Goal: Task Accomplishment & Management: Manage account settings

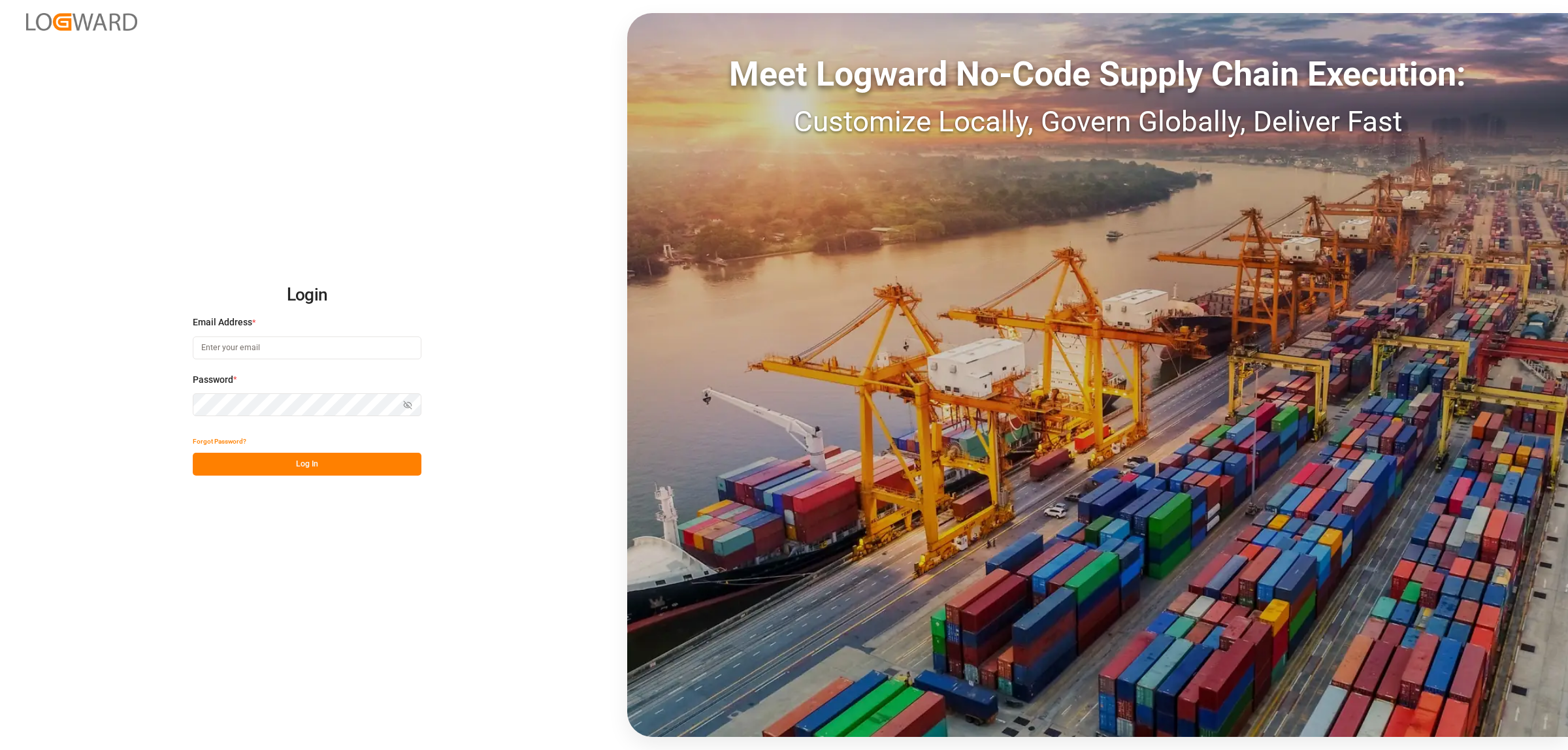
type input "karla.cardenas@leschaco.com"
click at [299, 469] on button "Log In" at bounding box center [307, 463] width 229 height 23
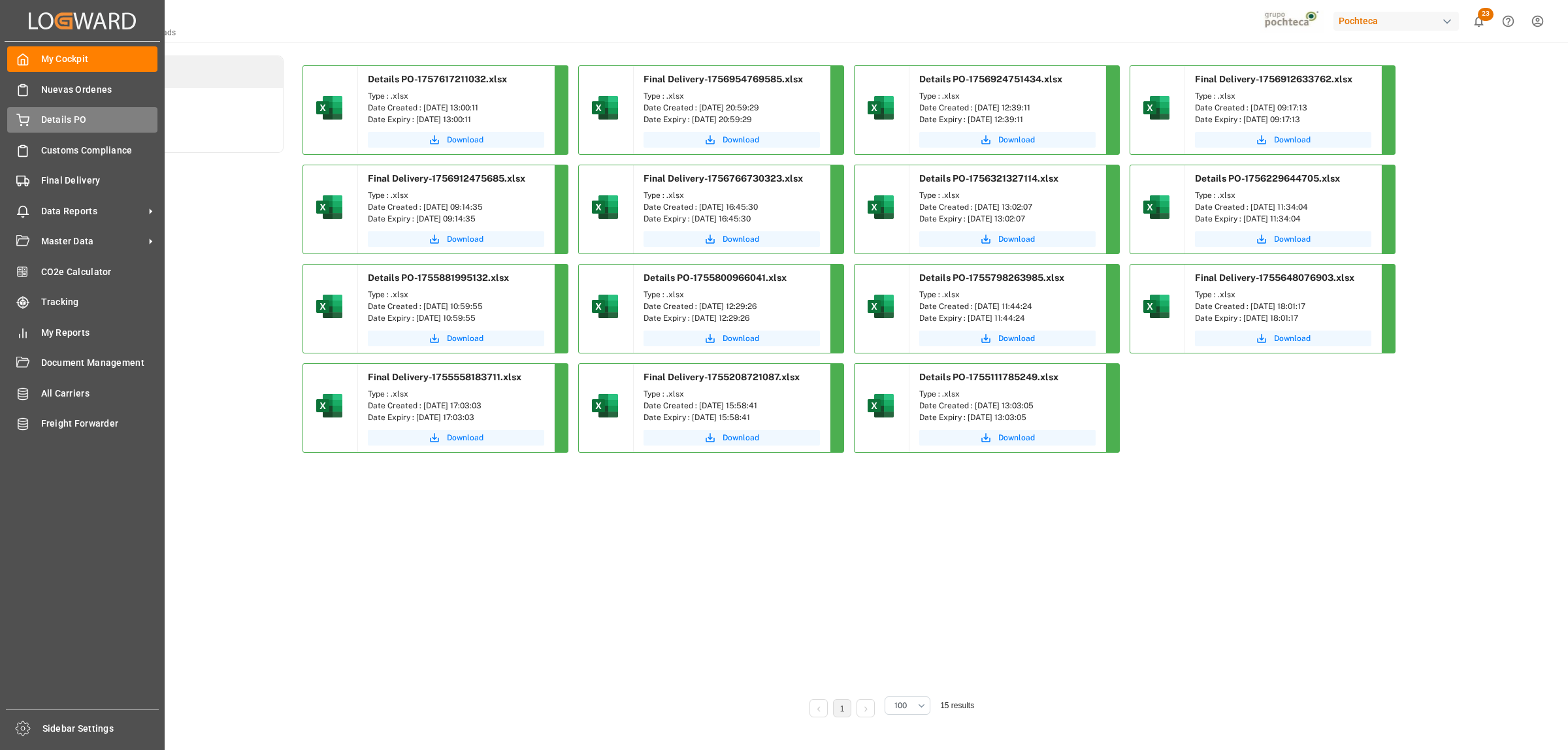
click at [34, 129] on div "Details PO Details PO" at bounding box center [83, 120] width 151 height 25
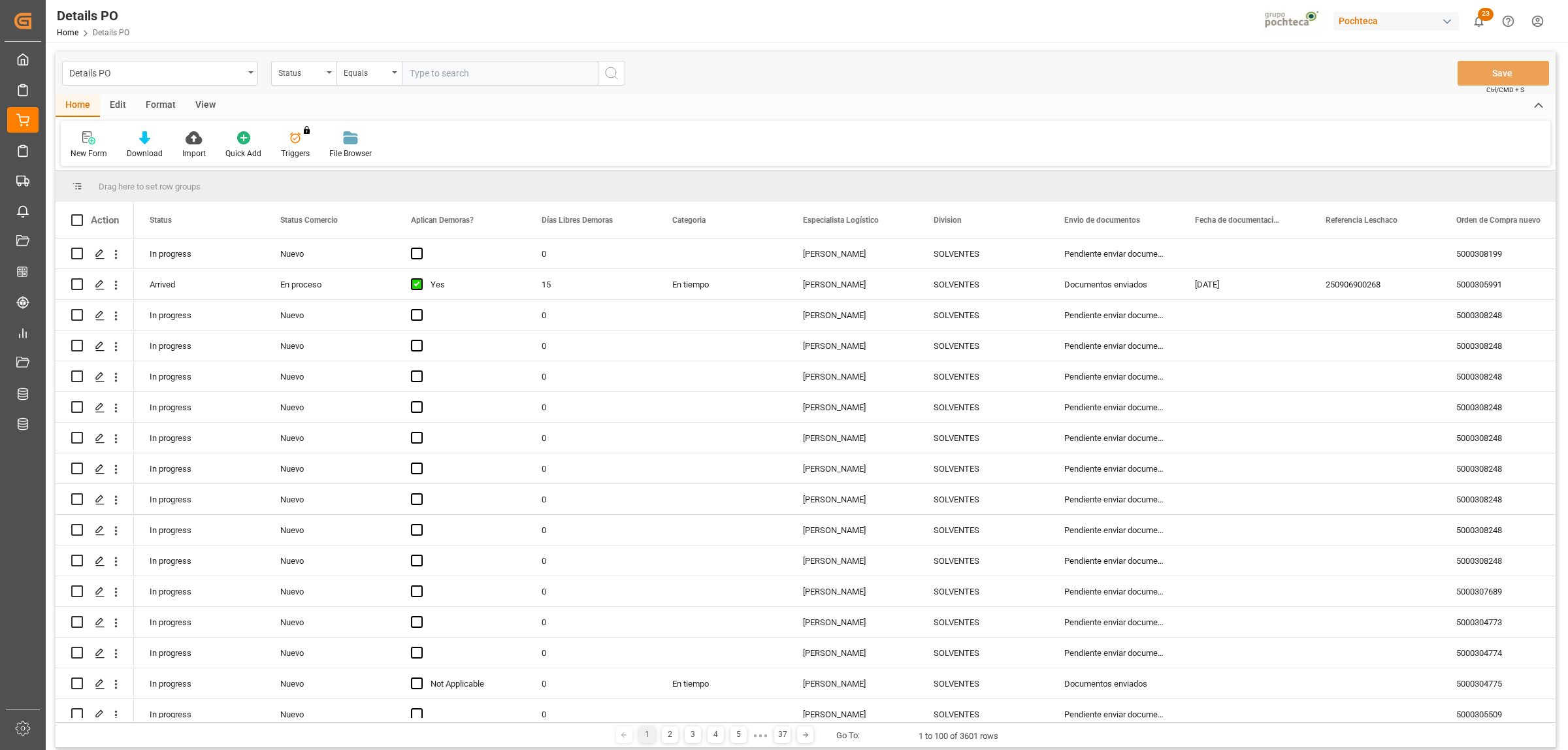
click at [143, 108] on div "Format" at bounding box center [161, 105] width 50 height 22
click at [81, 139] on div at bounding box center [90, 137] width 38 height 14
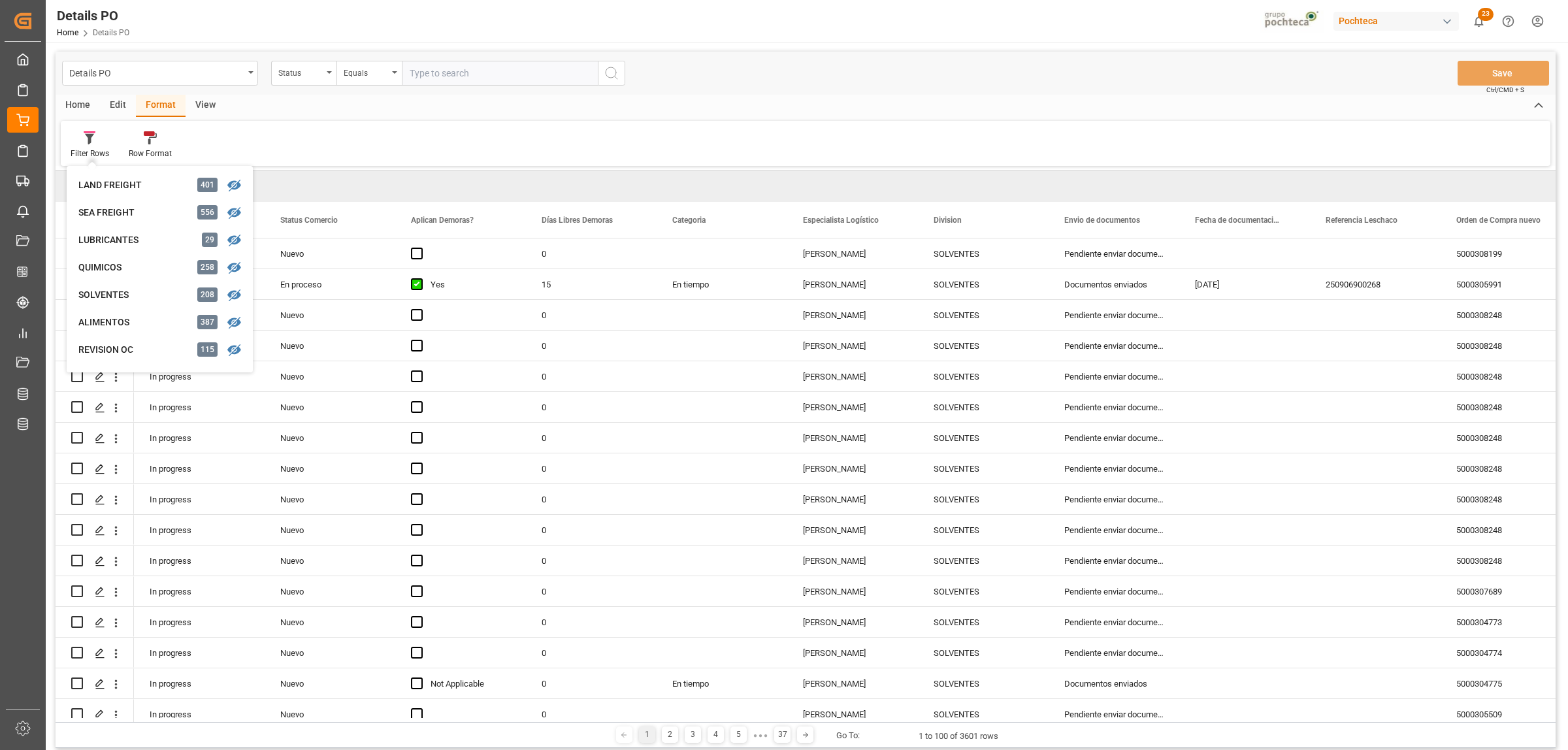
click at [702, 142] on div "Filter Rows LAND FREIGHT 401 SEA FREIGHT 556 LUBRICANTES 29 QUIMICOS 258 SOLVEN…" at bounding box center [805, 143] width 1489 height 45
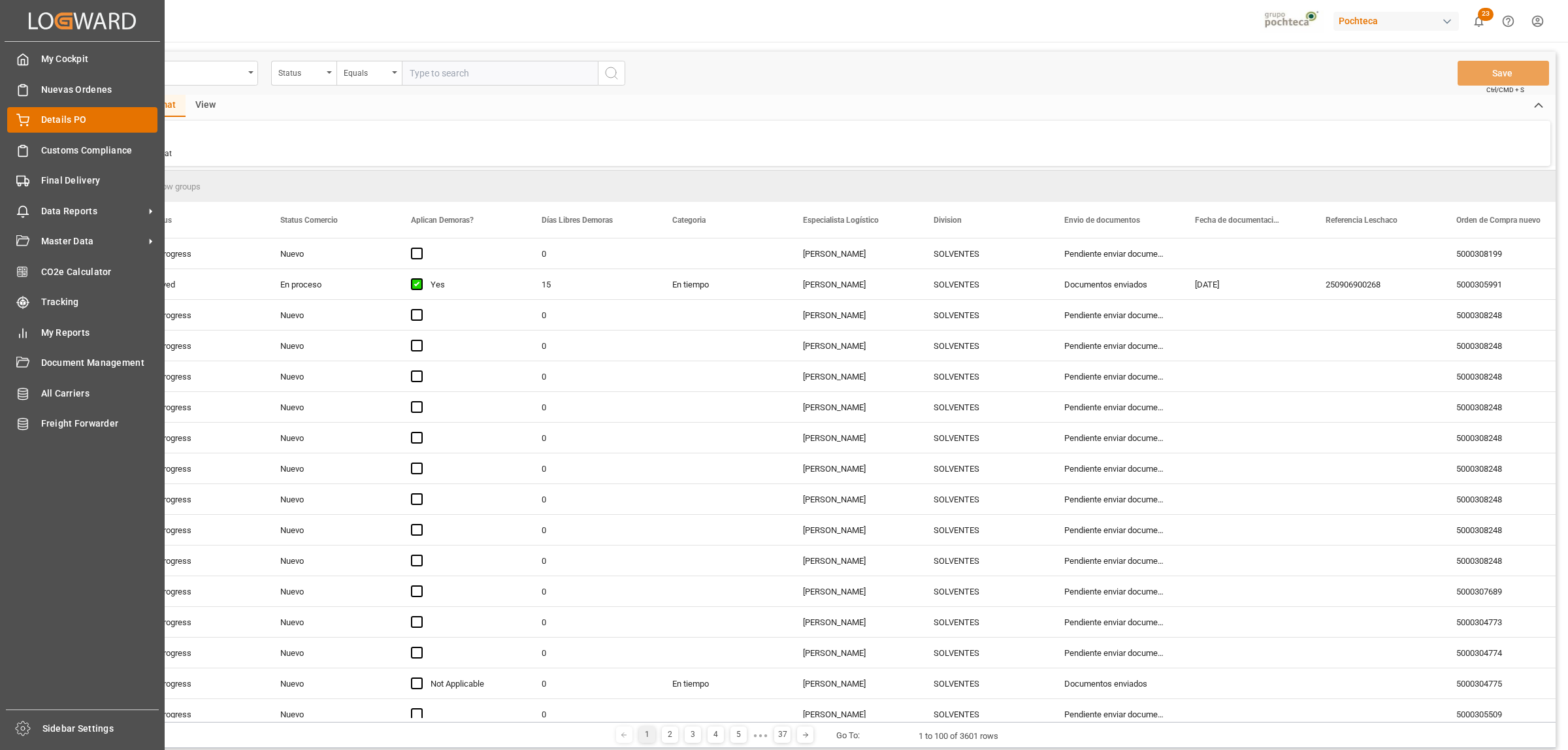
click at [24, 119] on icon at bounding box center [23, 120] width 13 height 13
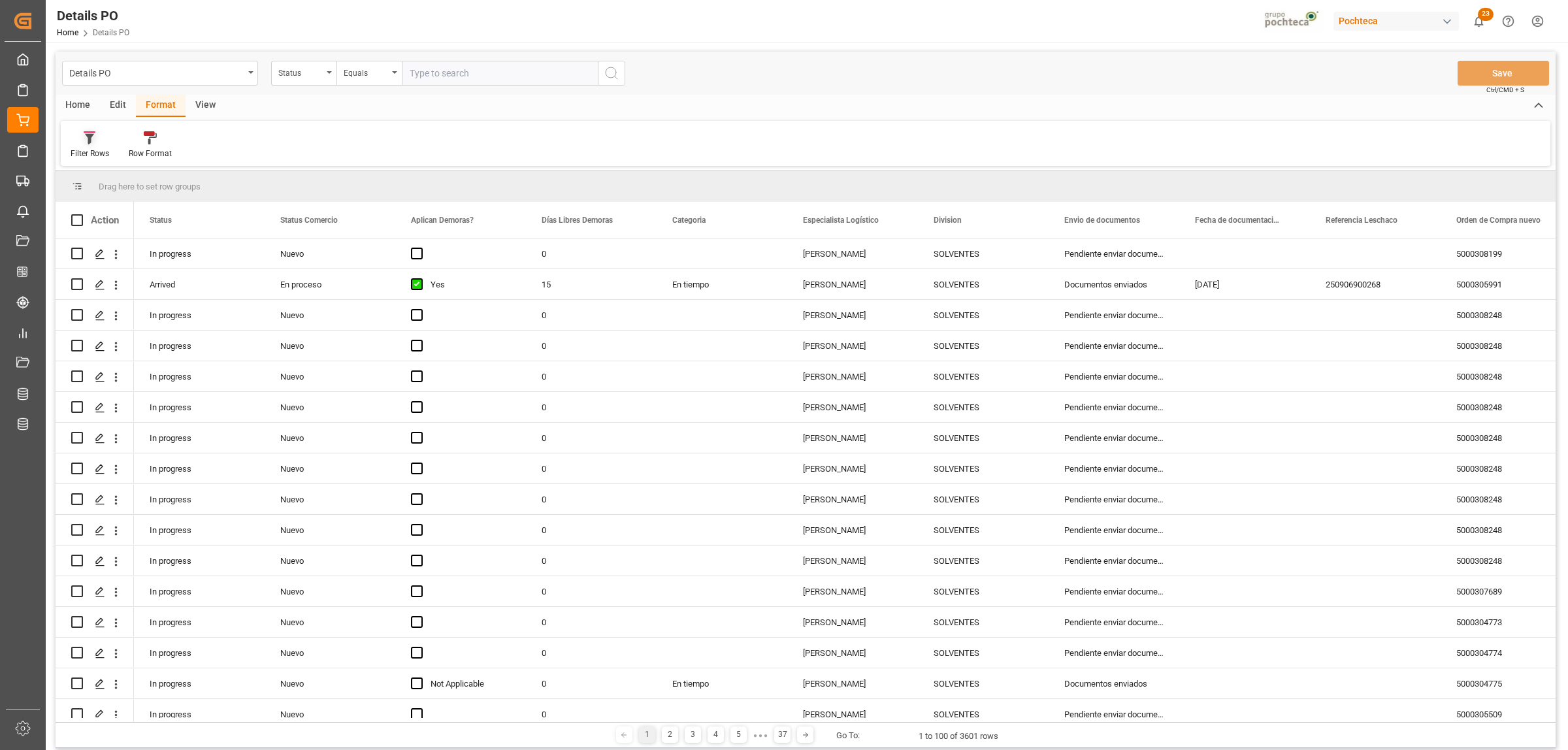
click at [86, 132] on icon at bounding box center [89, 132] width 12 height 2
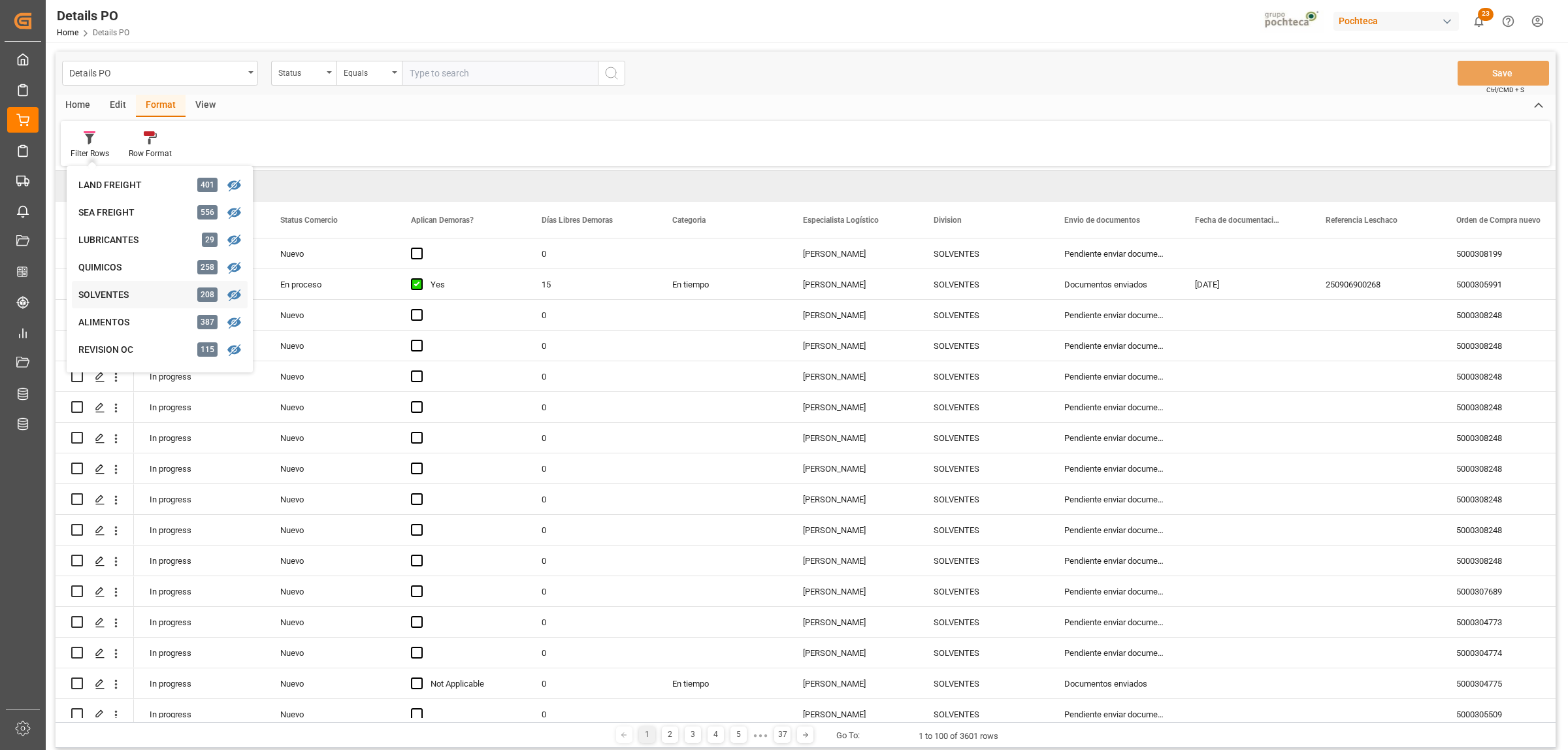
click at [99, 296] on div "Details PO Status Equals Save Ctrl/CMD + S Home Edit Format View Filter Rows LA…" at bounding box center [805, 400] width 1500 height 696
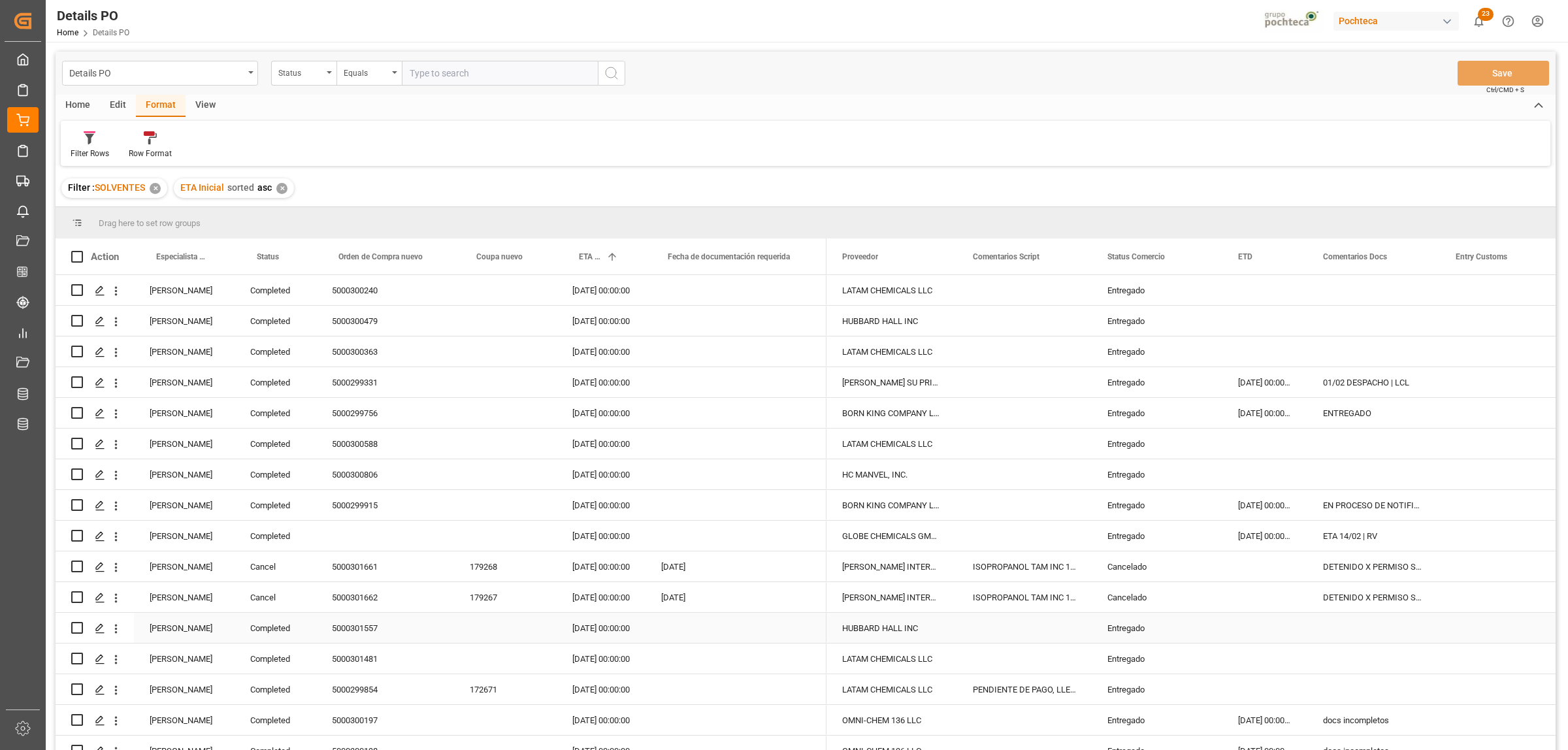
click at [177, 627] on div "[PERSON_NAME]" at bounding box center [184, 628] width 101 height 30
click at [211, 252] on span at bounding box center [212, 257] width 12 height 12
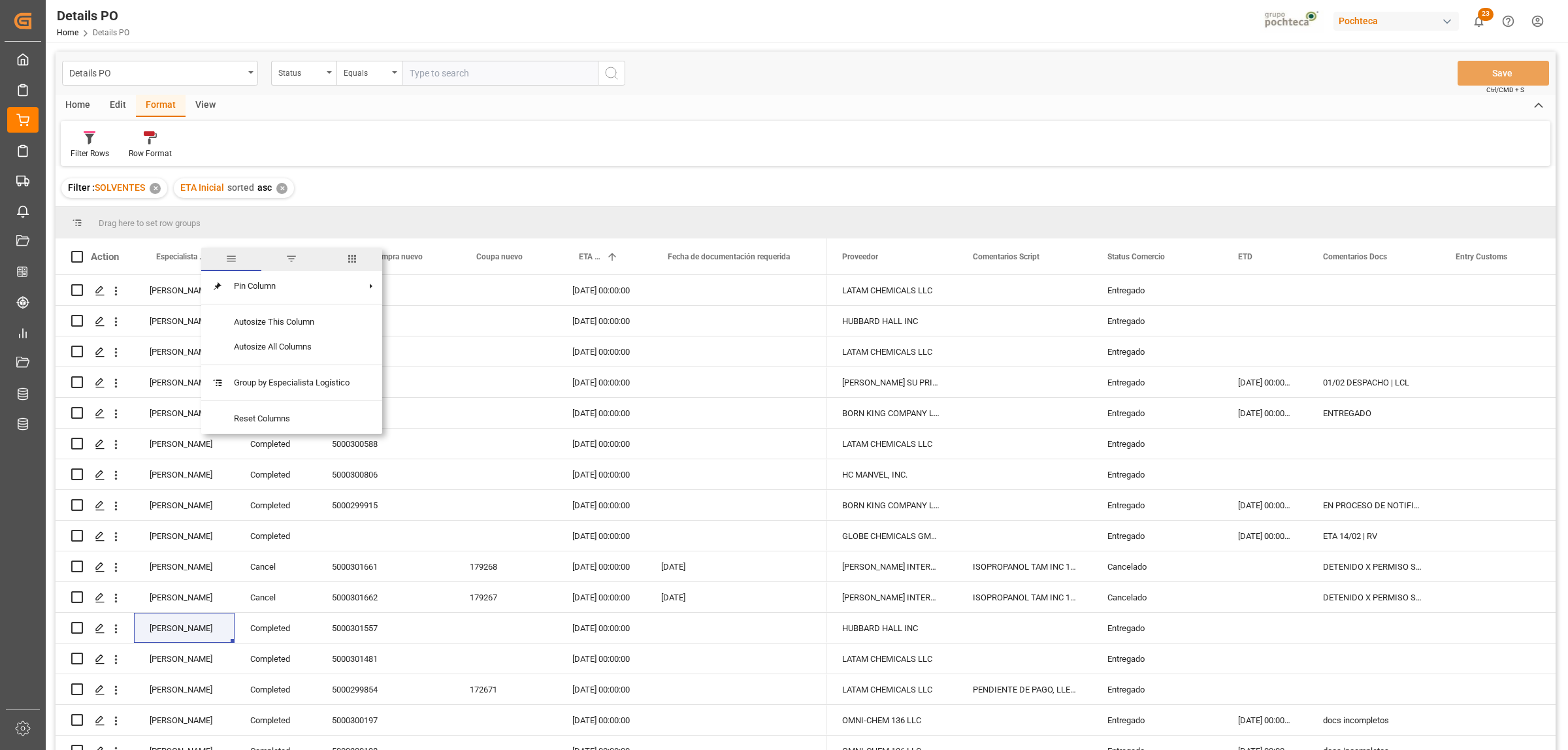
click at [294, 265] on span "filter" at bounding box center [291, 259] width 60 height 24
type input "[PERSON_NAME]"
click at [291, 365] on button "Apply" at bounding box center [289, 367] width 24 height 13
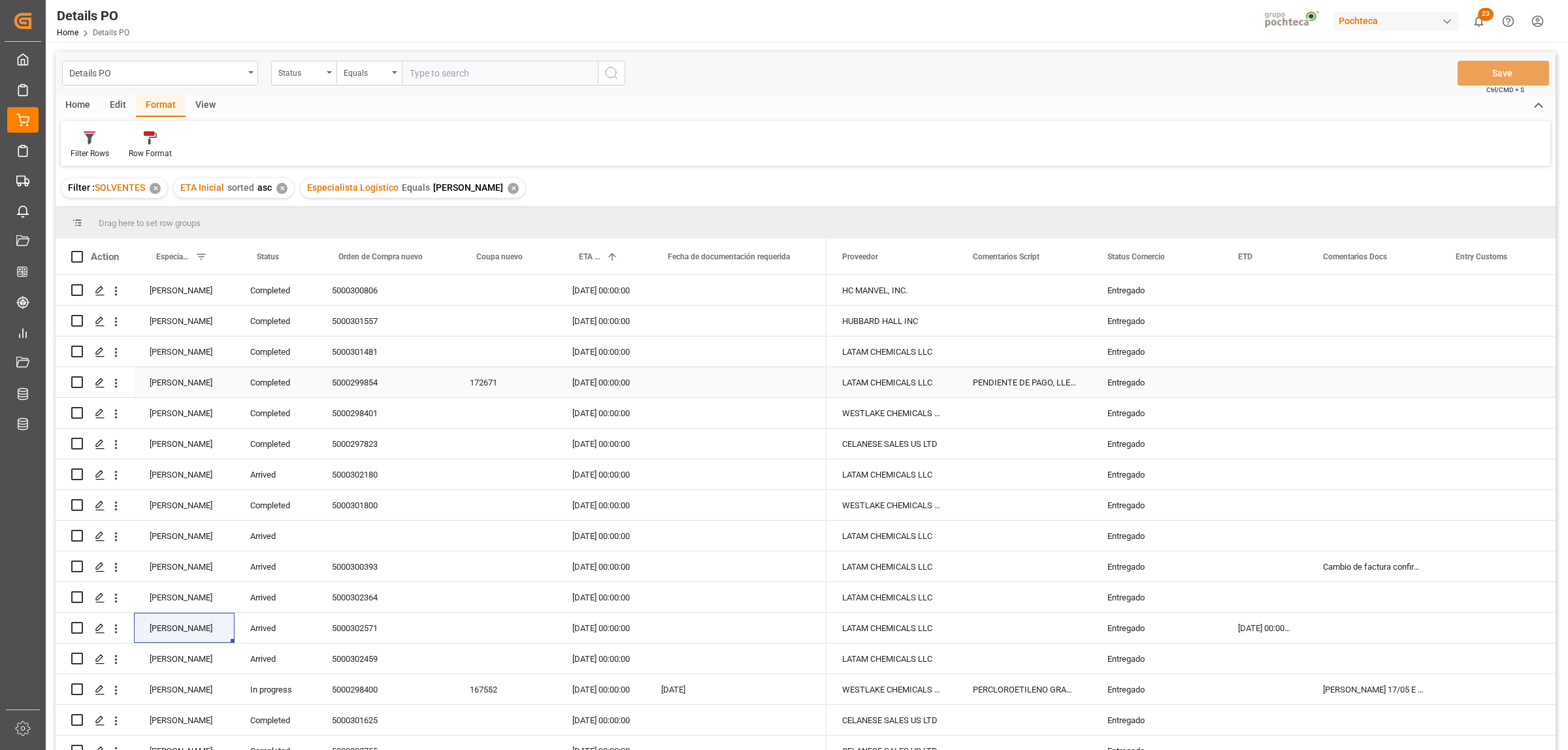
click at [1128, 382] on div "Entregado" at bounding box center [1156, 383] width 99 height 30
click at [1199, 253] on span at bounding box center [1200, 257] width 12 height 12
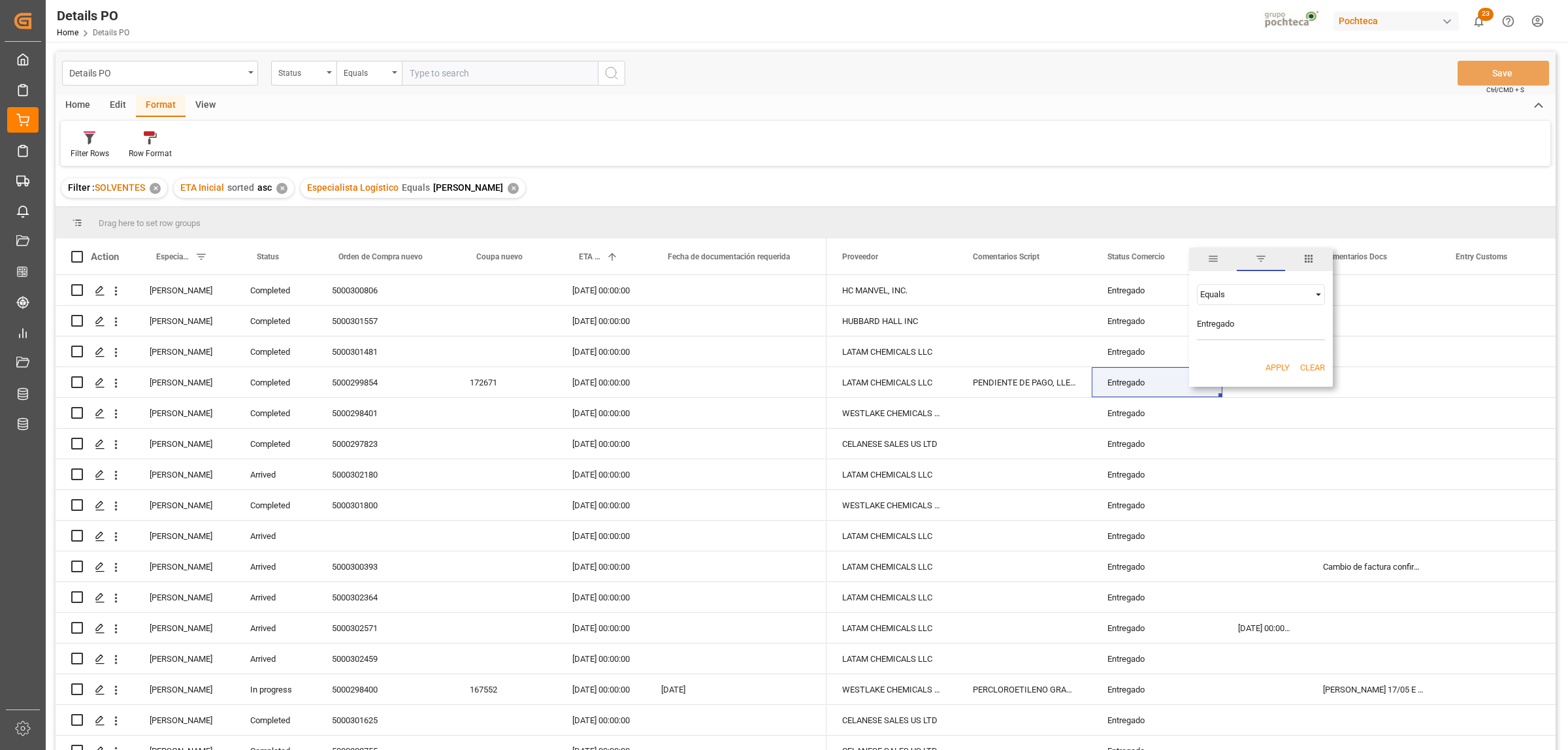
type input "Entregado"
click at [1314, 297] on span "Filtering operator" at bounding box center [1318, 294] width 12 height 12
click at [1227, 336] on span "Not equal" at bounding box center [1216, 336] width 35 height 10
click at [1279, 366] on button "Apply" at bounding box center [1277, 367] width 24 height 13
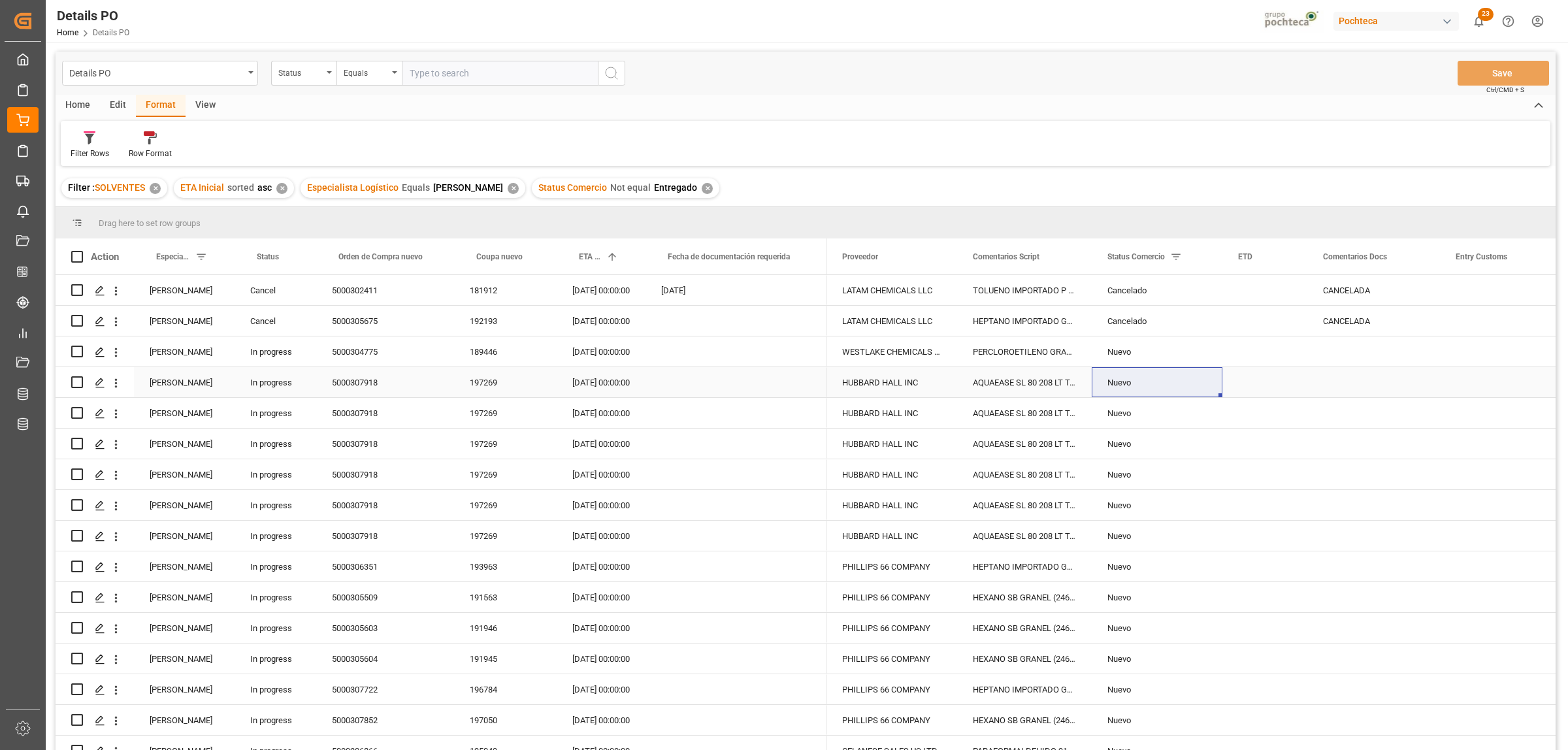
click at [368, 384] on div "5000307918" at bounding box center [385, 382] width 138 height 30
click at [119, 382] on icon "open menu" at bounding box center [115, 383] width 14 height 14
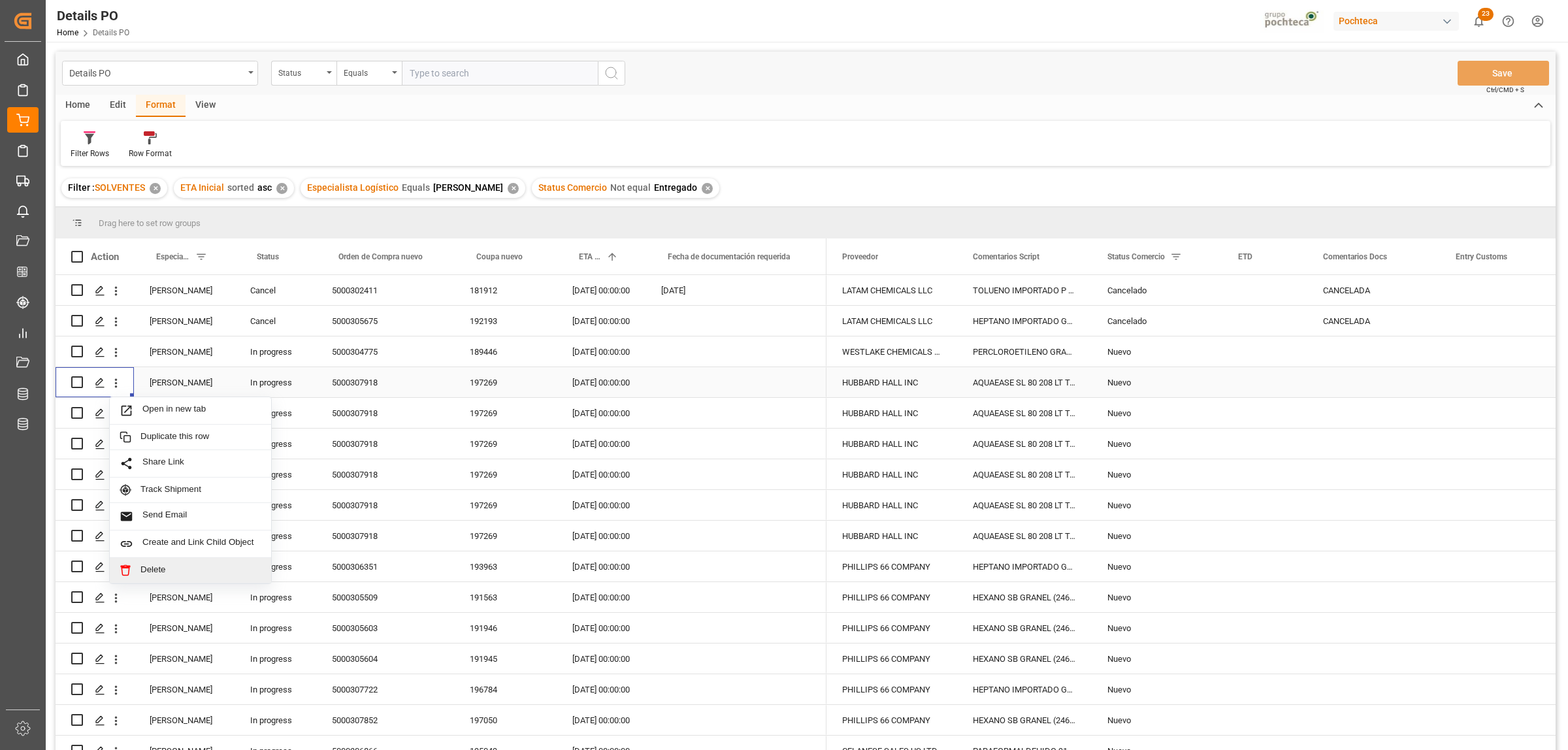
click at [160, 571] on span "Delete" at bounding box center [200, 570] width 121 height 12
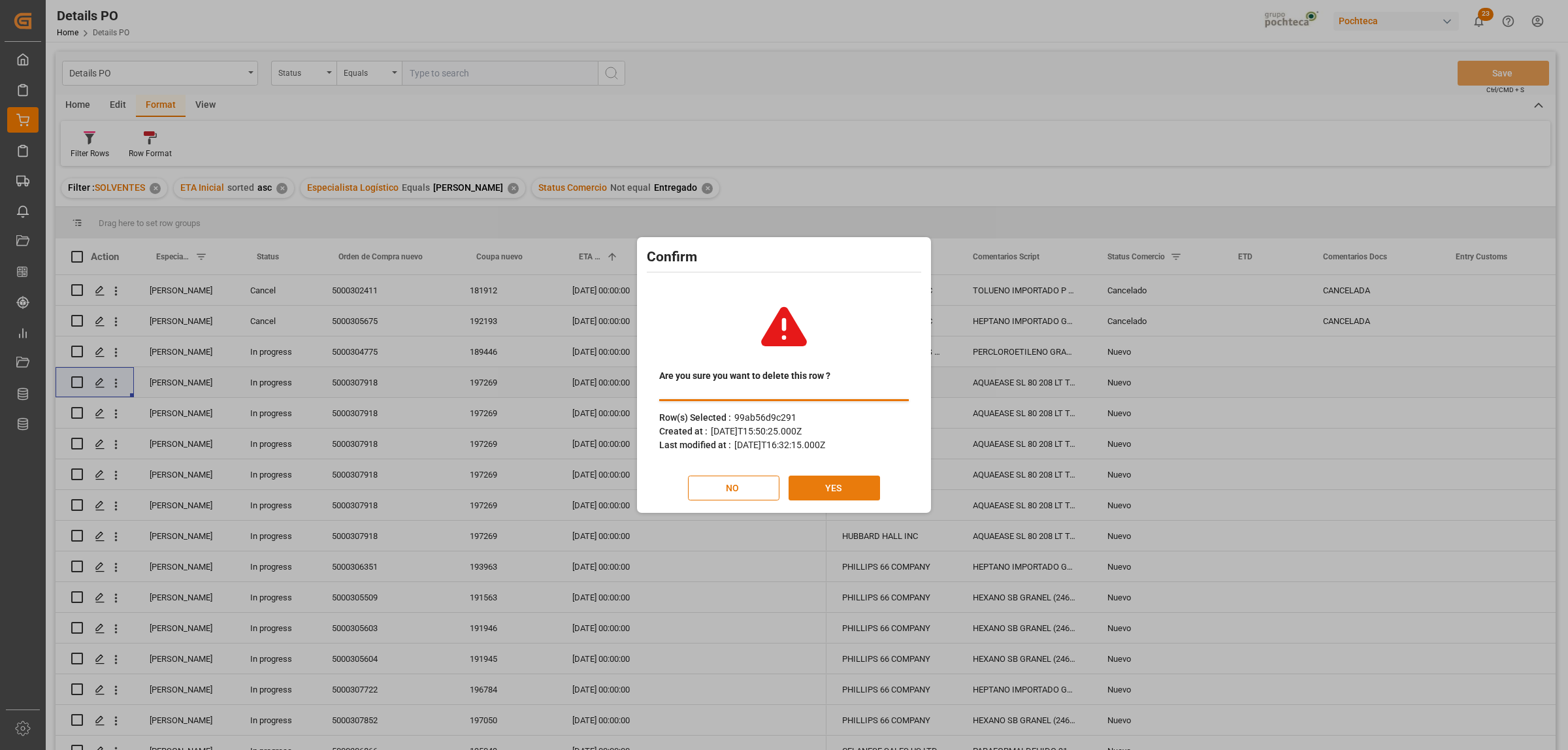
click at [824, 494] on button "YES" at bounding box center [833, 487] width 92 height 24
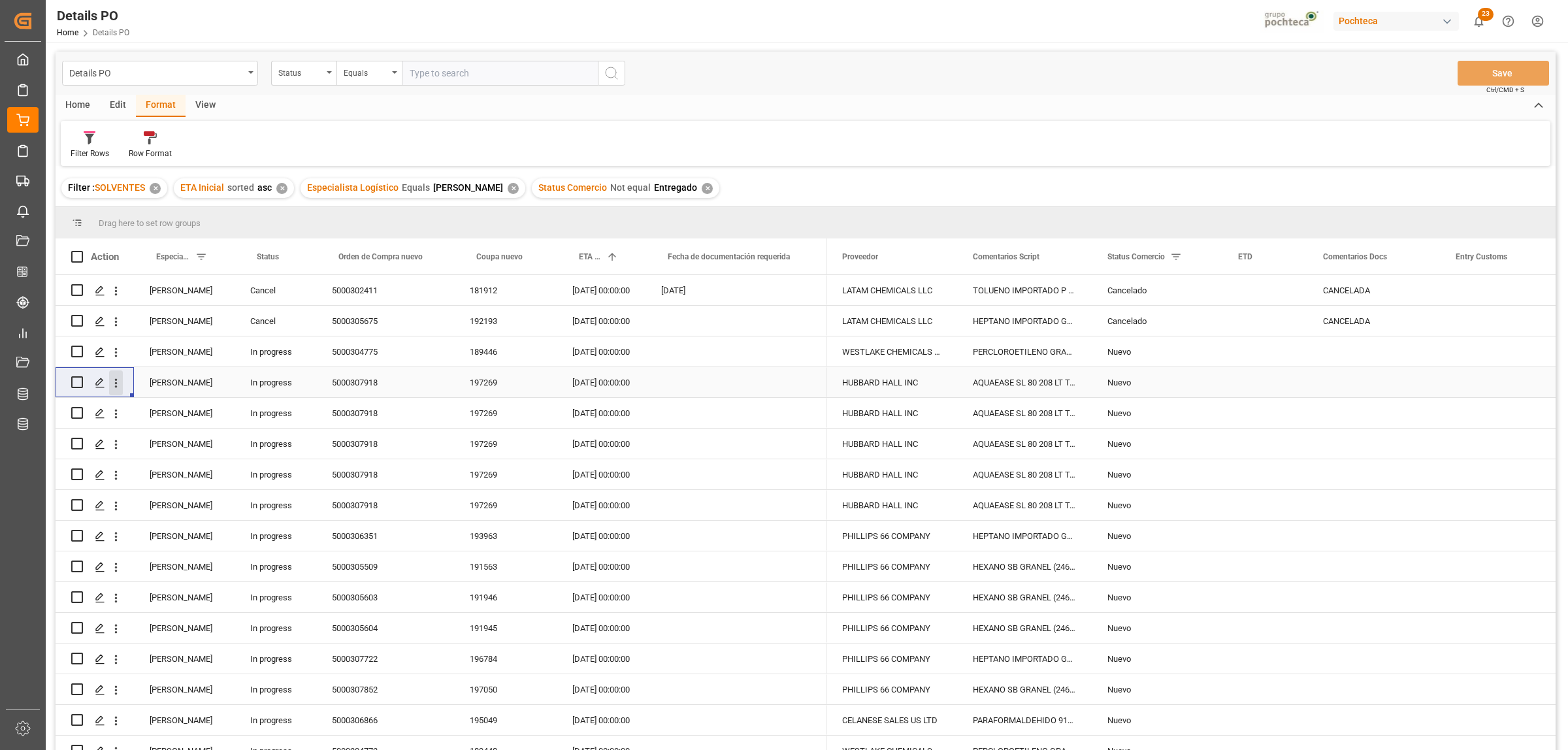
click at [112, 385] on icon "open menu" at bounding box center [115, 383] width 14 height 14
click at [155, 569] on span "Delete" at bounding box center [200, 570] width 121 height 12
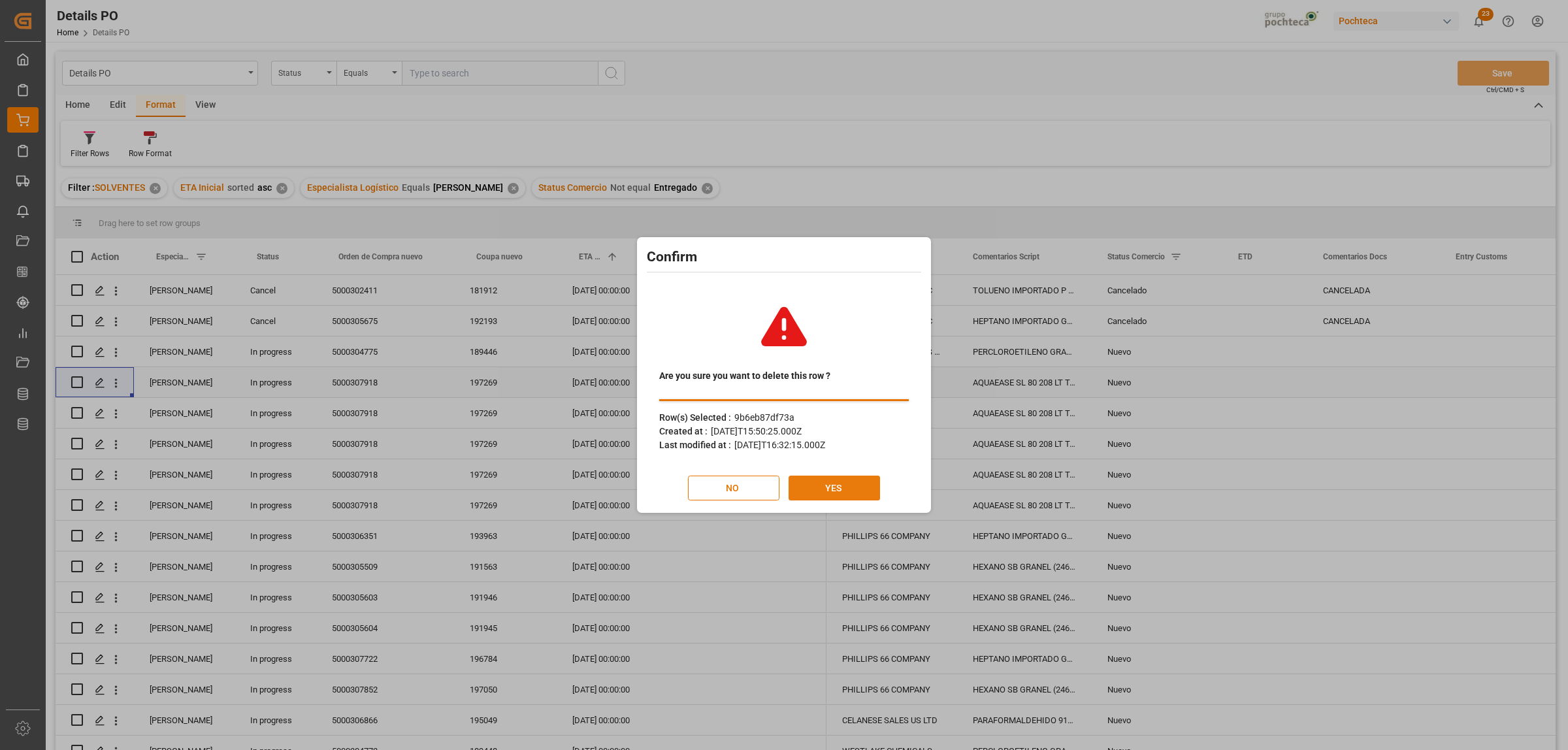
click at [866, 488] on button "YES" at bounding box center [833, 487] width 92 height 24
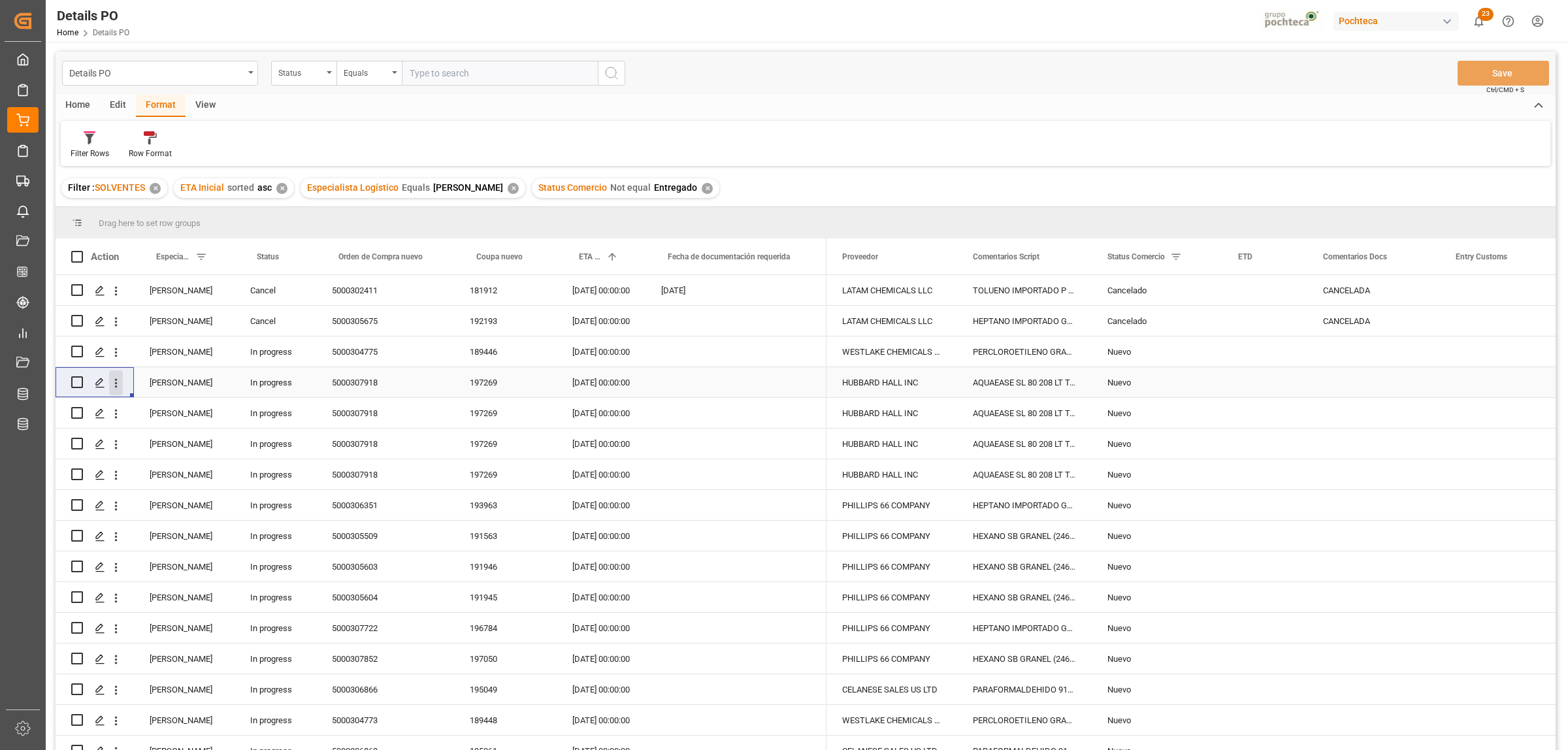
click at [110, 382] on icon "open menu" at bounding box center [115, 383] width 14 height 14
click at [188, 569] on span "Delete" at bounding box center [200, 570] width 121 height 12
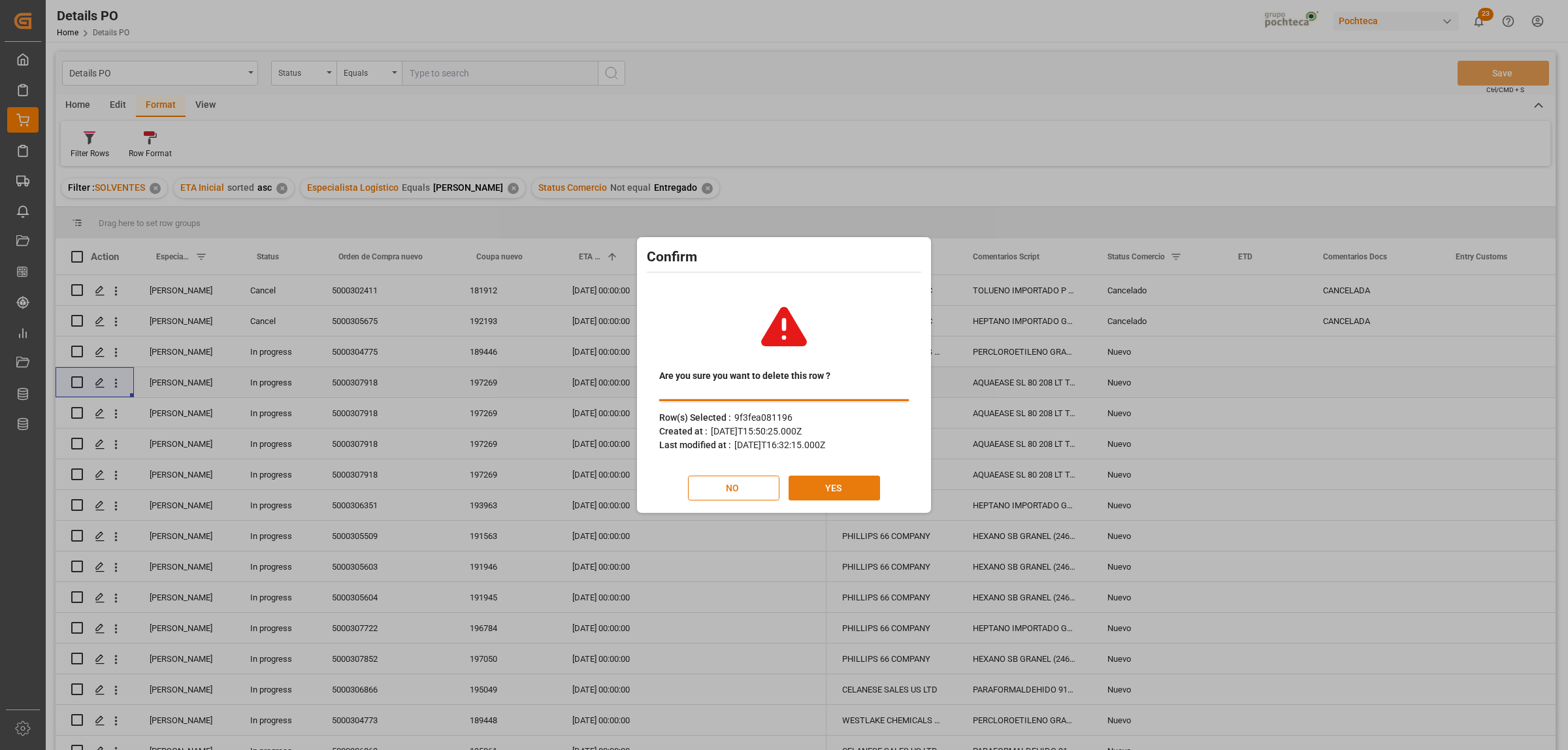
click at [838, 480] on button "YES" at bounding box center [833, 487] width 92 height 24
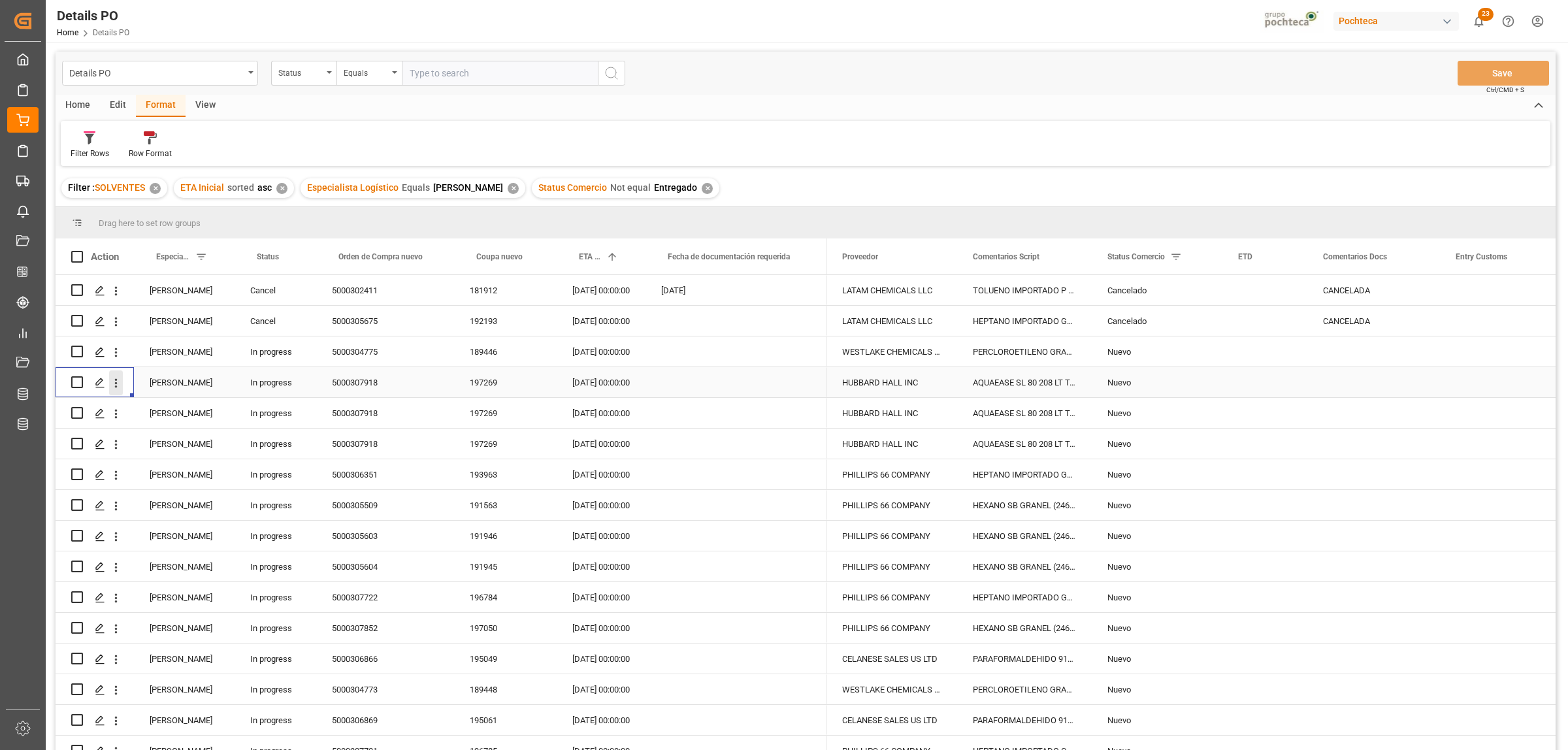
click at [115, 389] on icon "open menu" at bounding box center [115, 383] width 14 height 14
click at [164, 541] on span "Create and Link Child Object" at bounding box center [201, 543] width 119 height 14
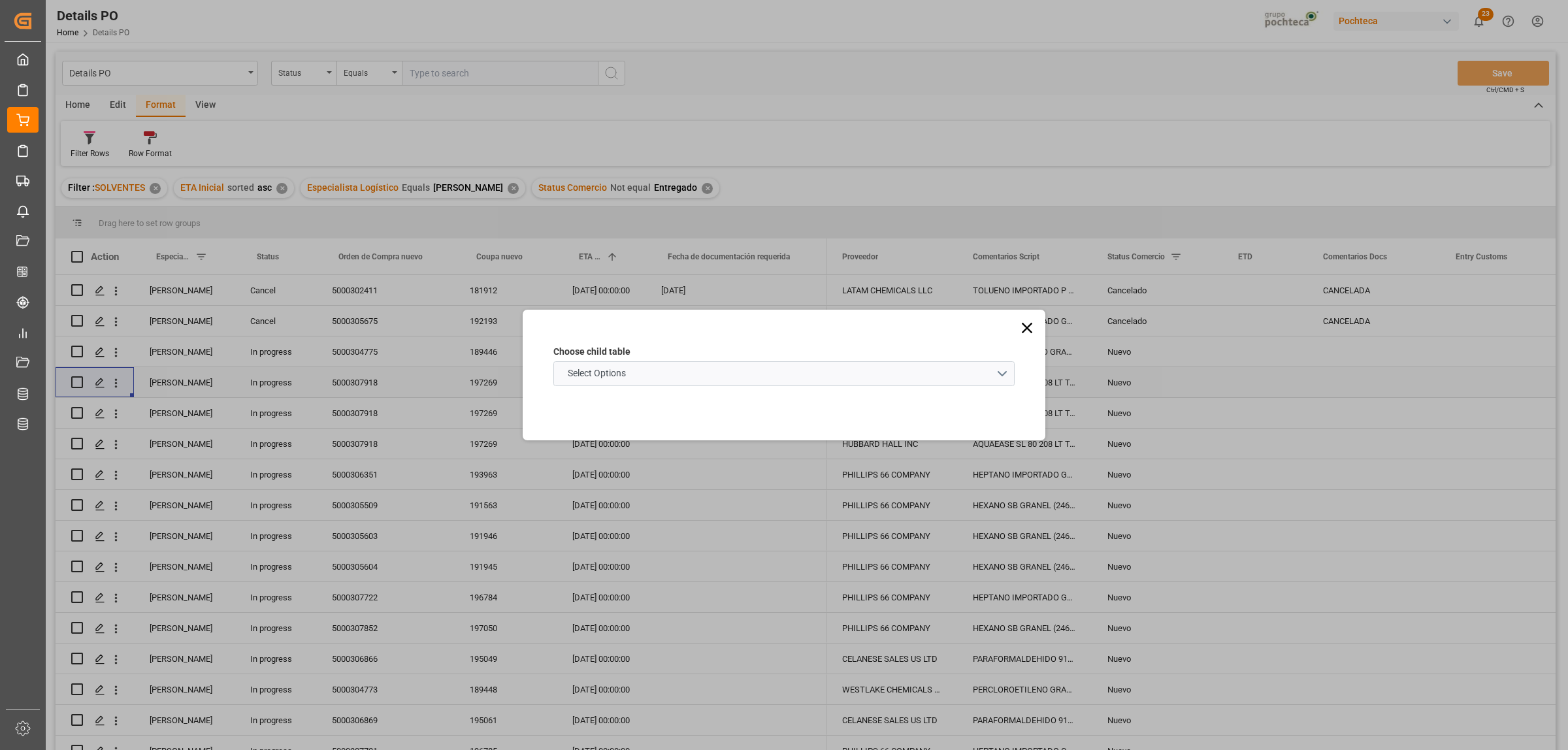
click at [1024, 326] on icon at bounding box center [1027, 328] width 11 height 11
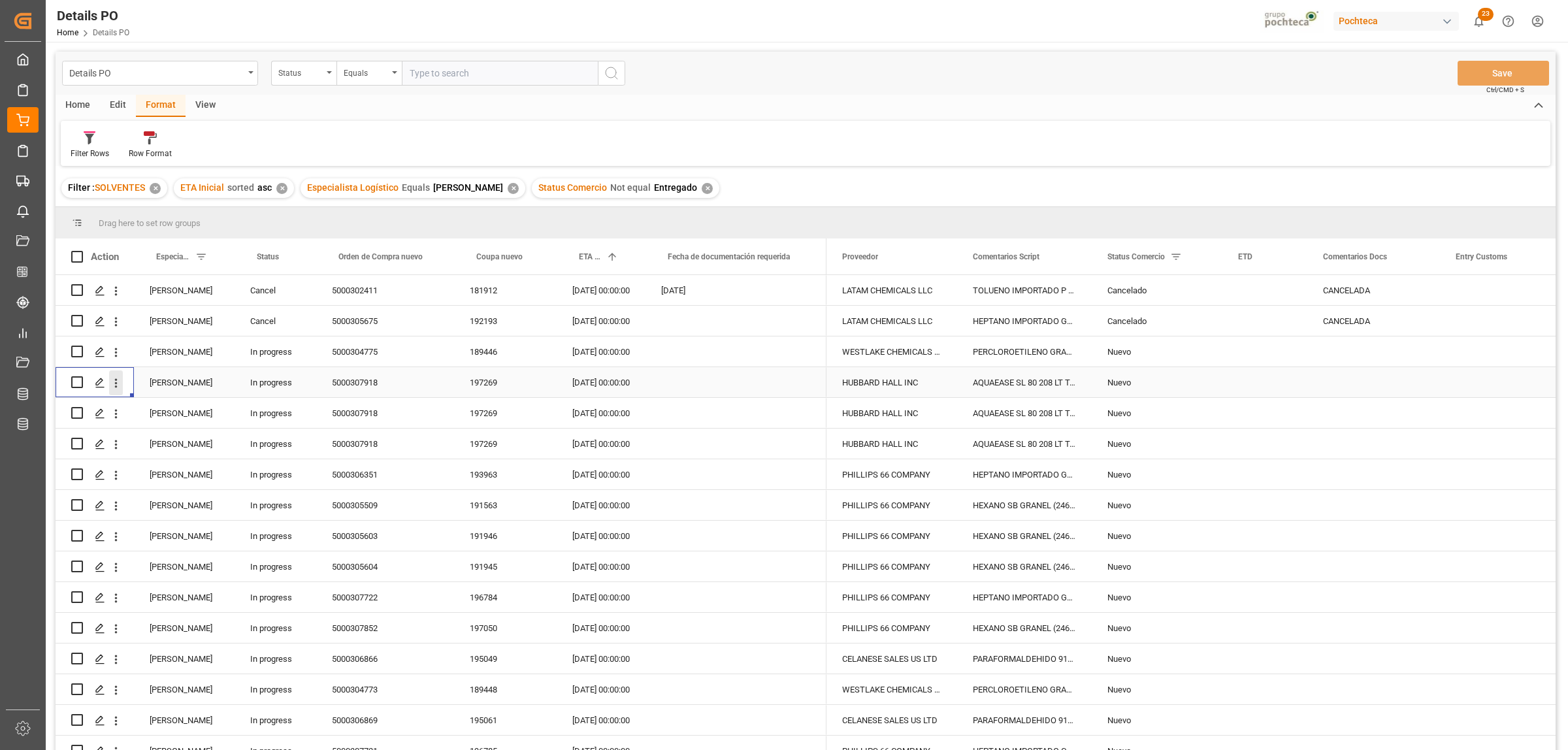
click at [114, 381] on icon "open menu" at bounding box center [115, 383] width 14 height 14
click at [149, 570] on span "Delete" at bounding box center [200, 570] width 121 height 12
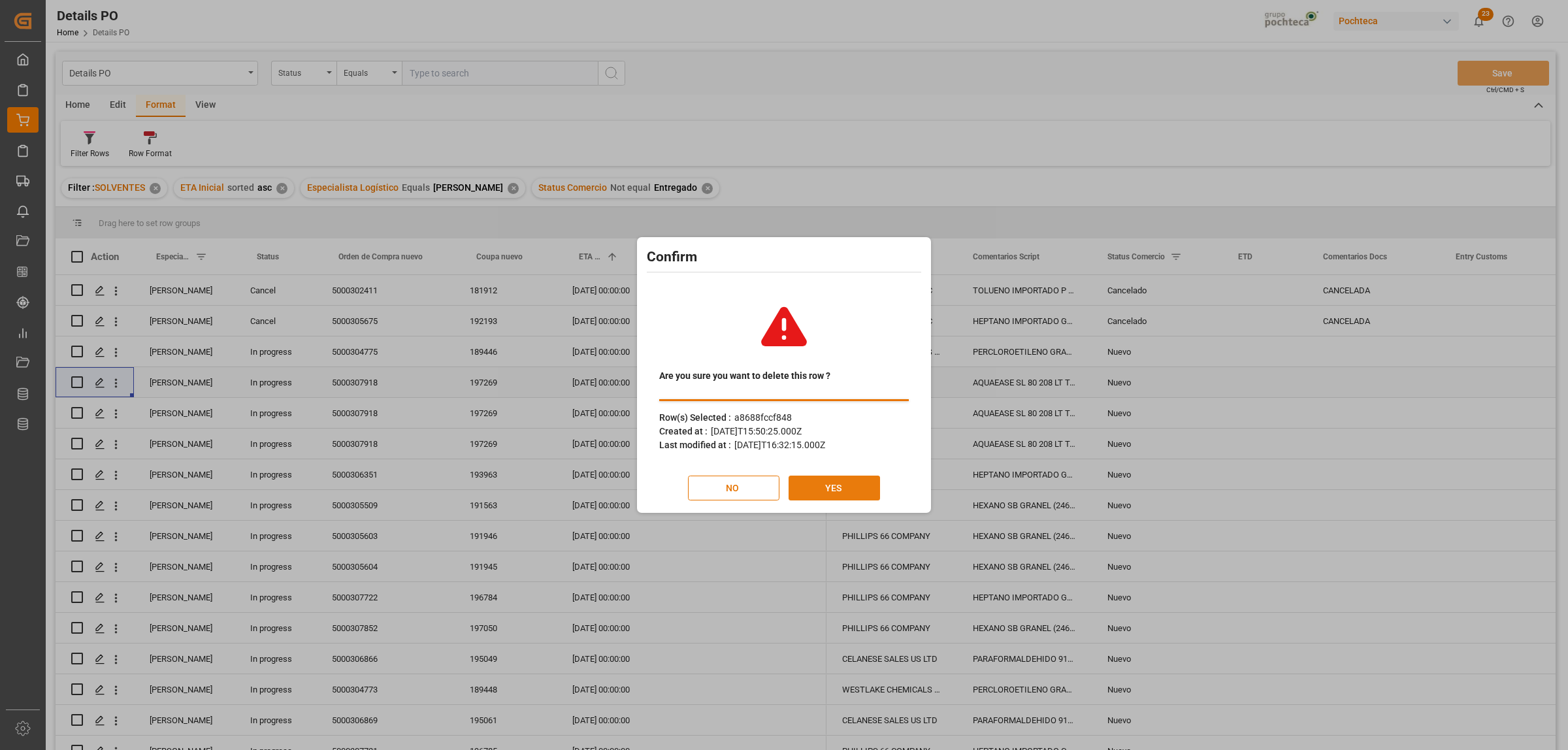
click at [853, 481] on button "YES" at bounding box center [833, 487] width 92 height 24
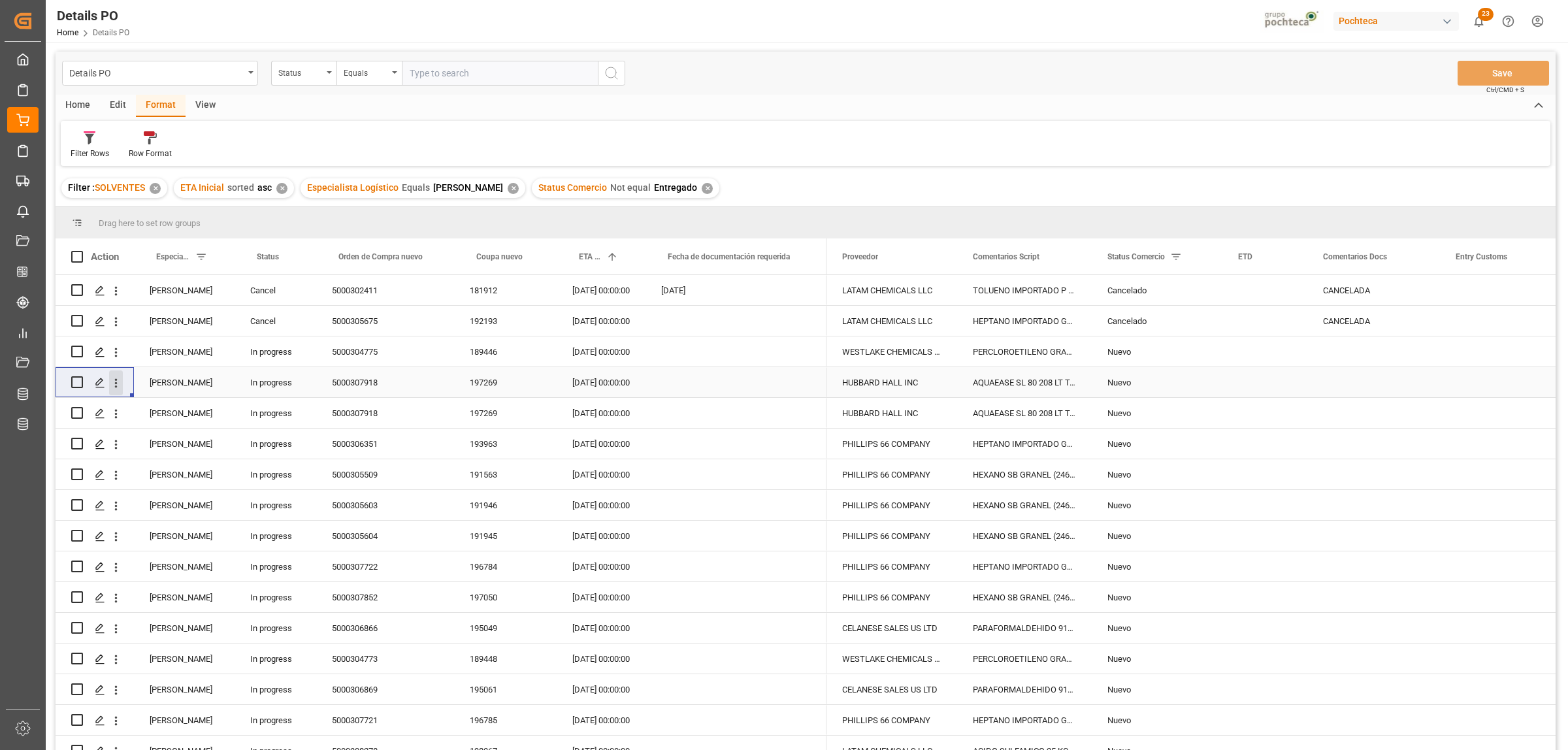
click at [119, 381] on icon "open menu" at bounding box center [115, 383] width 14 height 14
click at [151, 570] on span "Delete" at bounding box center [200, 570] width 121 height 12
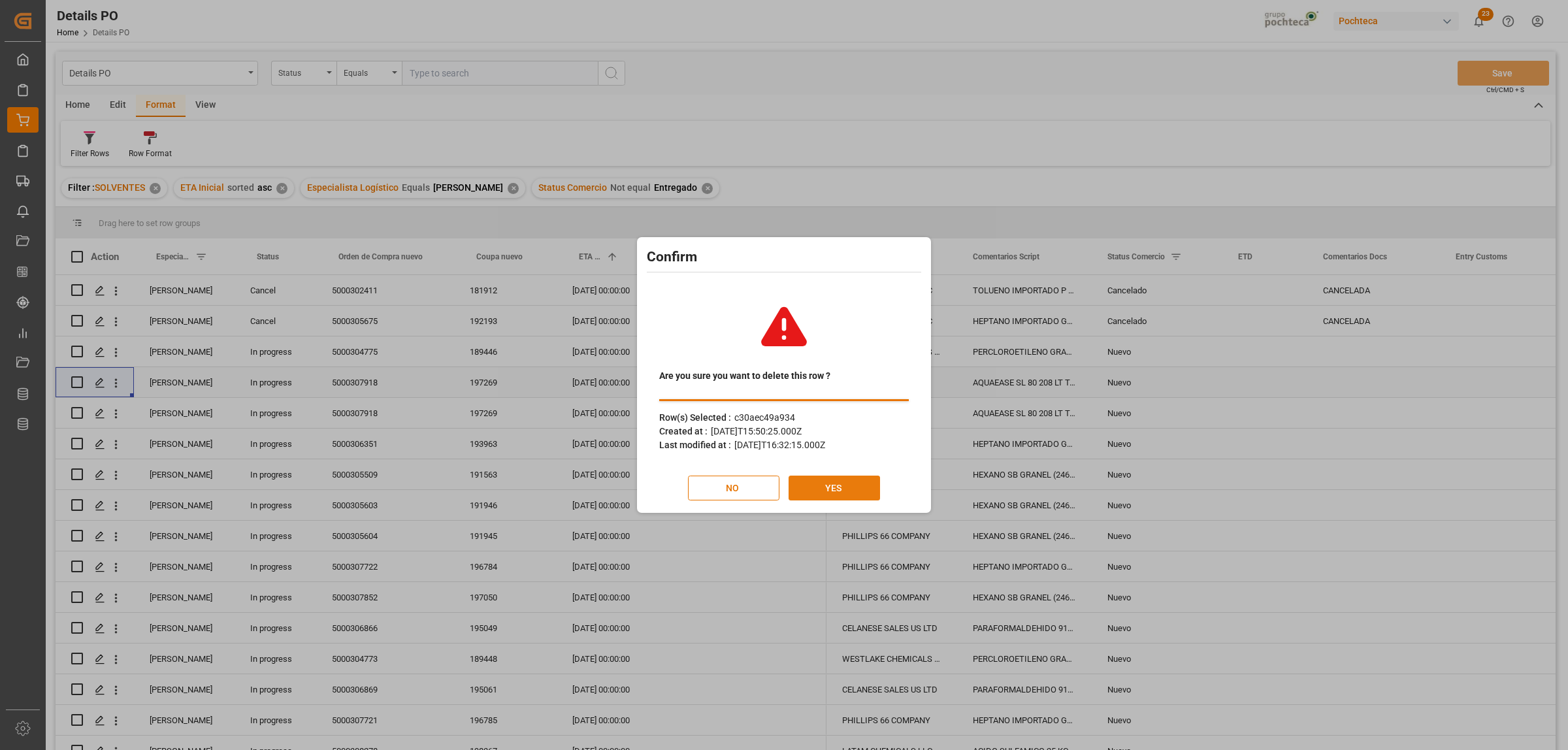
click at [841, 490] on button "YES" at bounding box center [833, 487] width 92 height 24
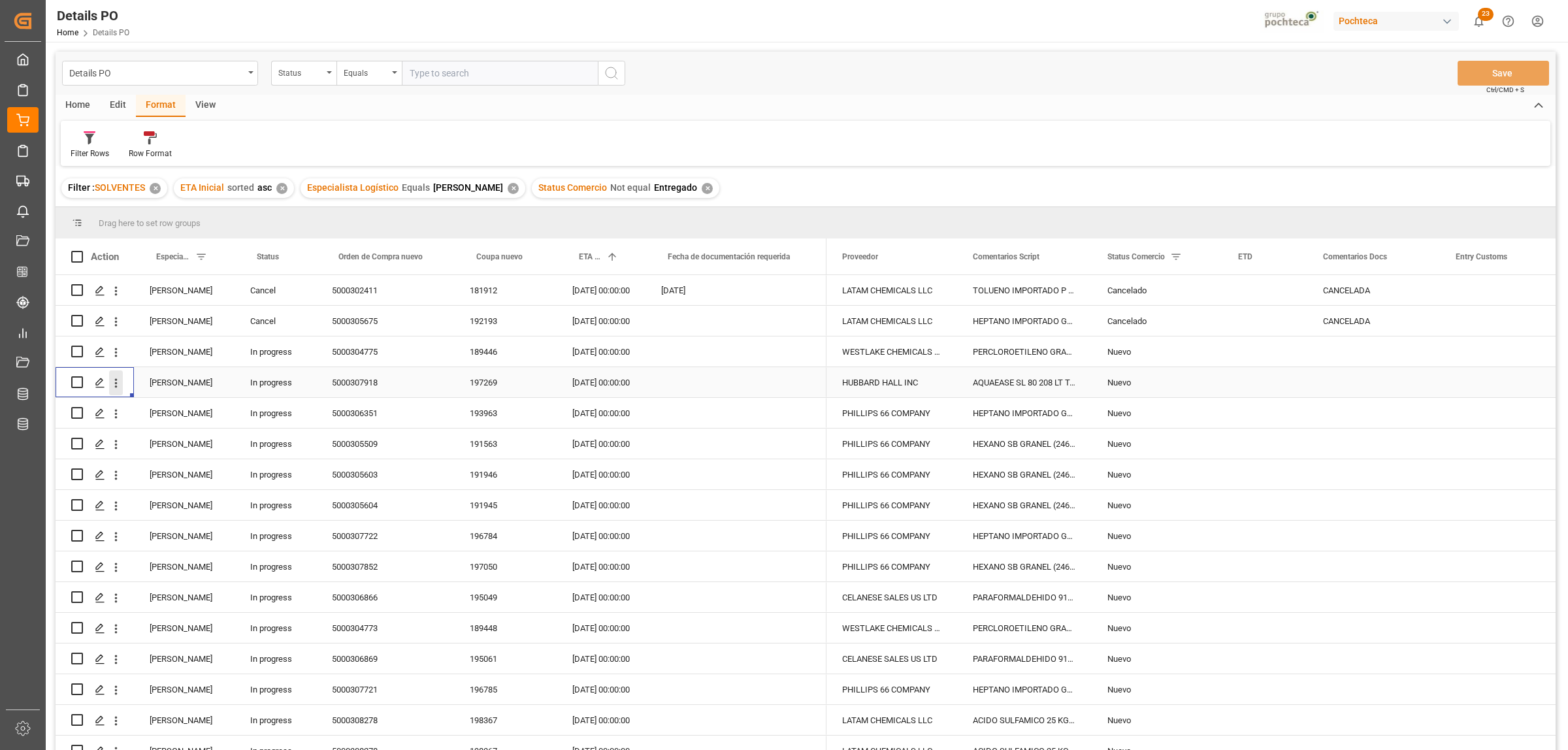
click at [118, 381] on icon "open menu" at bounding box center [115, 383] width 14 height 14
click at [134, 567] on span "Press SPACE to select this row." at bounding box center [130, 570] width 21 height 12
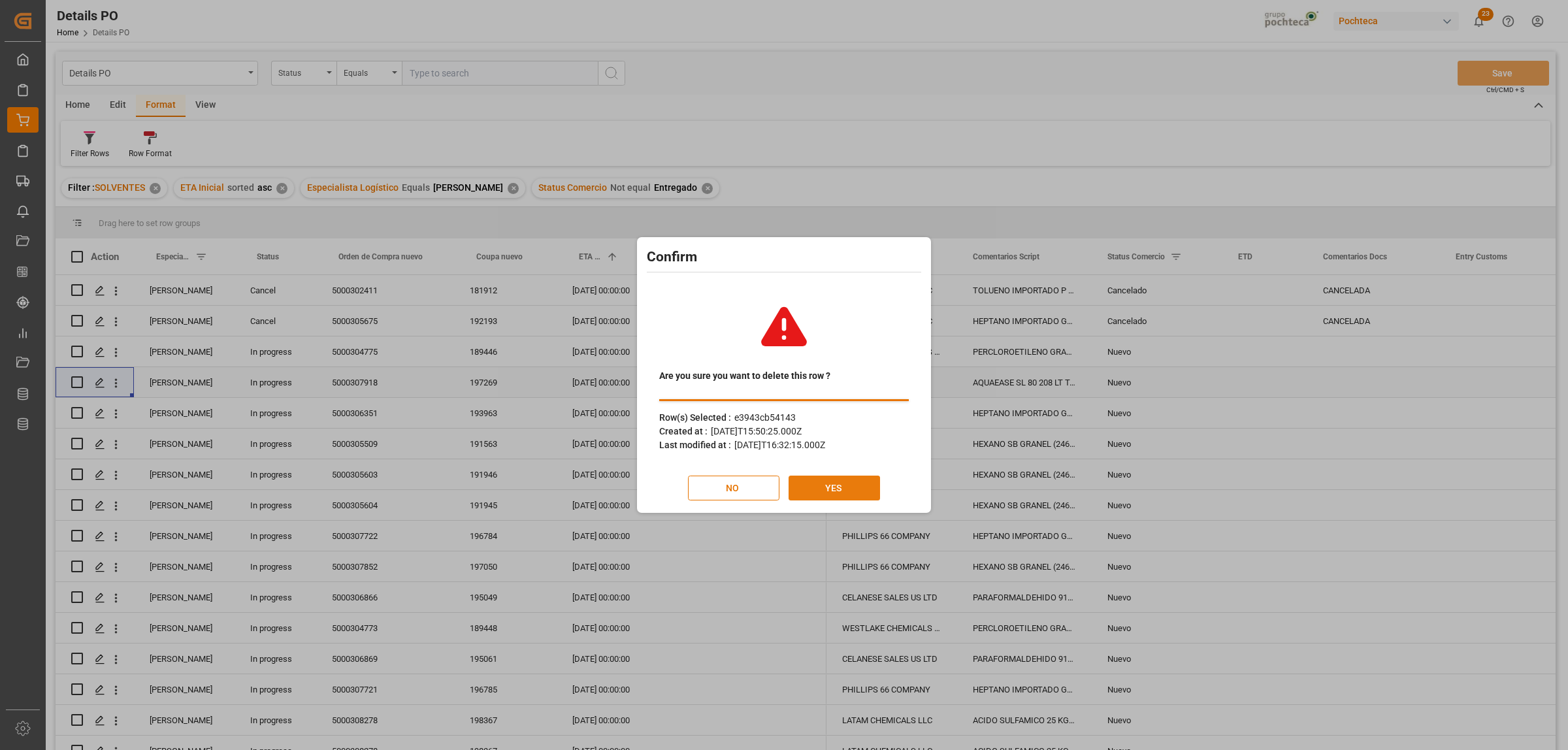
click at [807, 492] on button "YES" at bounding box center [833, 487] width 92 height 24
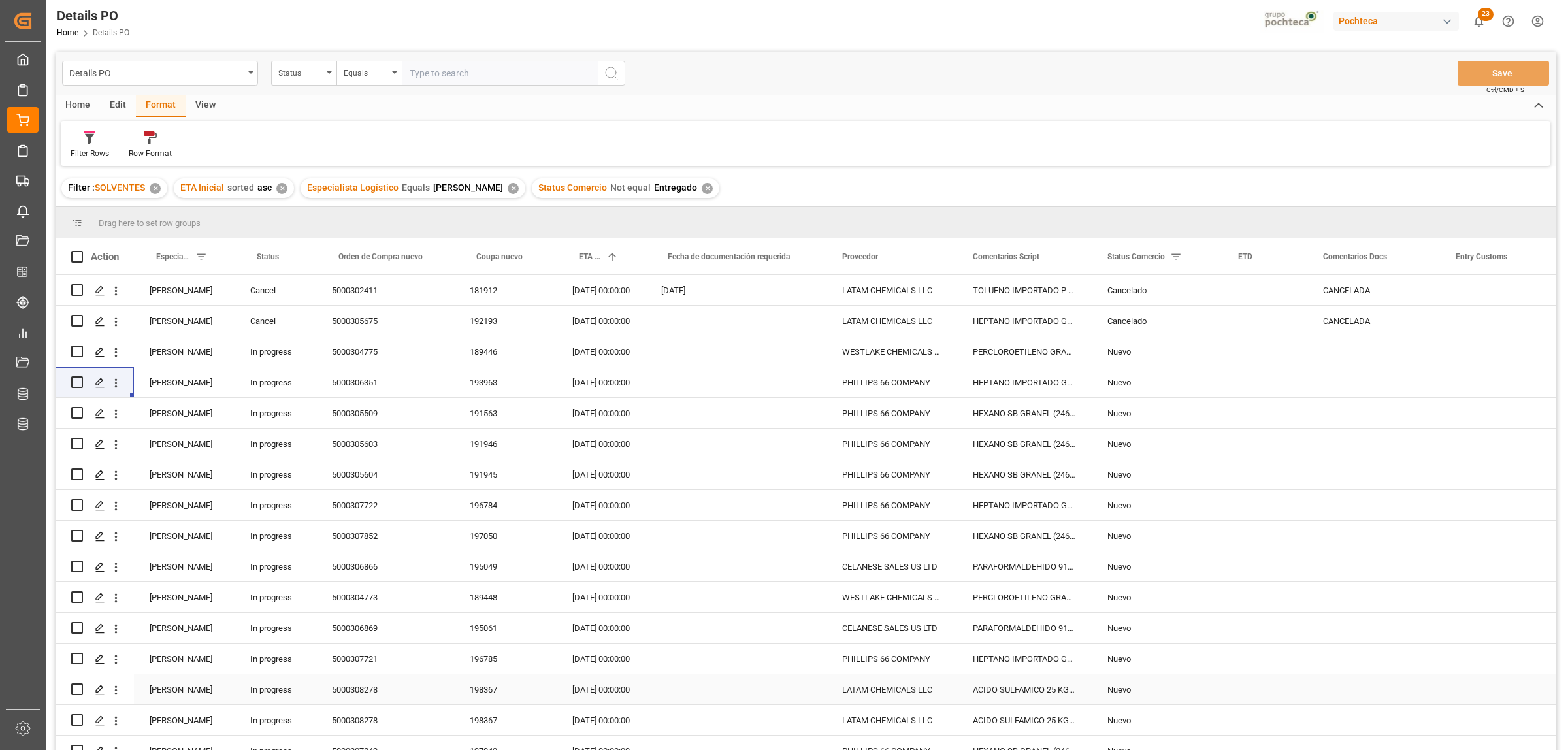
click at [998, 690] on div "ACIDO SULFAMICO 25 KG SAC (22300)" at bounding box center [1024, 688] width 134 height 30
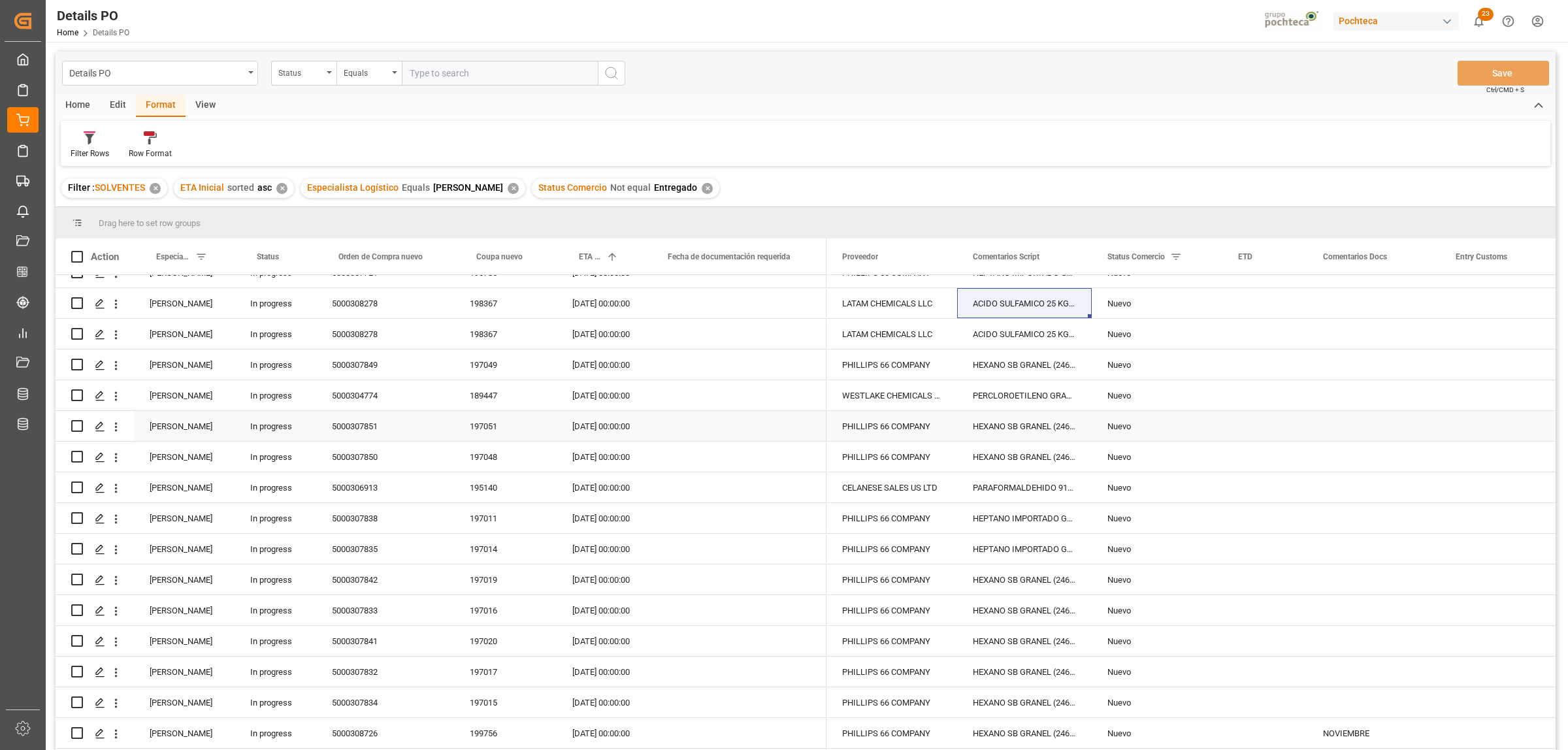
scroll to position [326, 0]
click at [370, 361] on div "5000308278" at bounding box center [385, 362] width 138 height 30
click at [114, 367] on icon "open menu" at bounding box center [115, 363] width 14 height 14
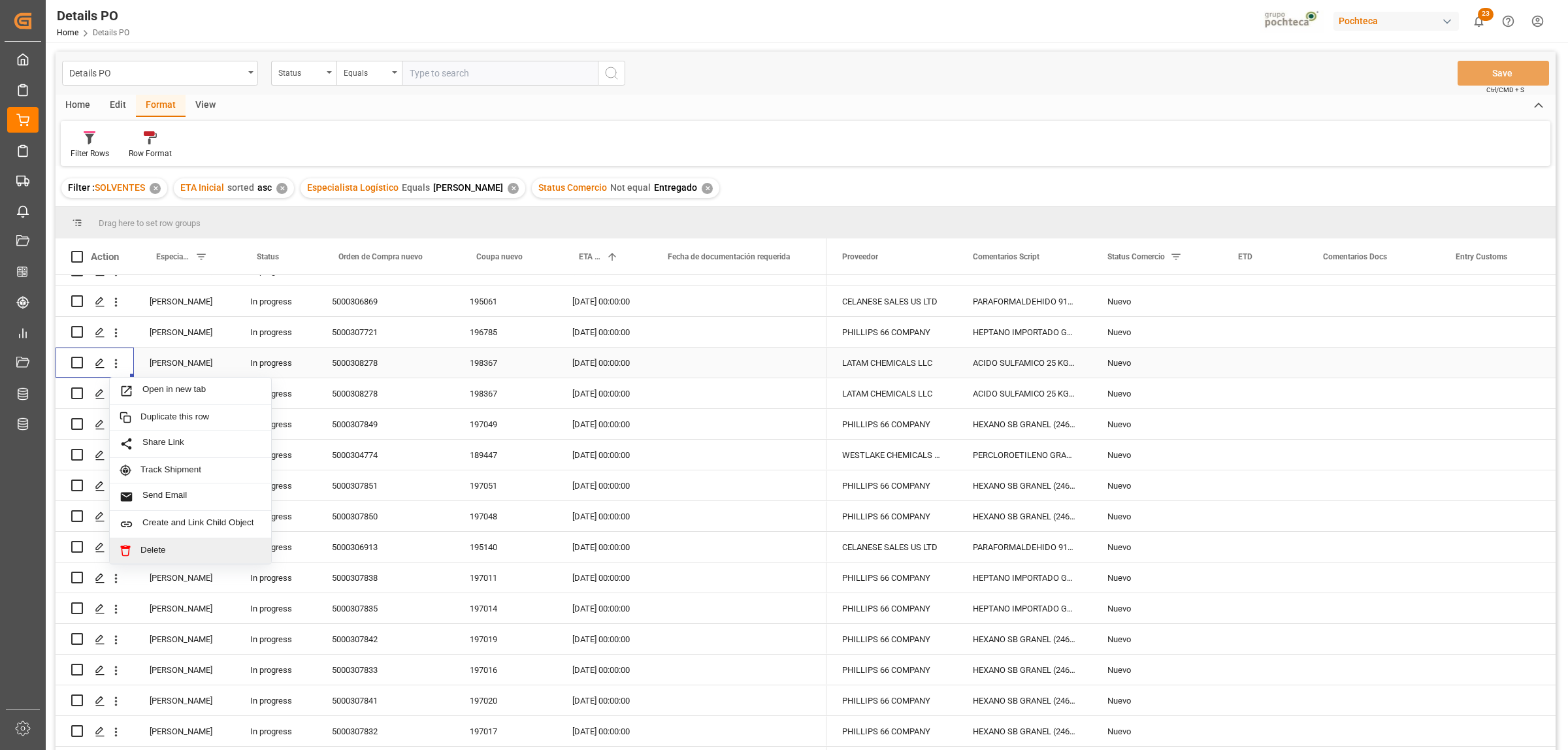
click at [188, 550] on span "Delete" at bounding box center [200, 550] width 121 height 12
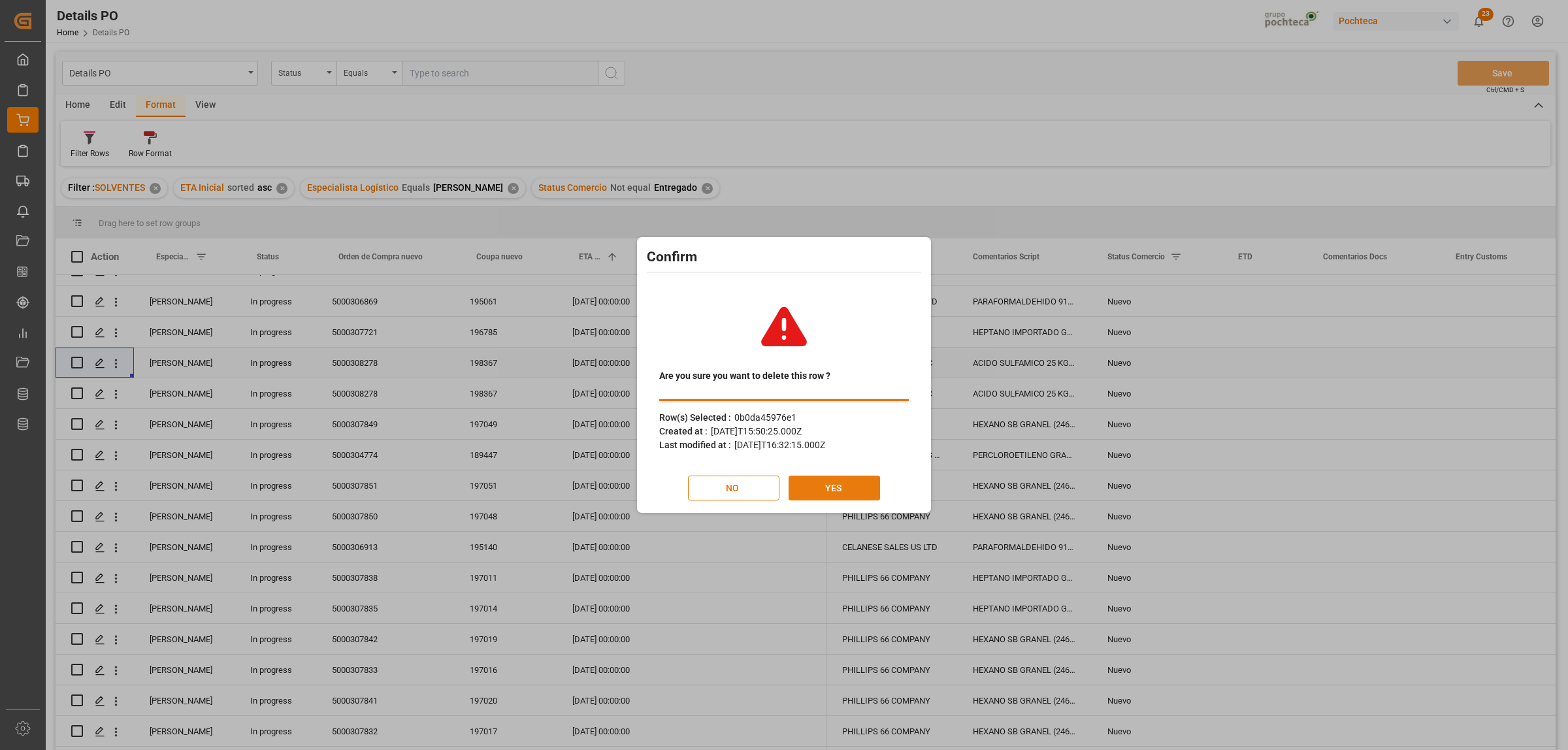
click at [870, 493] on button "YES" at bounding box center [833, 487] width 92 height 24
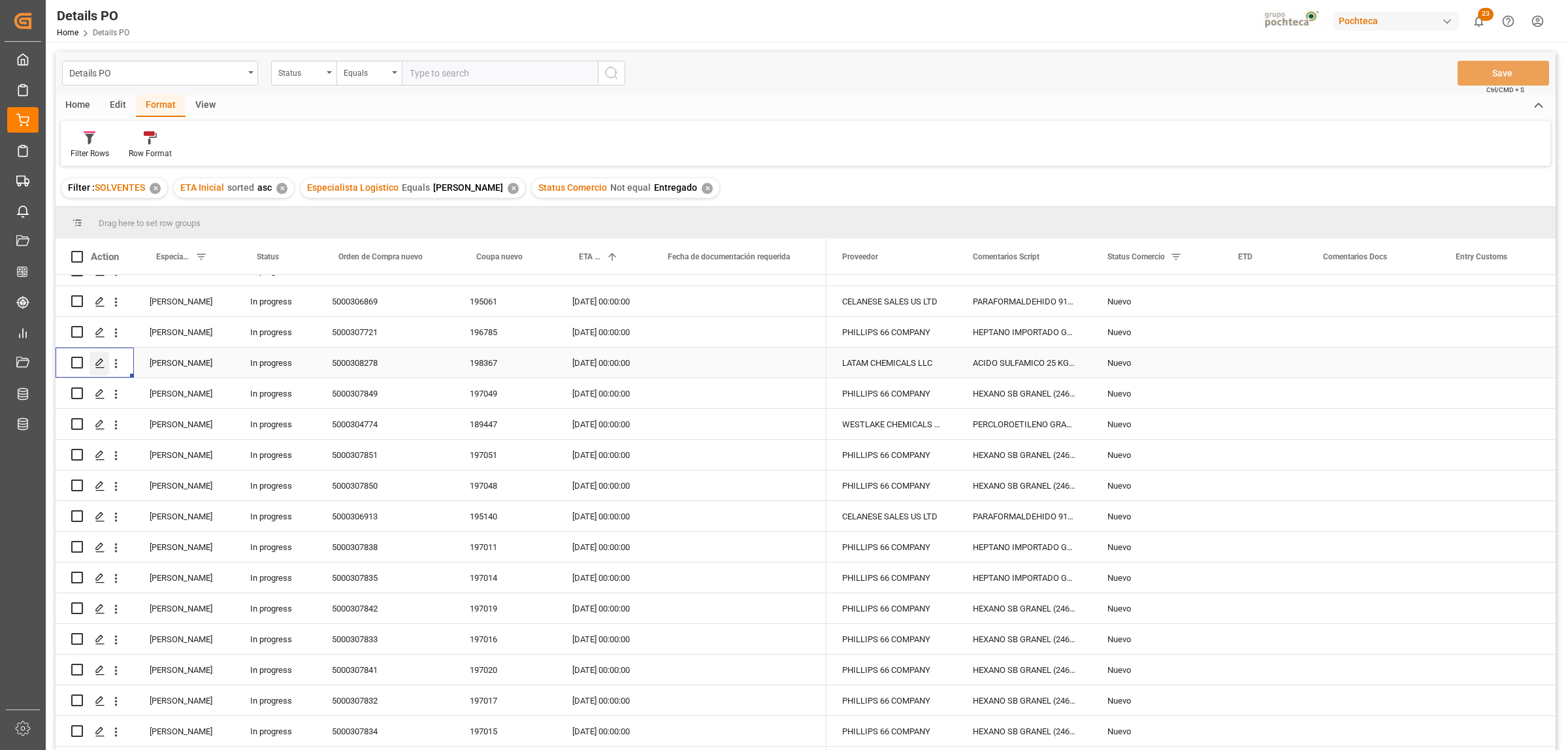
click at [98, 363] on icon "Press SPACE to select this row." at bounding box center [100, 364] width 11 height 11
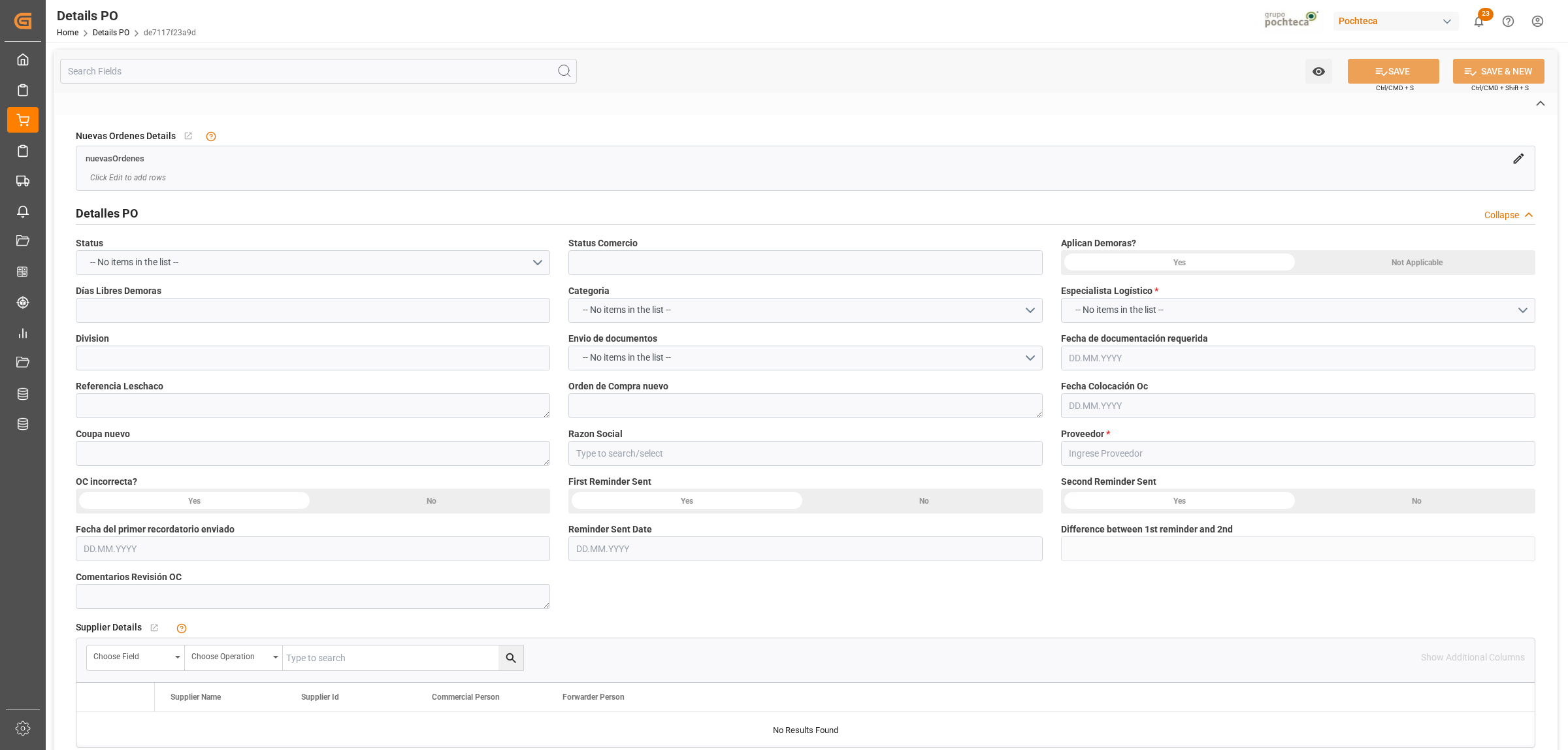
type input "Nuevo"
type input "SOLVENTES"
type textarea "5000308278"
type textarea "198367"
type input "LATAM CHEMICALS LLC"
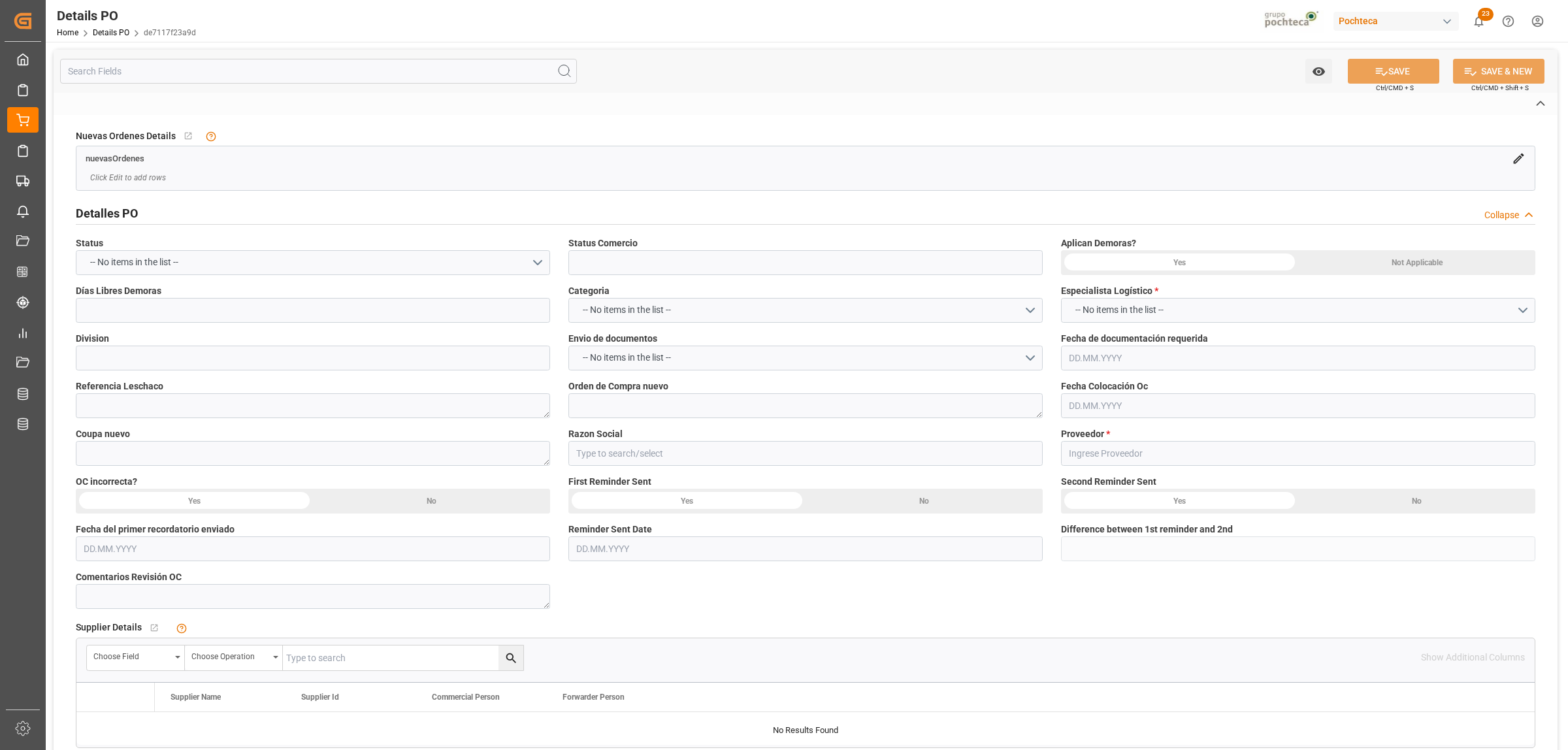
type textarea "ACIDO SULFAMICO 25 KG SAC (22300)"
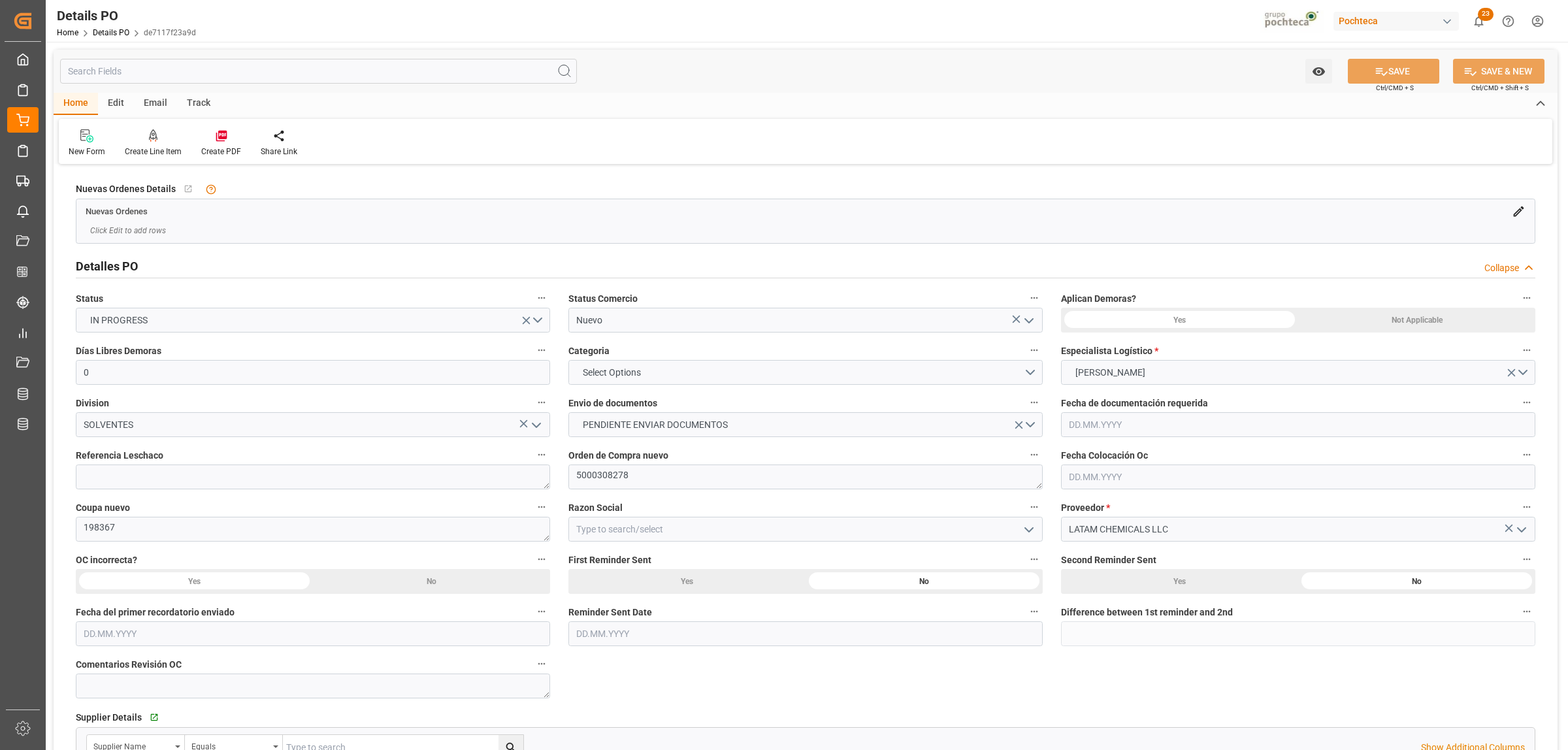
type input "0"
type input "[DATE]"
click at [1523, 532] on icon "open menu" at bounding box center [1521, 529] width 15 height 15
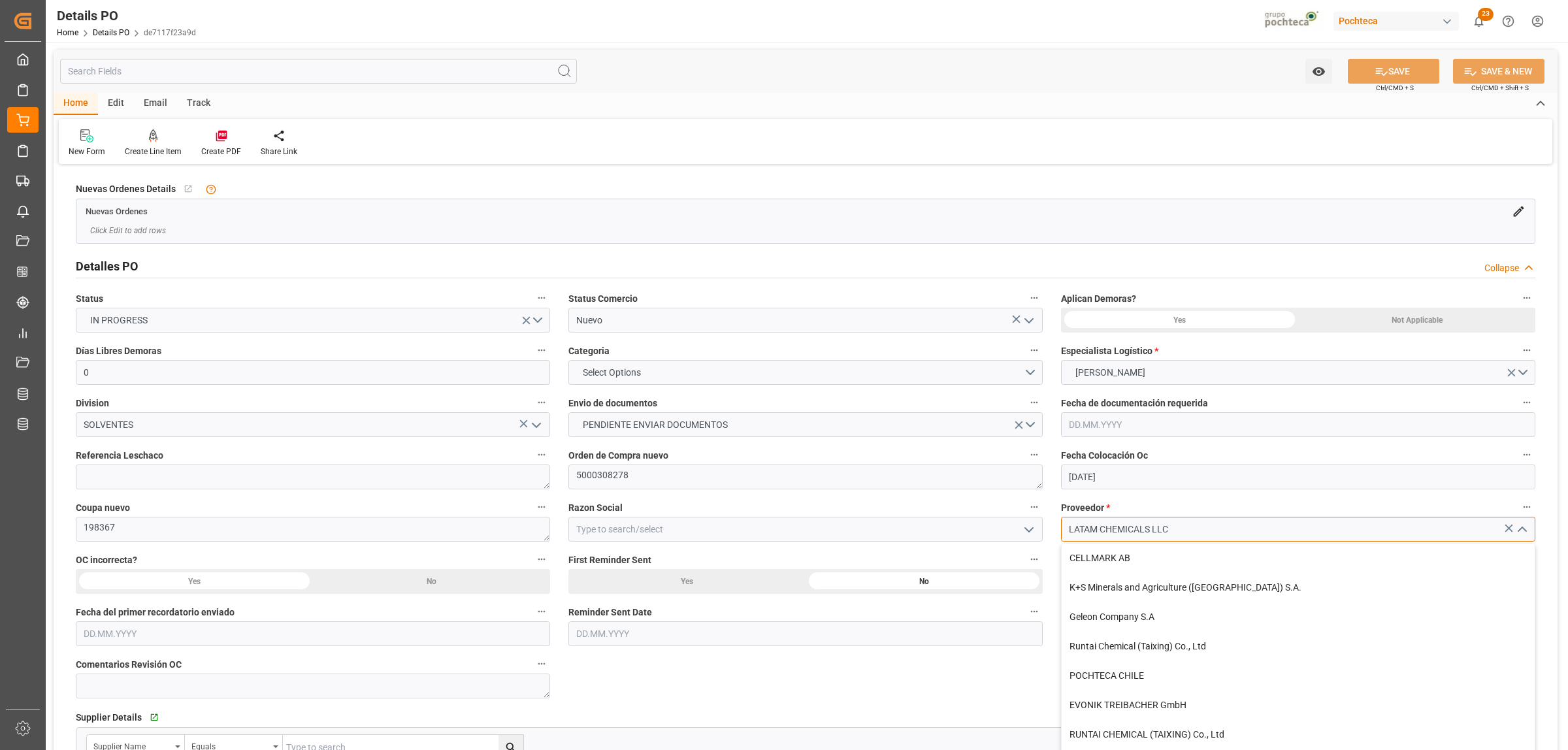
click at [1276, 536] on input "LATAM CHEMICALS LLC" at bounding box center [1298, 529] width 474 height 24
drag, startPoint x: 1174, startPoint y: 531, endPoint x: 1022, endPoint y: 533, distance: 152.0
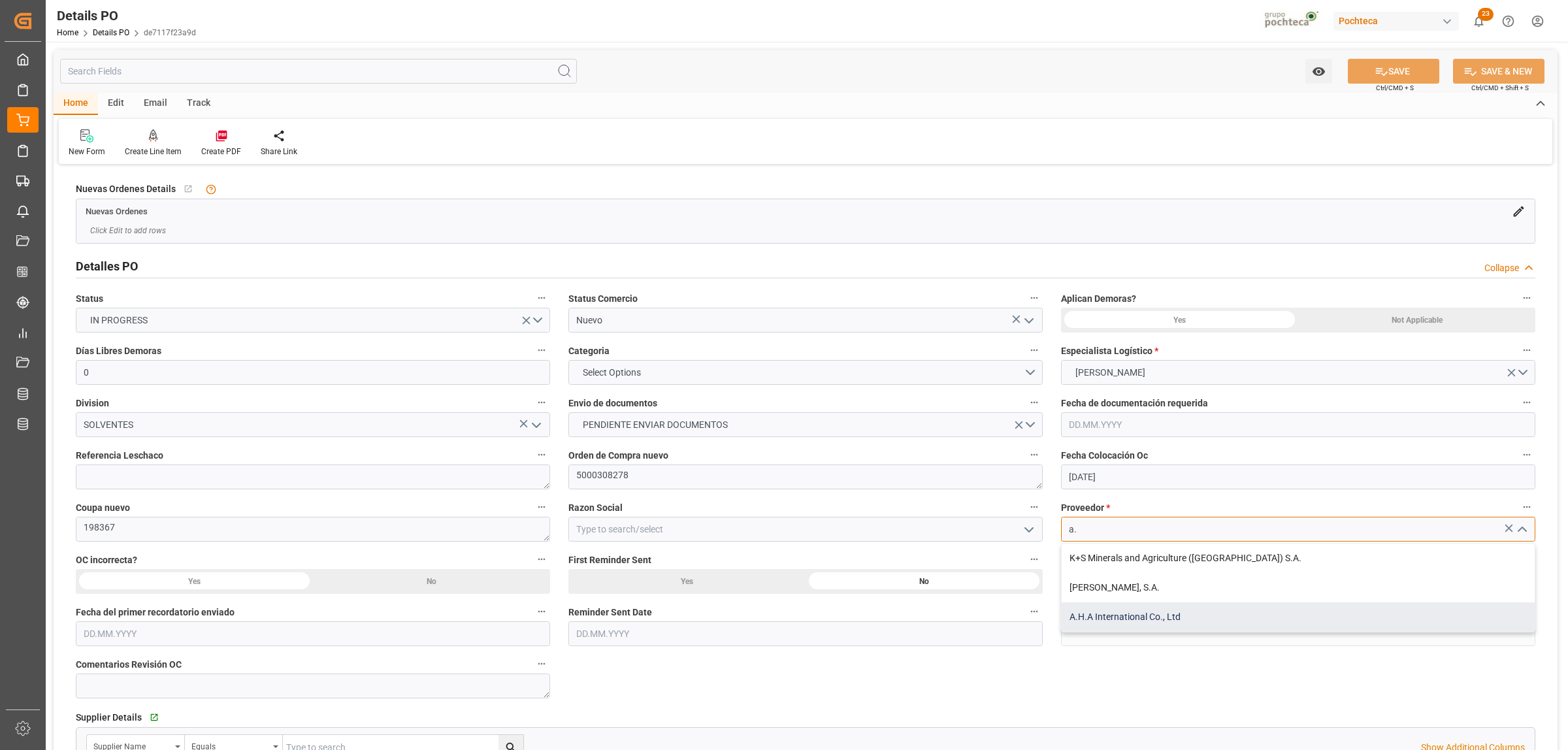
click at [1089, 624] on div "A.H.A International Co., Ltd" at bounding box center [1297, 617] width 472 height 29
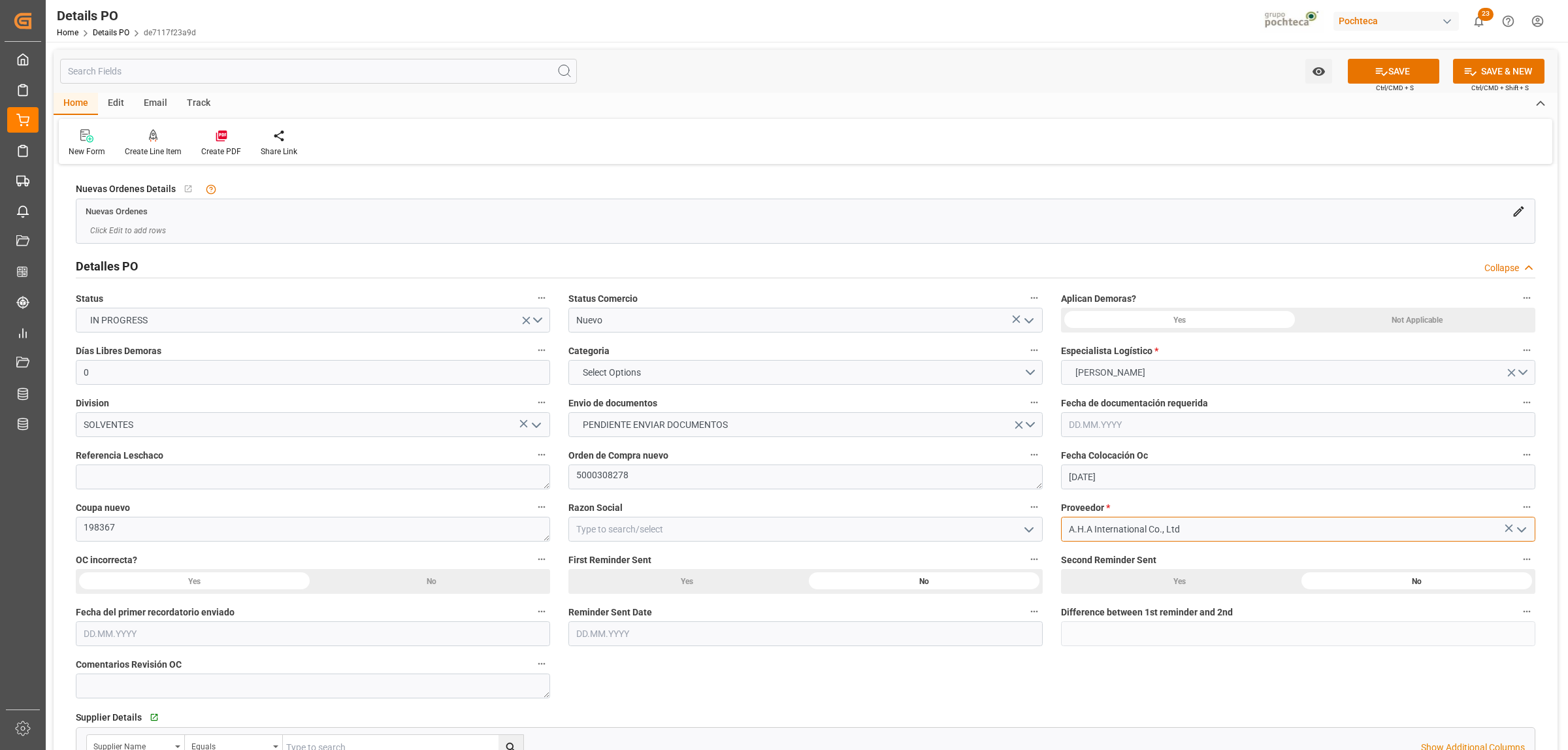
type input "A.H.A International Co., Ltd"
click at [1527, 370] on button "[PERSON_NAME]" at bounding box center [1298, 372] width 474 height 24
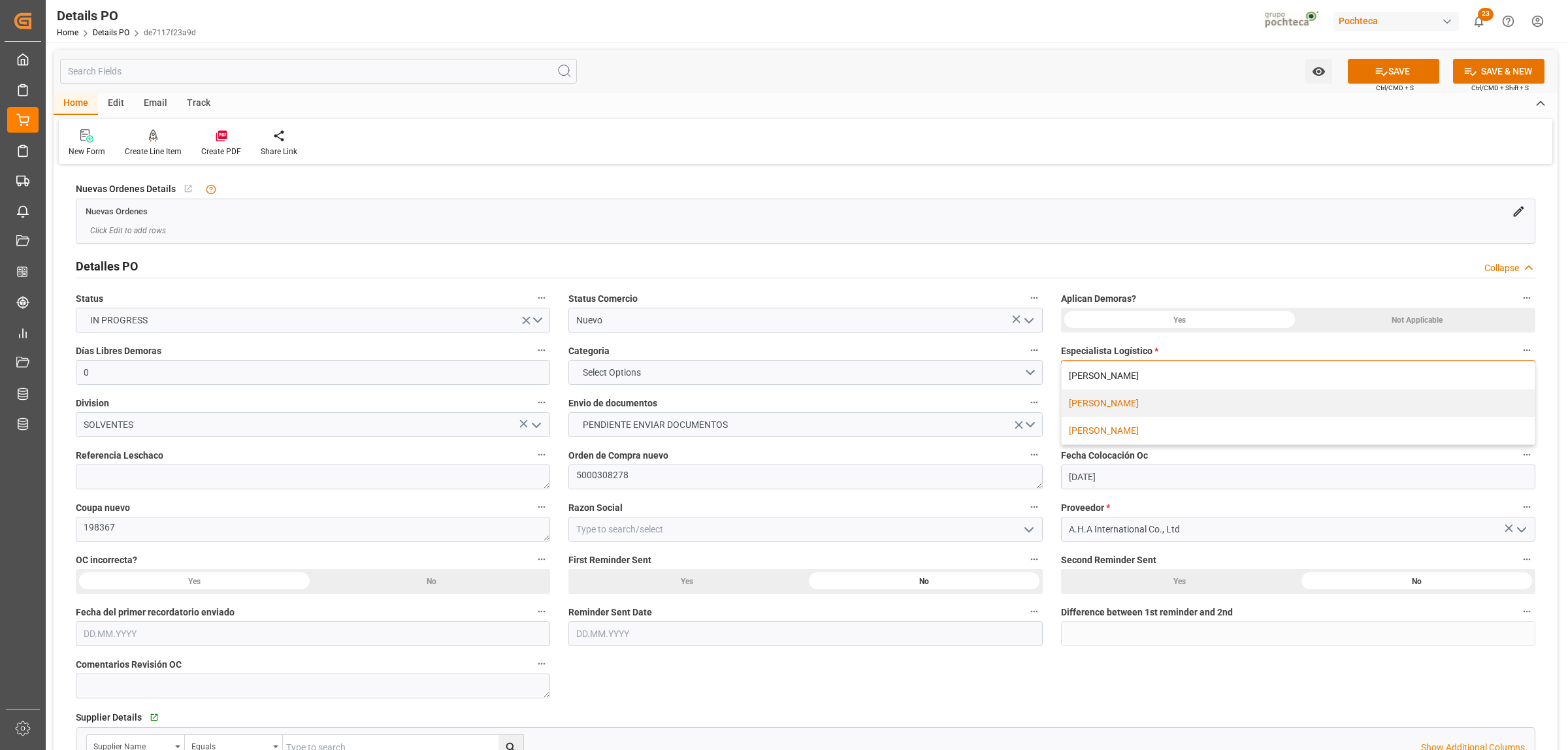
click at [1104, 403] on div "PAOLA DÍAZ LÓPEZ" at bounding box center [1297, 403] width 472 height 27
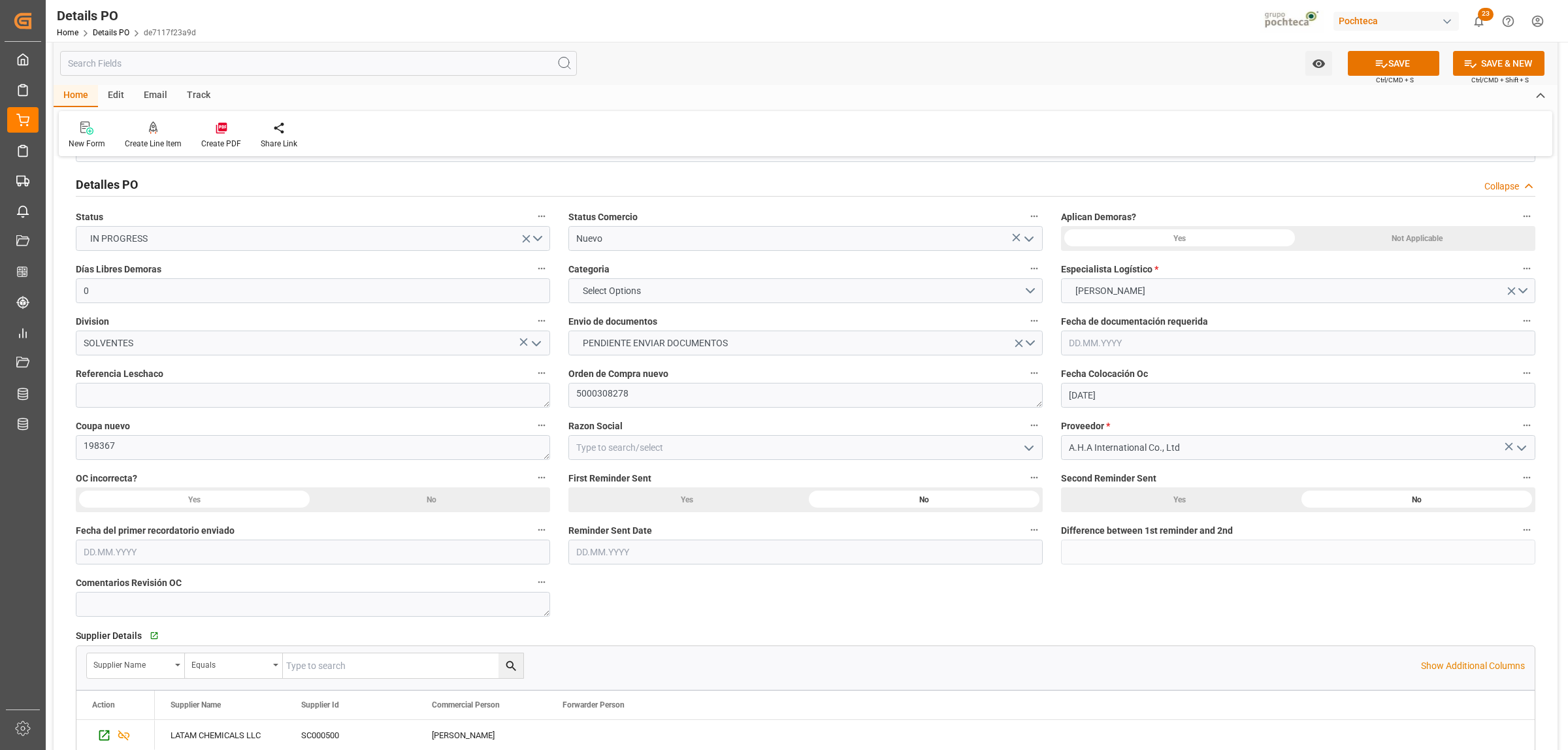
click at [533, 340] on icon "open menu" at bounding box center [536, 343] width 15 height 15
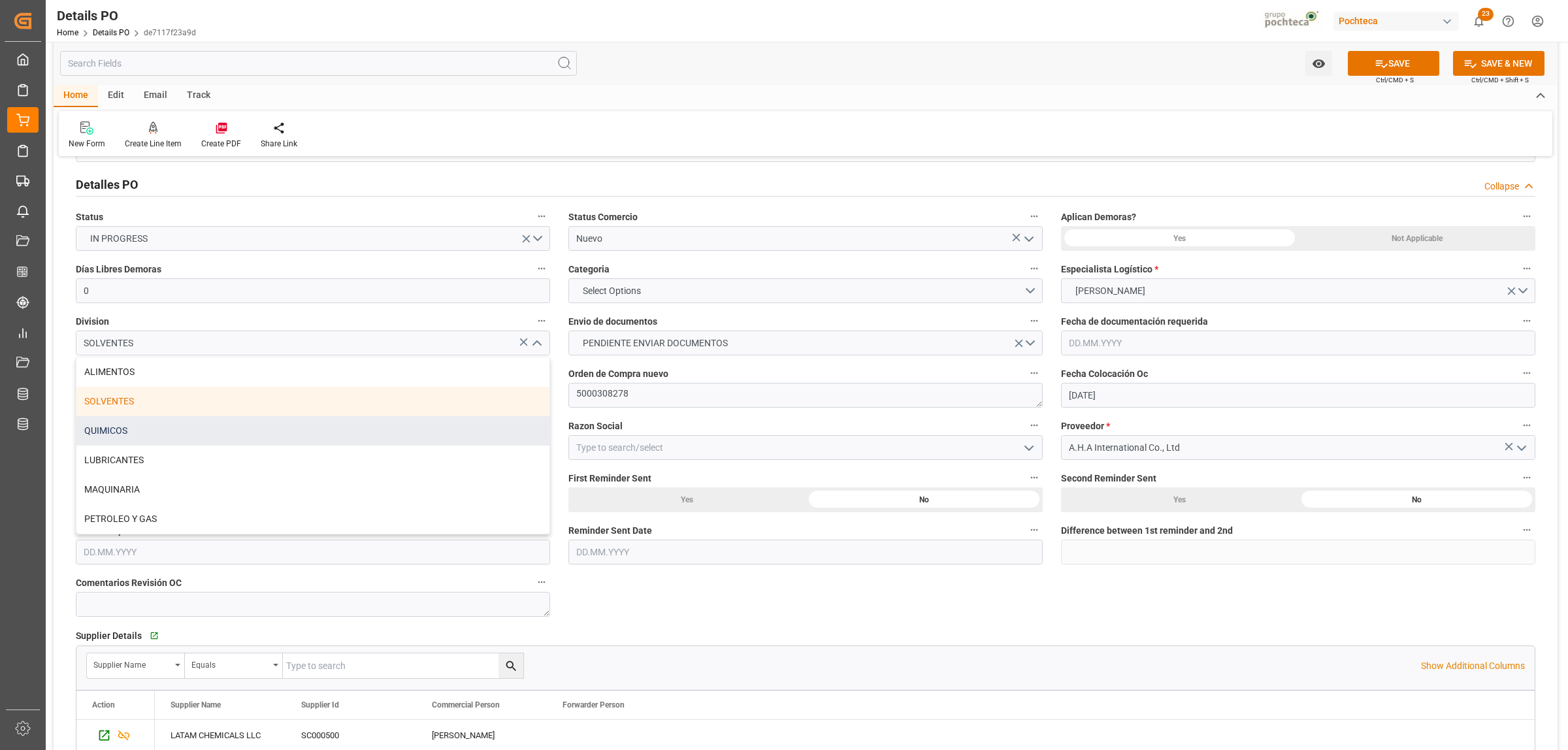
click at [108, 435] on div "QUIMICOS" at bounding box center [312, 431] width 472 height 29
type input "QUIMICOS"
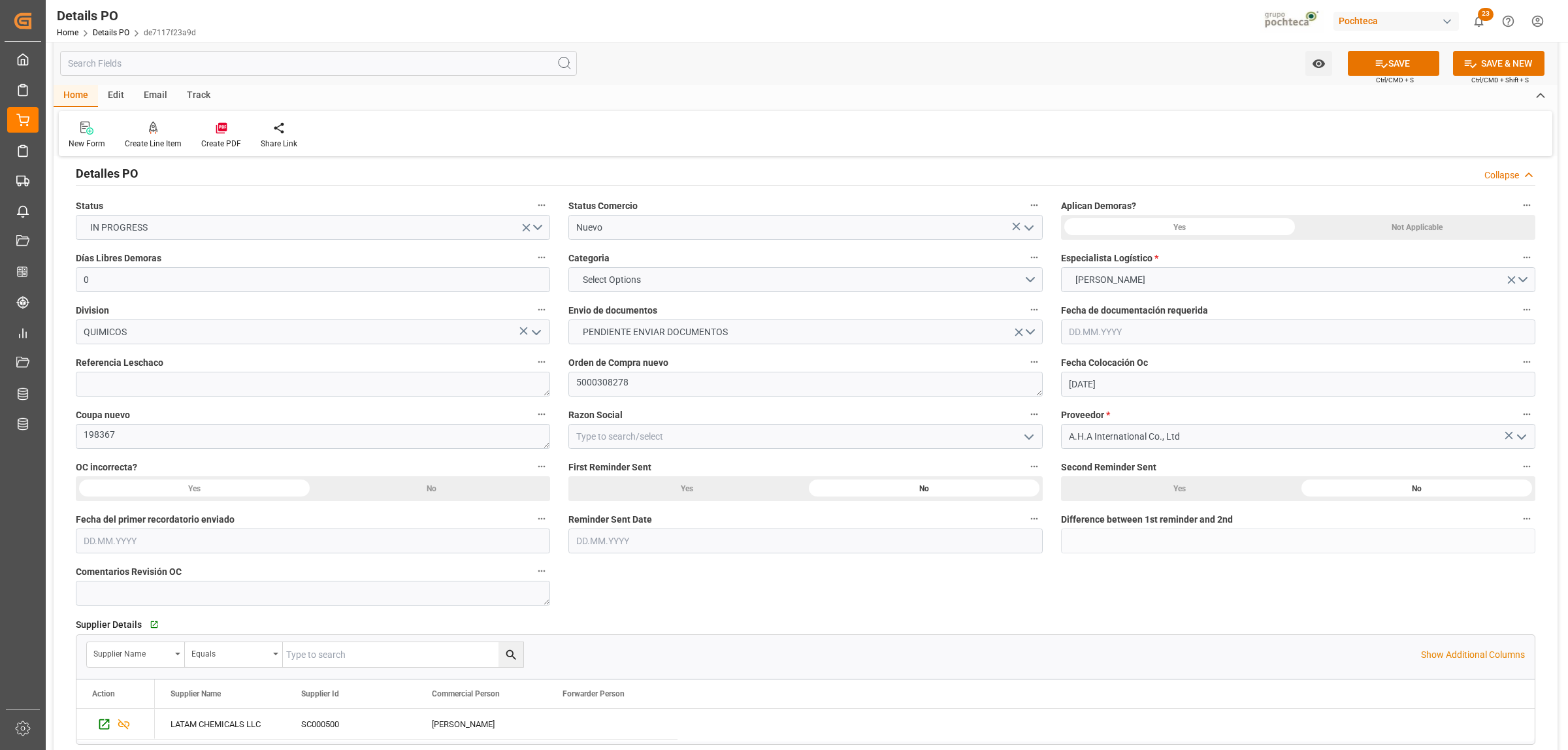
scroll to position [0, 0]
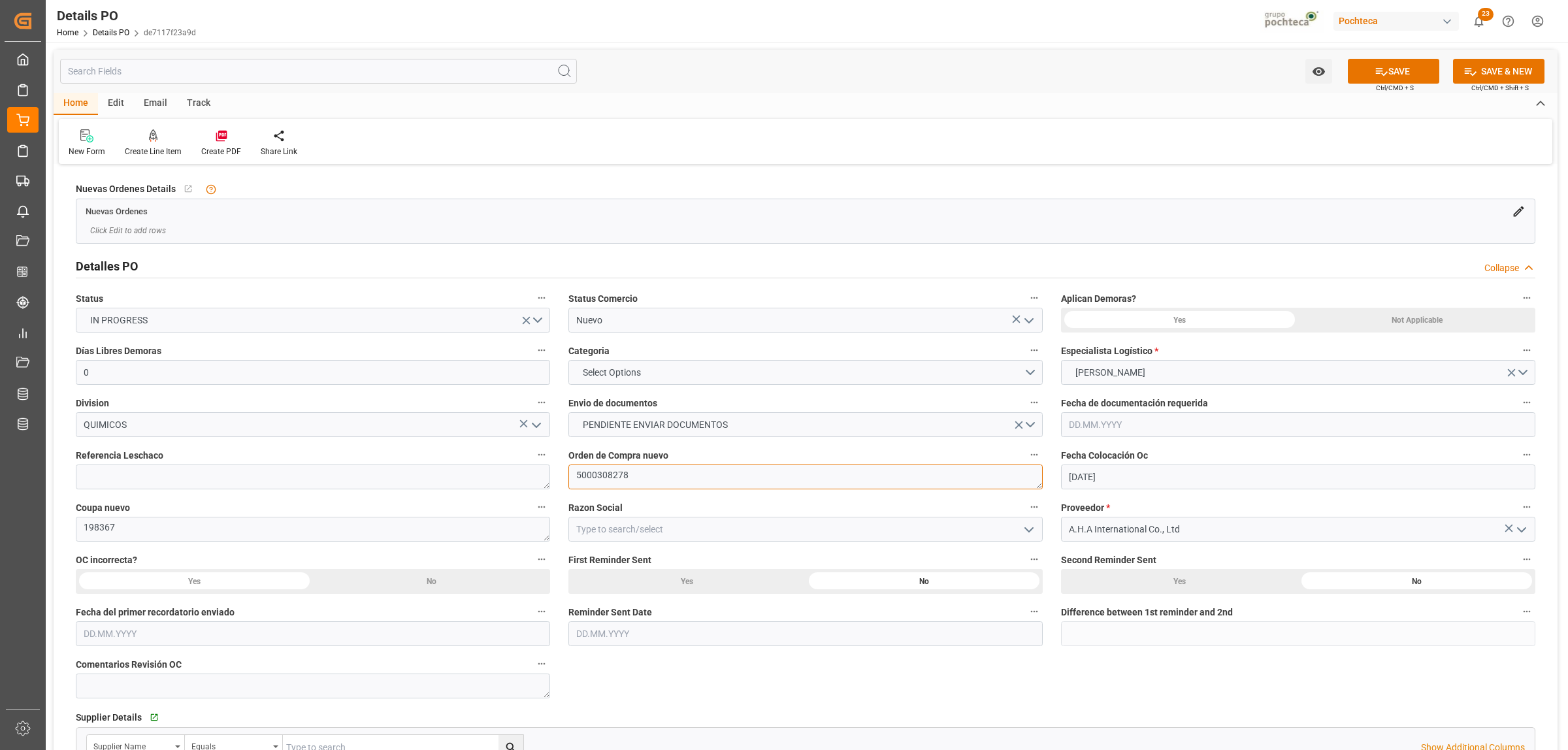
drag, startPoint x: 627, startPoint y: 472, endPoint x: 576, endPoint y: 464, distance: 51.6
click at [576, 464] on textarea "5000308278" at bounding box center [805, 476] width 474 height 24
click at [1413, 78] on button "SAVE" at bounding box center [1393, 71] width 92 height 24
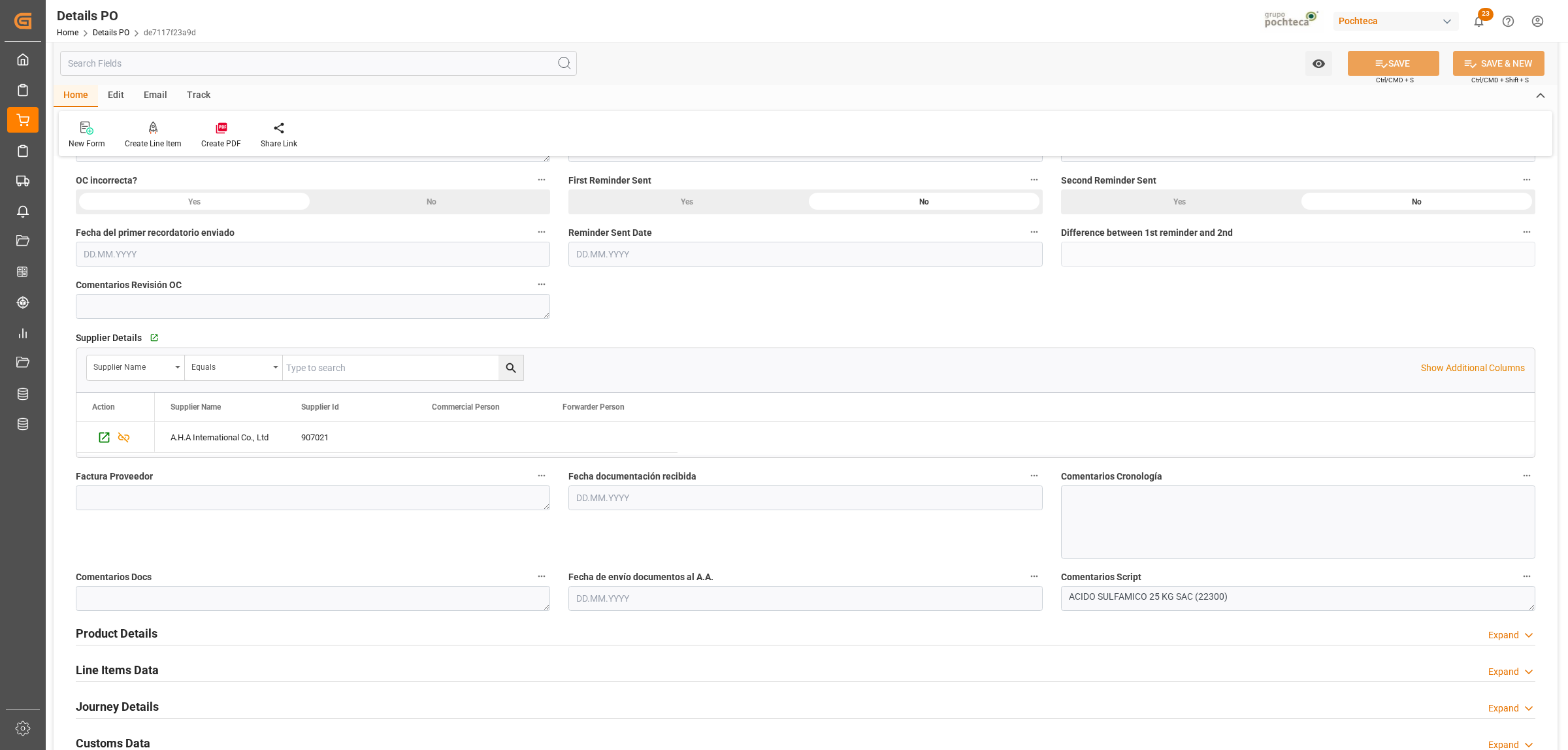
scroll to position [408, 0]
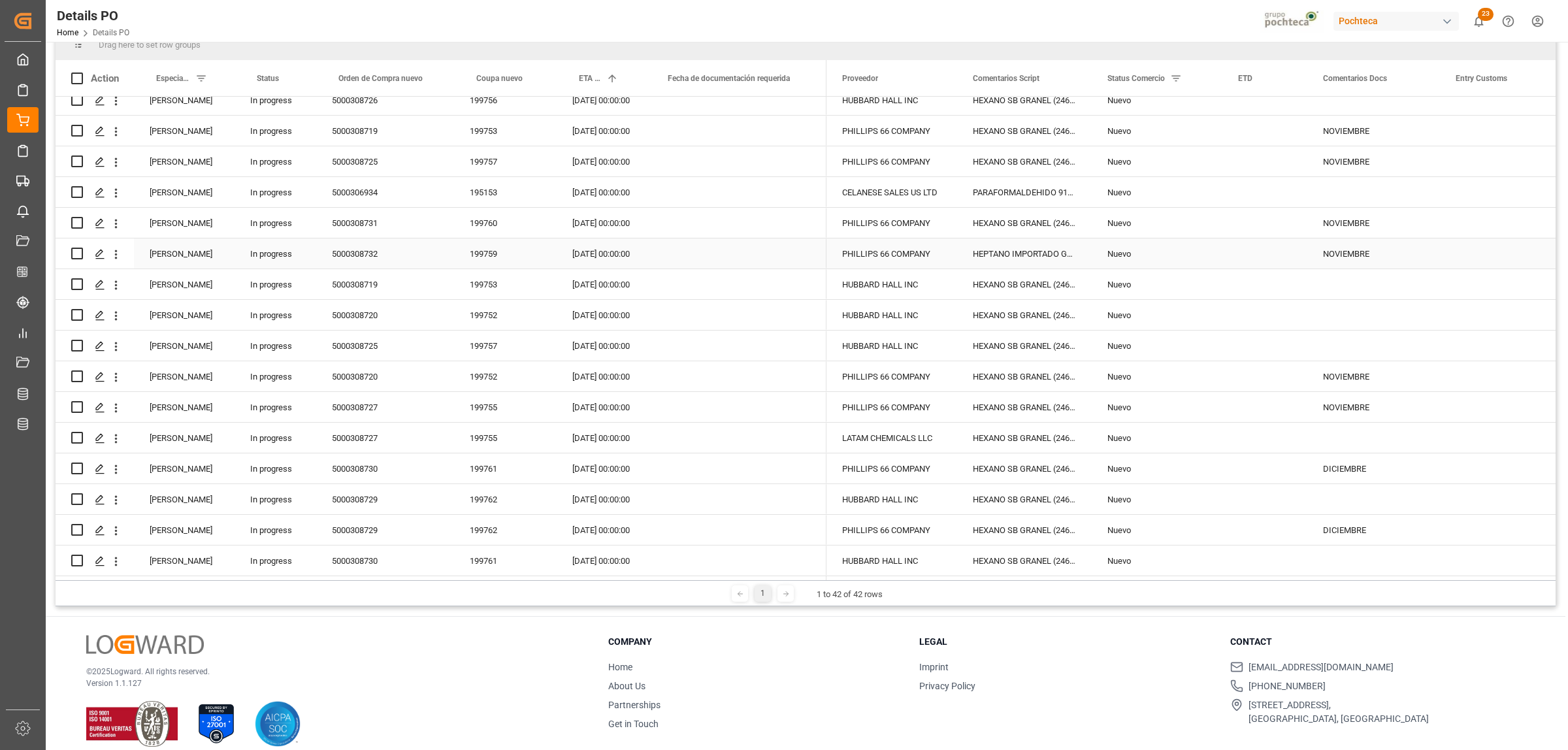
scroll to position [193, 0]
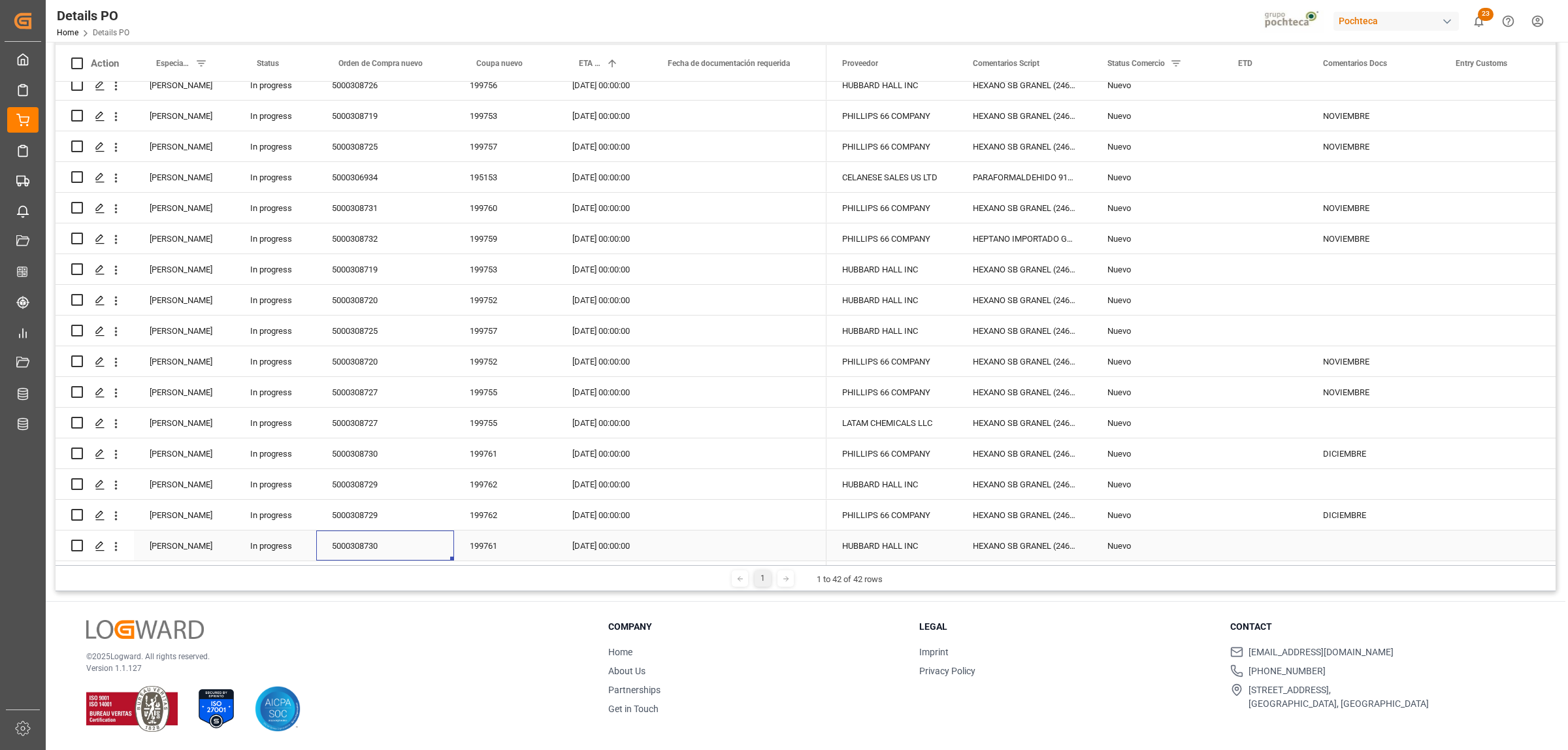
click at [369, 552] on div "5000308730" at bounding box center [385, 545] width 138 height 30
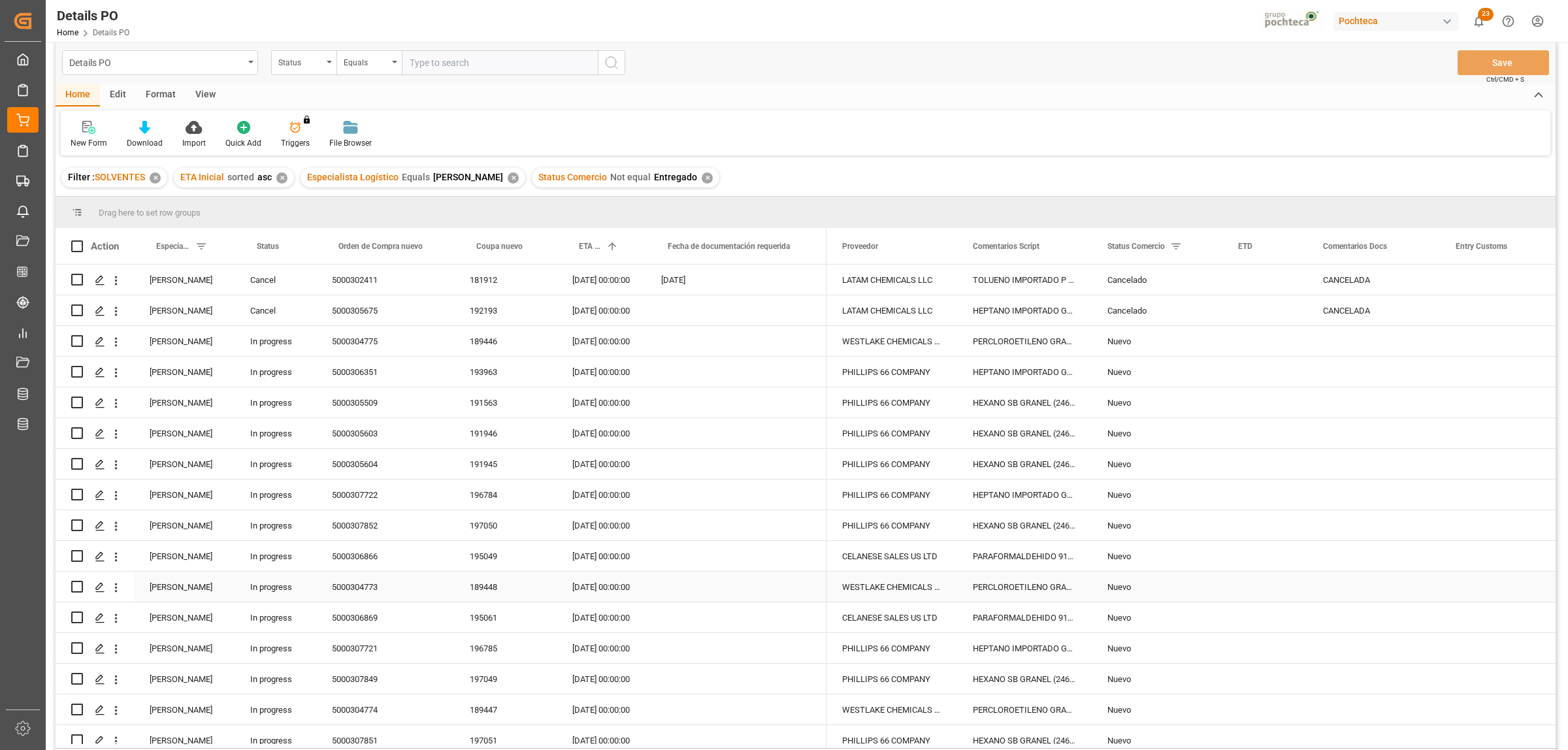
scroll to position [0, 0]
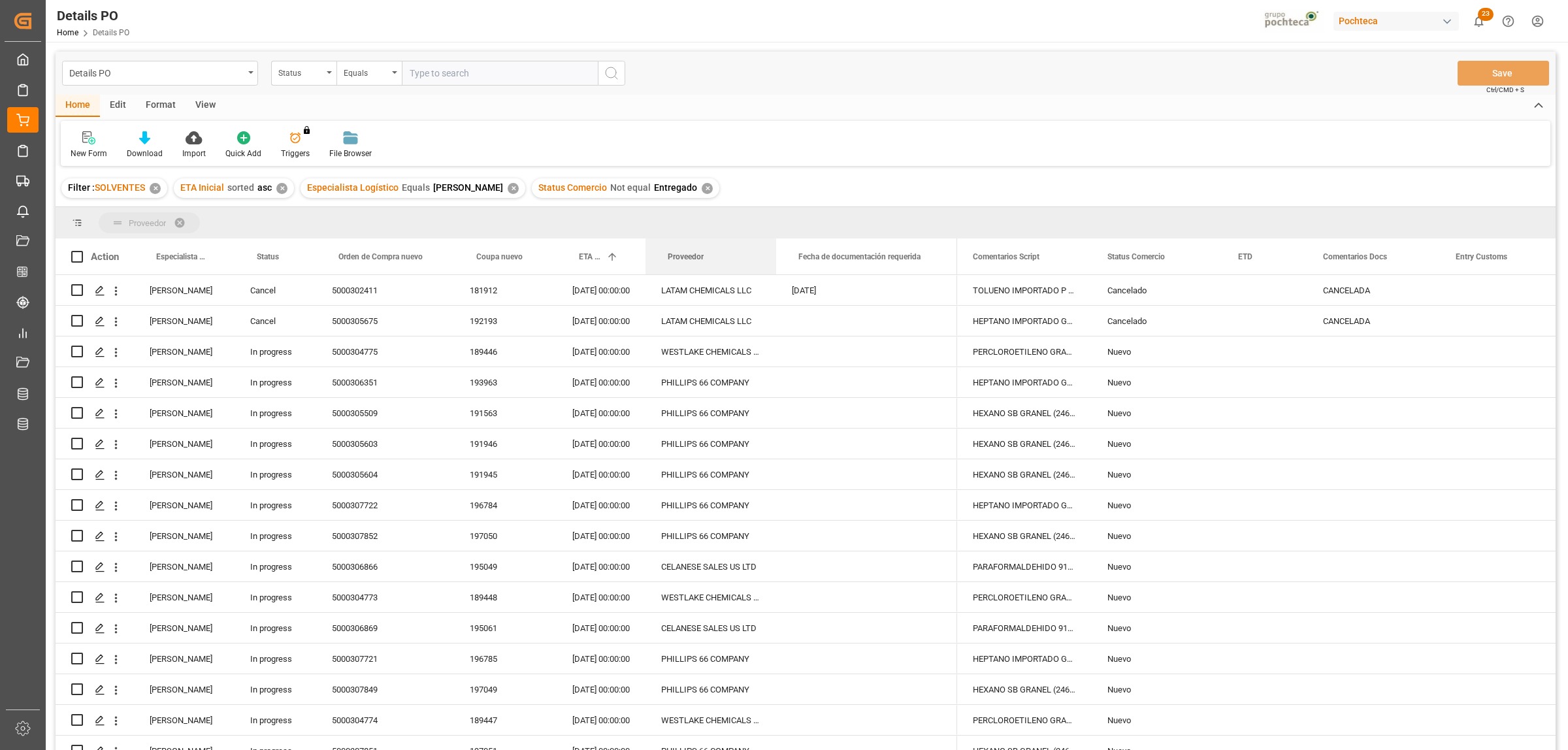
drag, startPoint x: 853, startPoint y: 258, endPoint x: 797, endPoint y: 229, distance: 63.1
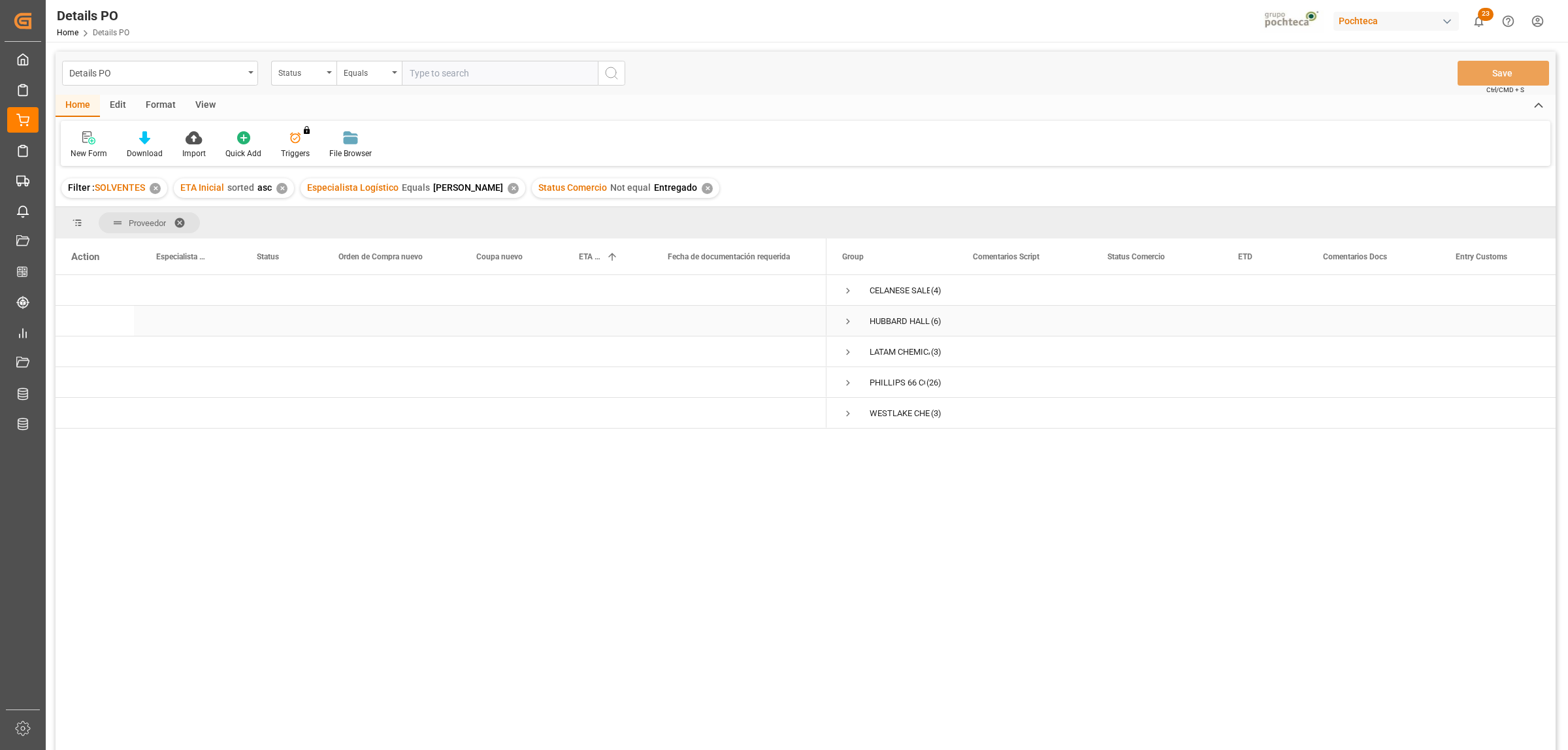
click at [849, 321] on span "Press SPACE to select this row." at bounding box center [847, 321] width 12 height 12
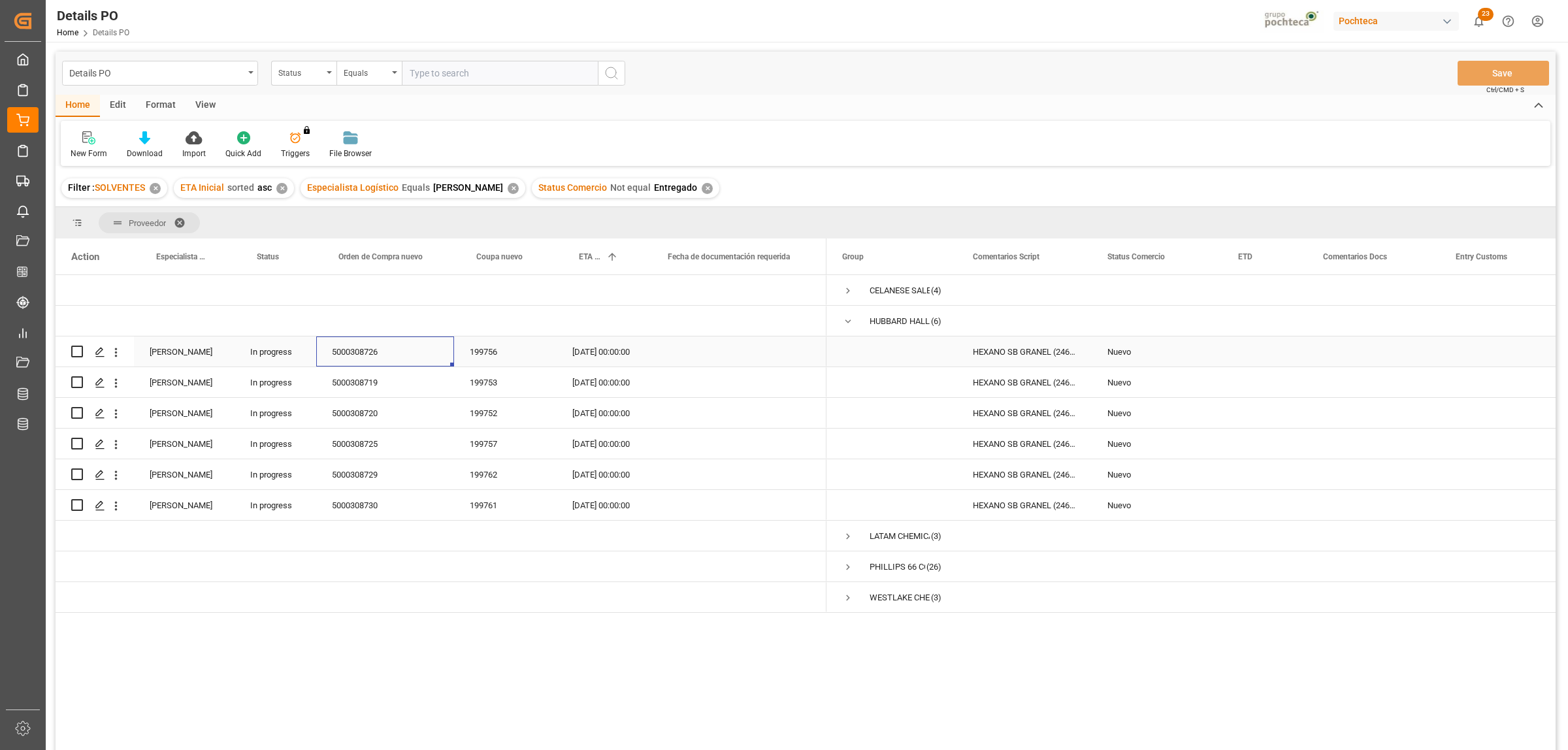
click at [346, 351] on div "5000308726" at bounding box center [385, 351] width 138 height 30
click at [366, 348] on div "5000308726" at bounding box center [385, 351] width 138 height 30
click at [370, 387] on div "5000308719" at bounding box center [385, 382] width 138 height 30
click at [97, 348] on icon "Press SPACE to select this row." at bounding box center [100, 352] width 11 height 11
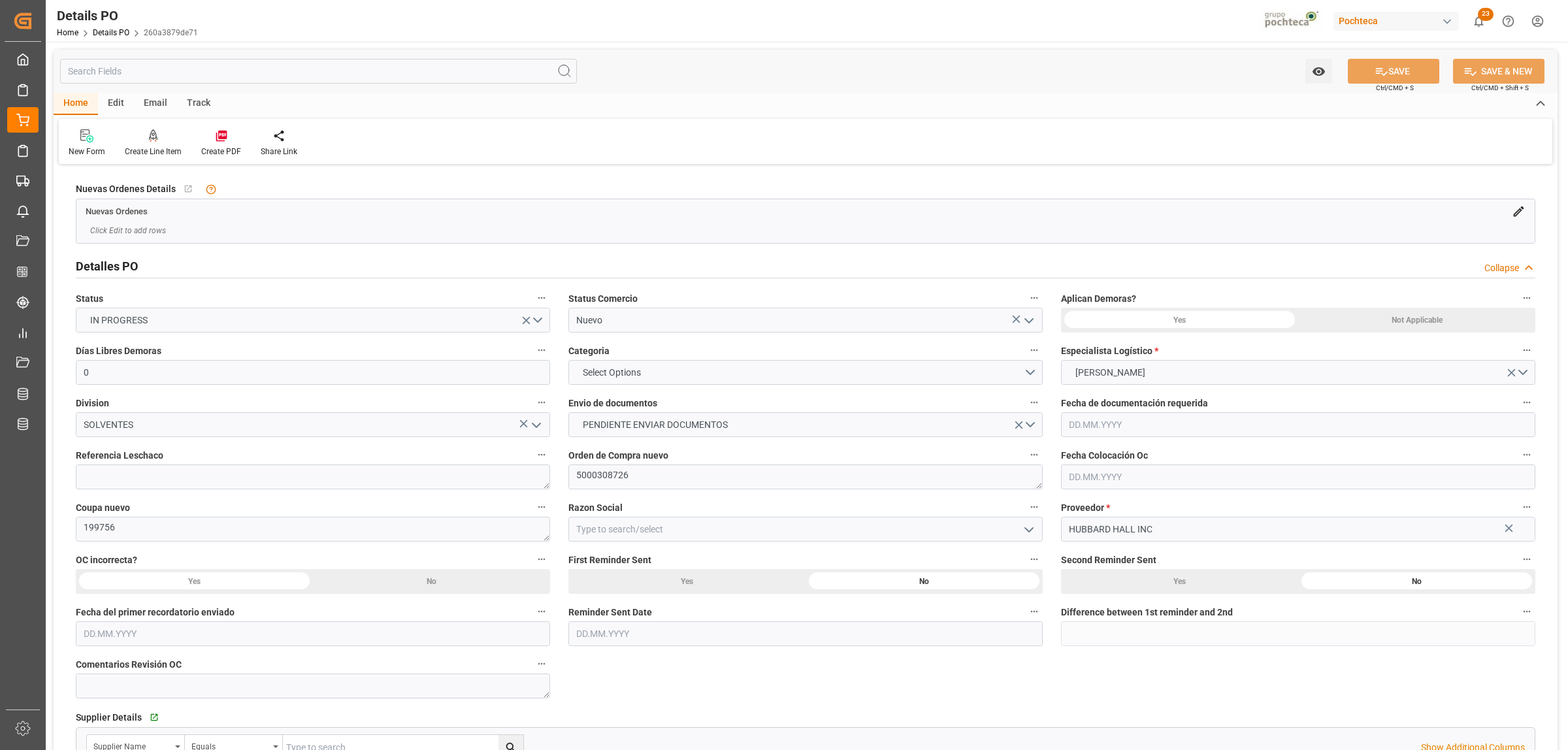
type input "0"
type input "[DATE]"
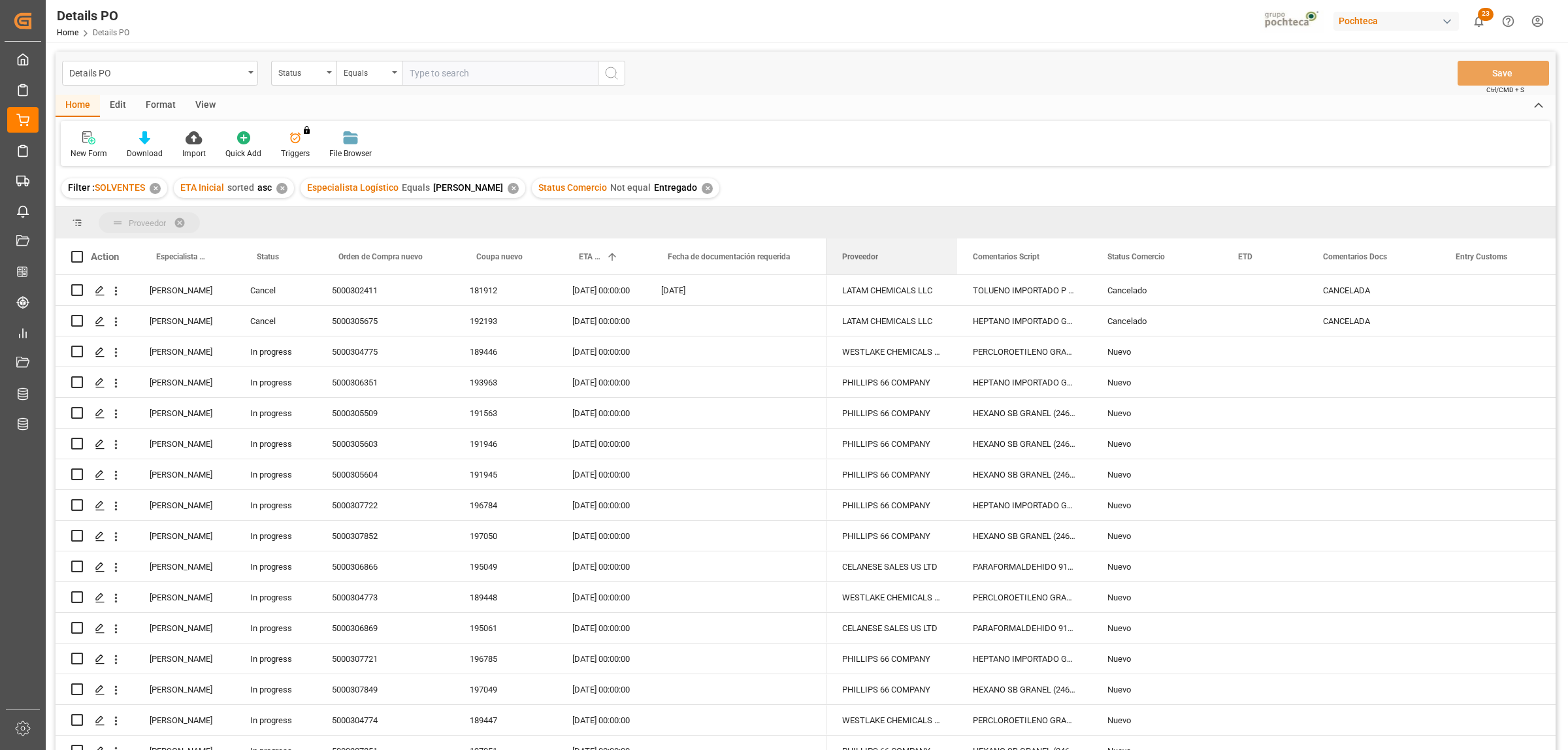
drag, startPoint x: 848, startPoint y: 253, endPoint x: 800, endPoint y: 216, distance: 60.6
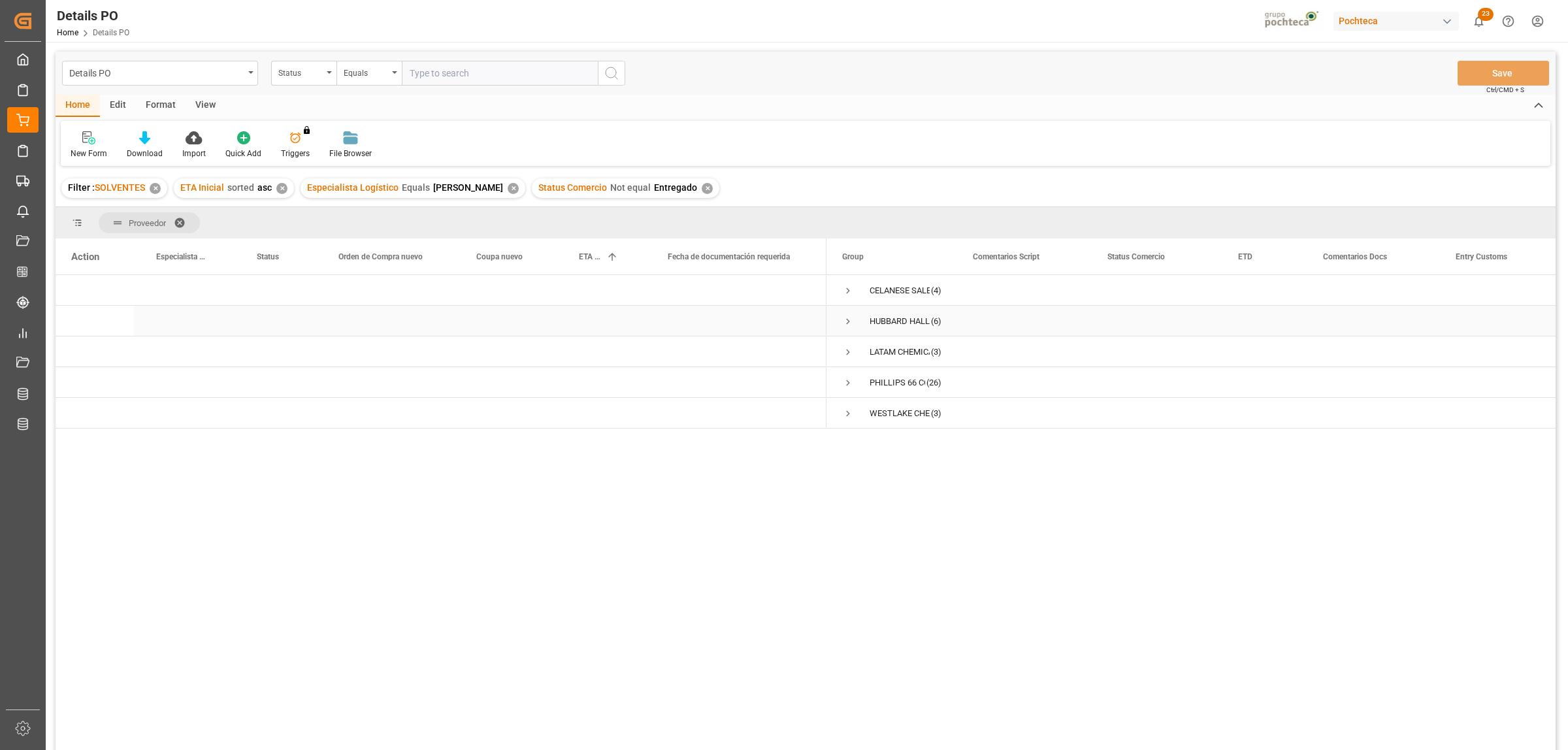
click at [844, 326] on span "Press SPACE to select this row." at bounding box center [847, 321] width 12 height 12
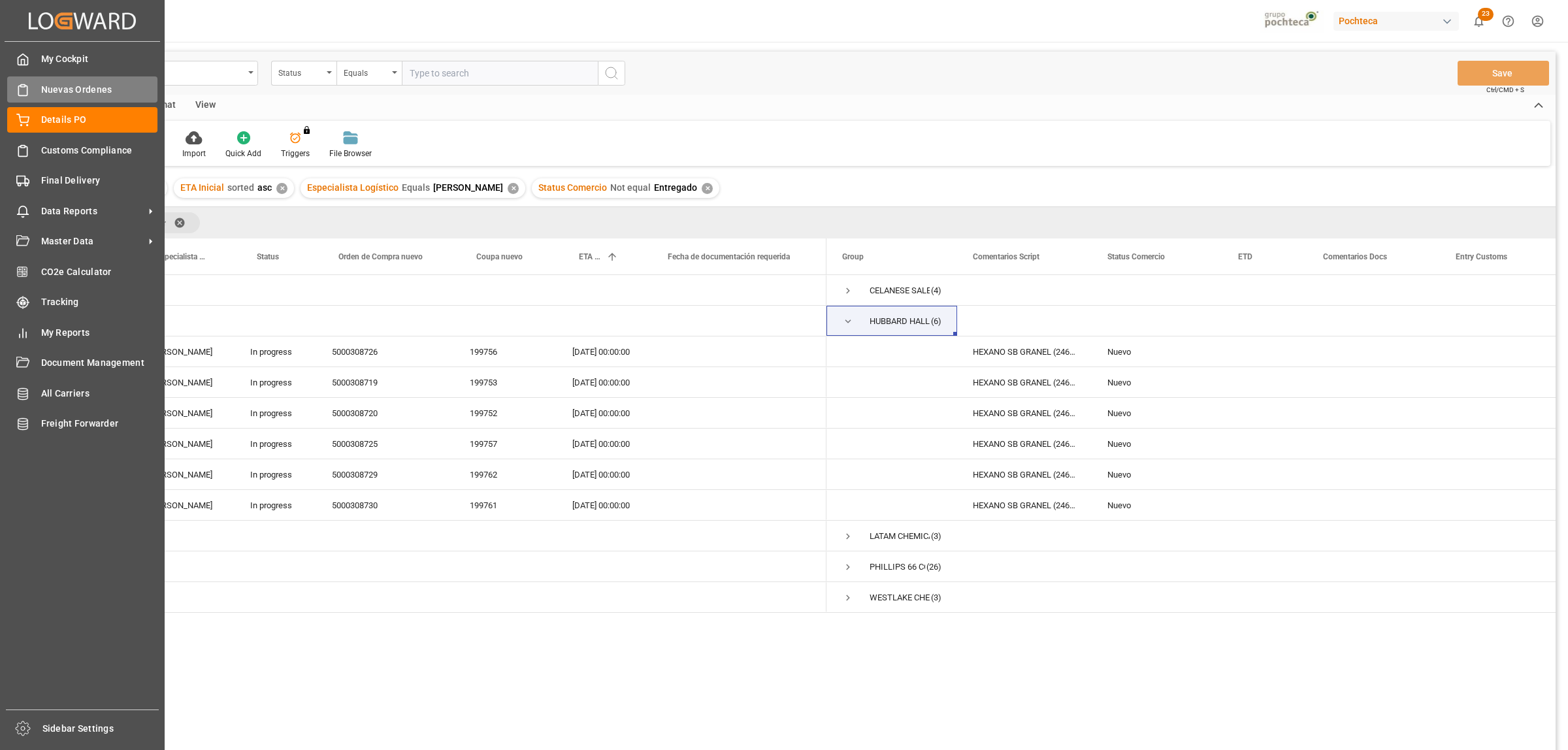
click at [60, 96] on span "Nuevas Ordenes" at bounding box center [99, 89] width 117 height 14
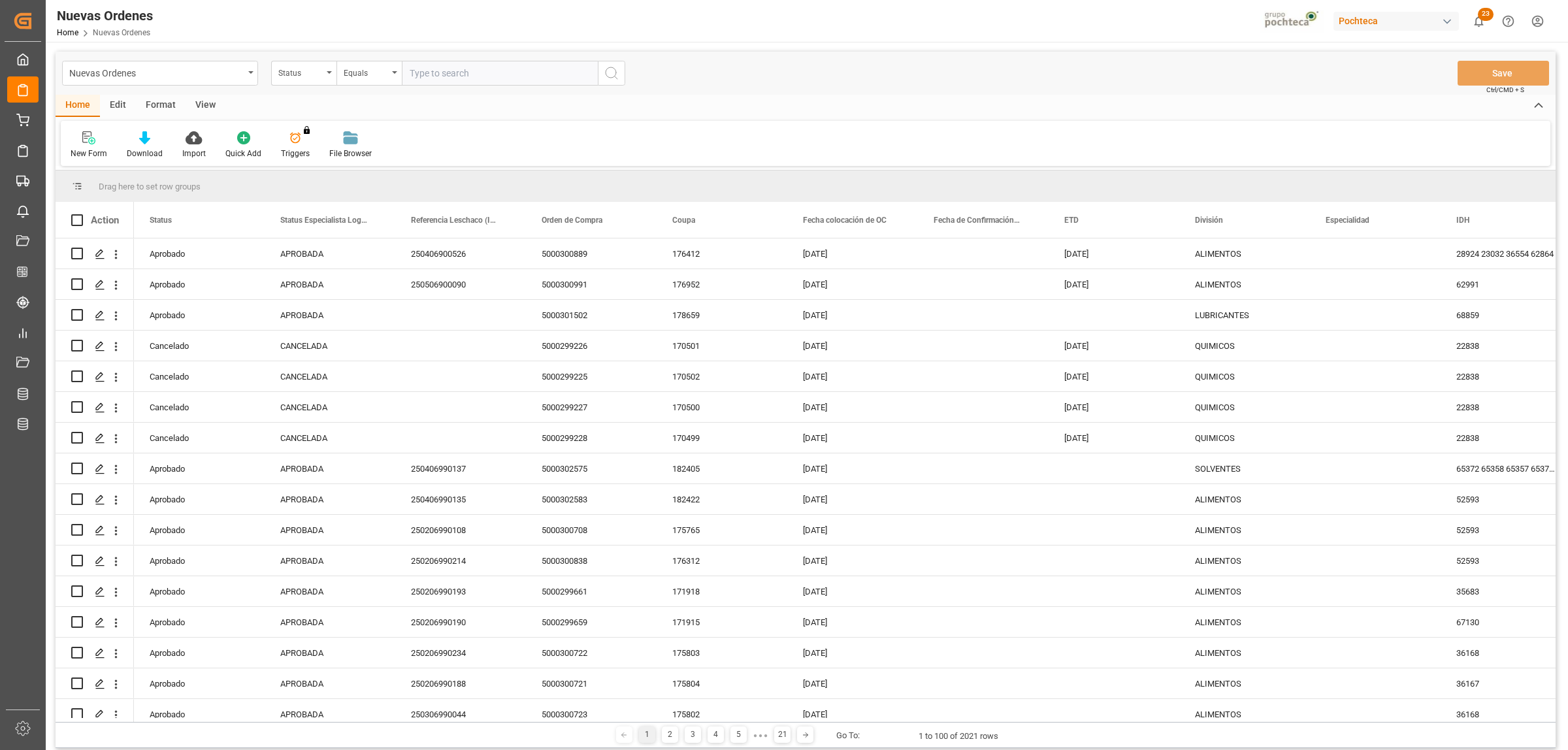
click at [160, 109] on div "Format" at bounding box center [161, 105] width 50 height 22
click at [102, 142] on div at bounding box center [90, 137] width 38 height 14
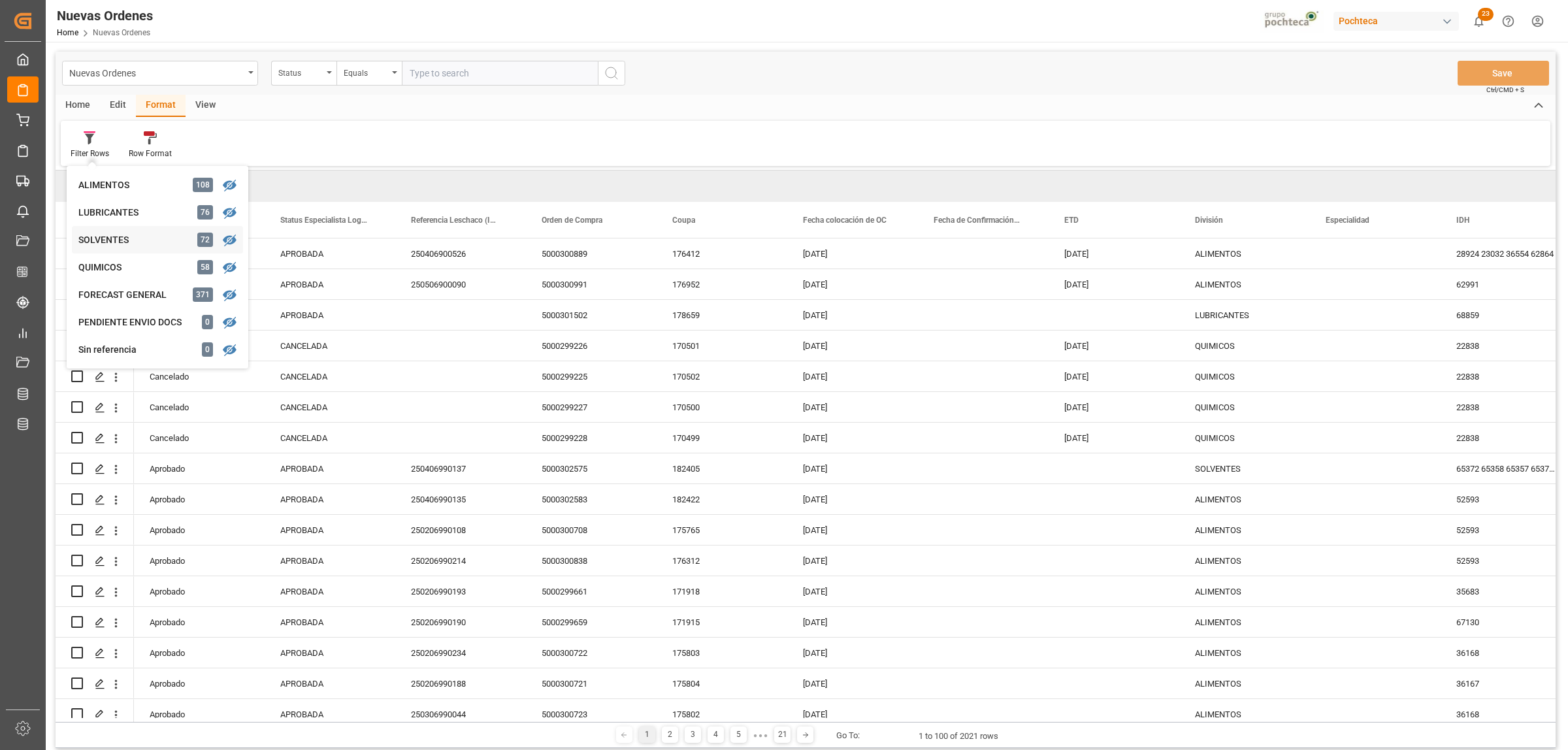
click at [113, 233] on div "SOLVENTES" at bounding box center [135, 239] width 114 height 14
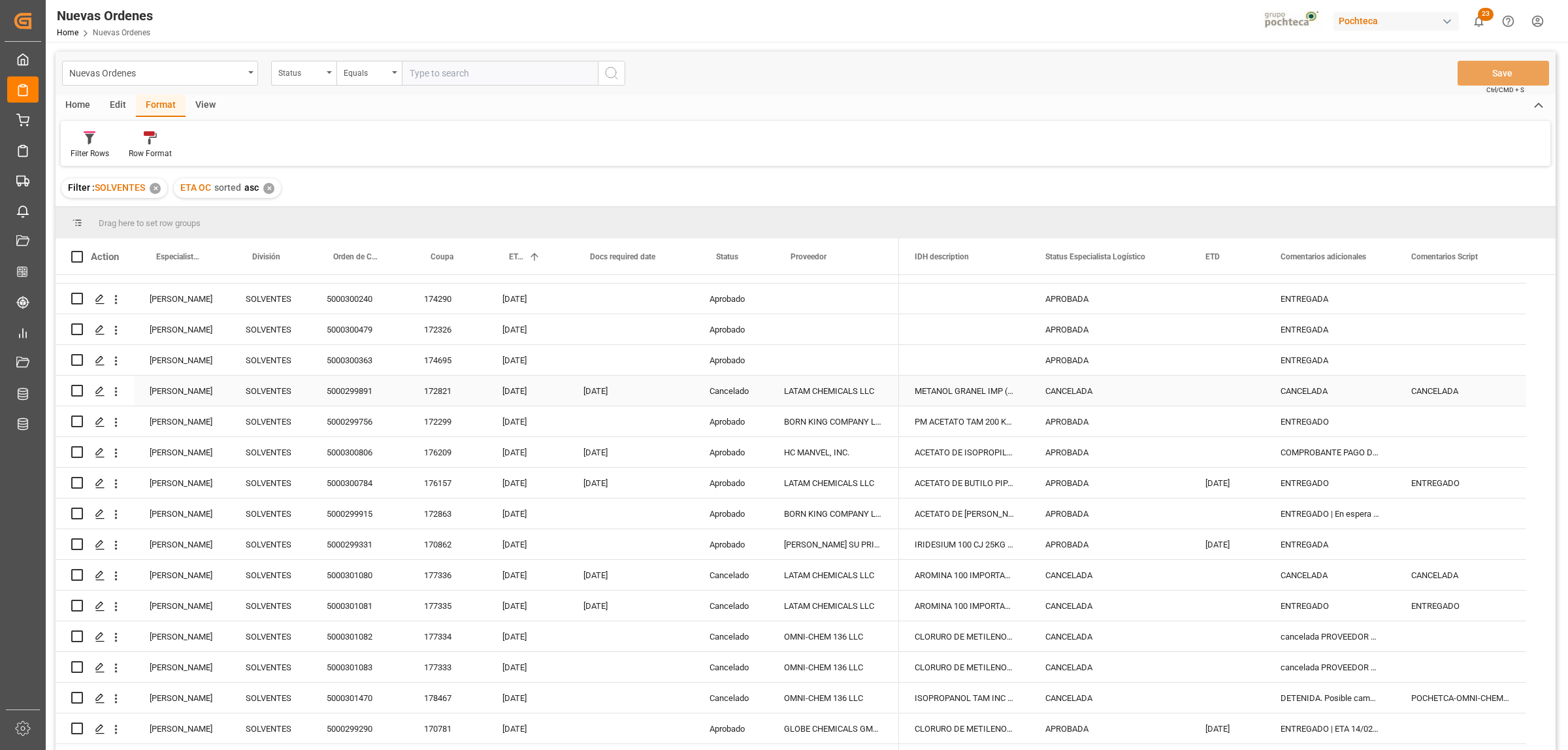
scroll to position [82, 0]
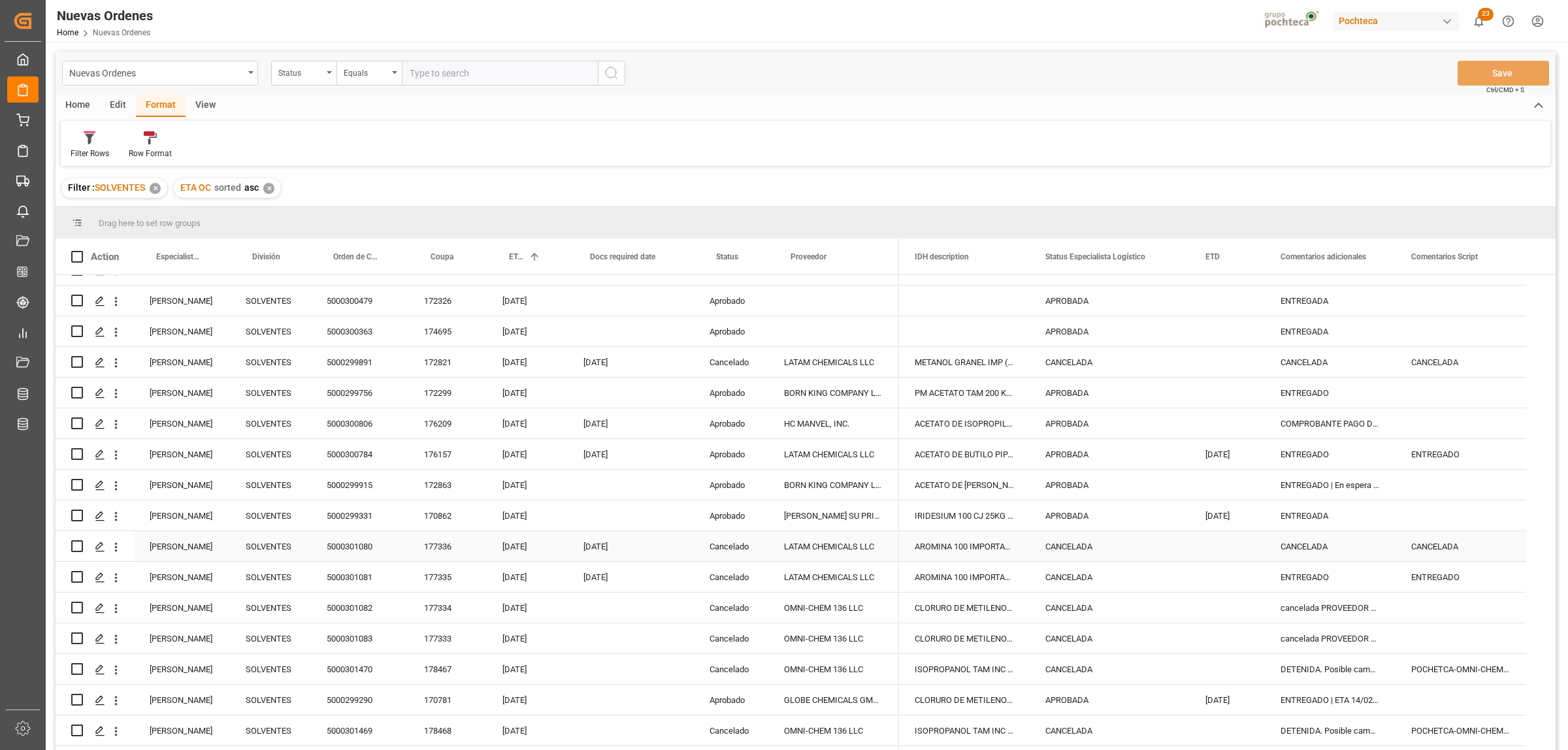
click at [158, 554] on div "[PERSON_NAME]" at bounding box center [181, 546] width 64 height 30
click at [211, 260] on span at bounding box center [208, 257] width 12 height 12
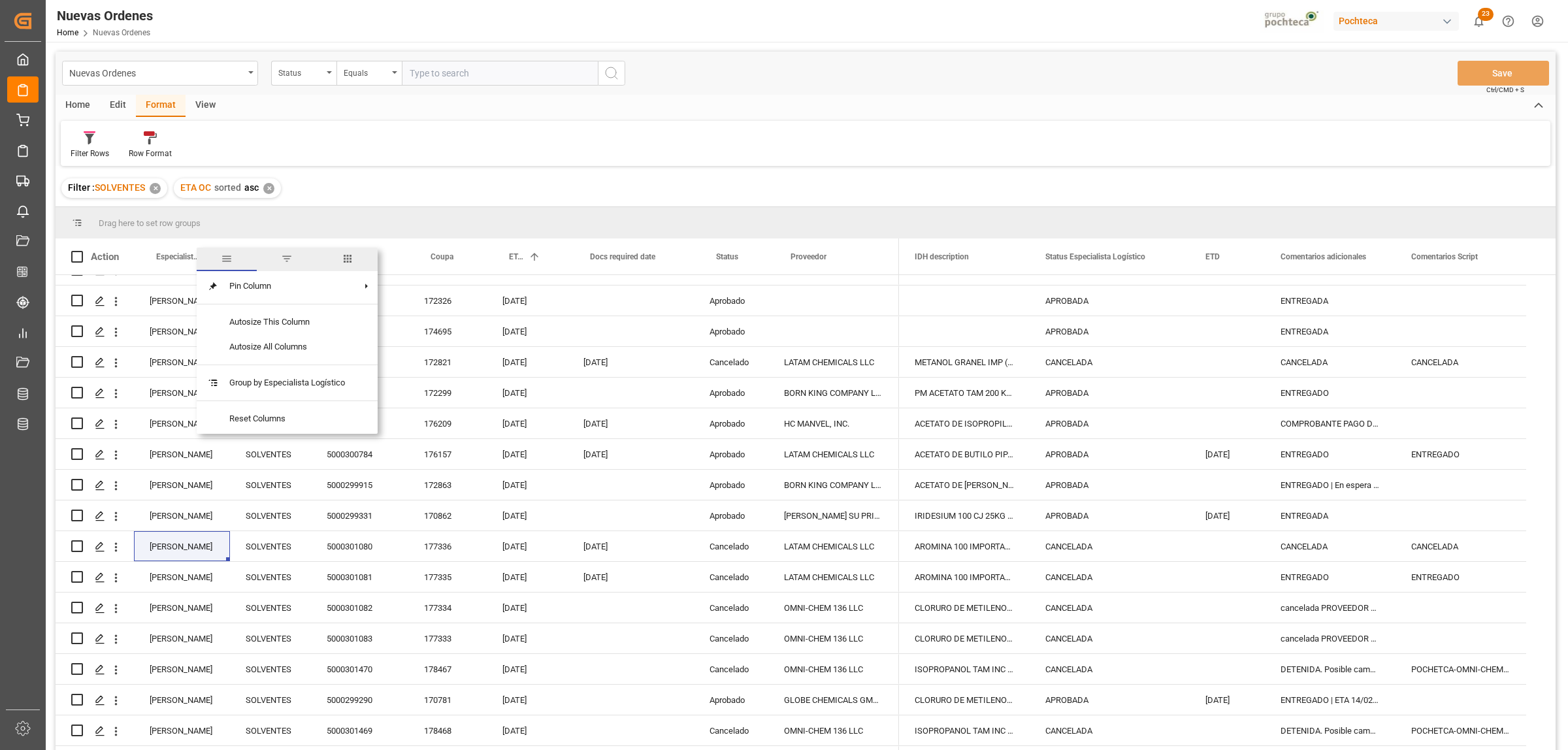
click at [284, 266] on span "filter" at bounding box center [287, 259] width 60 height 24
type input "[PERSON_NAME]"
click at [281, 364] on button "Apply" at bounding box center [285, 367] width 24 height 13
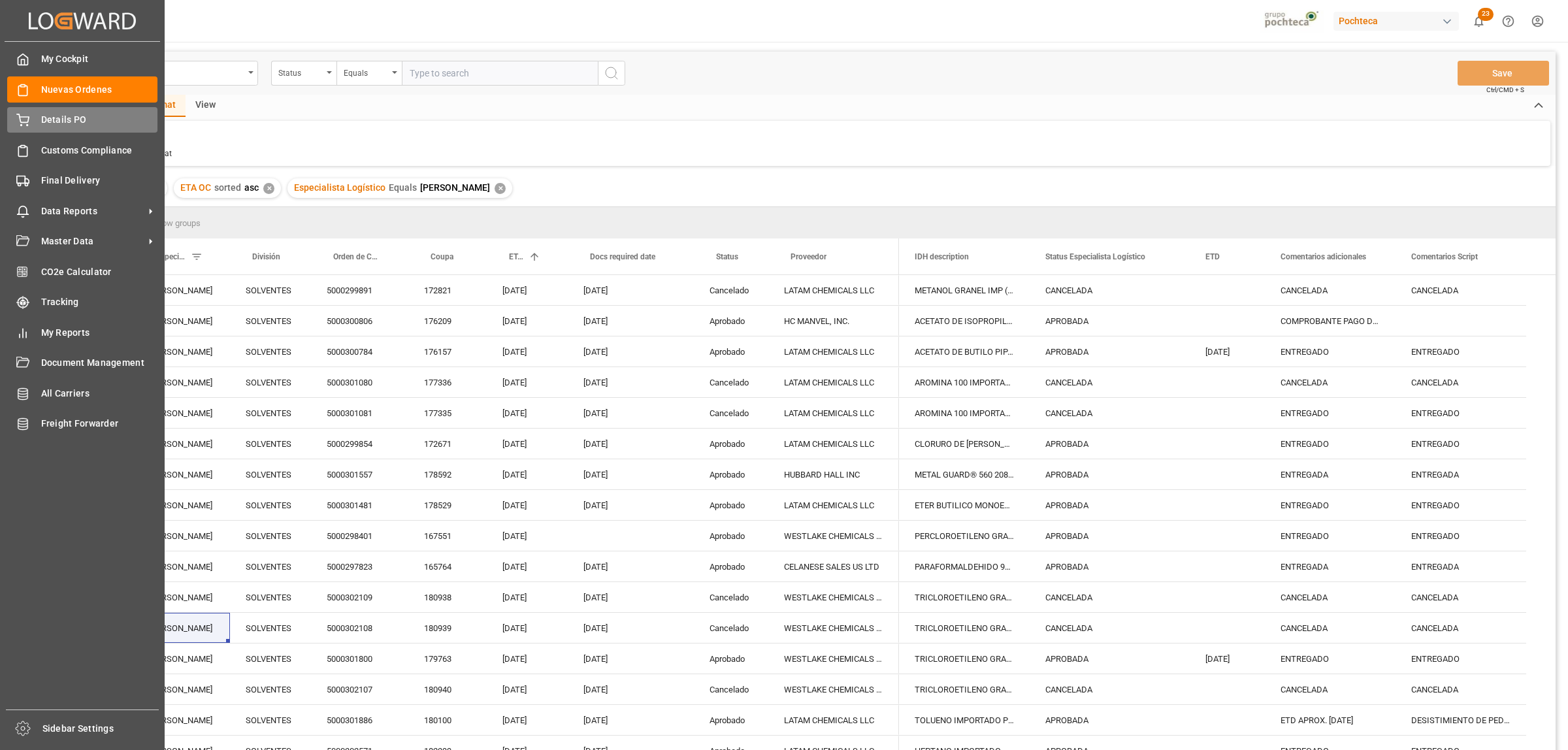
click at [61, 118] on span "Details PO" at bounding box center [99, 120] width 117 height 14
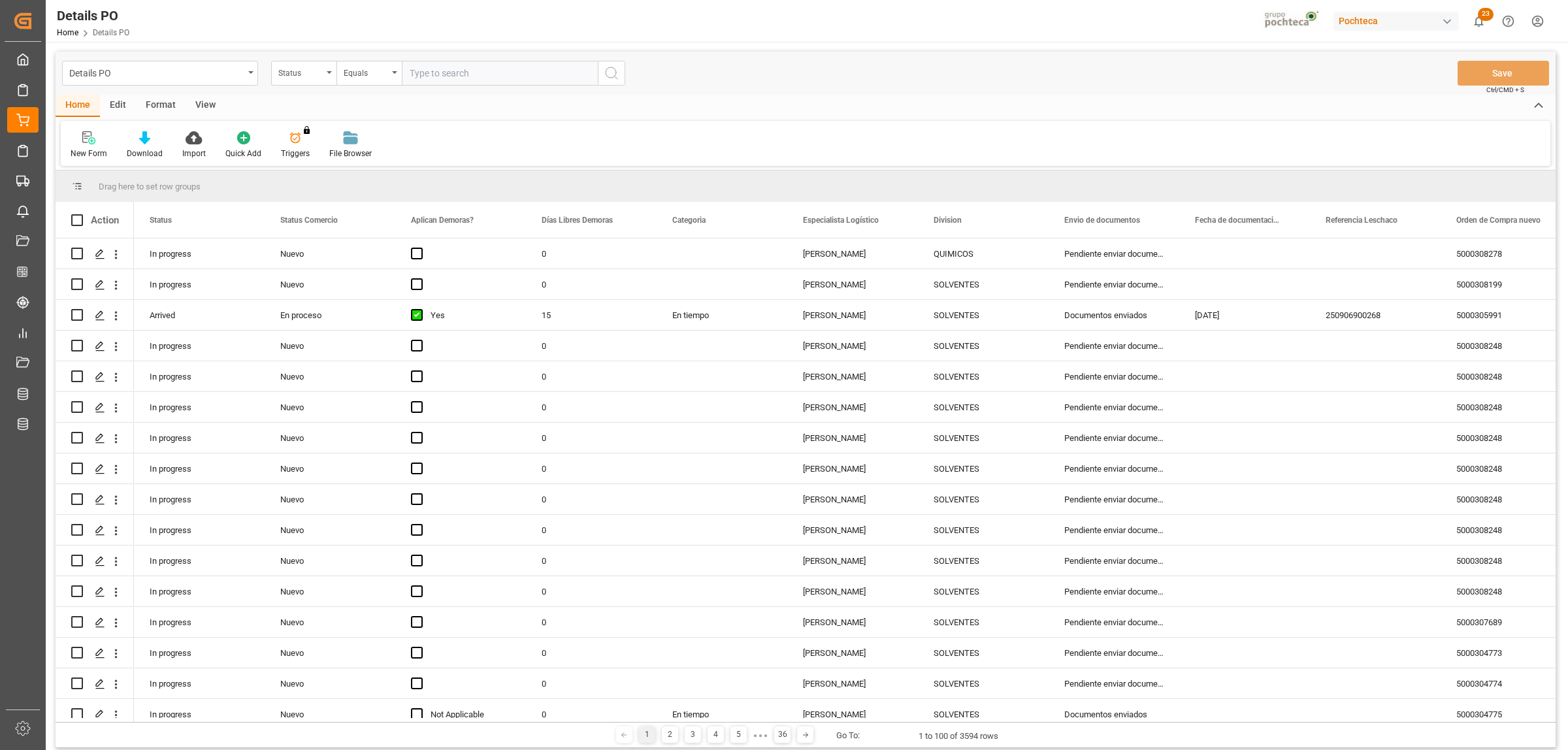
click at [159, 109] on div "Format" at bounding box center [161, 105] width 50 height 22
click at [90, 148] on div "Filter Rows" at bounding box center [90, 153] width 38 height 12
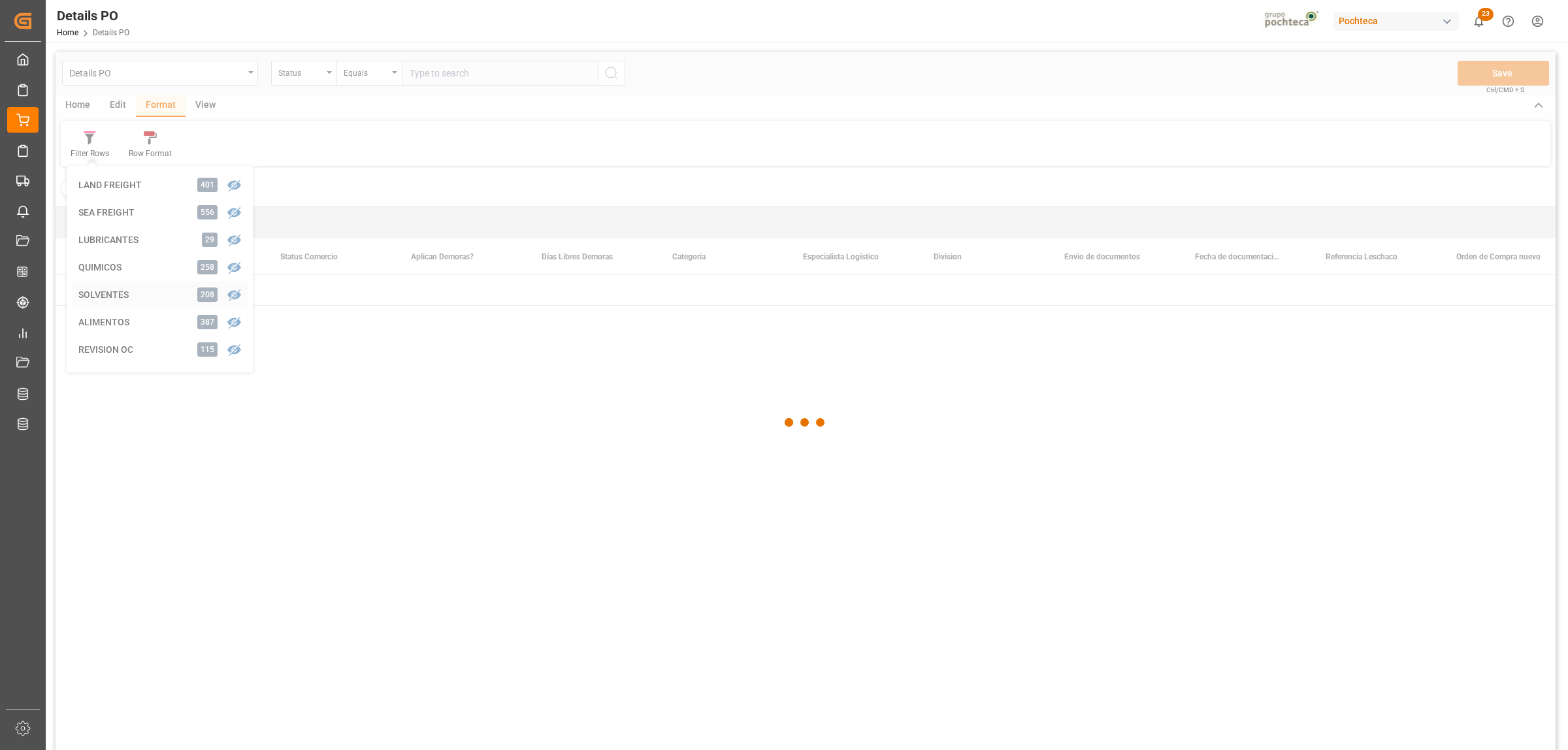
click at [115, 299] on div "Details PO Status Equals Save Ctrl/CMD + S Home Edit Format View Filter Rows LA…" at bounding box center [805, 418] width 1500 height 733
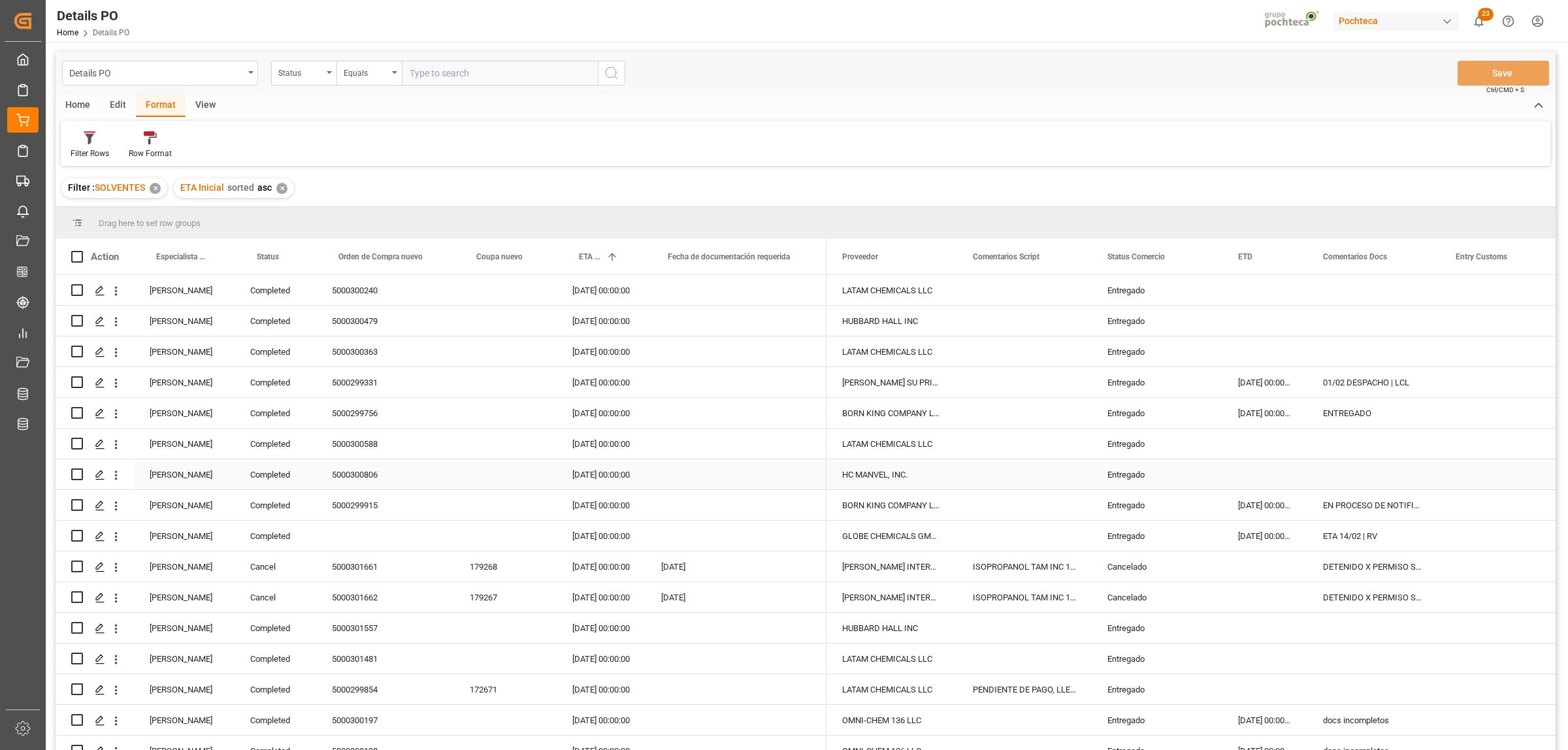
click at [171, 481] on div "[PERSON_NAME]" at bounding box center [184, 473] width 101 height 30
click at [213, 258] on span at bounding box center [212, 257] width 12 height 12
type input "[PERSON_NAME]"
click at [286, 367] on button "Apply" at bounding box center [289, 367] width 24 height 13
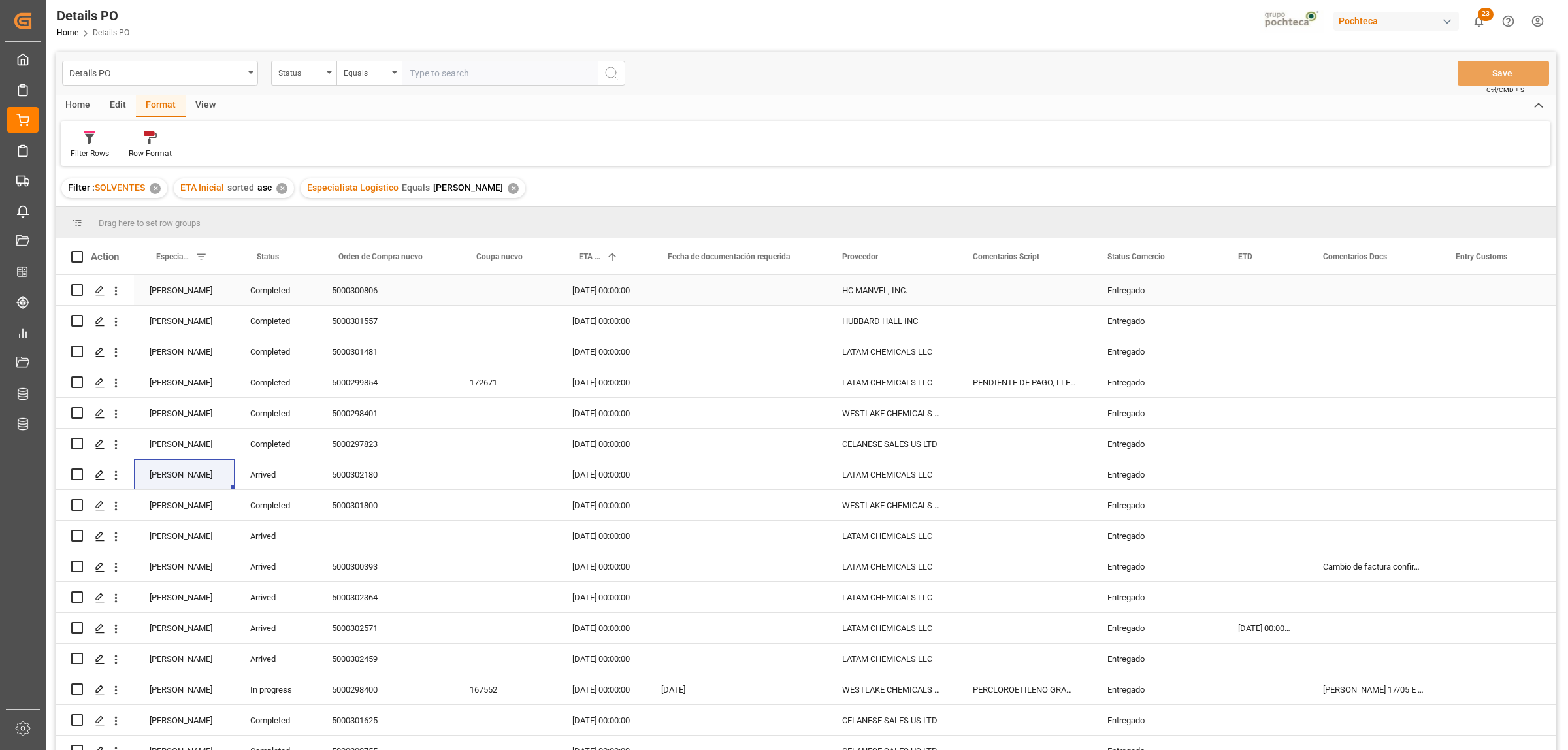
click at [1132, 291] on div "Entregado" at bounding box center [1156, 290] width 99 height 30
click at [1125, 567] on div "Entregado" at bounding box center [1156, 567] width 99 height 30
click at [1203, 256] on span at bounding box center [1200, 257] width 12 height 12
click at [1318, 294] on span "Filtering operator" at bounding box center [1318, 294] width 12 height 12
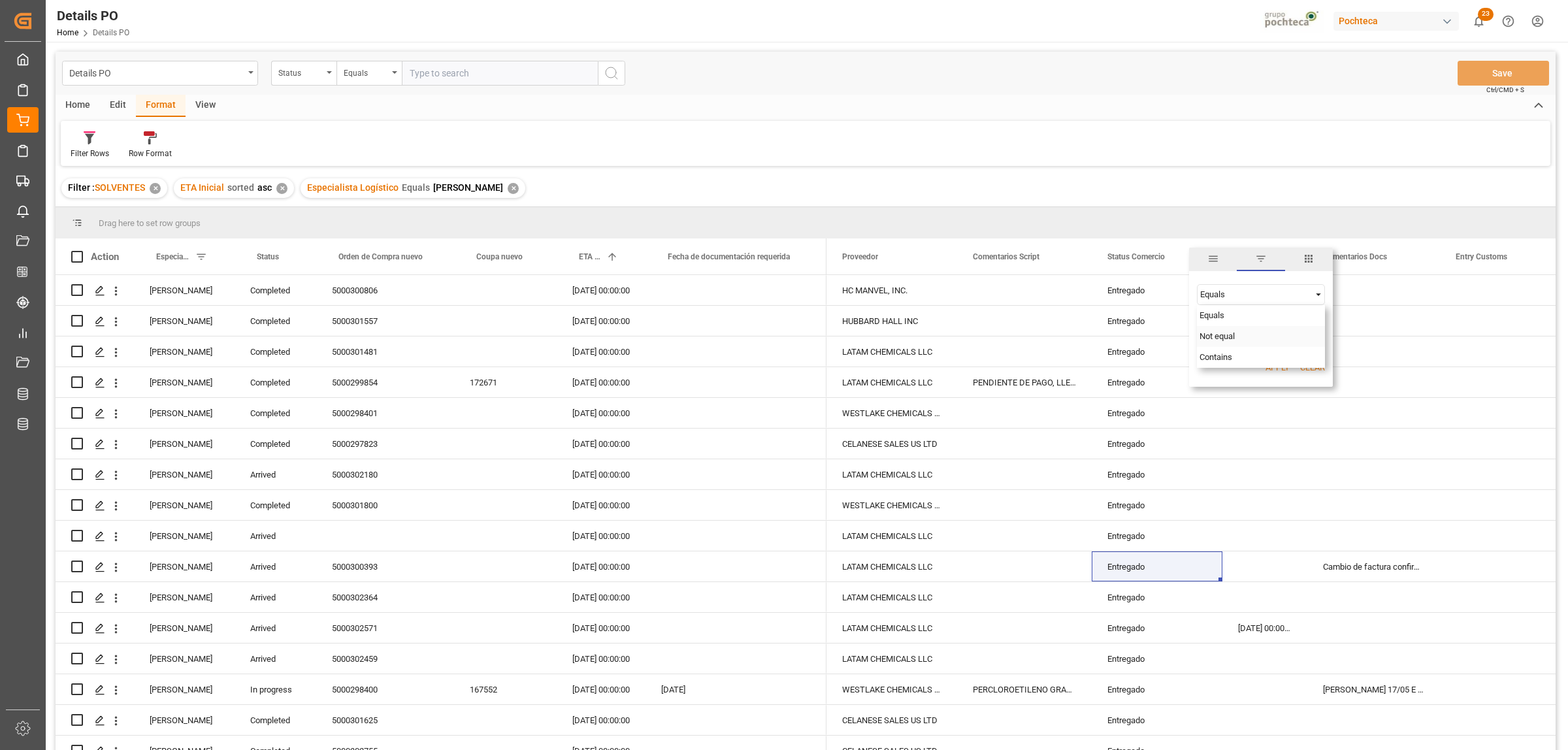
click at [1225, 340] on span "Not equal" at bounding box center [1216, 336] width 35 height 10
click at [1272, 368] on button "Apply" at bounding box center [1277, 367] width 24 height 13
click at [1199, 253] on span at bounding box center [1200, 257] width 12 height 12
type input "Entregado"
click at [1278, 363] on button "Apply" at bounding box center [1277, 367] width 24 height 13
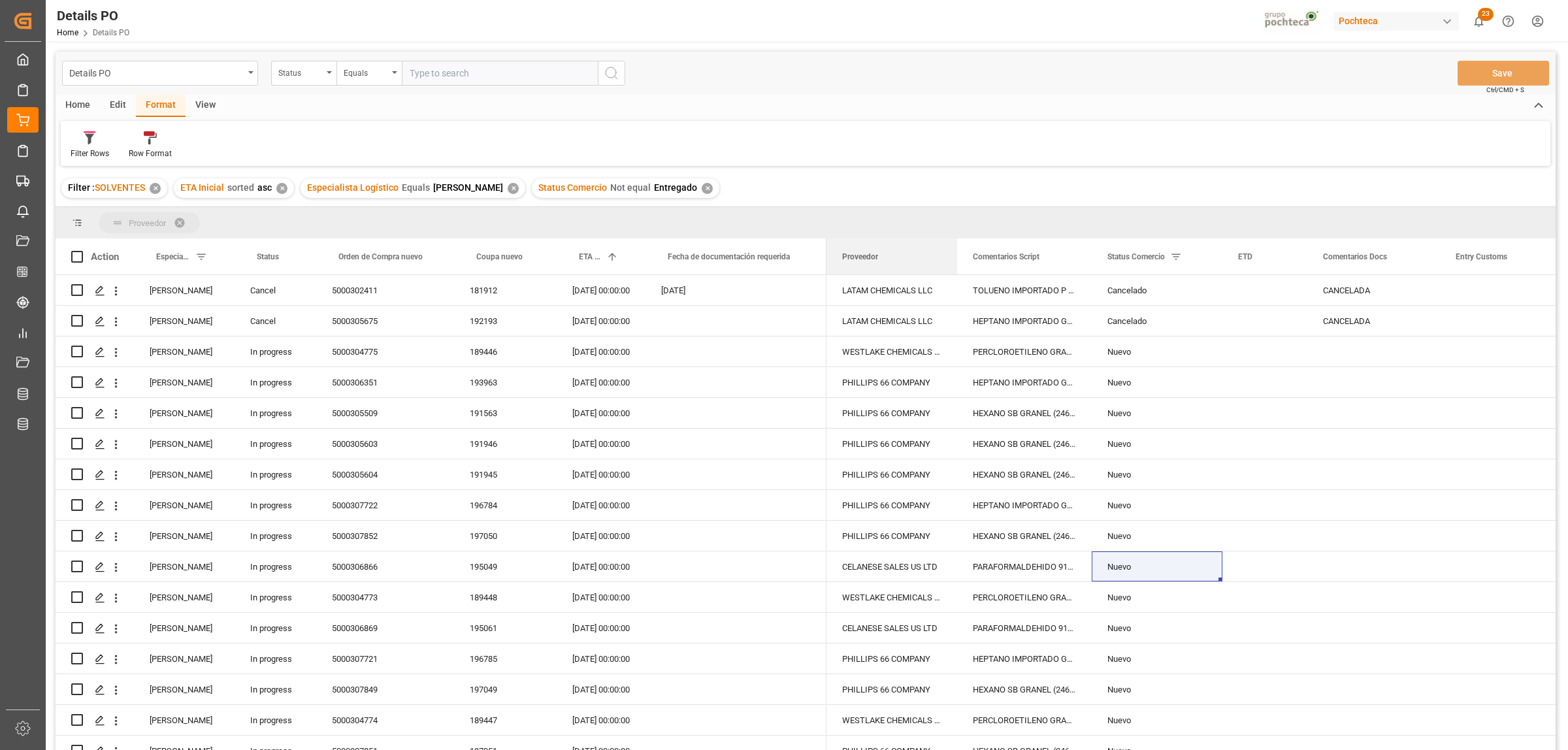
drag, startPoint x: 856, startPoint y: 253, endPoint x: 782, endPoint y: 228, distance: 78.1
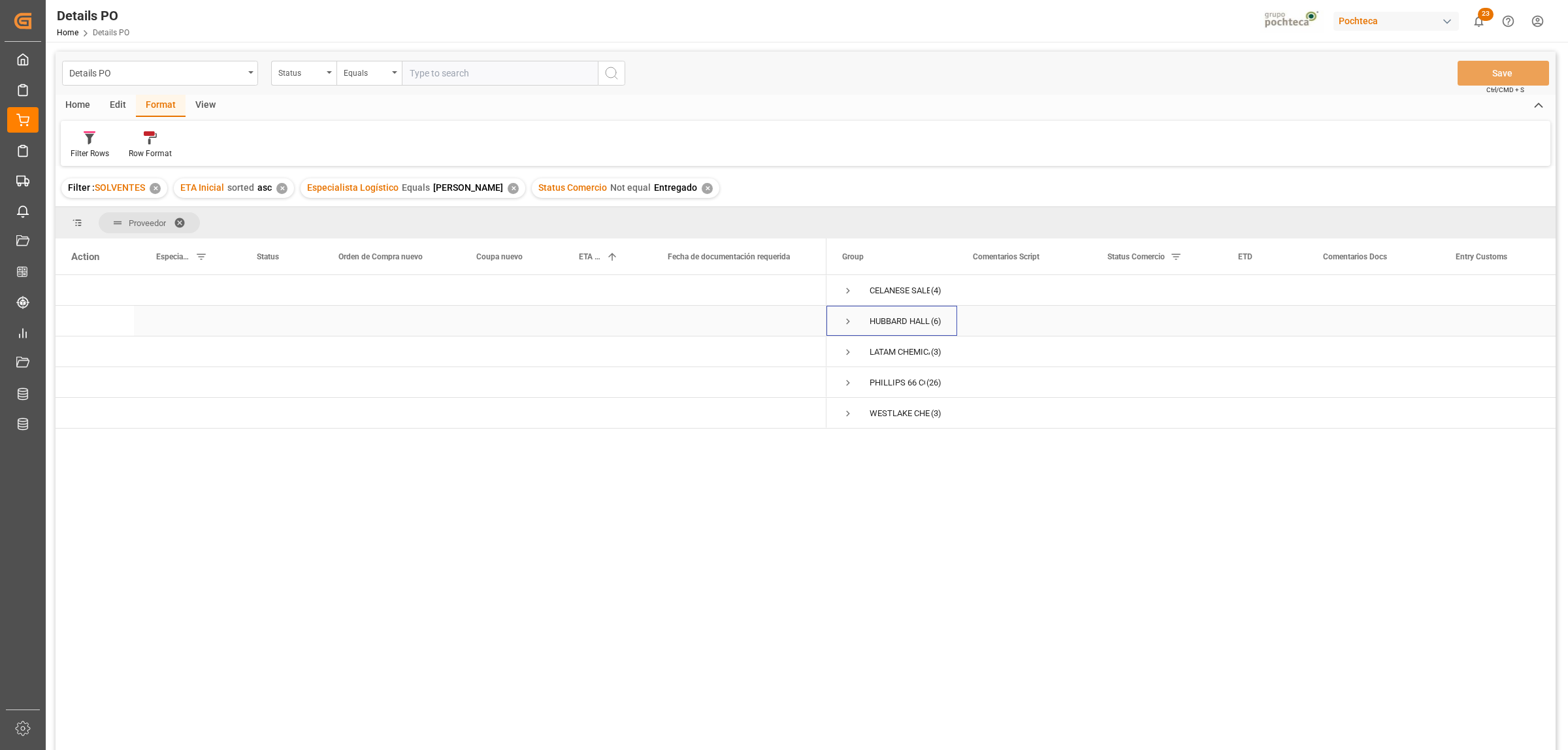
click at [846, 324] on span "Press SPACE to select this row." at bounding box center [847, 321] width 12 height 12
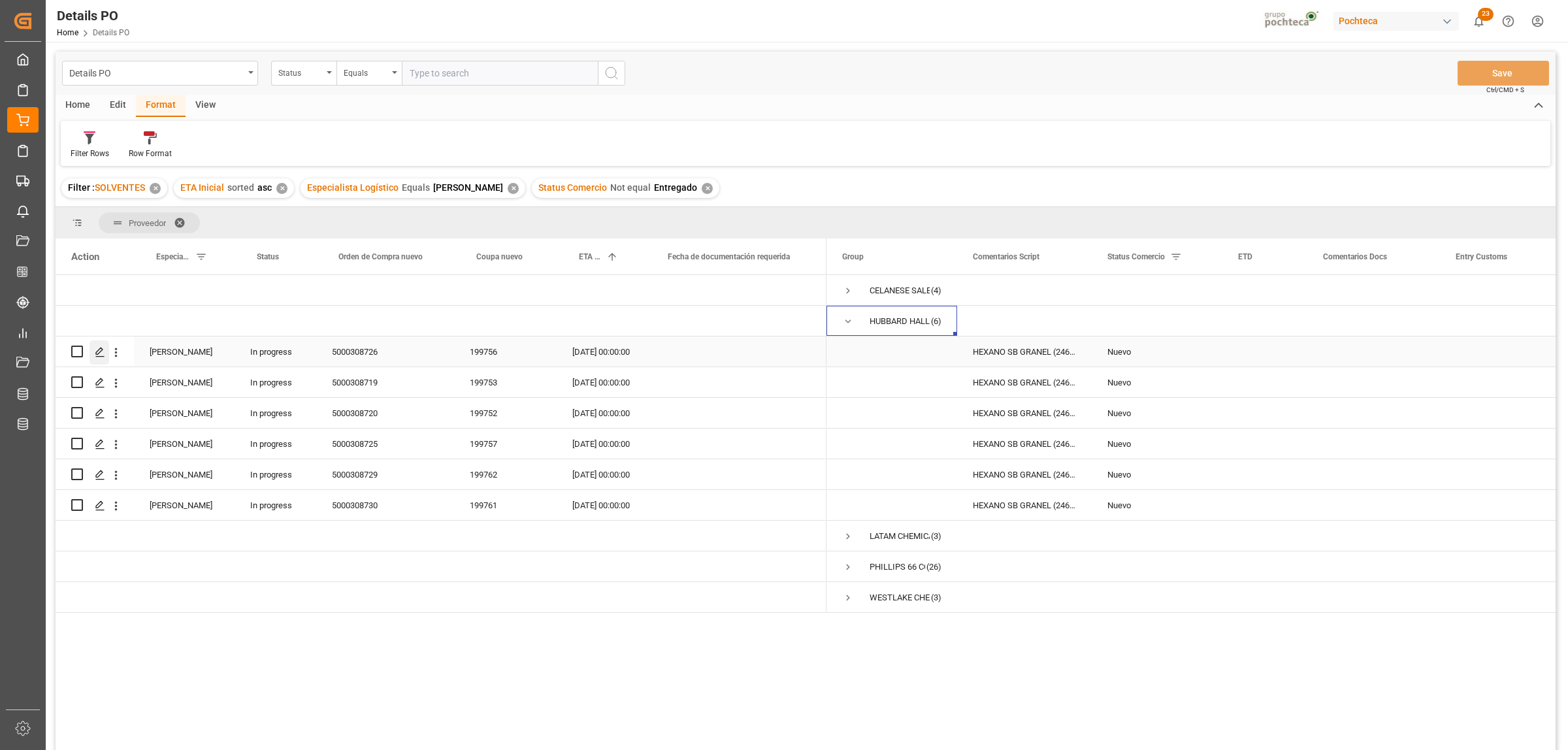
click at [96, 351] on icon "Press SPACE to select this row." at bounding box center [100, 352] width 11 height 11
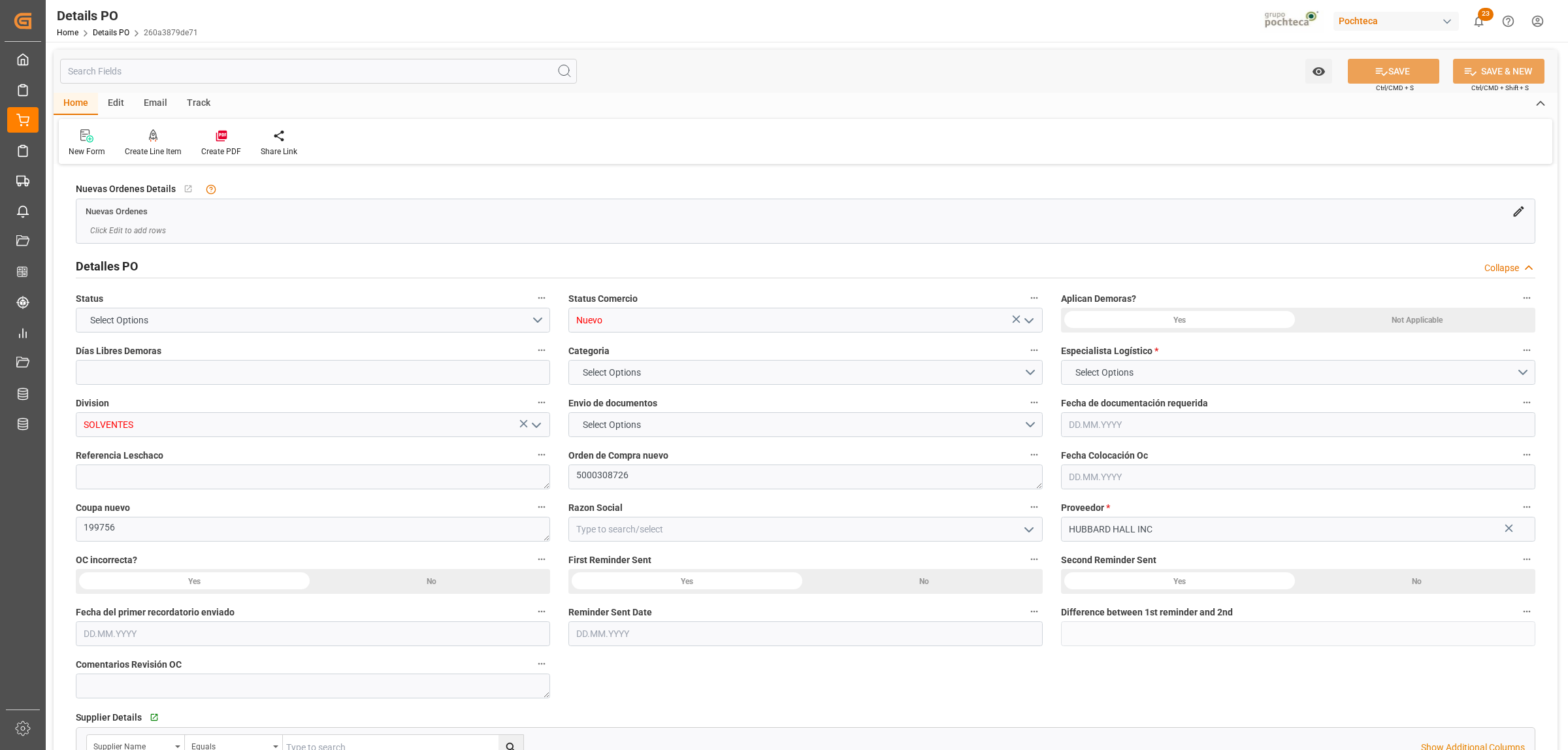
type input "0"
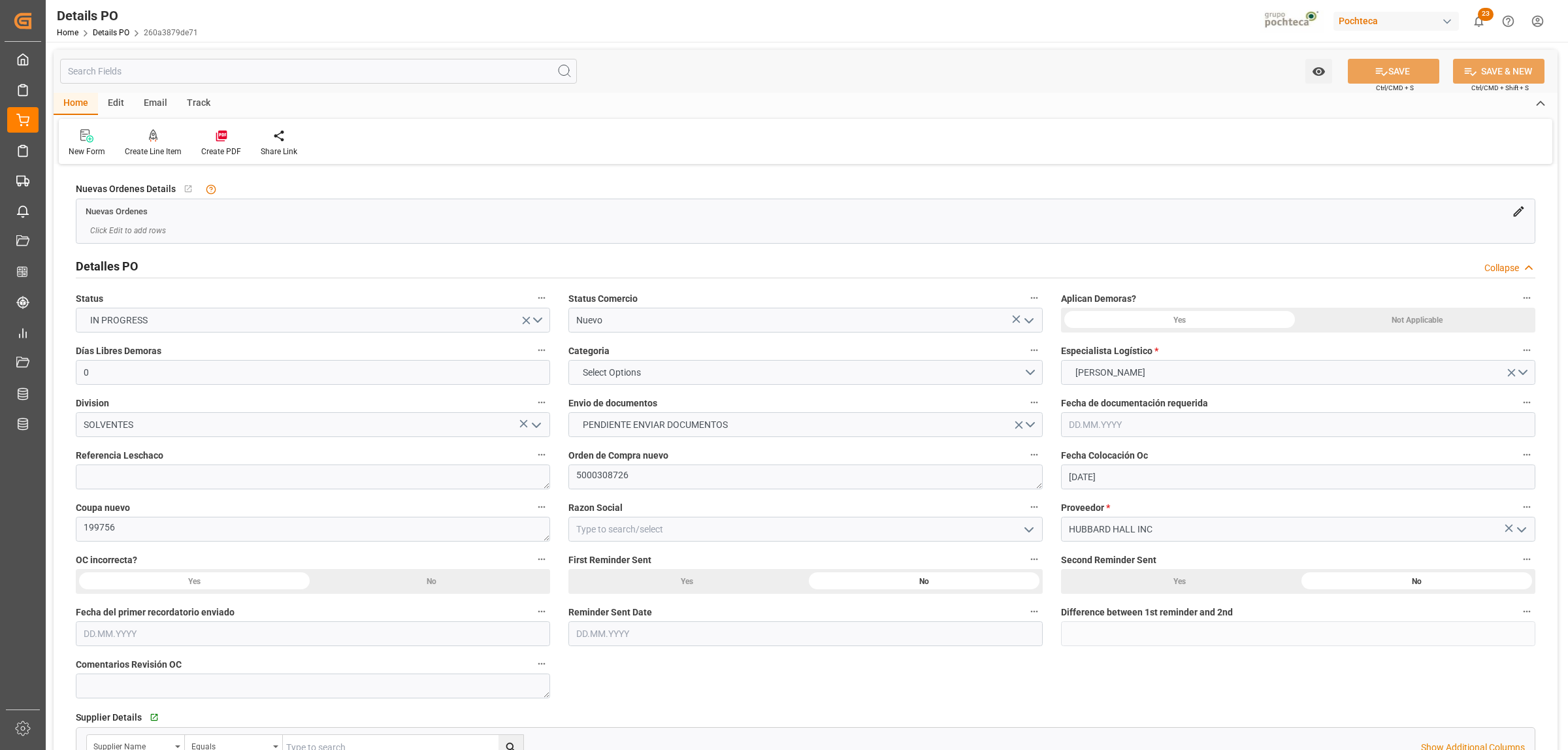
type input "[DATE]"
click at [1523, 528] on icon "open menu" at bounding box center [1521, 529] width 15 height 15
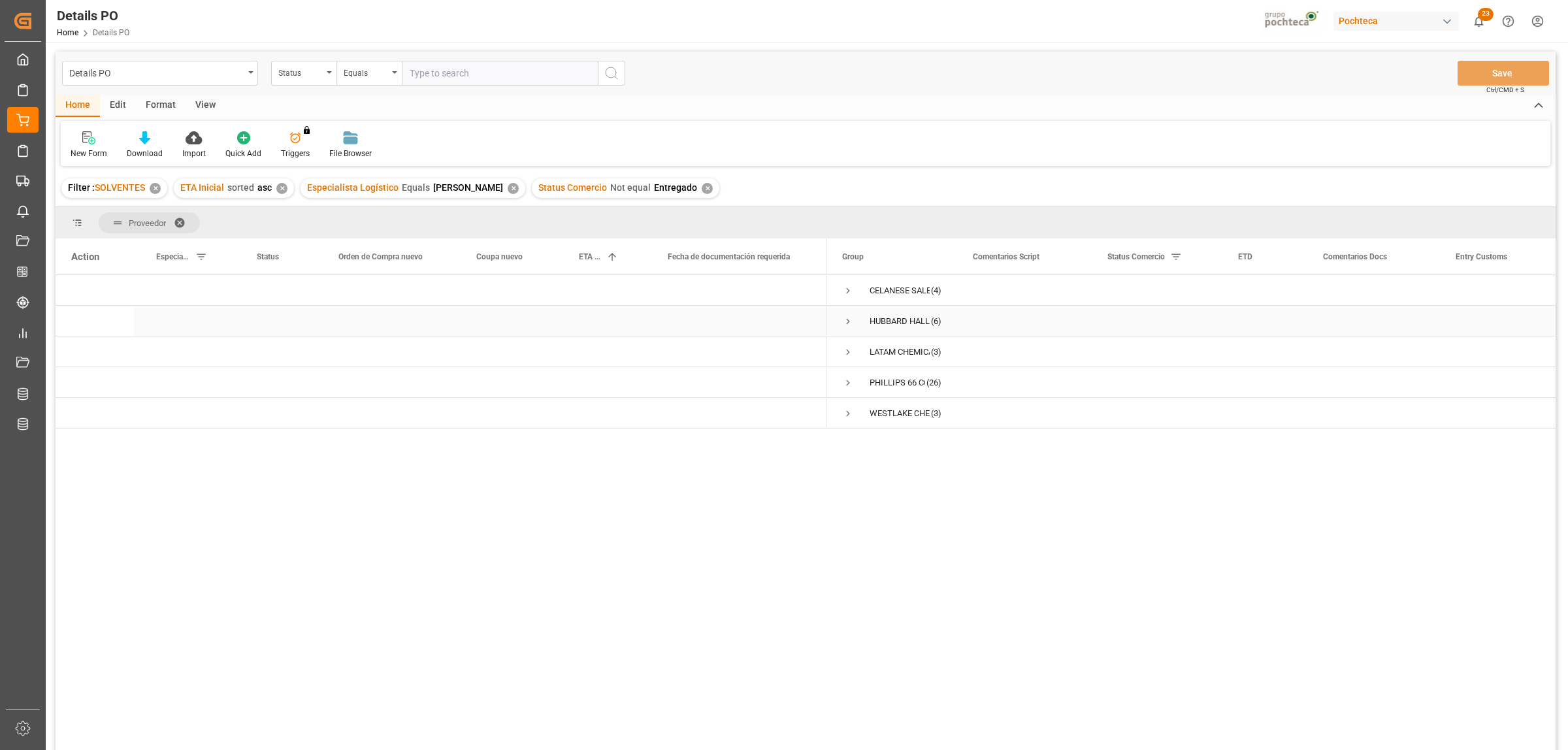
click at [851, 321] on span "Press SPACE to select this row." at bounding box center [847, 321] width 12 height 12
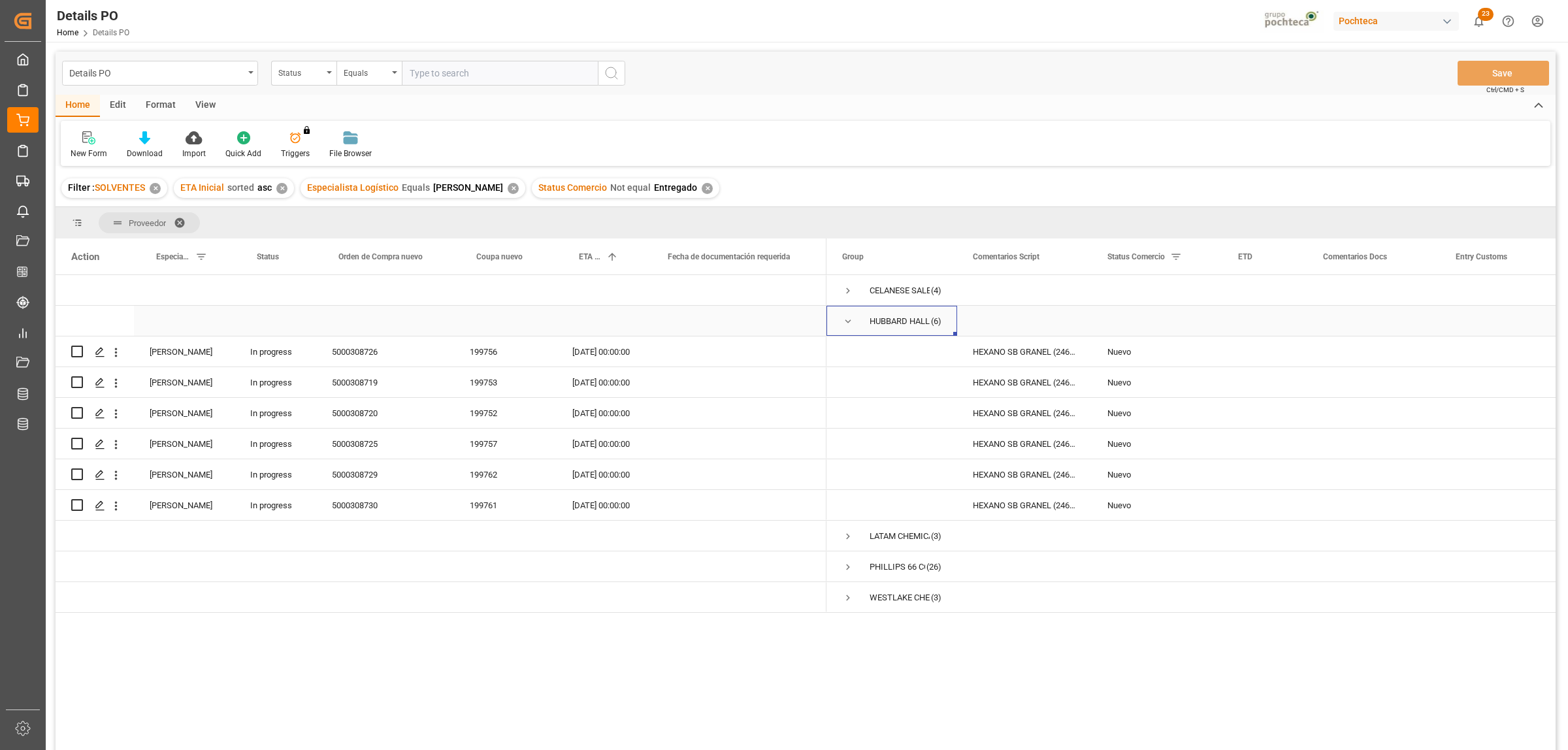
click at [842, 318] on span "Press SPACE to select this row." at bounding box center [847, 321] width 12 height 12
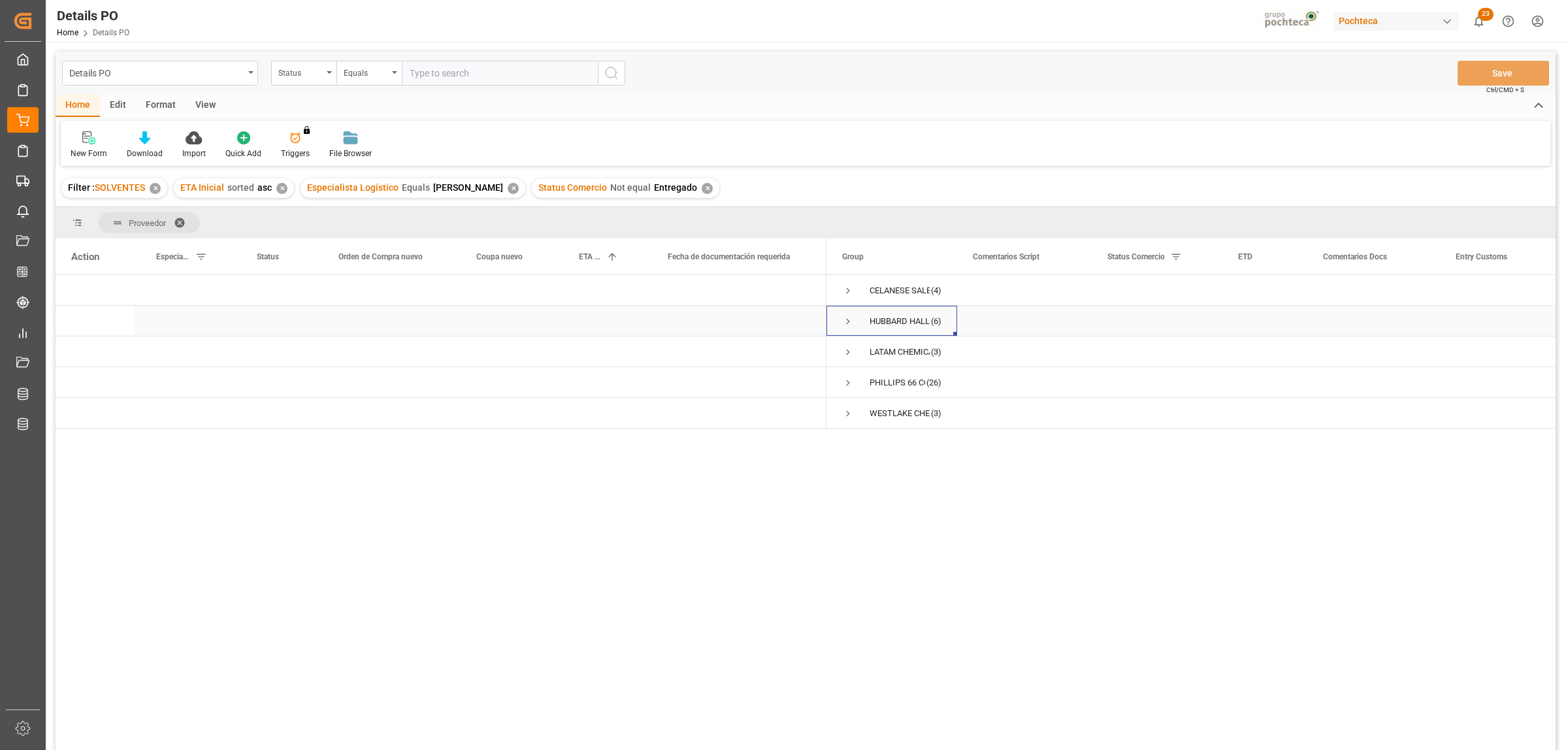
click at [897, 326] on div "HUBBARD HALL INC" at bounding box center [900, 321] width 60 height 30
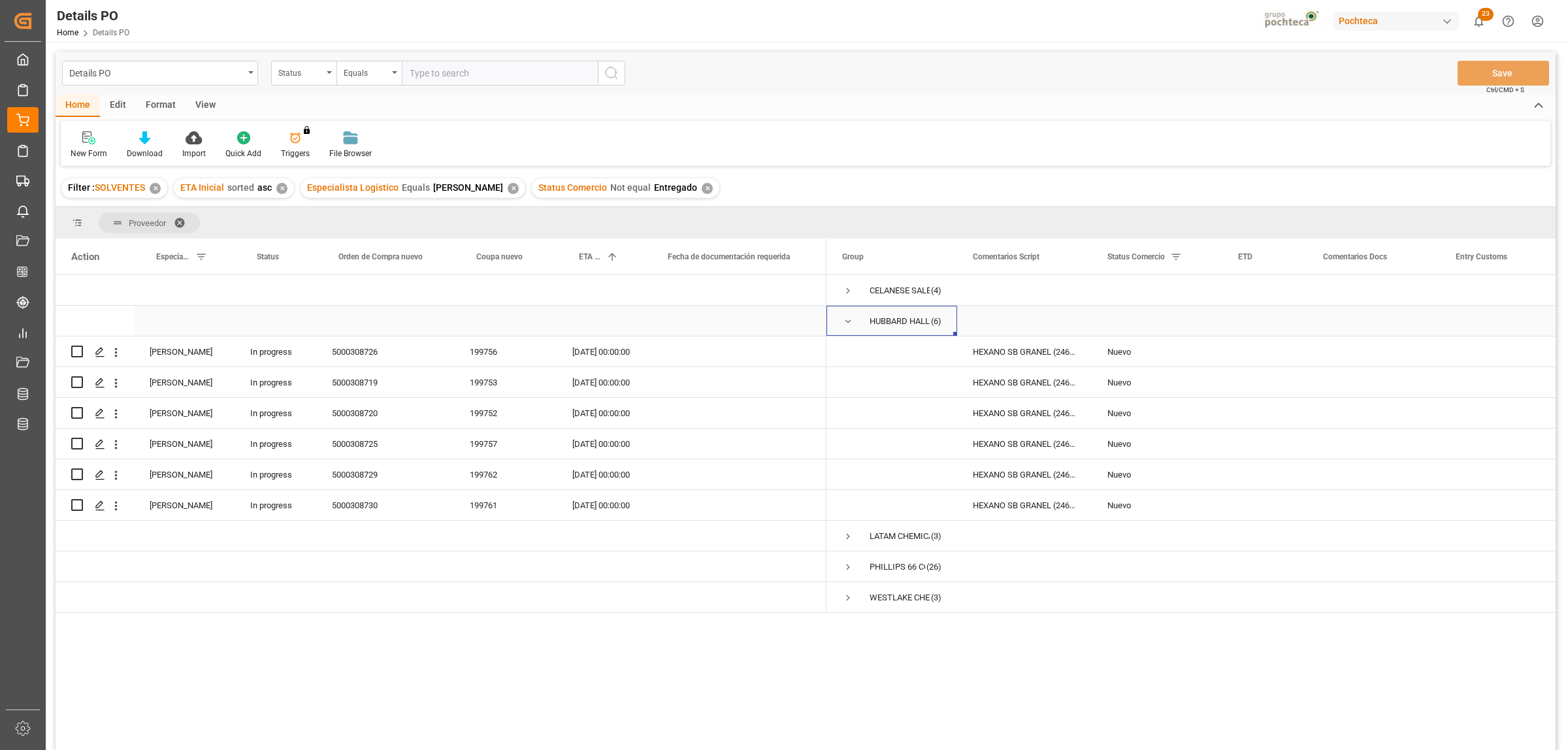
click at [895, 321] on div "HUBBARD HALL INC" at bounding box center [900, 321] width 60 height 30
click at [847, 316] on span "Press SPACE to select this row." at bounding box center [847, 321] width 12 height 12
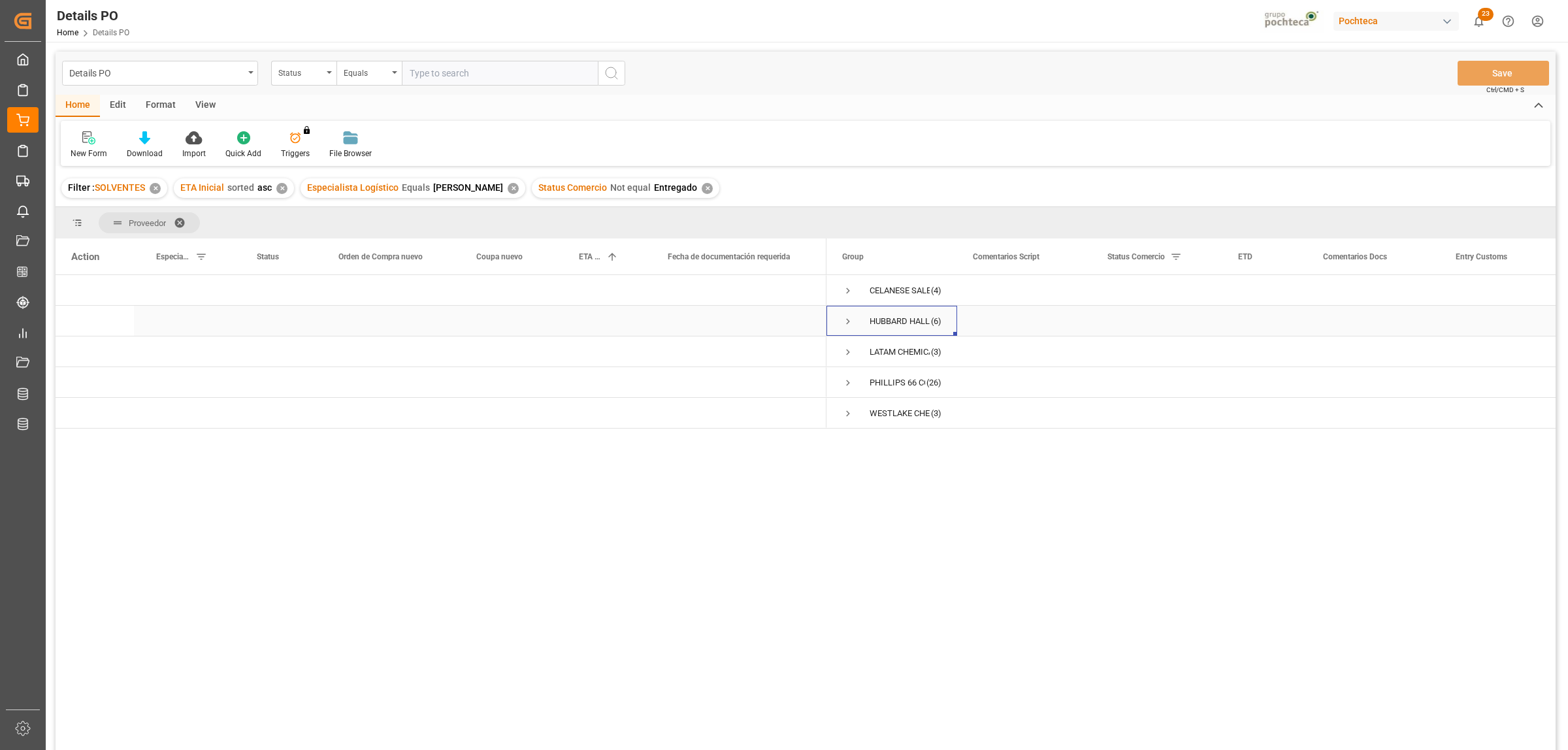
click at [847, 317] on span "Press SPACE to select this row." at bounding box center [847, 321] width 12 height 12
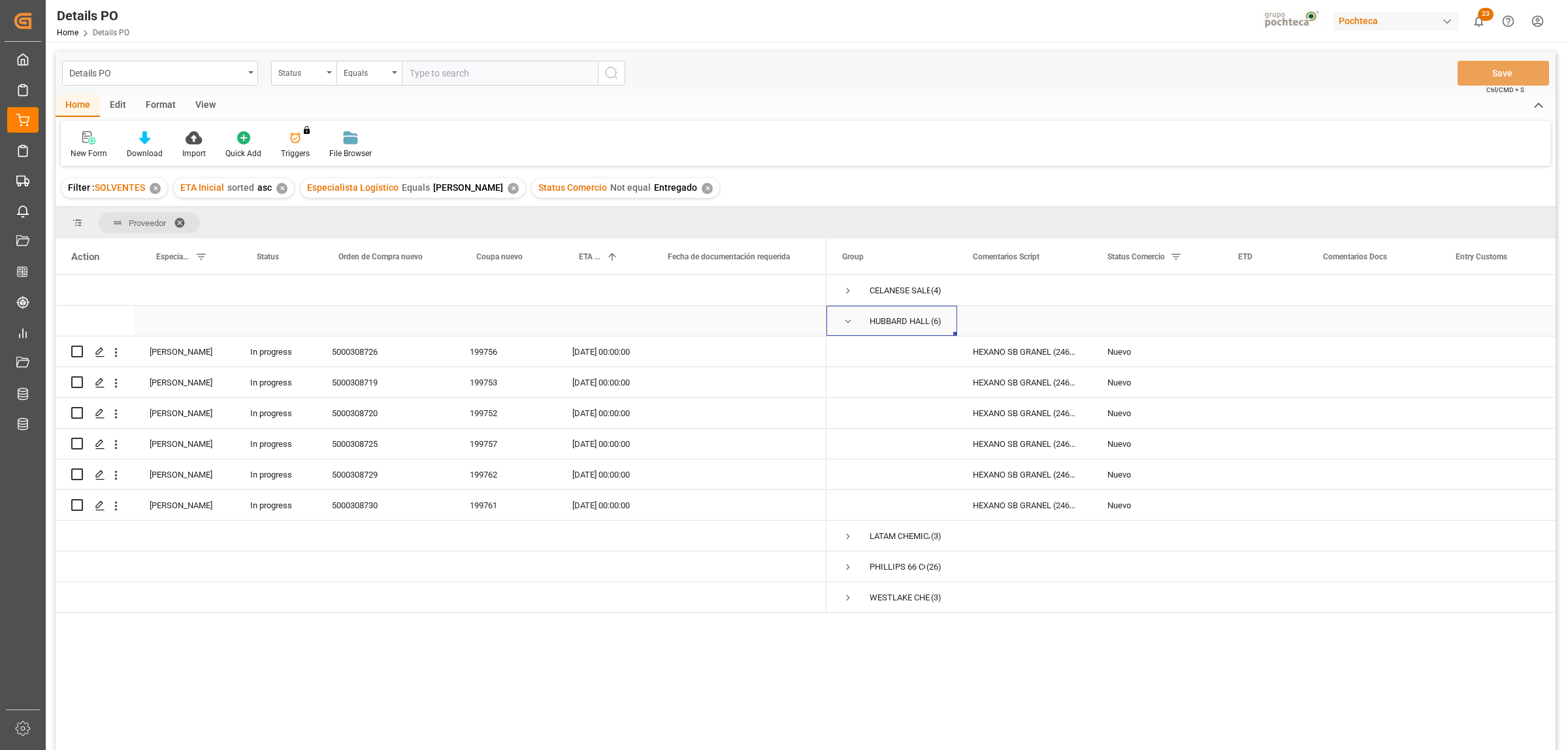
click at [847, 317] on span "Press SPACE to select this row." at bounding box center [847, 321] width 12 height 12
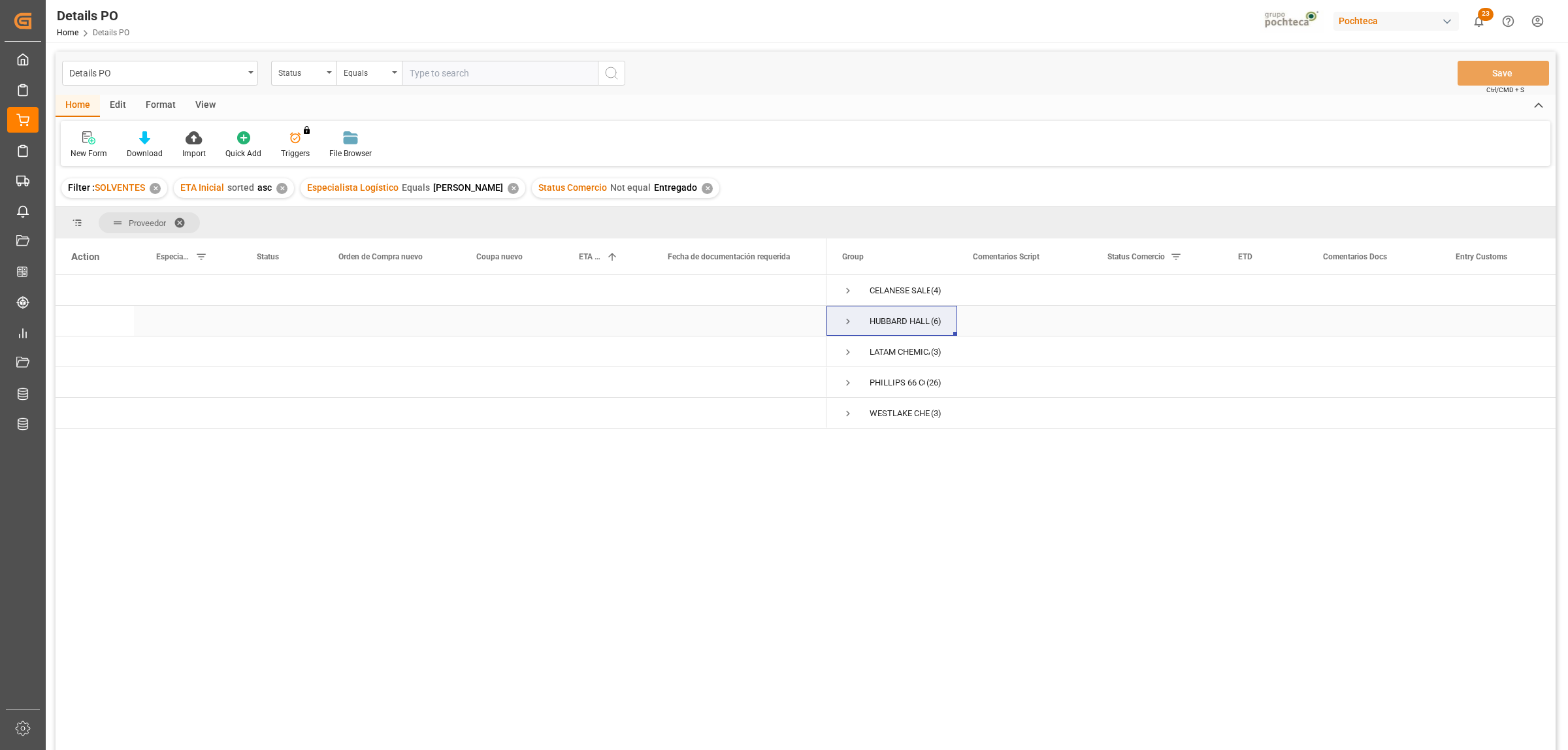
click at [846, 320] on span "Press SPACE to select this row." at bounding box center [847, 321] width 12 height 12
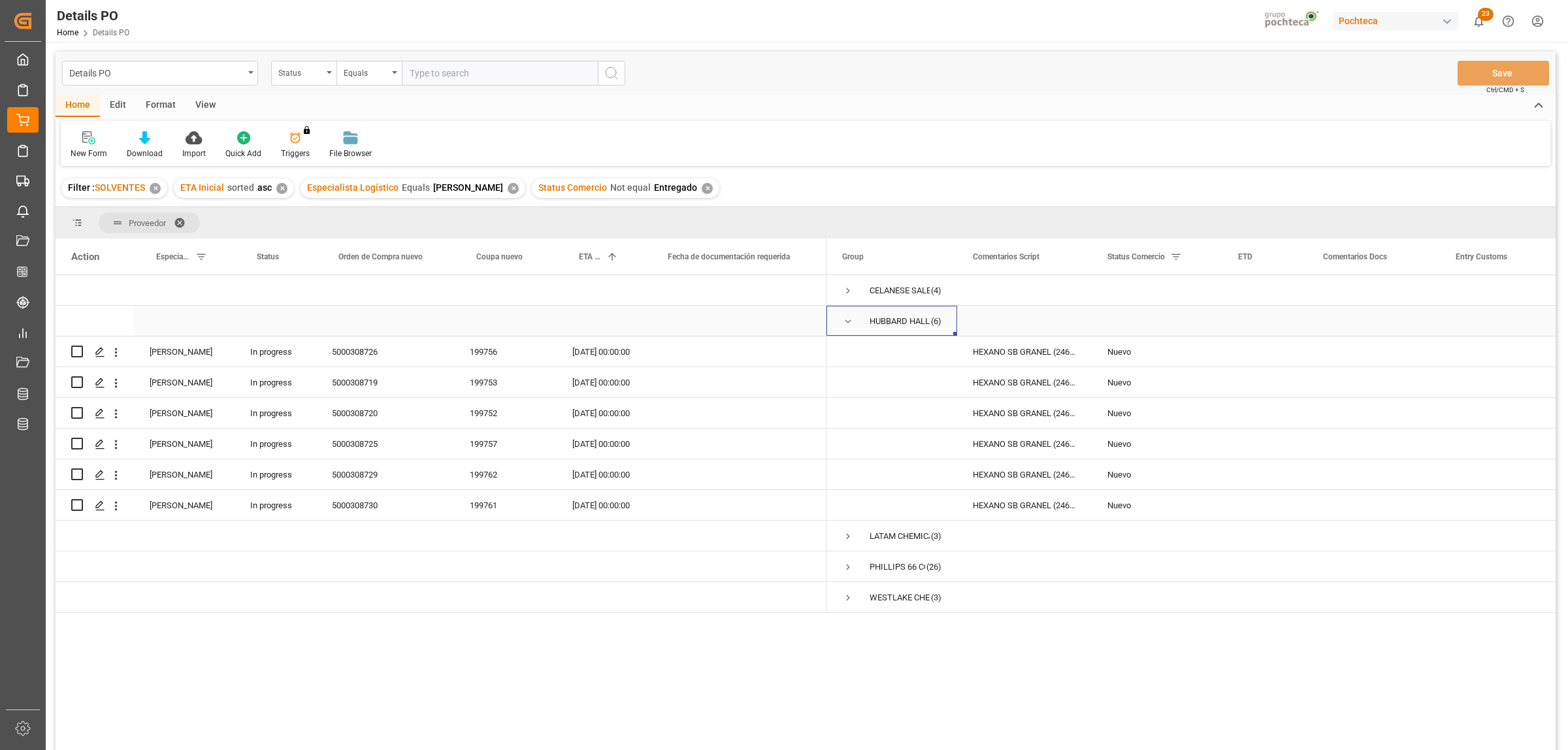
click at [919, 324] on div "HUBBARD HALL INC" at bounding box center [900, 321] width 60 height 30
click at [181, 217] on span at bounding box center [184, 222] width 21 height 12
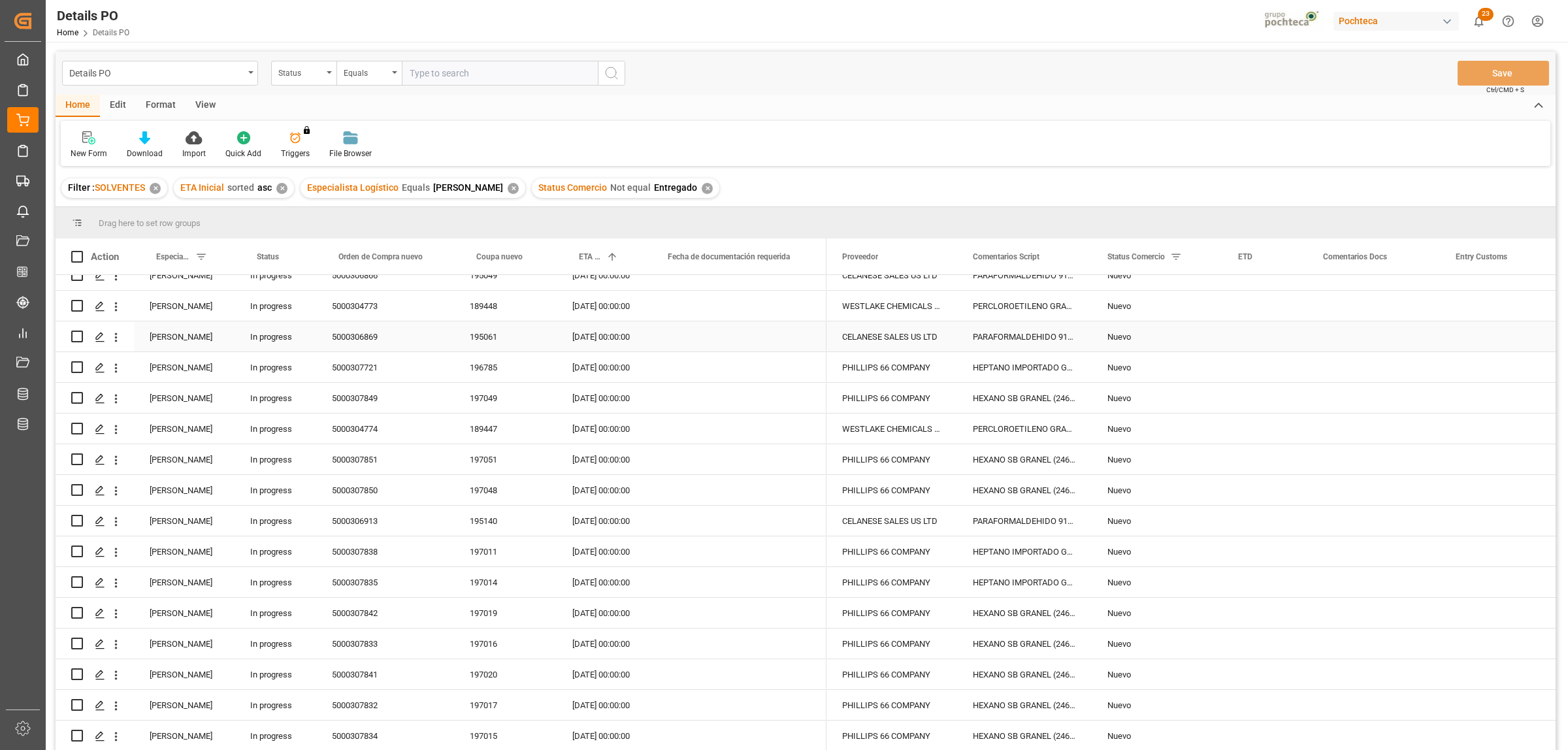
scroll to position [490, 0]
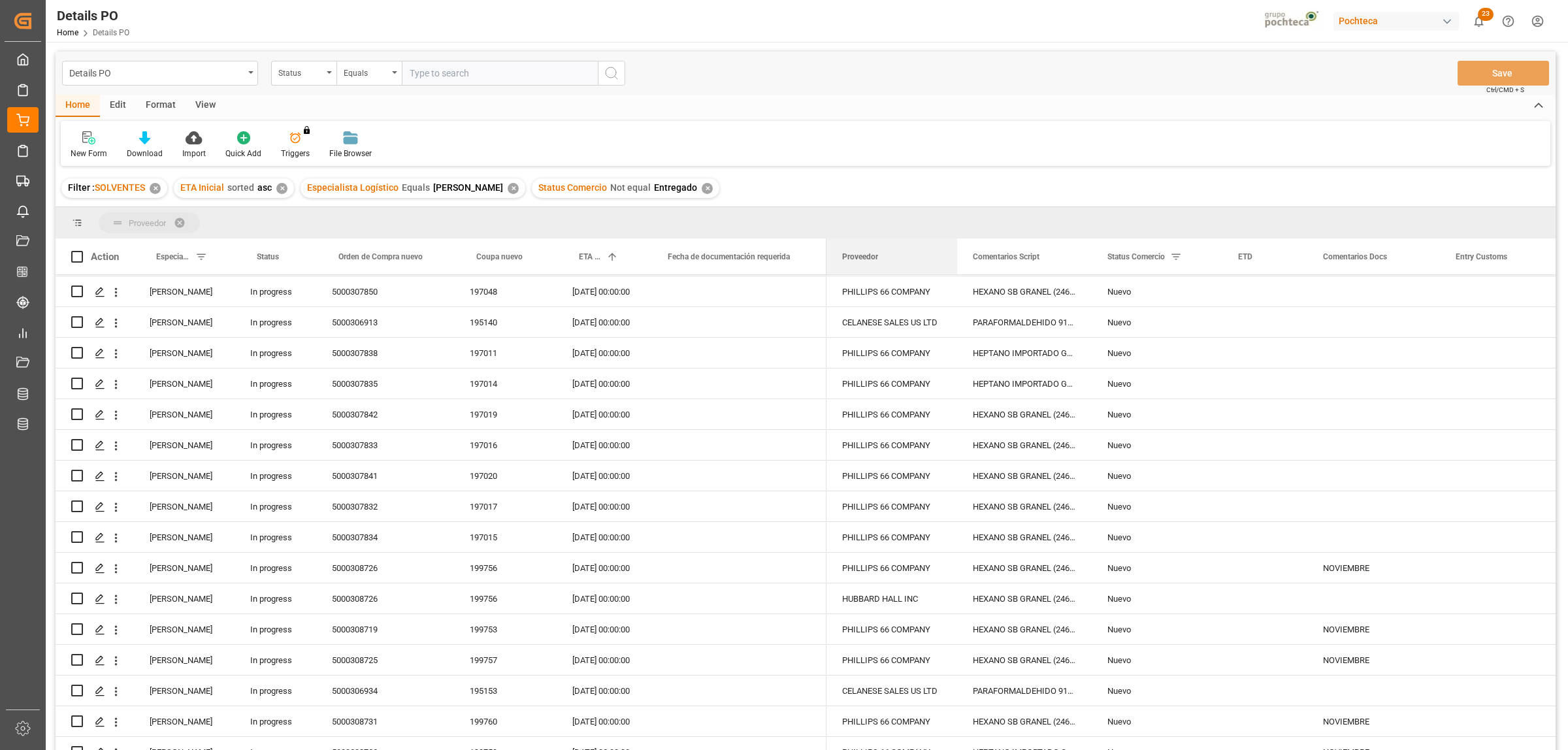
drag, startPoint x: 859, startPoint y: 257, endPoint x: 788, endPoint y: 220, distance: 80.1
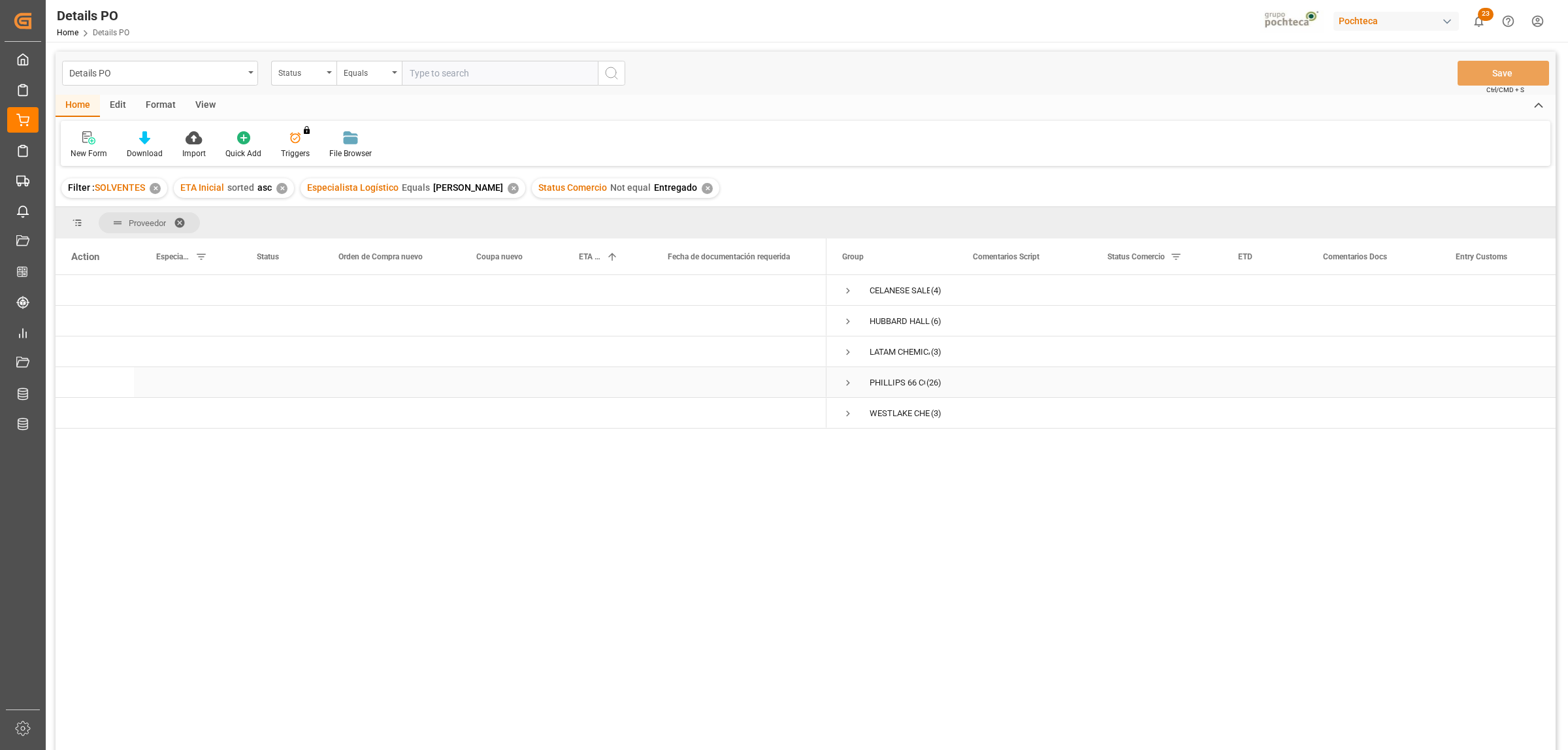
click at [849, 385] on span "Press SPACE to select this row." at bounding box center [847, 383] width 12 height 12
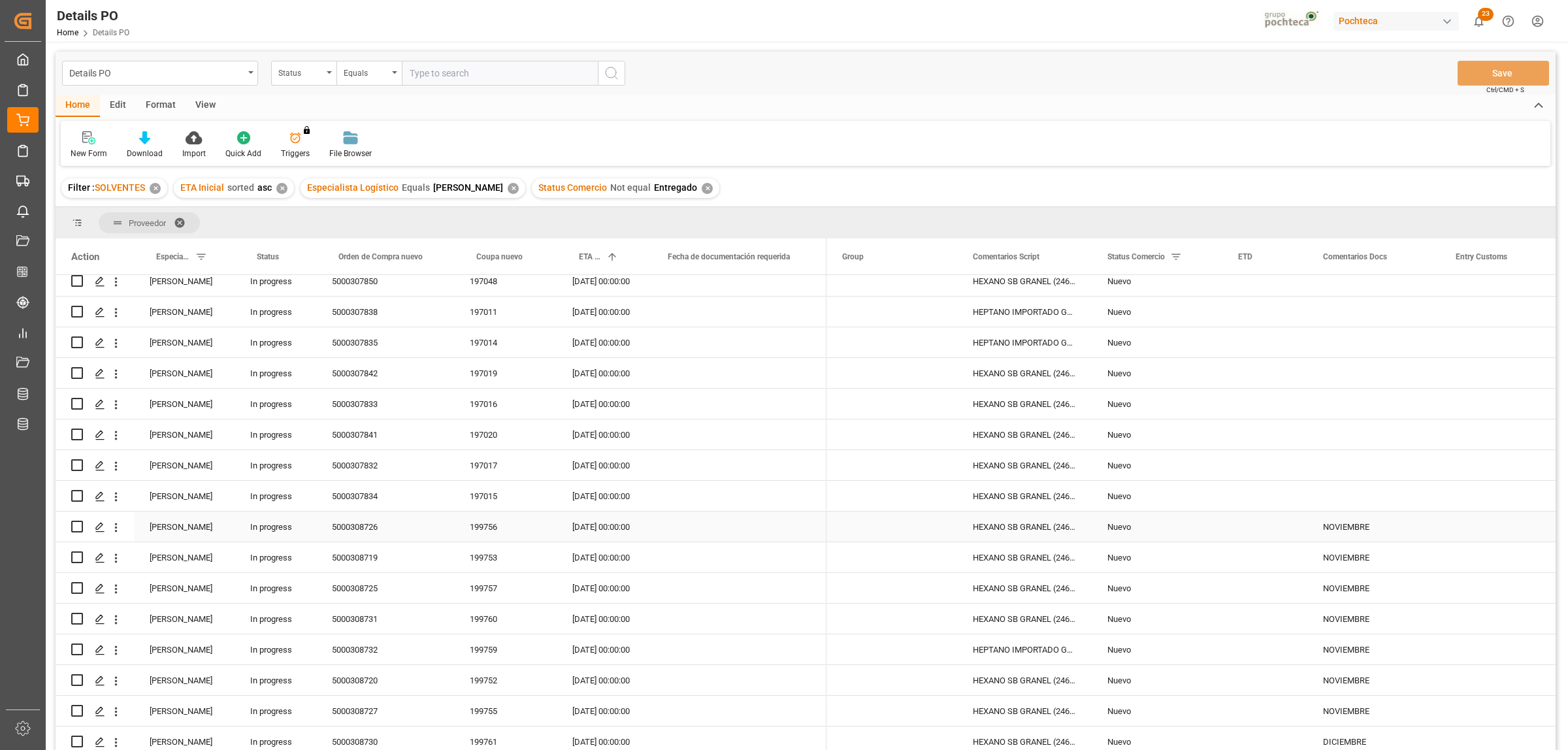
scroll to position [475, 0]
click at [73, 550] on input "Press Space to toggle row selection (unchecked)" at bounding box center [77, 554] width 12 height 12
checkbox input "true"
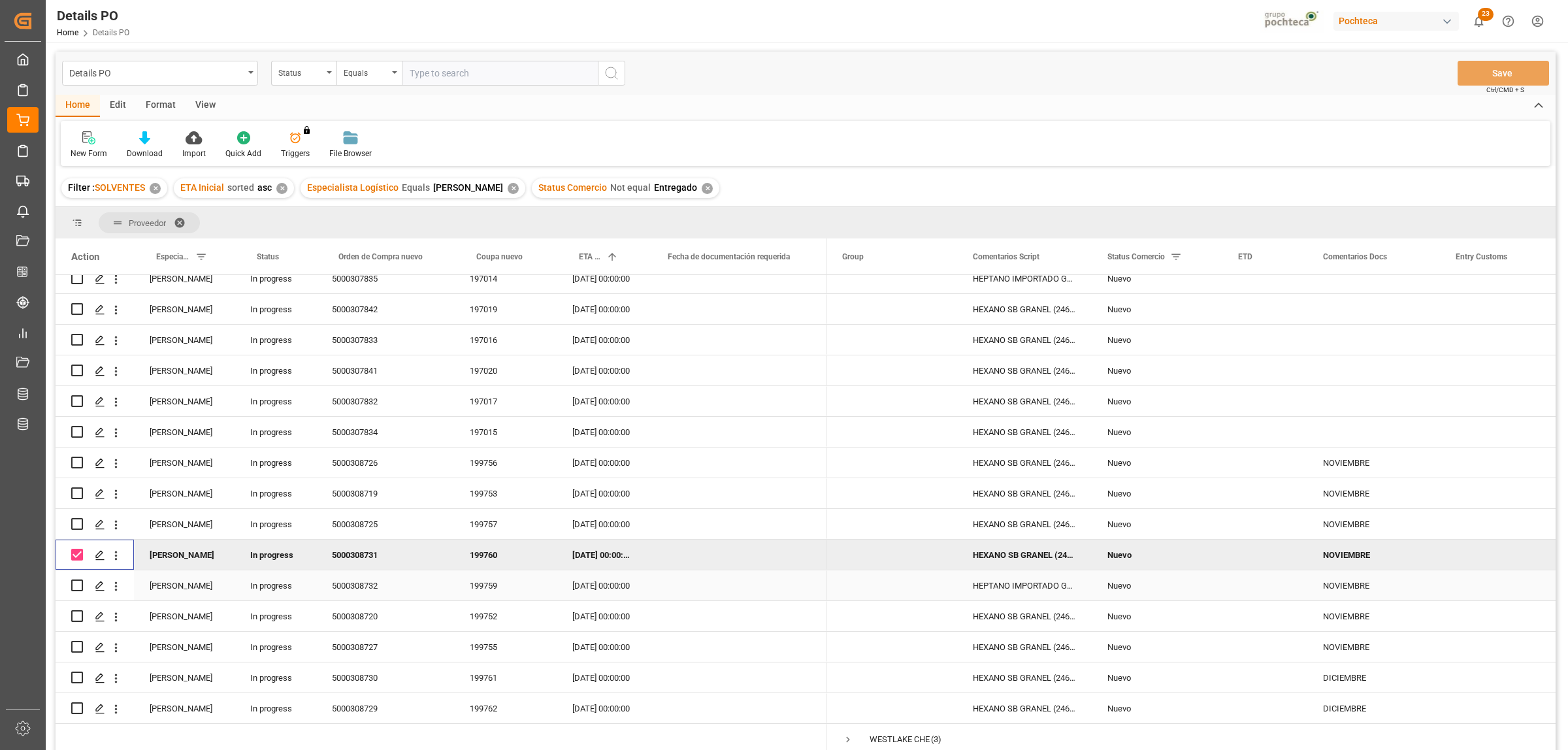
click at [73, 583] on input "Press Space to toggle row selection (unchecked)" at bounding box center [77, 585] width 12 height 12
checkbox input "true"
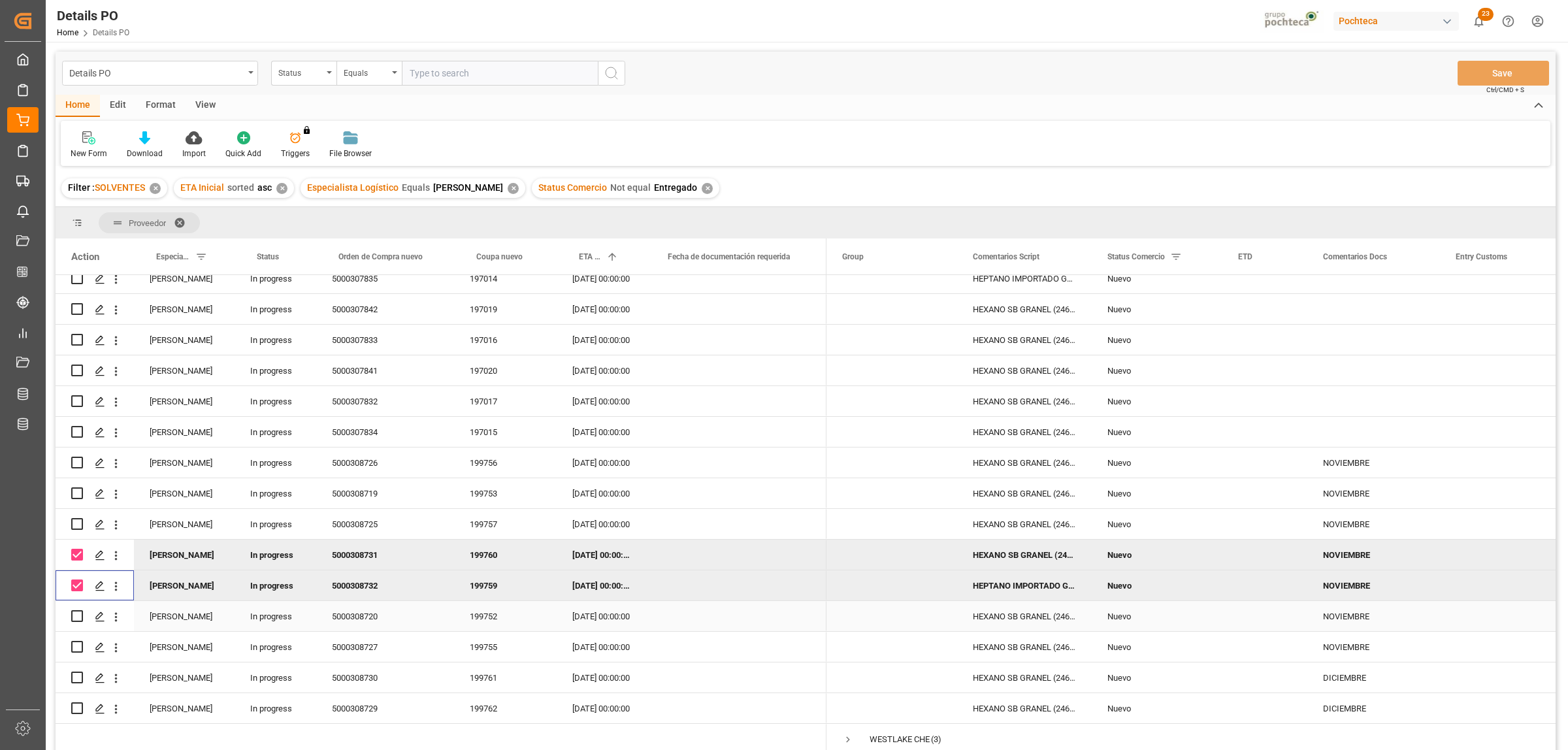
click at [73, 610] on input "Press Space to toggle row selection (unchecked)" at bounding box center [77, 616] width 12 height 12
checkbox input "true"
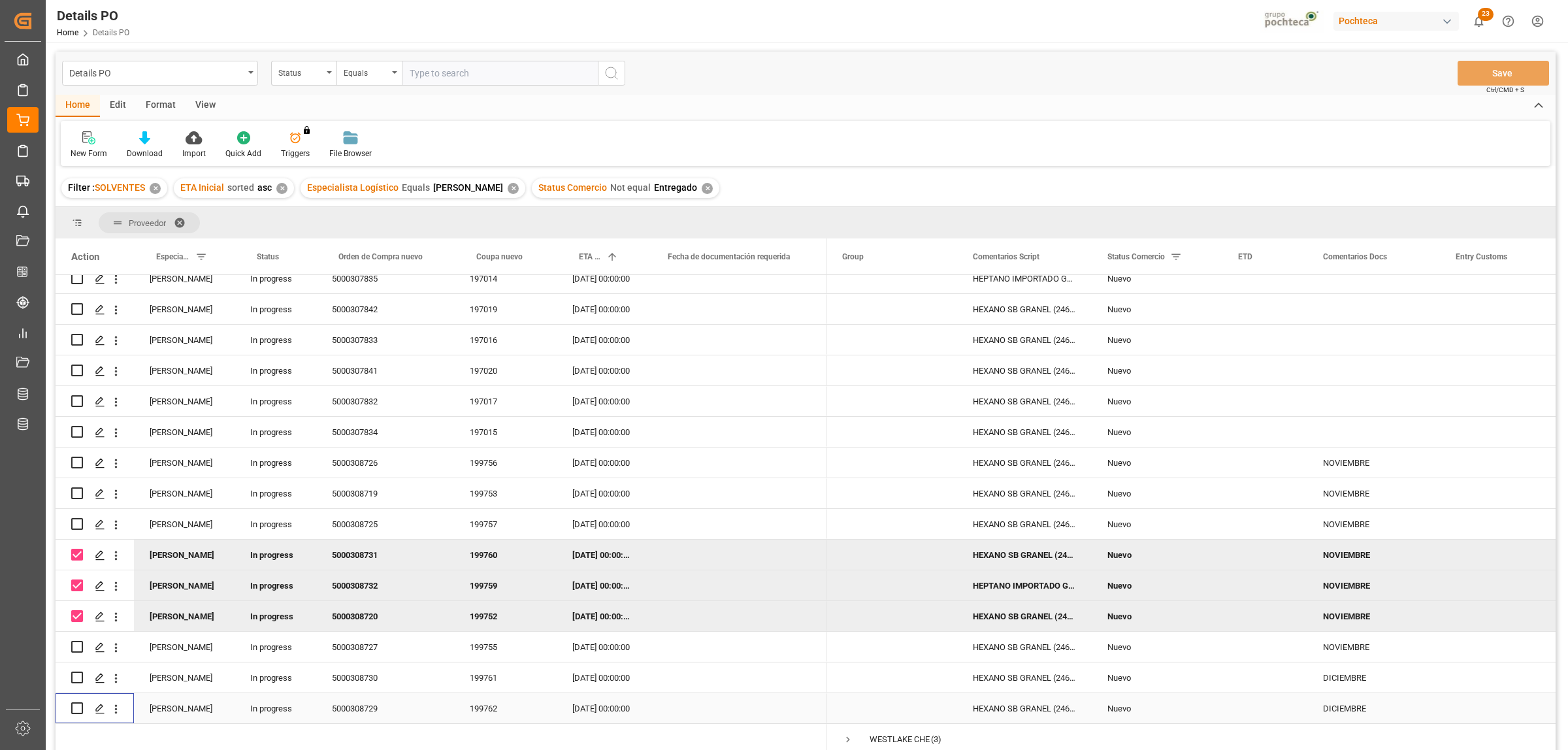
click at [82, 697] on div "Press SPACE to select this row." at bounding box center [77, 707] width 12 height 30
click at [69, 701] on div "Press SPACE to select this row." at bounding box center [94, 707] width 78 height 30
click at [81, 702] on input "Press Space to toggle row selection (unchecked)" at bounding box center [77, 707] width 12 height 12
checkbox input "true"
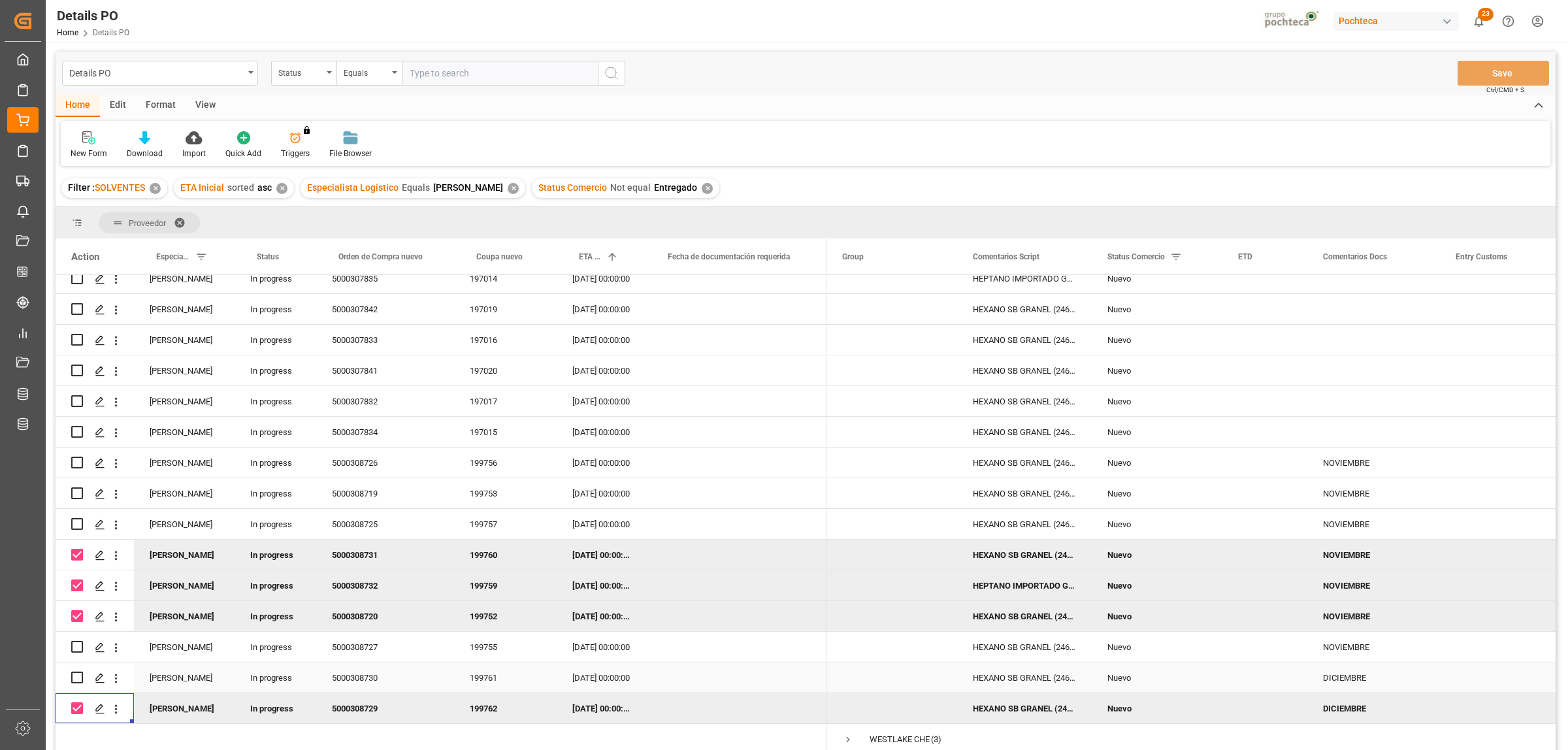
click at [75, 671] on input "Press Space to toggle row selection (unchecked)" at bounding box center [77, 677] width 12 height 12
checkbox input "true"
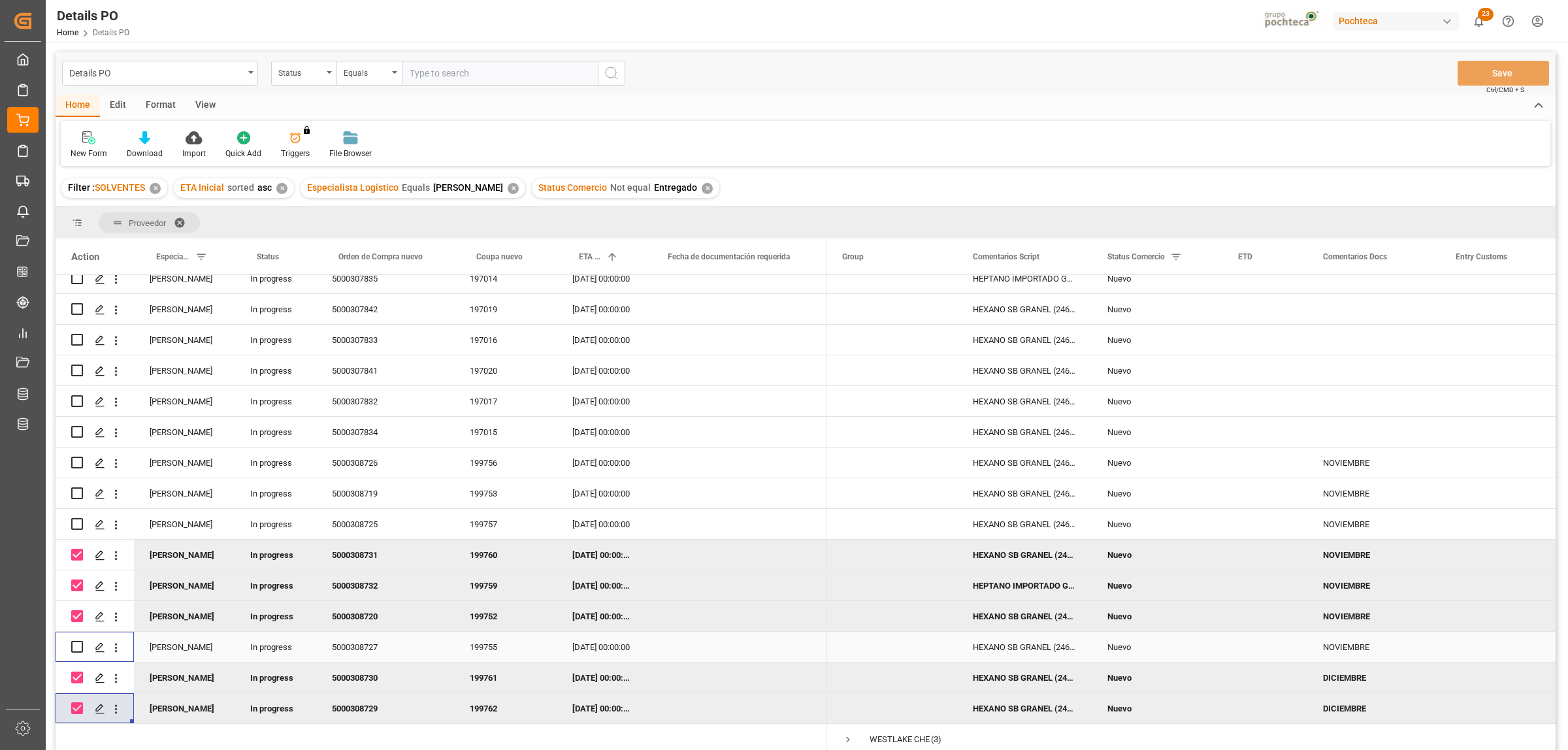
click at [77, 641] on input "Press Space to toggle row selection (unchecked)" at bounding box center [77, 647] width 12 height 12
checkbox input "true"
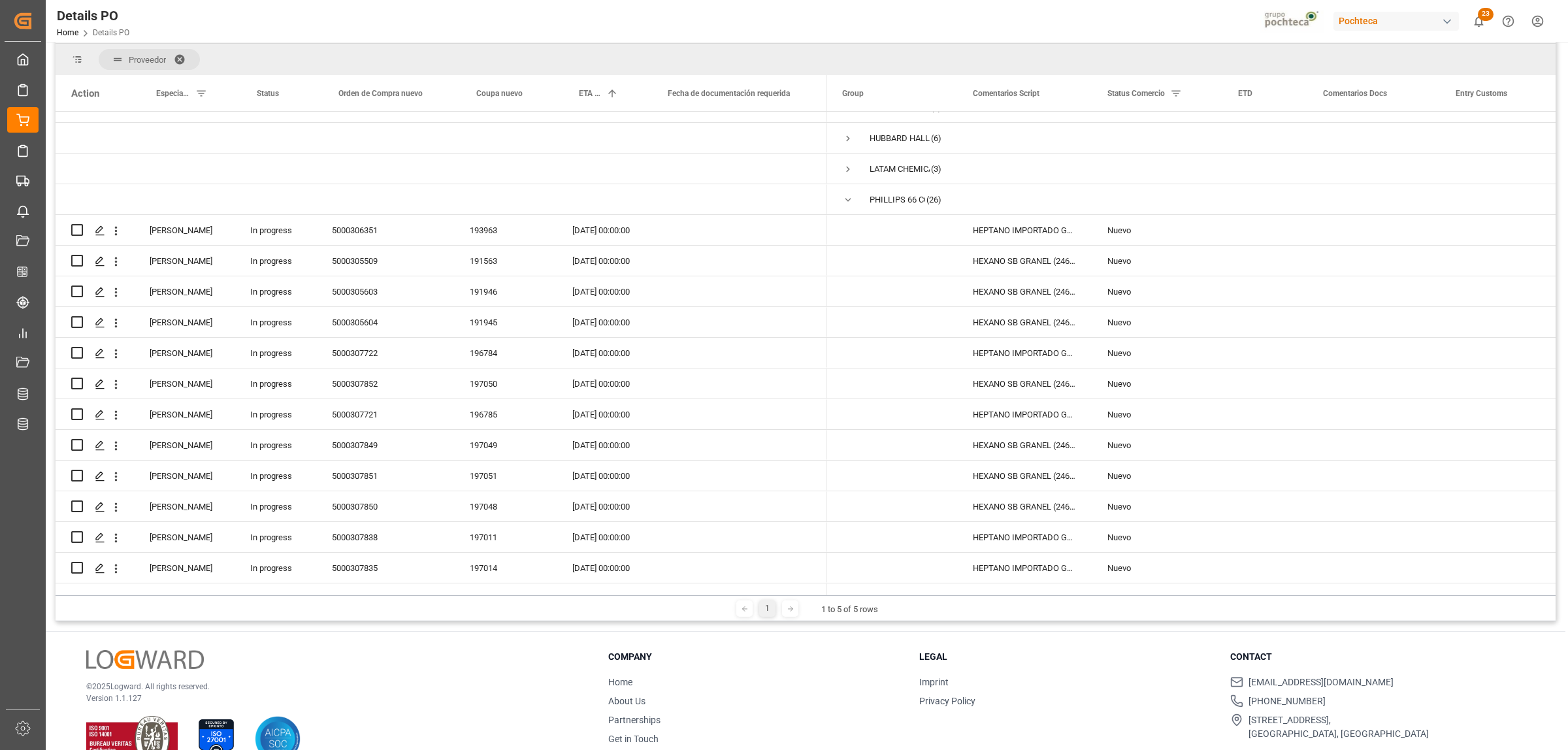
scroll to position [0, 0]
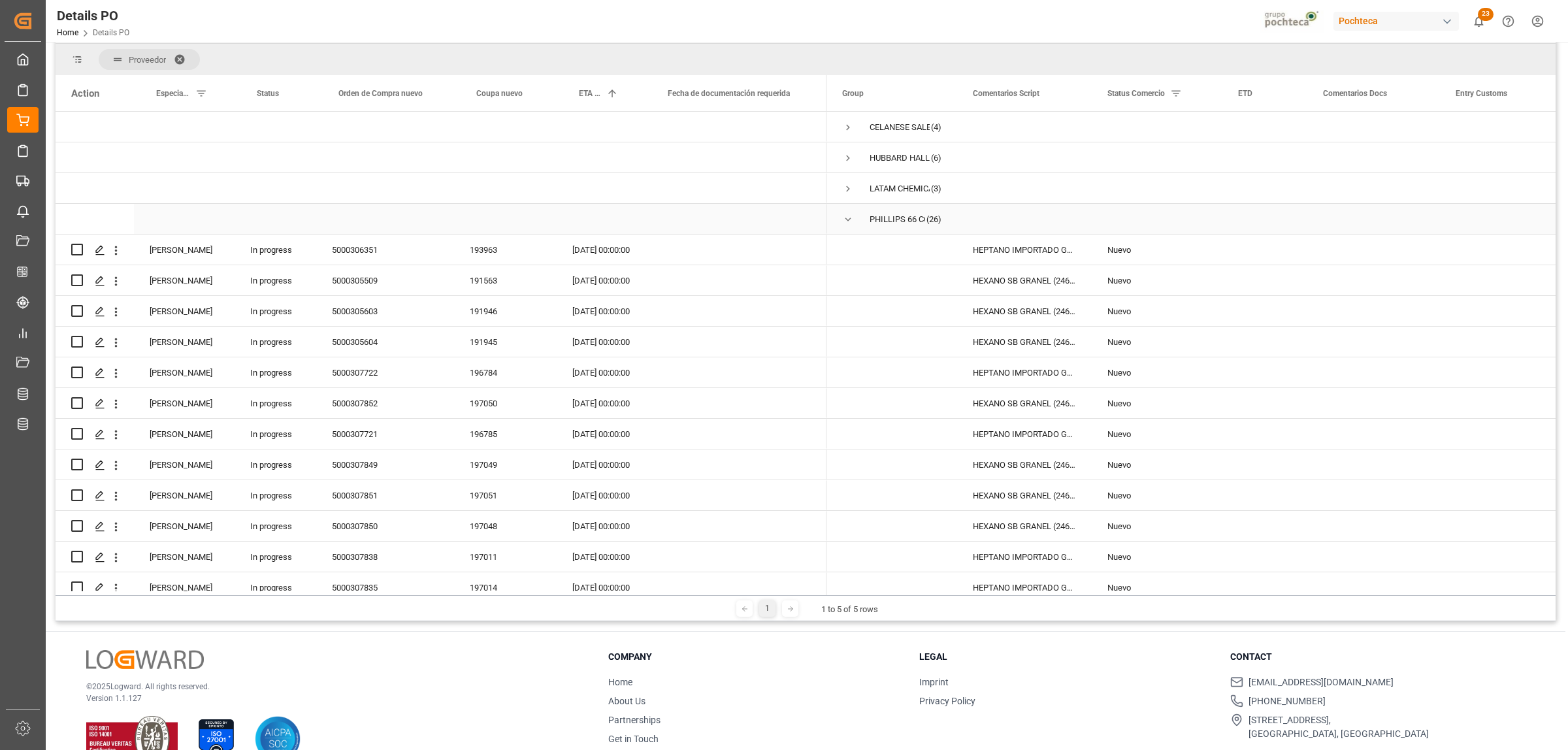
click at [850, 216] on span "Press SPACE to select this row." at bounding box center [847, 219] width 12 height 12
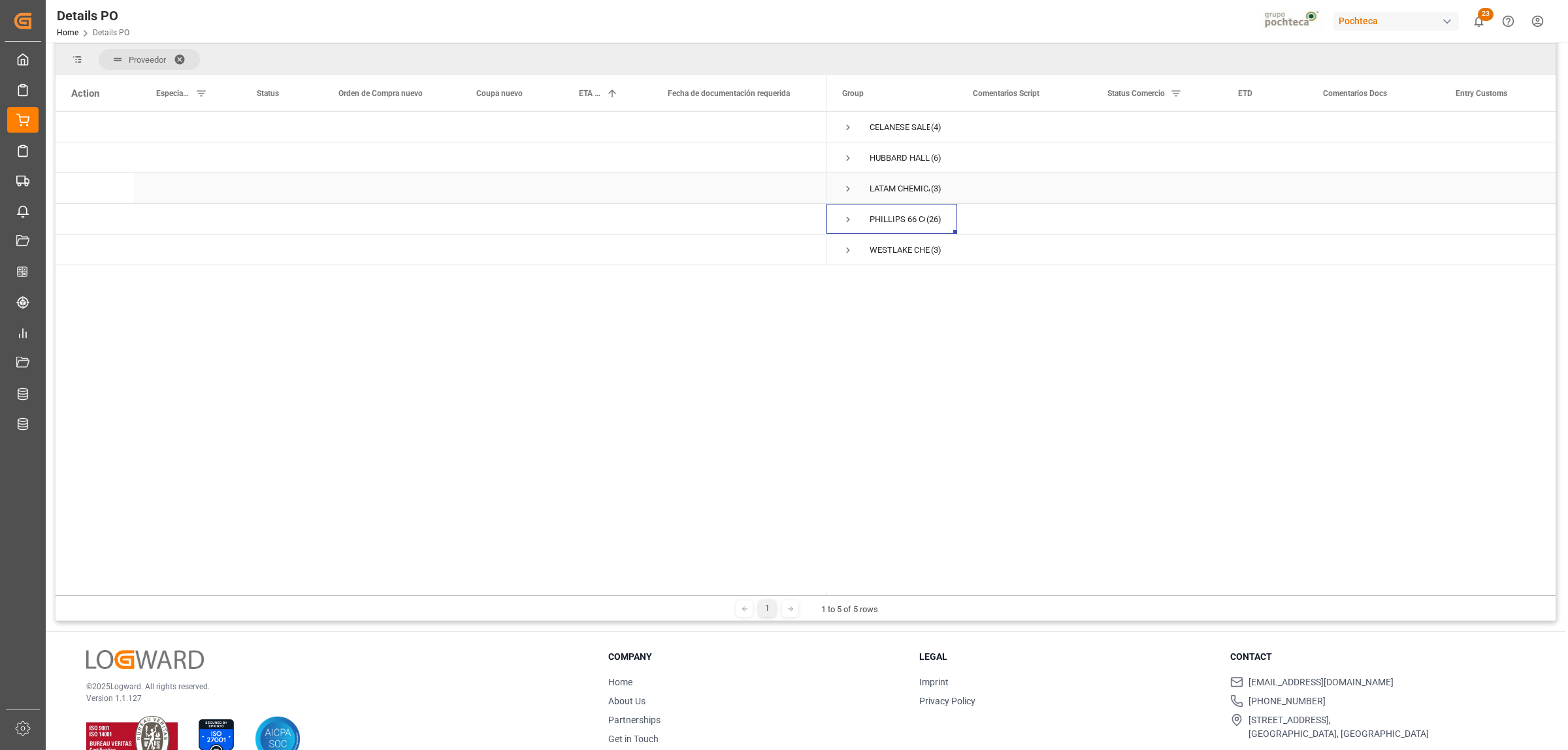
click at [846, 195] on span "Press SPACE to select this row." at bounding box center [847, 189] width 12 height 30
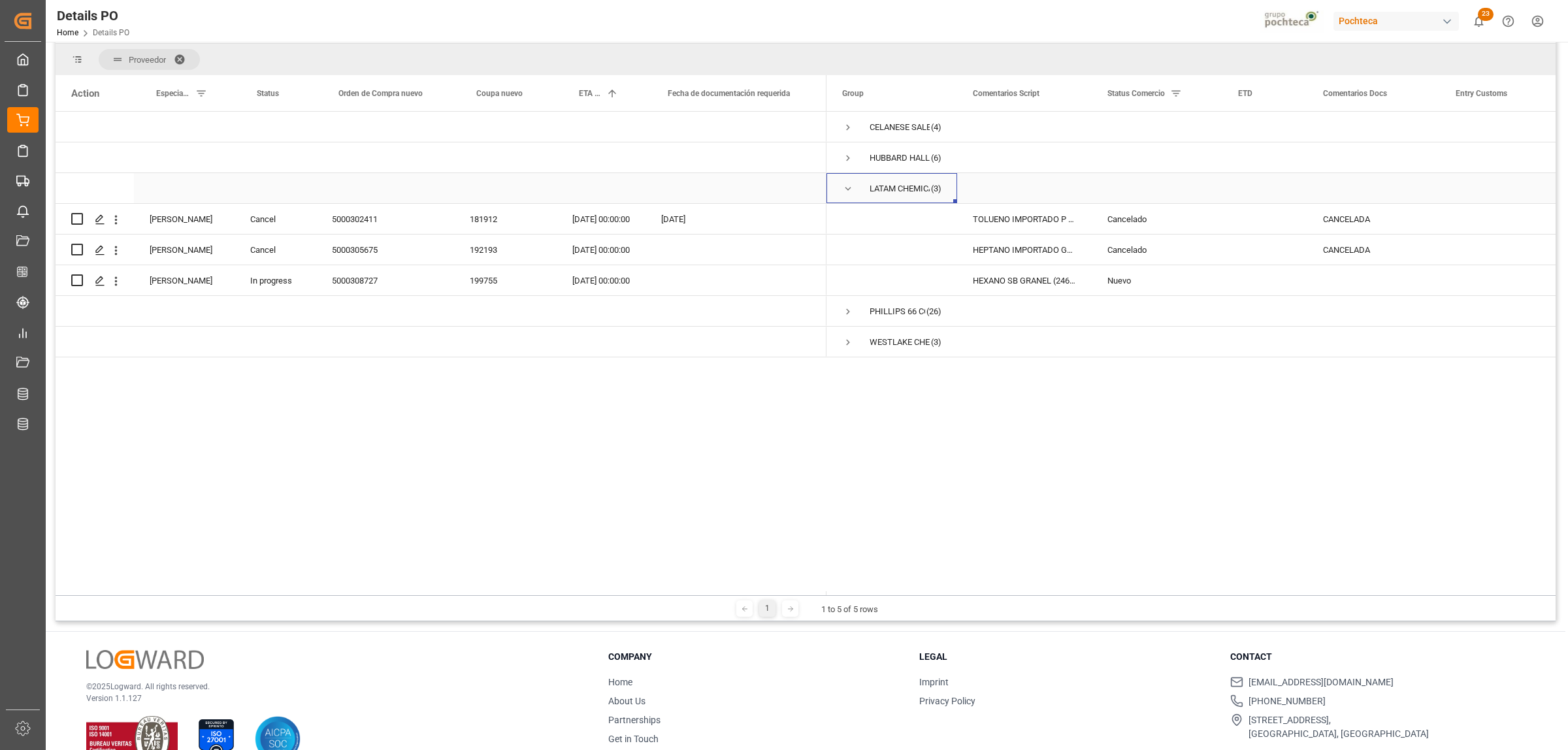
click at [851, 188] on span "Press SPACE to select this row." at bounding box center [847, 189] width 12 height 12
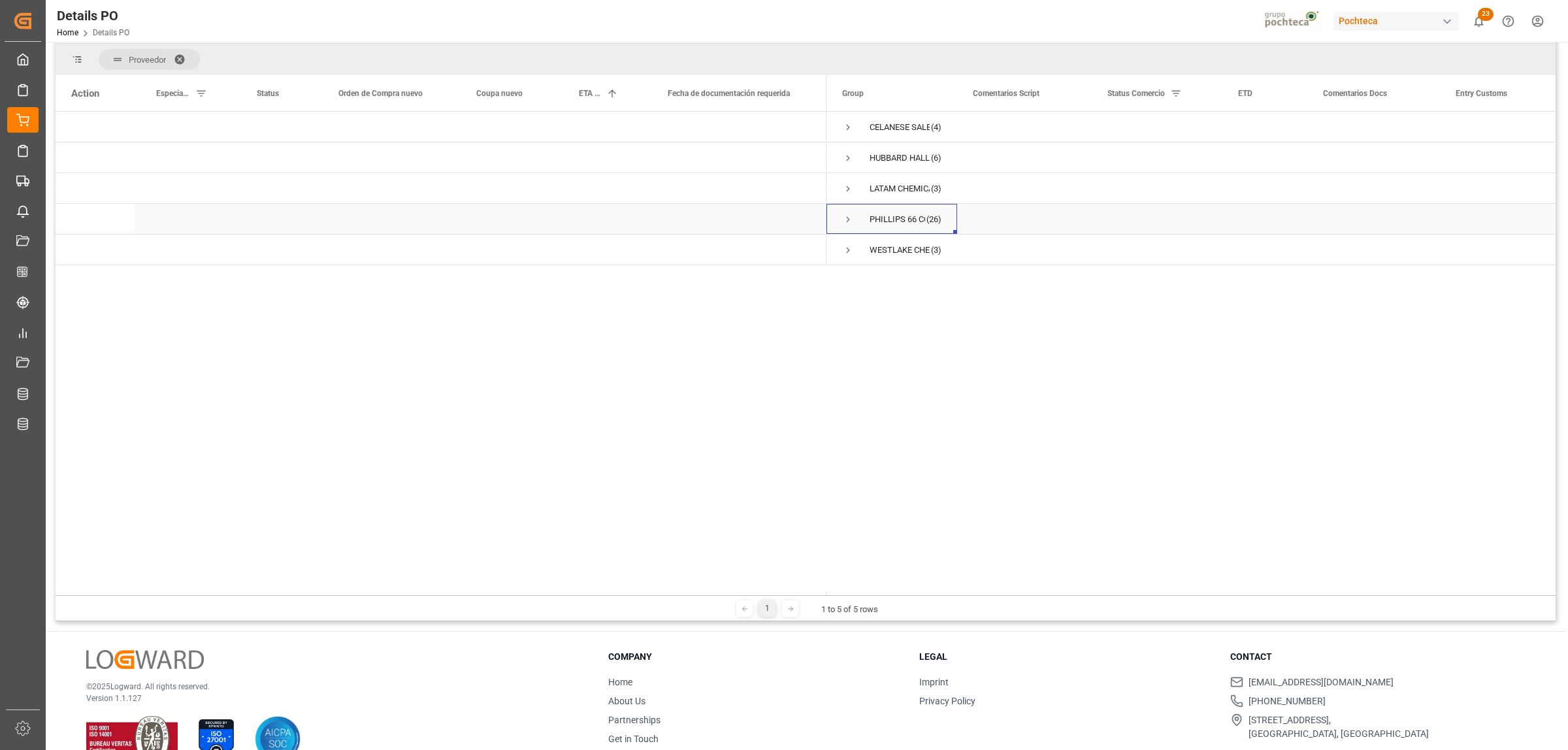
click at [852, 216] on span "Press SPACE to select this row." at bounding box center [847, 219] width 12 height 12
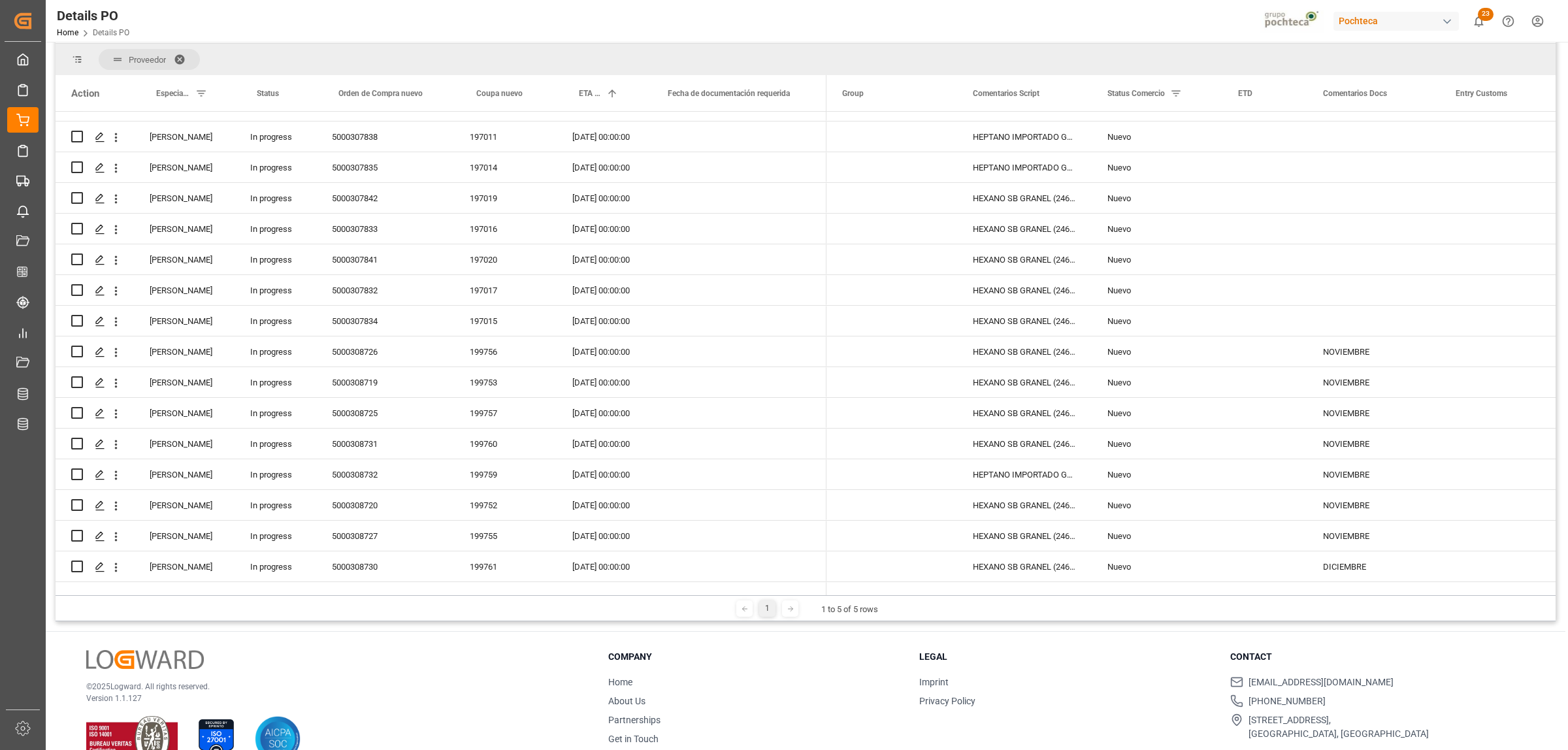
scroll to position [475, 0]
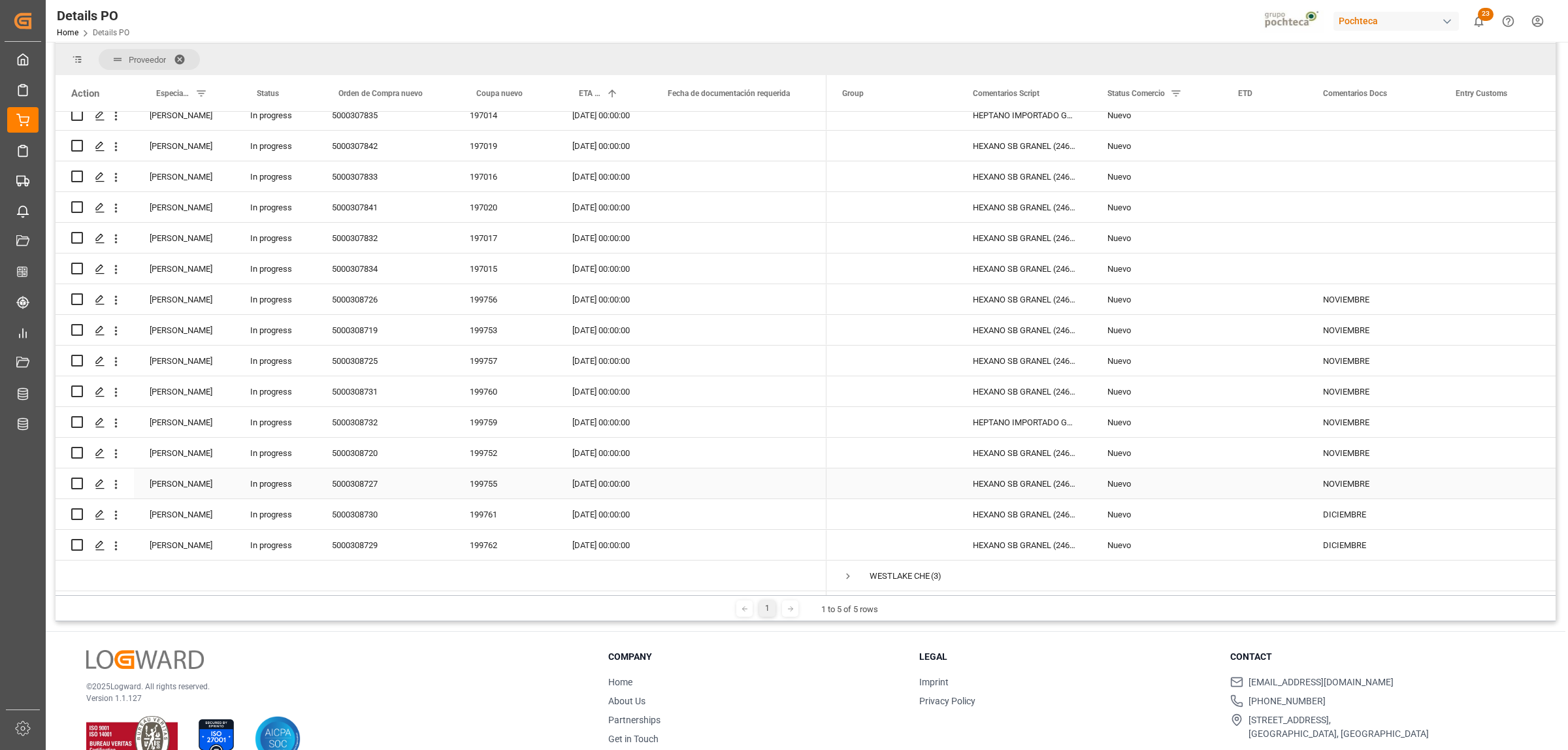
click at [73, 479] on input "Press Space to toggle row selection (unchecked)" at bounding box center [77, 483] width 12 height 12
checkbox input "true"
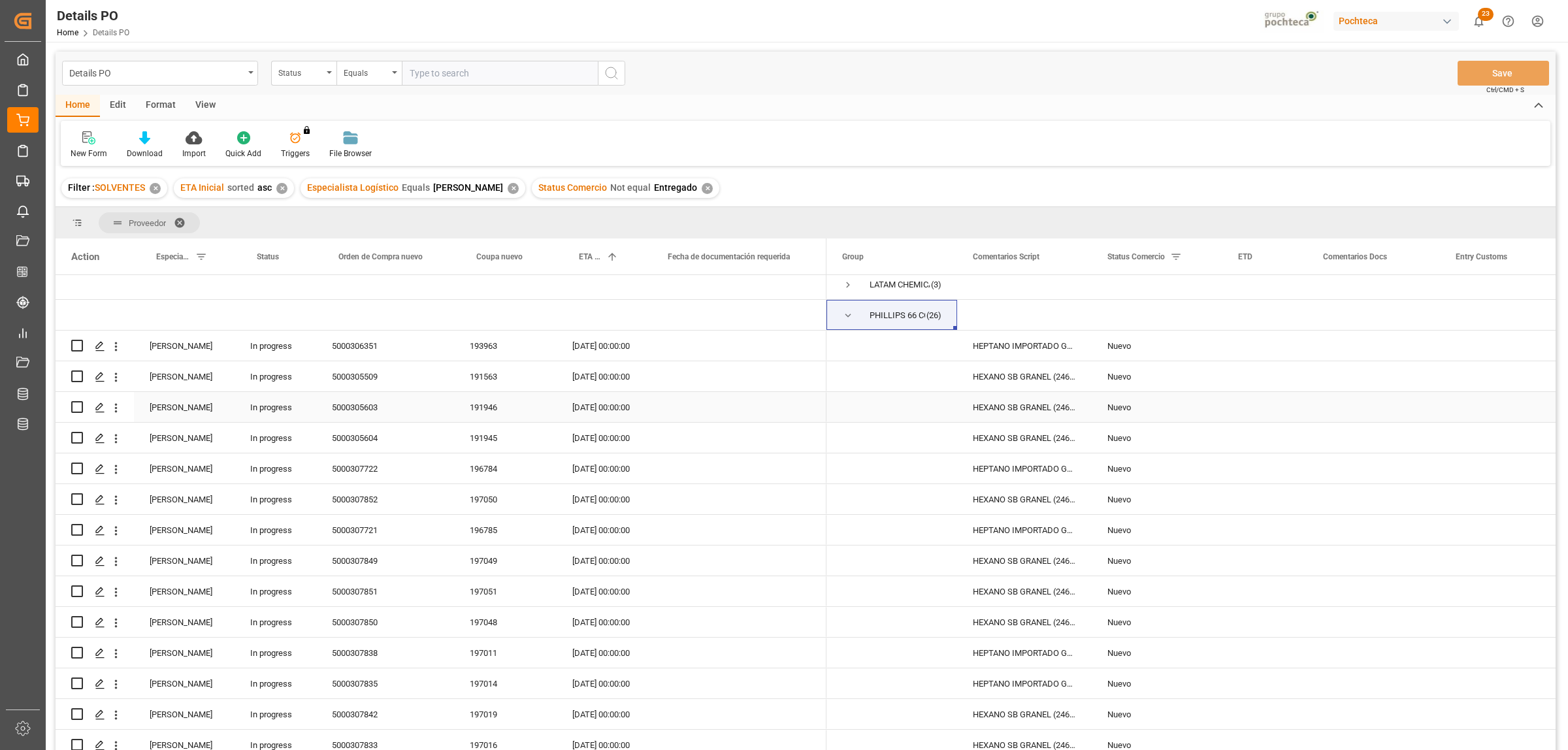
scroll to position [0, 0]
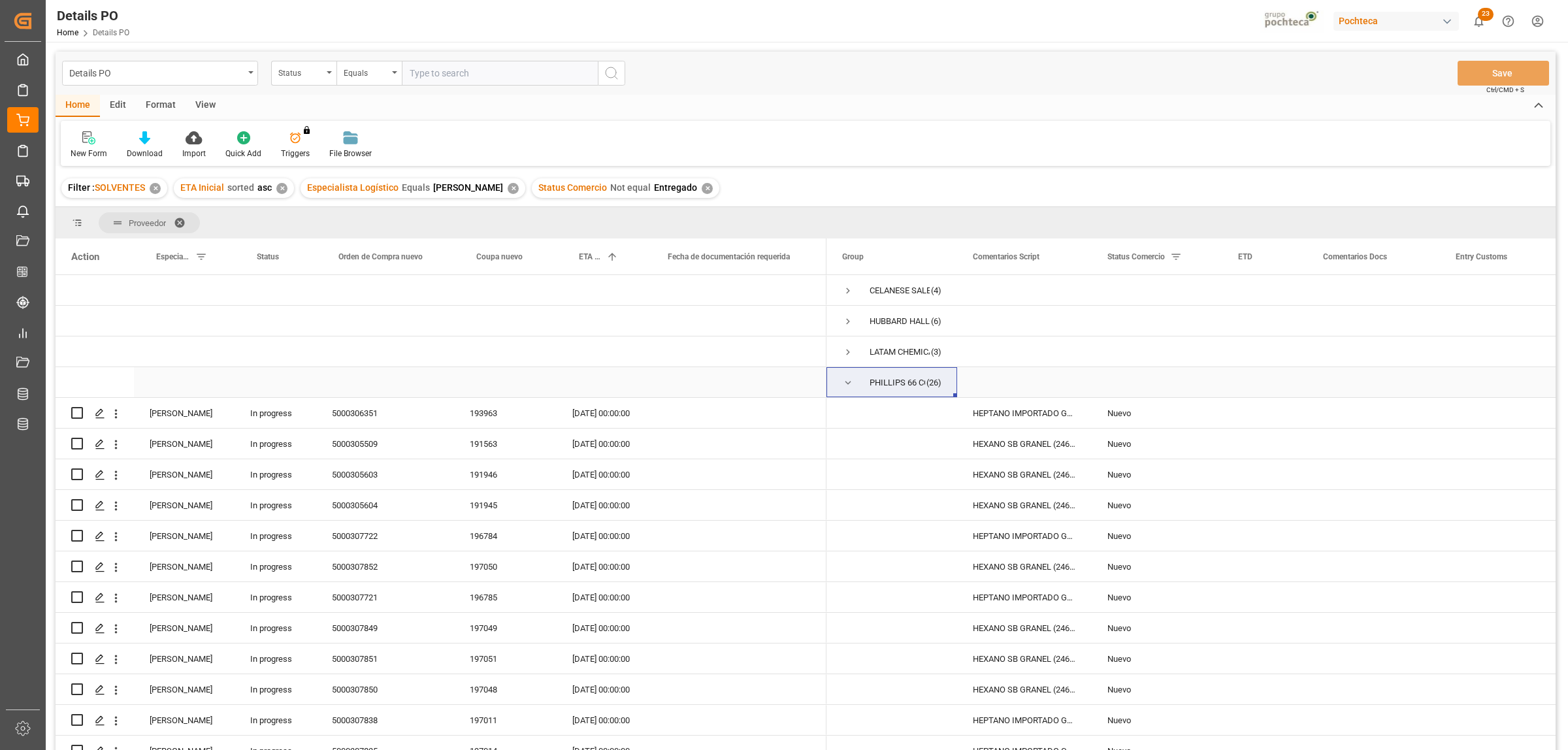
click at [842, 382] on span "Press SPACE to select this row." at bounding box center [847, 383] width 12 height 12
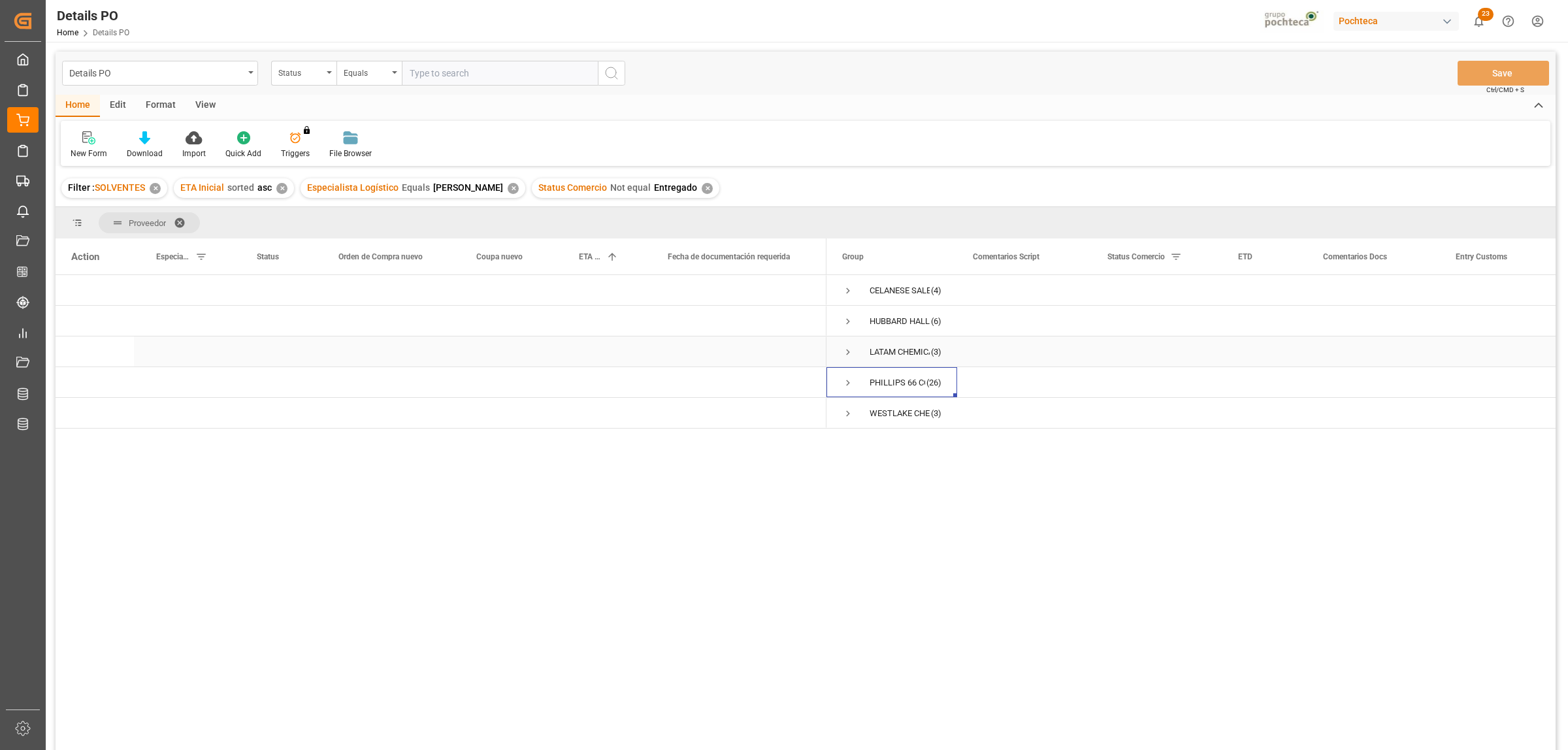
click at [843, 353] on span "Press SPACE to select this row." at bounding box center [847, 352] width 12 height 12
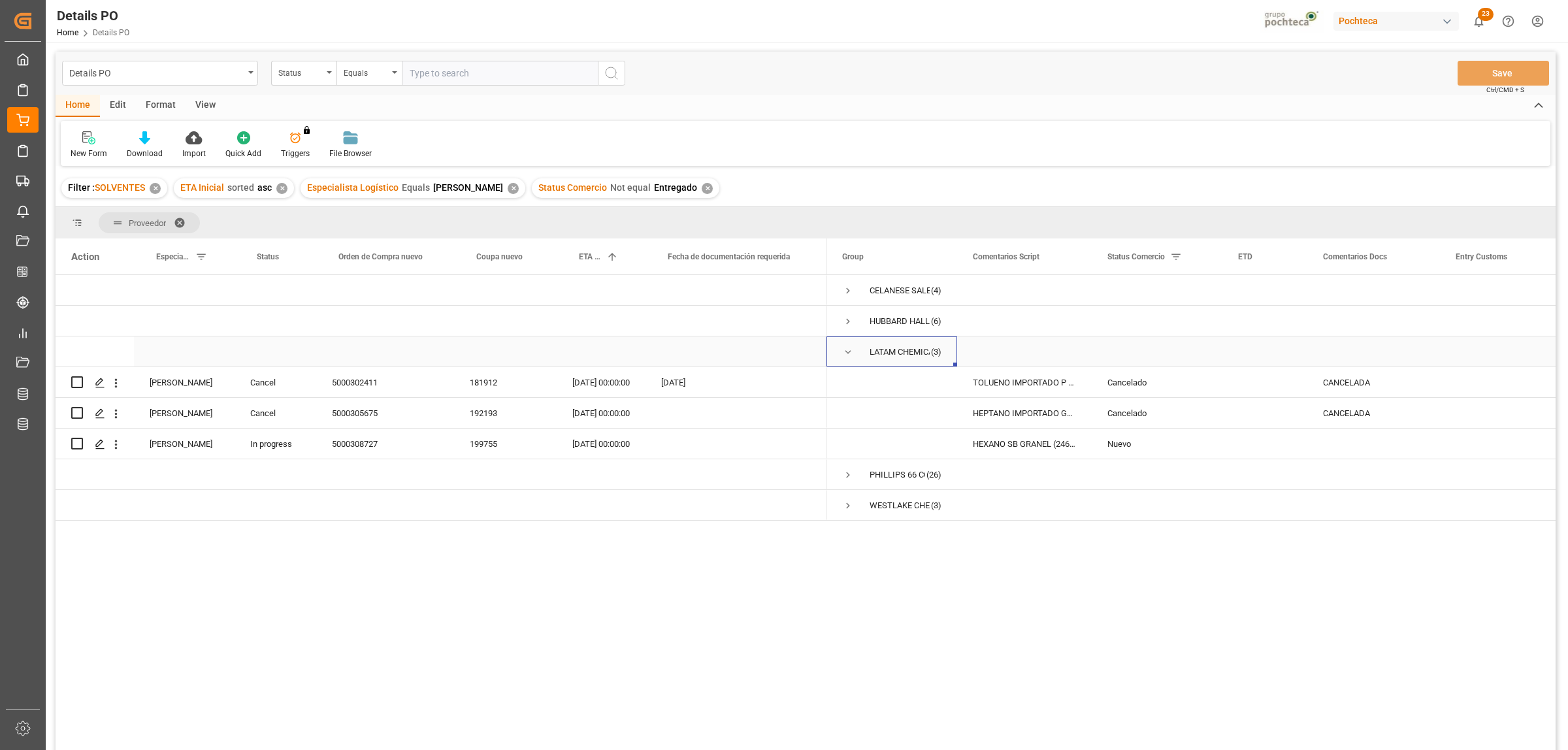
click at [846, 350] on span "Press SPACE to select this row." at bounding box center [847, 352] width 12 height 12
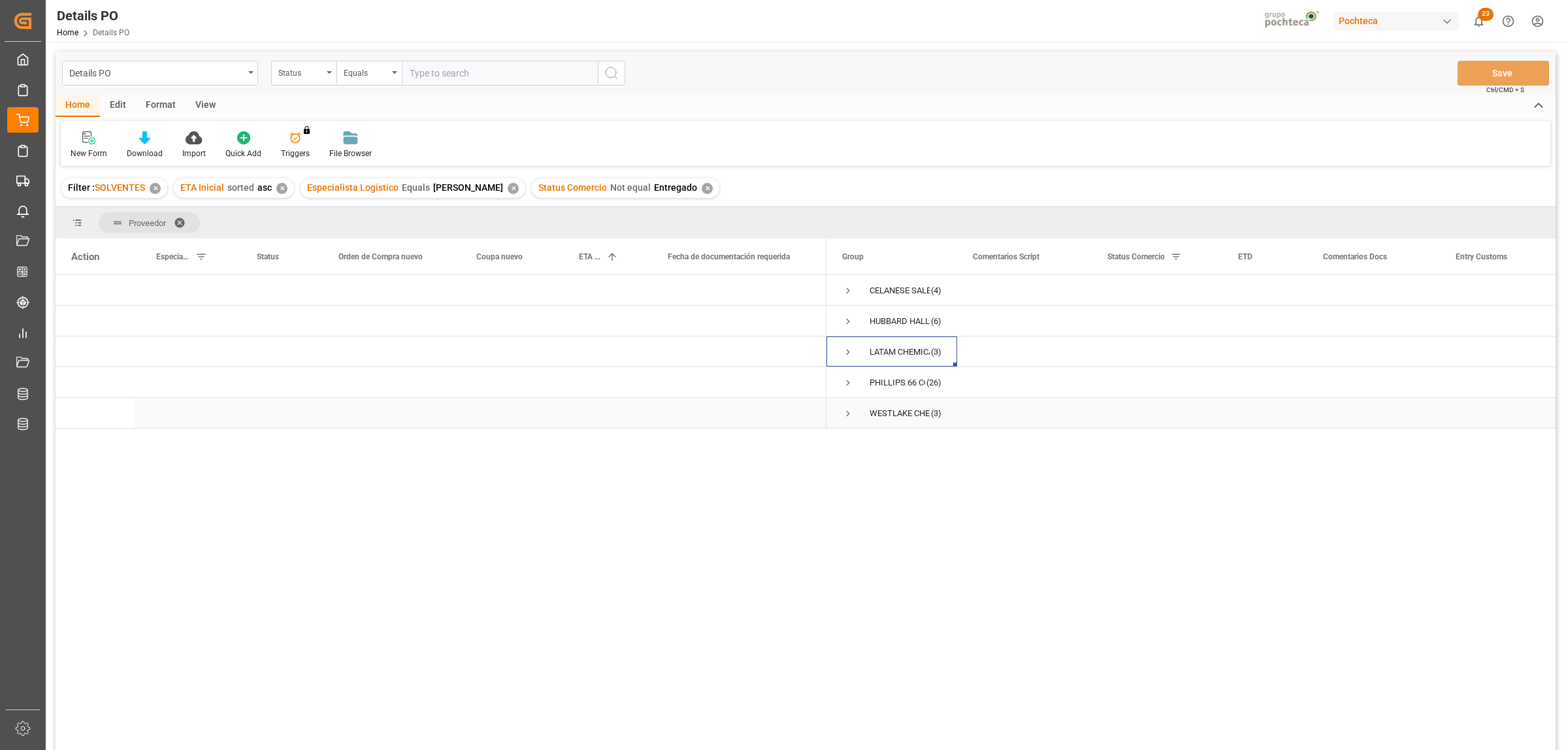
click at [846, 413] on span "Press SPACE to select this row." at bounding box center [847, 413] width 12 height 12
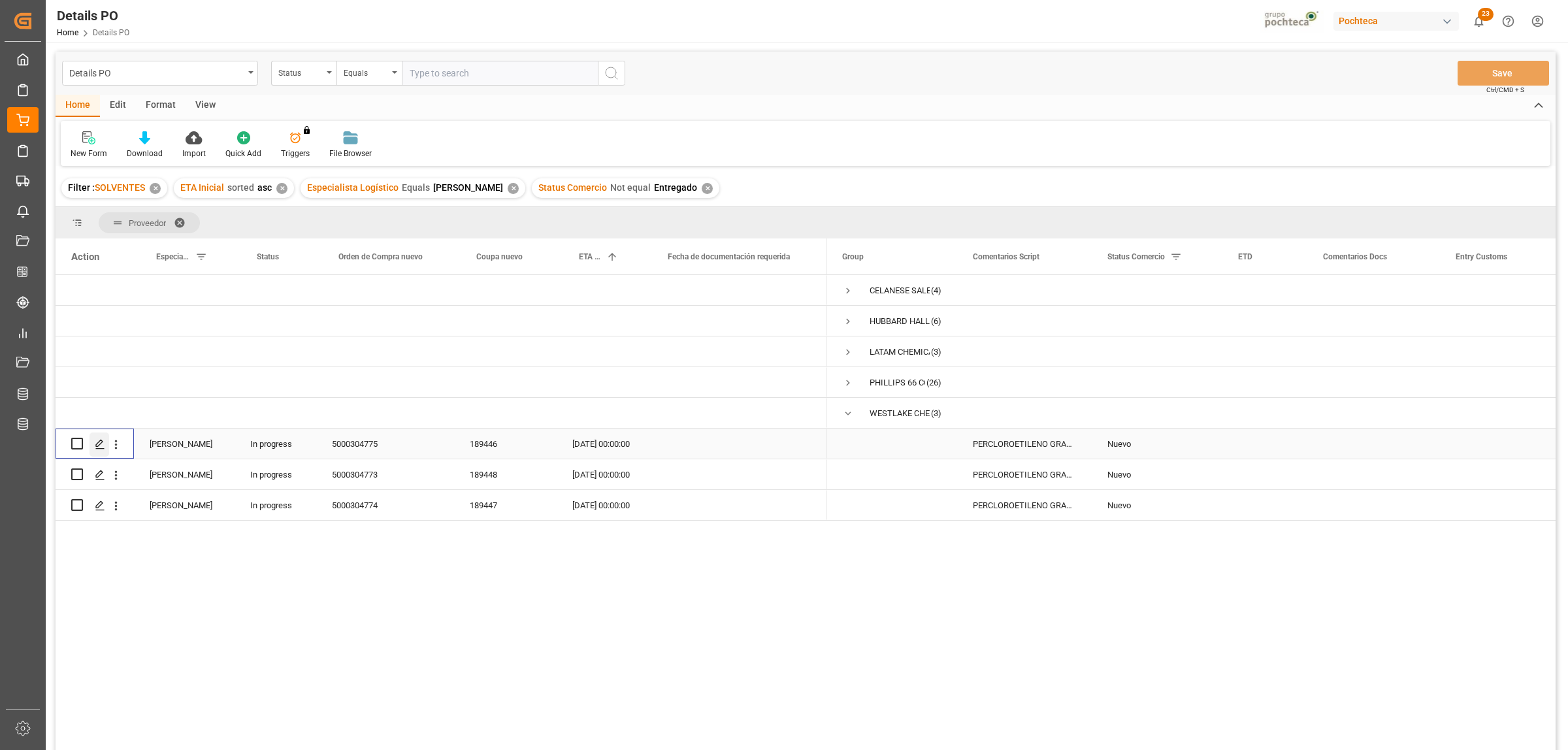
click at [97, 445] on polygon "Press SPACE to select this row." at bounding box center [99, 443] width 6 height 6
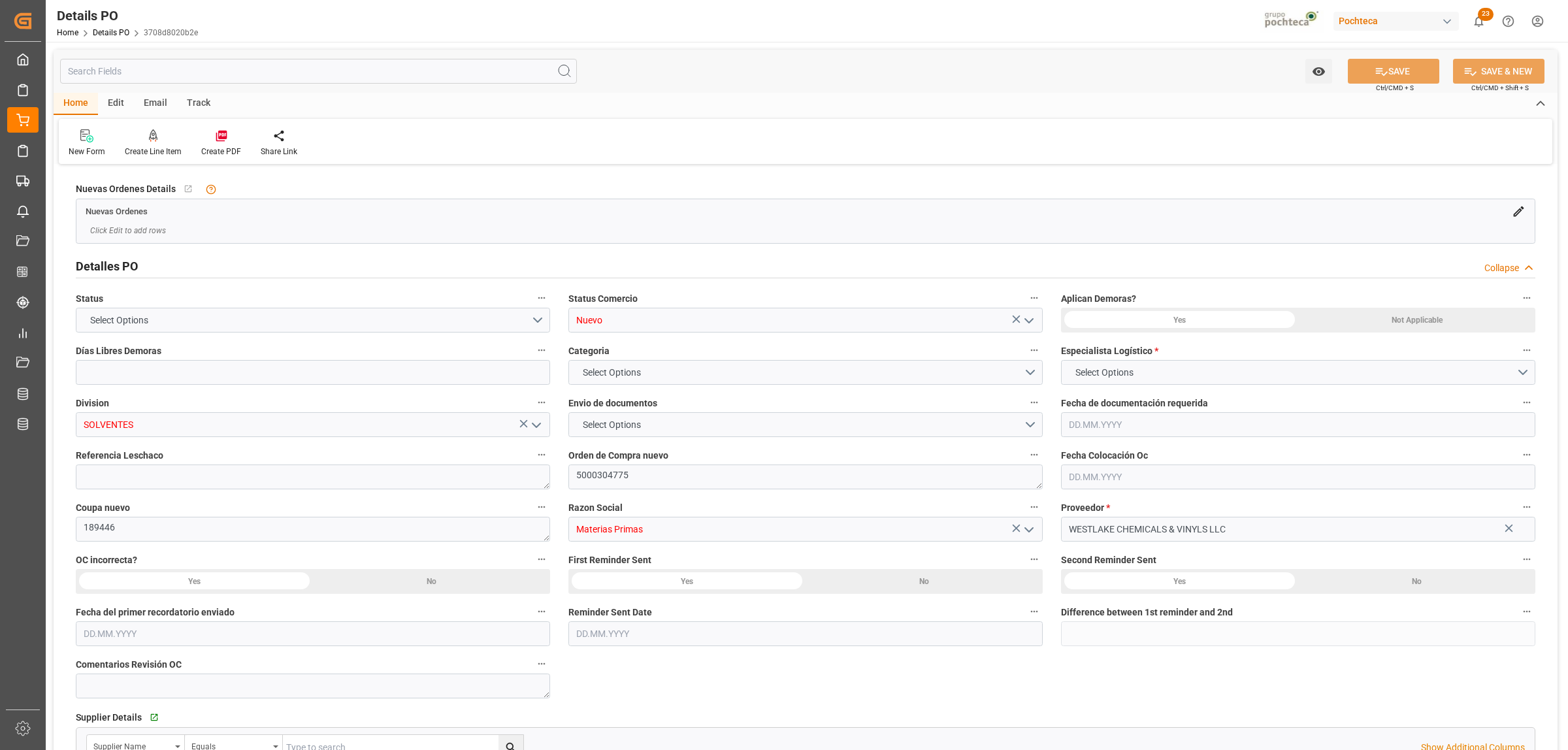
type input "0"
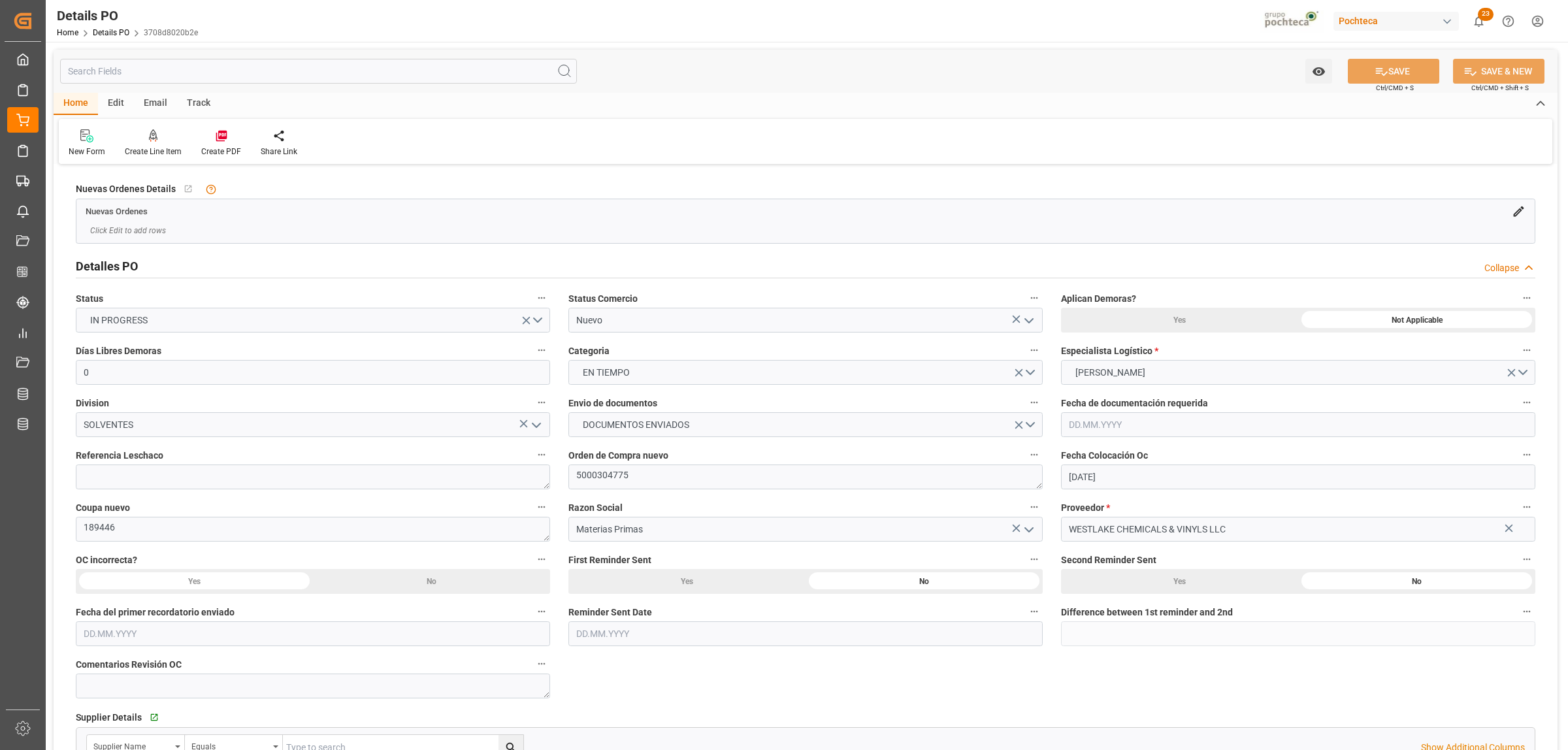
type input "[DATE]"
click at [1027, 318] on icon "open menu" at bounding box center [1028, 320] width 15 height 15
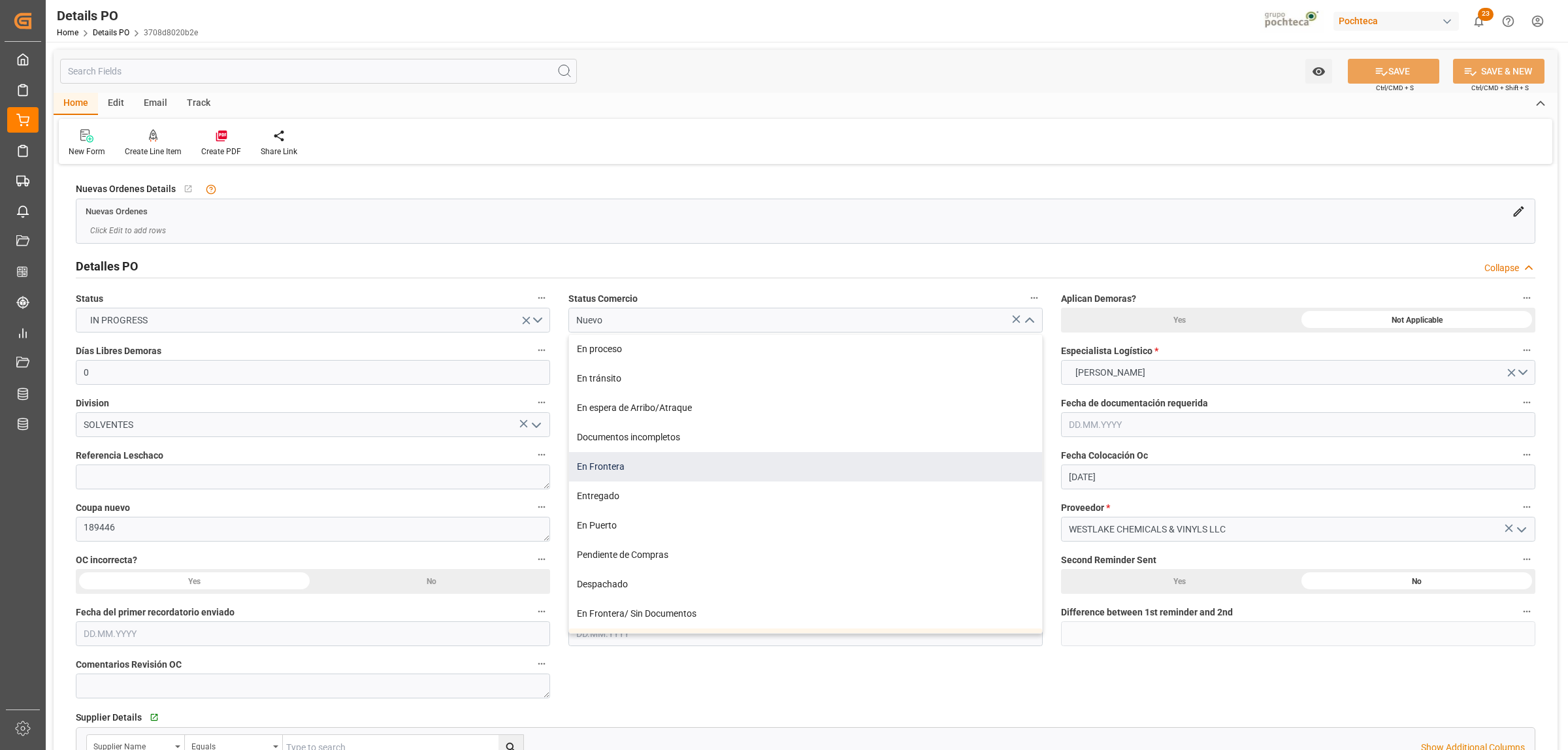
click at [589, 466] on div "En Frontera" at bounding box center [804, 466] width 472 height 29
type input "En Frontera"
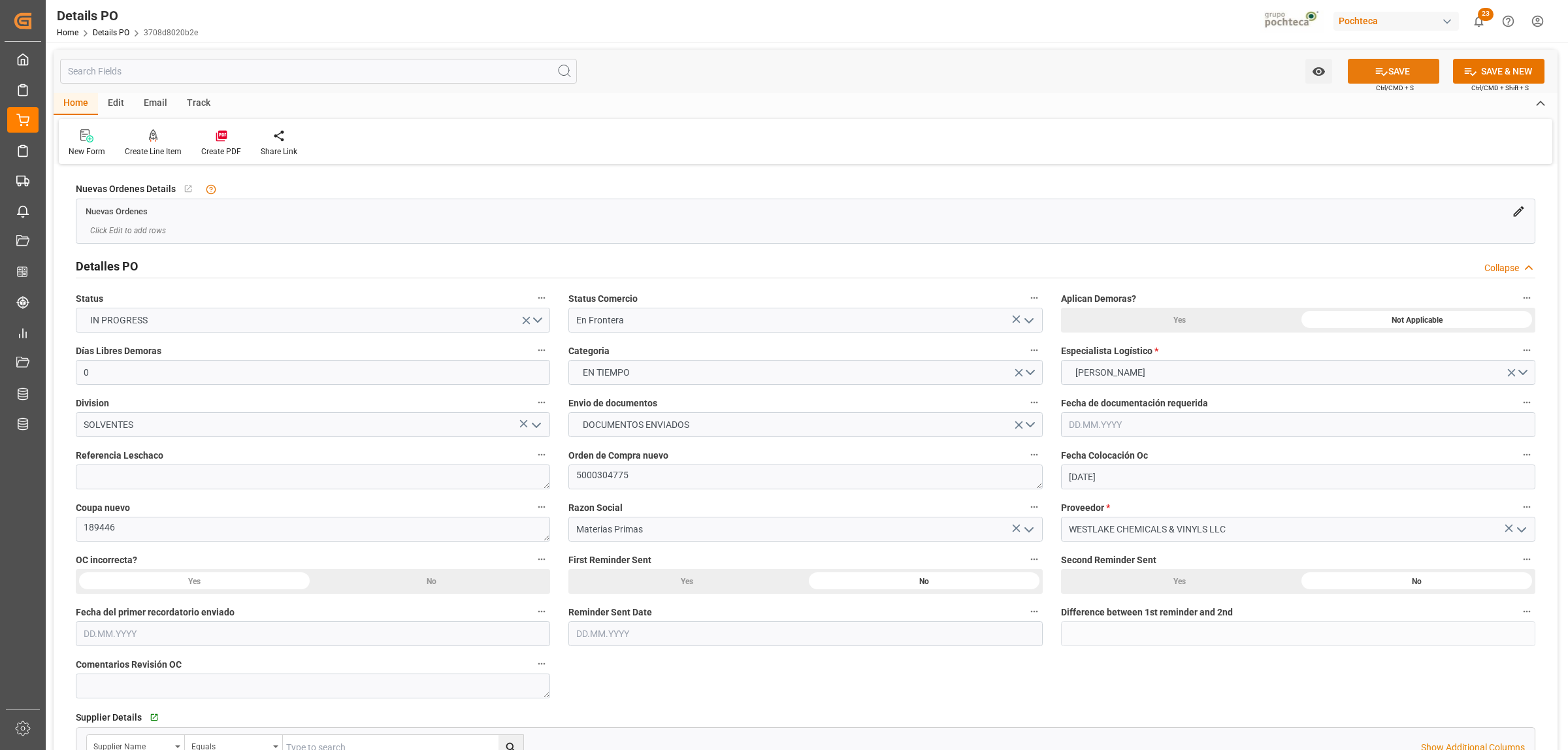
click at [1389, 76] on button "SAVE" at bounding box center [1393, 71] width 92 height 24
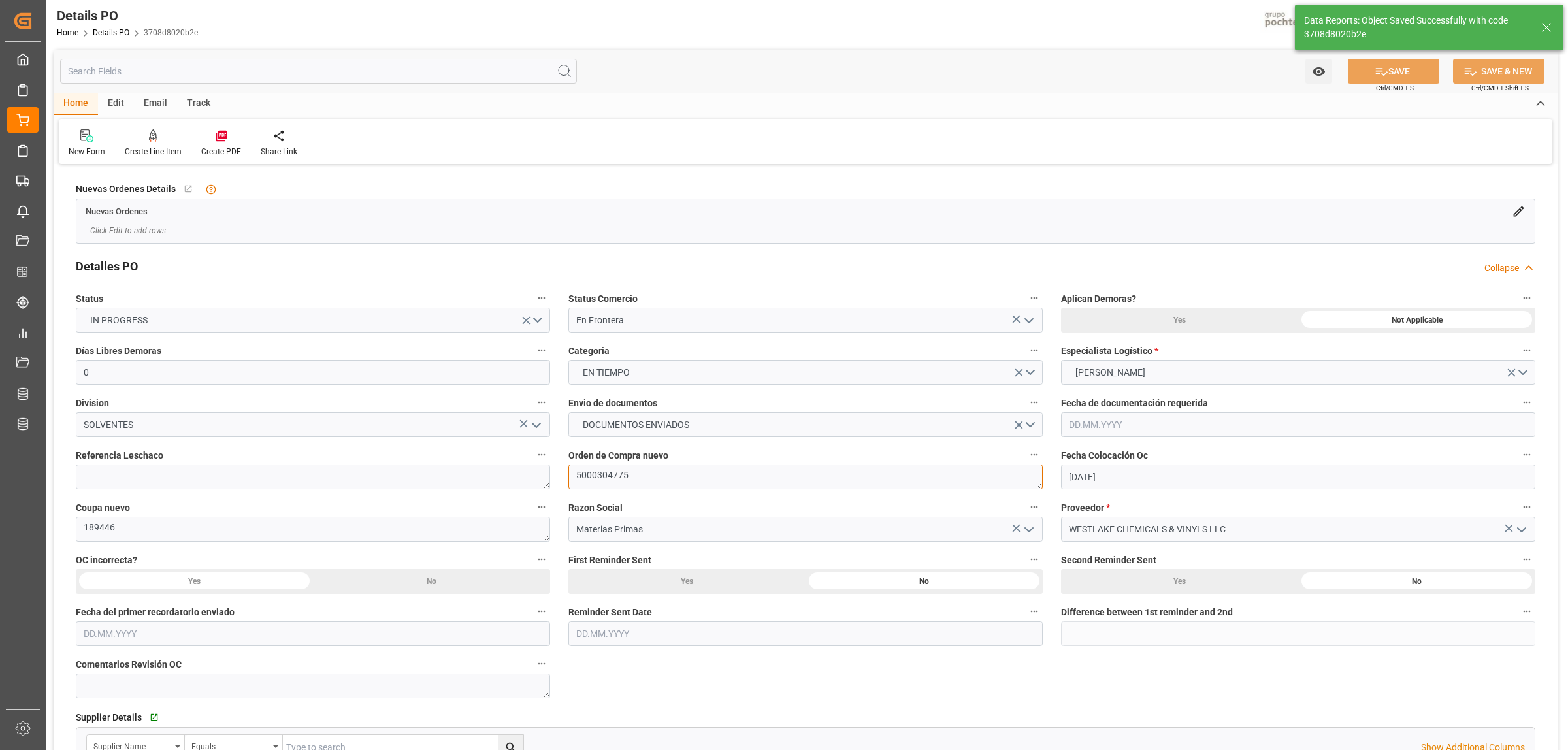
drag, startPoint x: 634, startPoint y: 487, endPoint x: 631, endPoint y: 478, distance: 9.5
click at [632, 484] on textarea "5000304775" at bounding box center [805, 476] width 474 height 24
drag, startPoint x: 631, startPoint y: 478, endPoint x: 569, endPoint y: 478, distance: 62.0
click at [569, 478] on textarea "5000304775" at bounding box center [805, 476] width 474 height 24
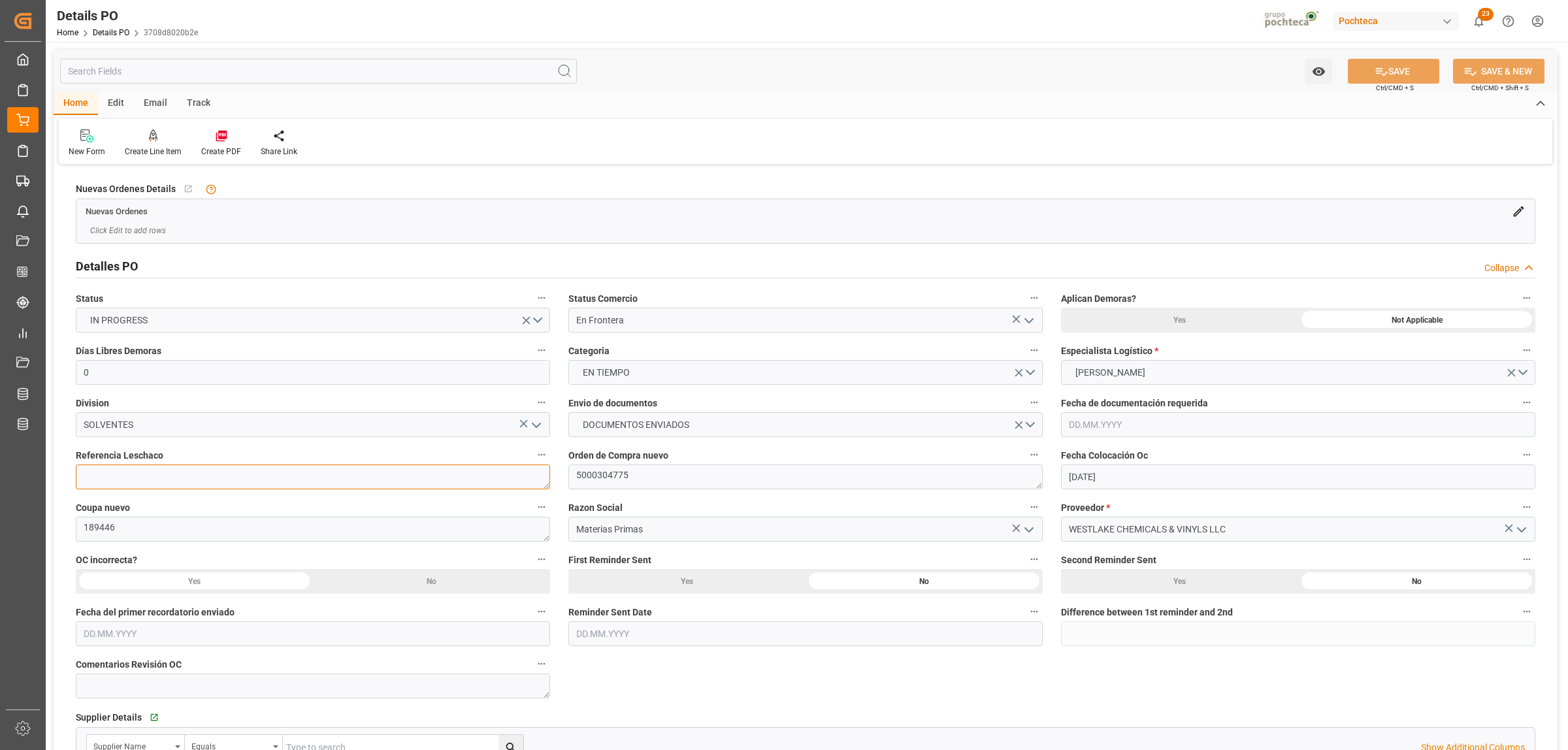
click at [181, 484] on textarea at bounding box center [313, 476] width 474 height 24
paste textarea "250906990164"
type textarea "250906990164"
click at [1386, 73] on button "SAVE" at bounding box center [1393, 71] width 92 height 24
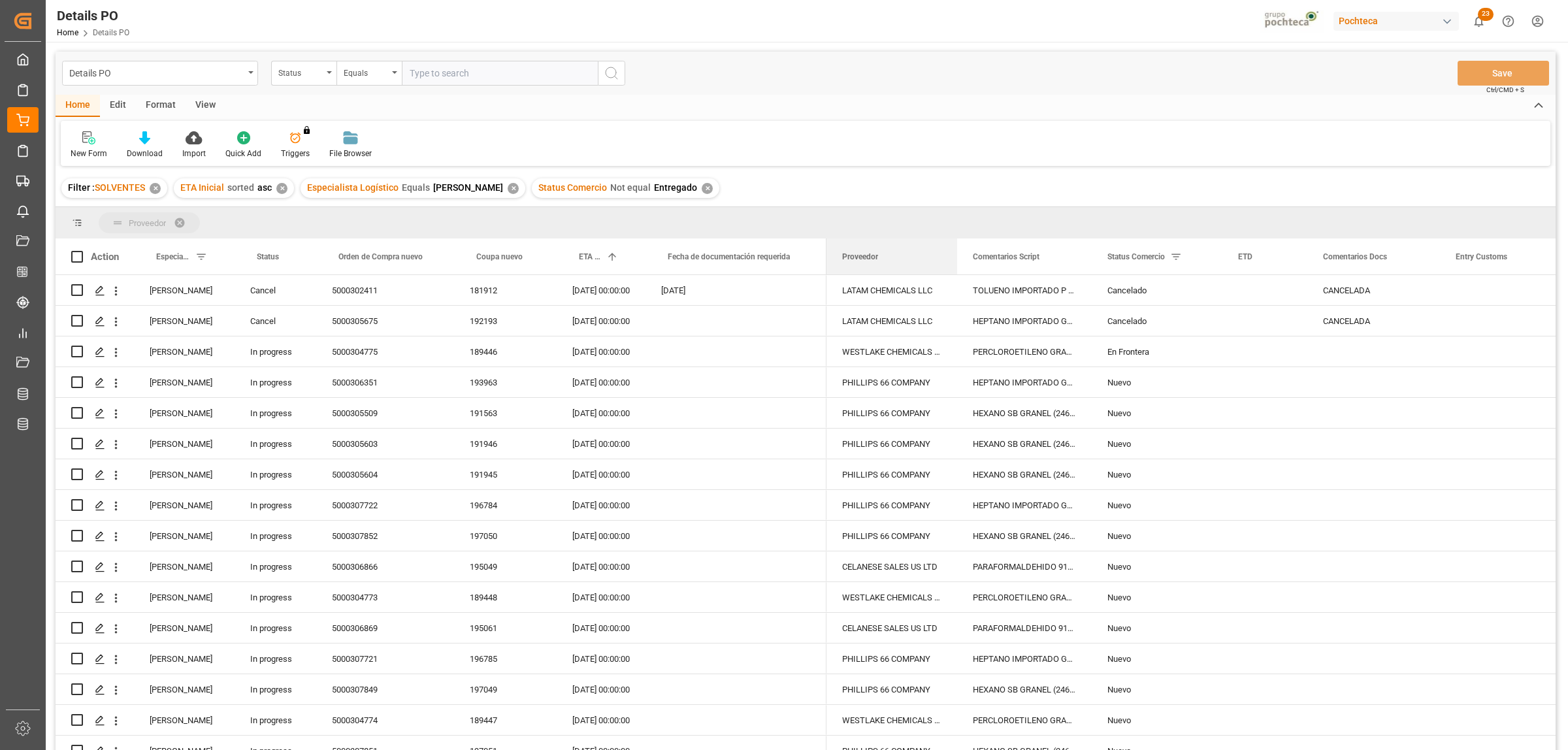
drag, startPoint x: 857, startPoint y: 260, endPoint x: 833, endPoint y: 232, distance: 36.9
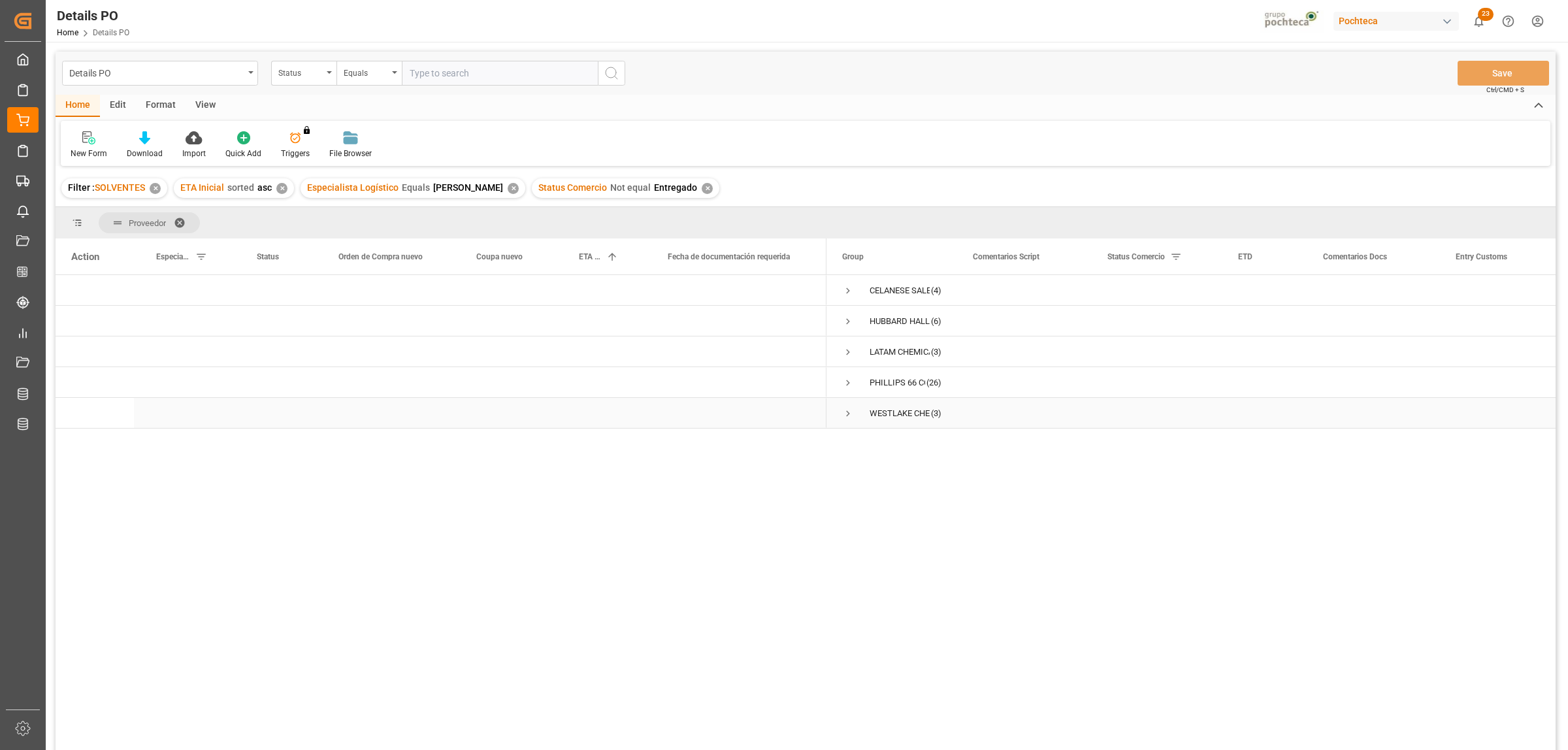
click at [850, 414] on span "Press SPACE to select this row." at bounding box center [847, 413] width 12 height 12
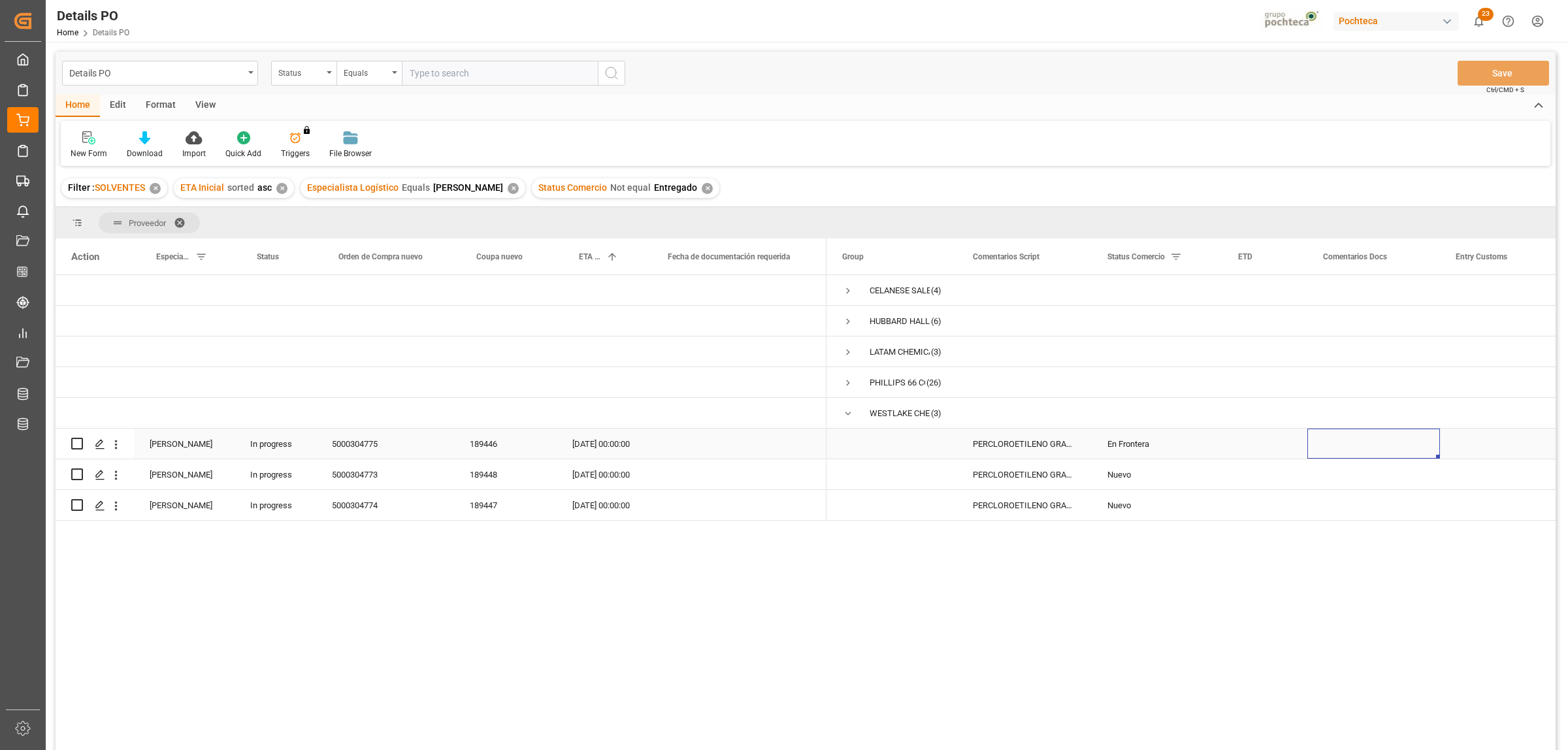
click at [1367, 440] on div "Press SPACE to select this row." at bounding box center [1373, 443] width 132 height 30
click at [1364, 440] on div "Press SPACE to select this row." at bounding box center [1373, 443] width 132 height 30
click at [1357, 443] on input "Press SPACE to select this row." at bounding box center [1373, 451] width 112 height 24
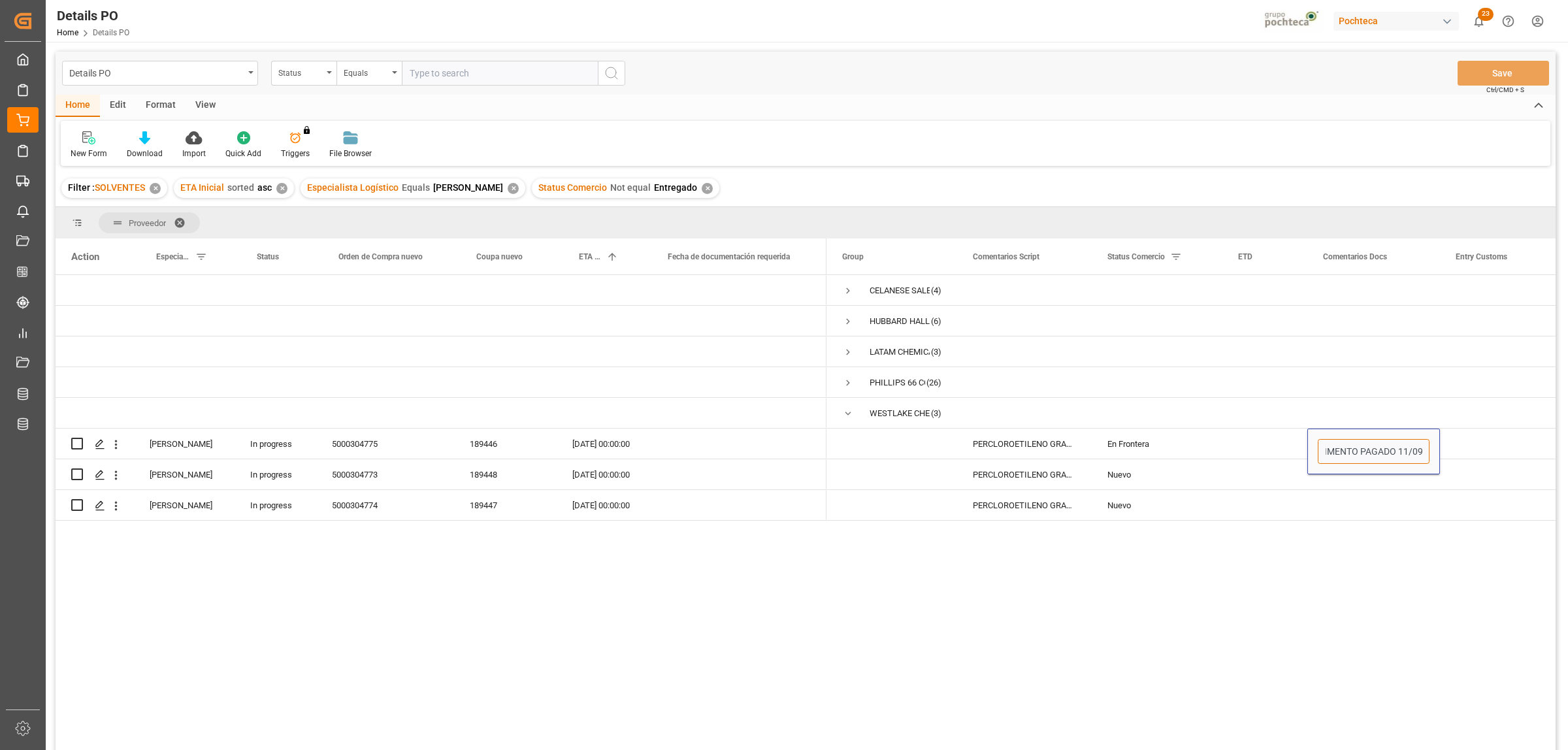
type input "PEDIMENTO PAGADO 11/09"
click at [1337, 556] on div "CELANESE SALES US LTD (4) [PERSON_NAME] INC (6) LATAM CHEMICALS LLC (3) [PERSON…" at bounding box center [1191, 516] width 729 height 483
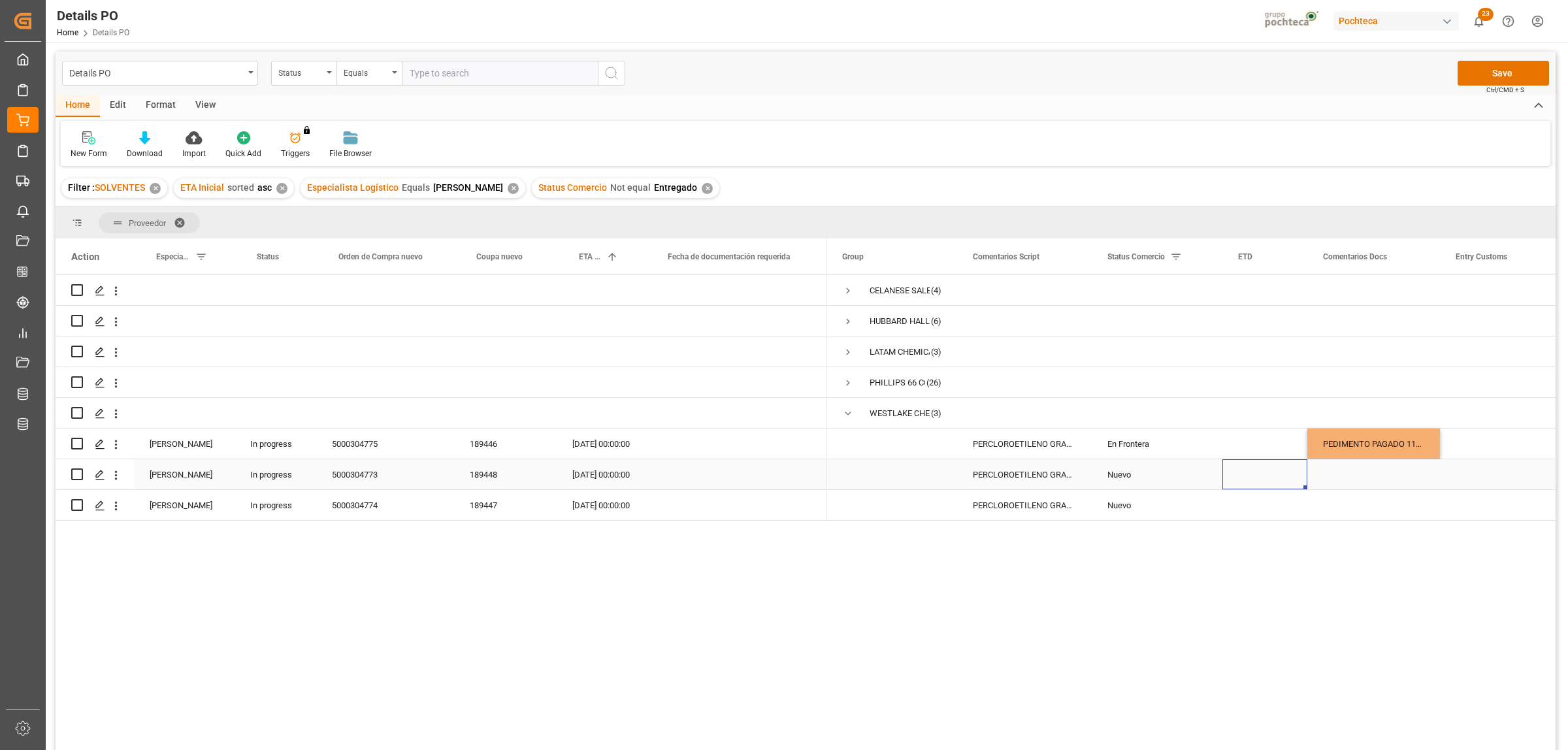
click at [1266, 484] on div "Press SPACE to select this row." at bounding box center [1265, 473] width 85 height 30
click at [1503, 78] on button "Save" at bounding box center [1503, 73] width 92 height 24
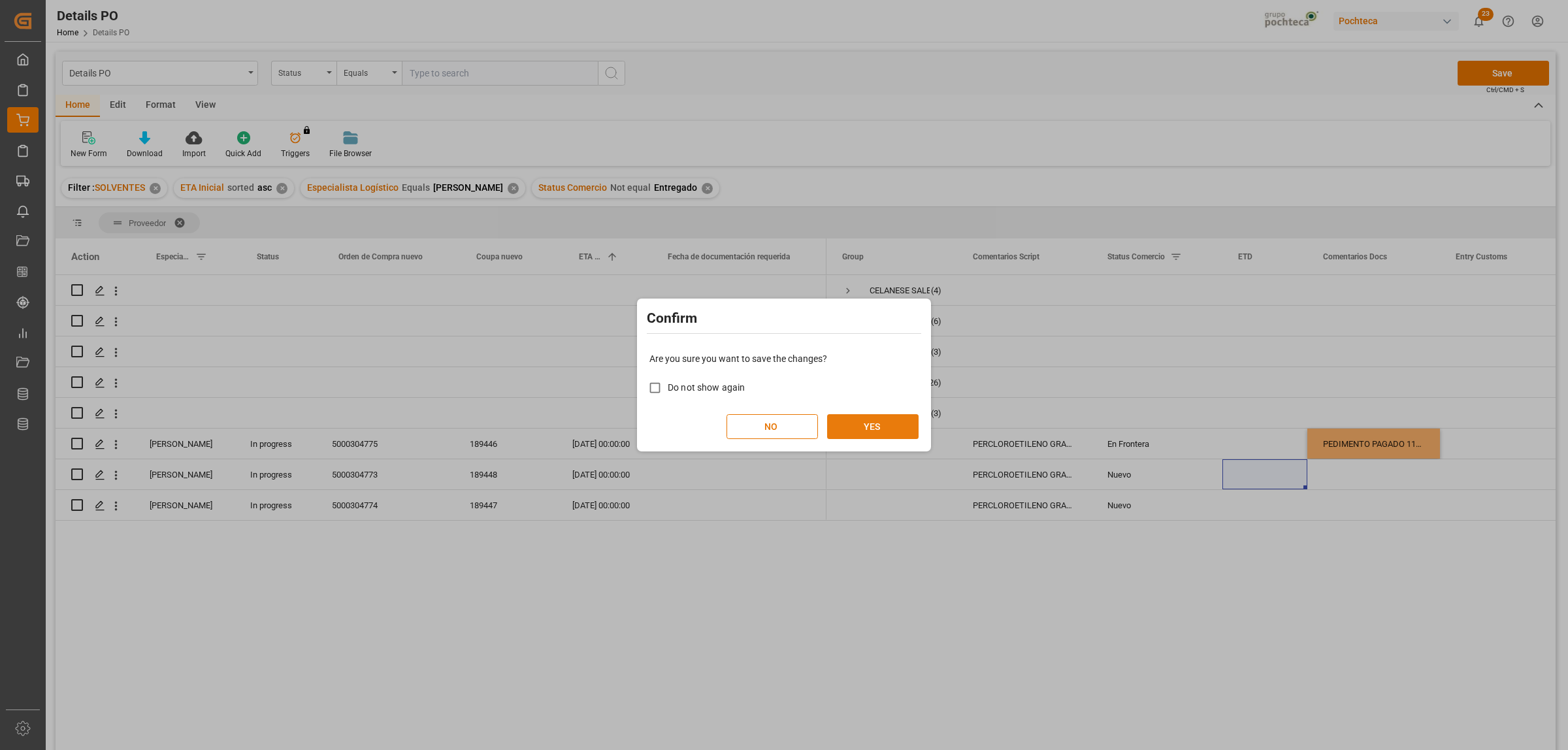
click at [866, 430] on button "YES" at bounding box center [872, 426] width 92 height 24
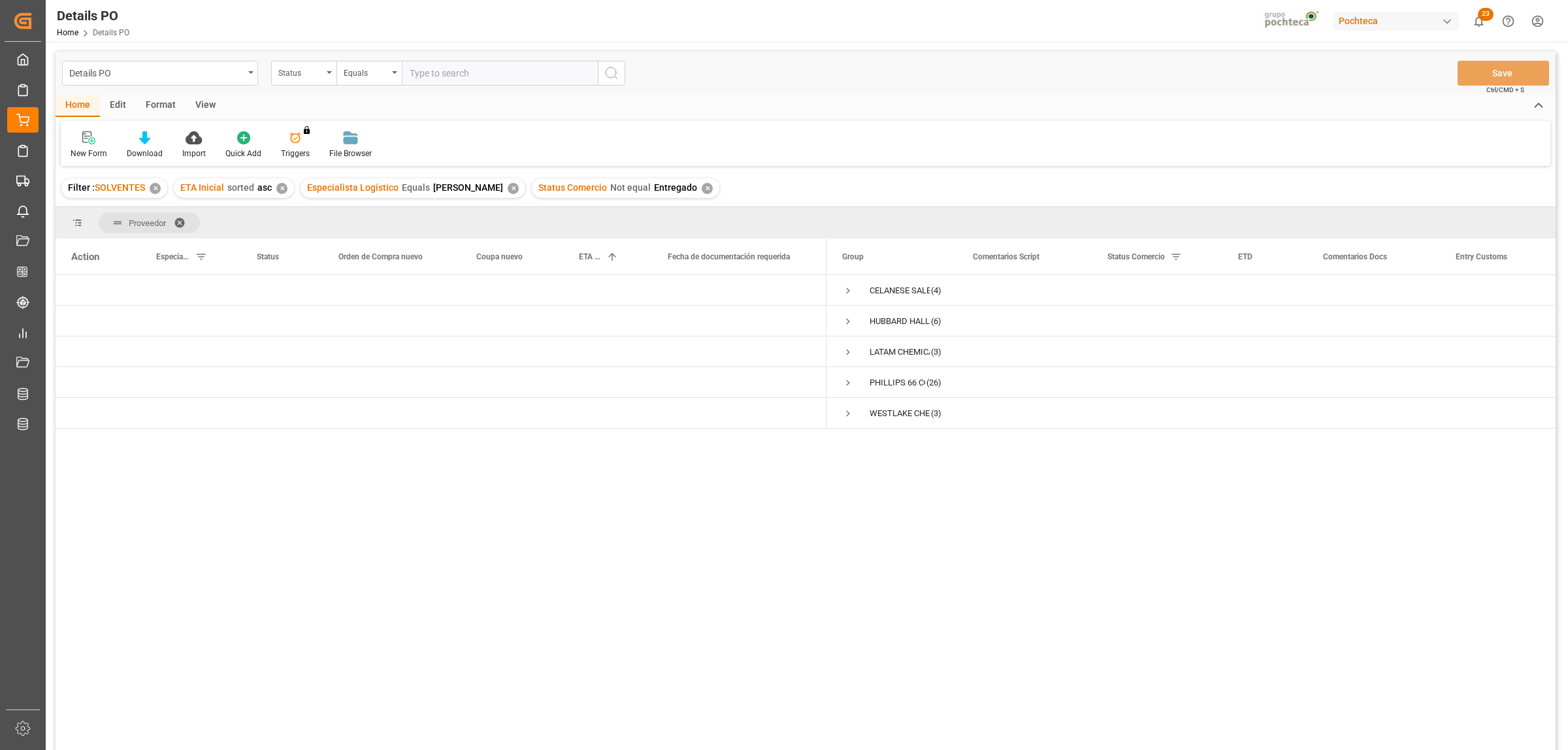
click at [163, 103] on div "Format" at bounding box center [161, 105] width 50 height 22
click at [152, 131] on div at bounding box center [151, 137] width 44 height 14
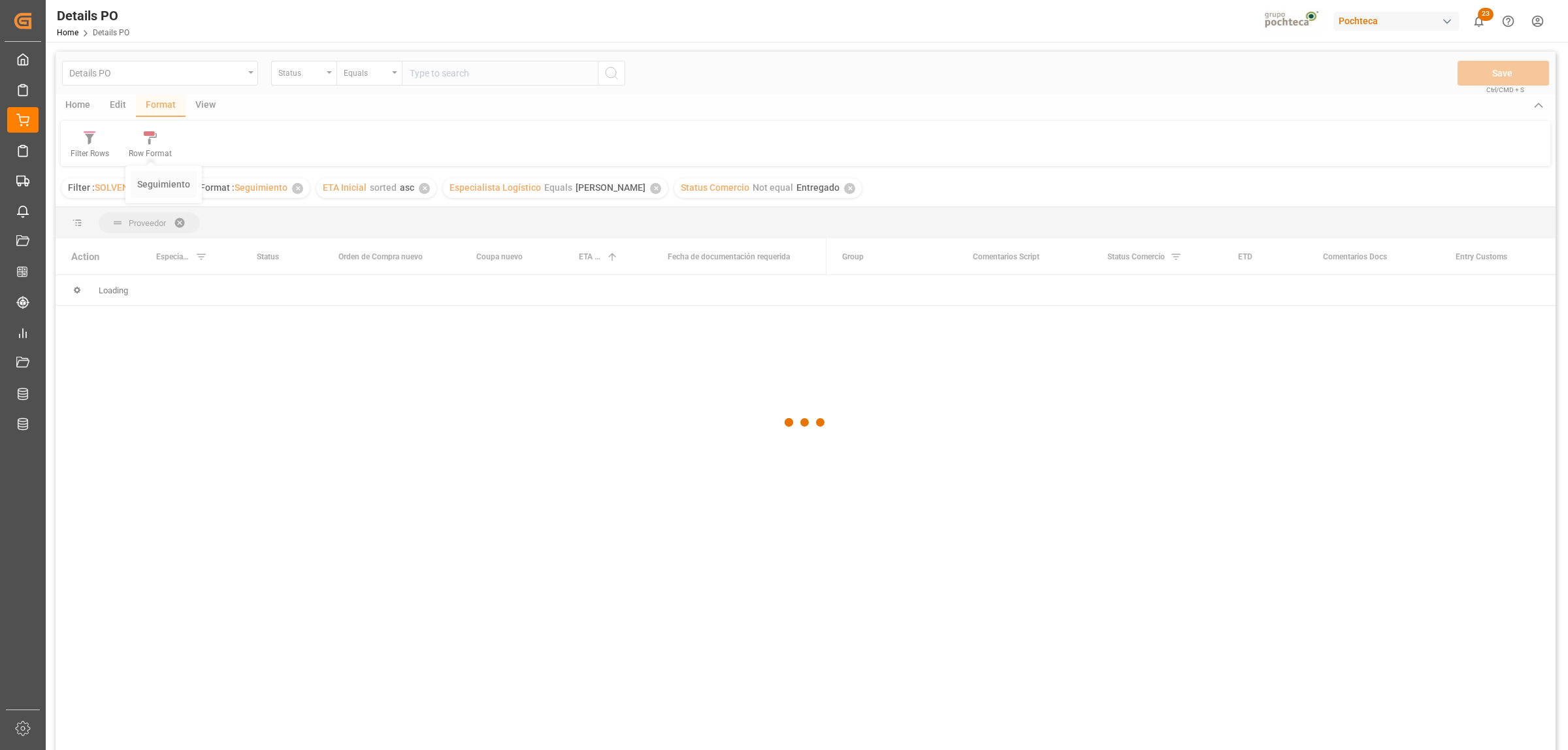
click at [164, 181] on div "Details PO Status Equals Save Ctrl/CMD + S Home Edit Format View Filter Rows Ro…" at bounding box center [805, 418] width 1500 height 733
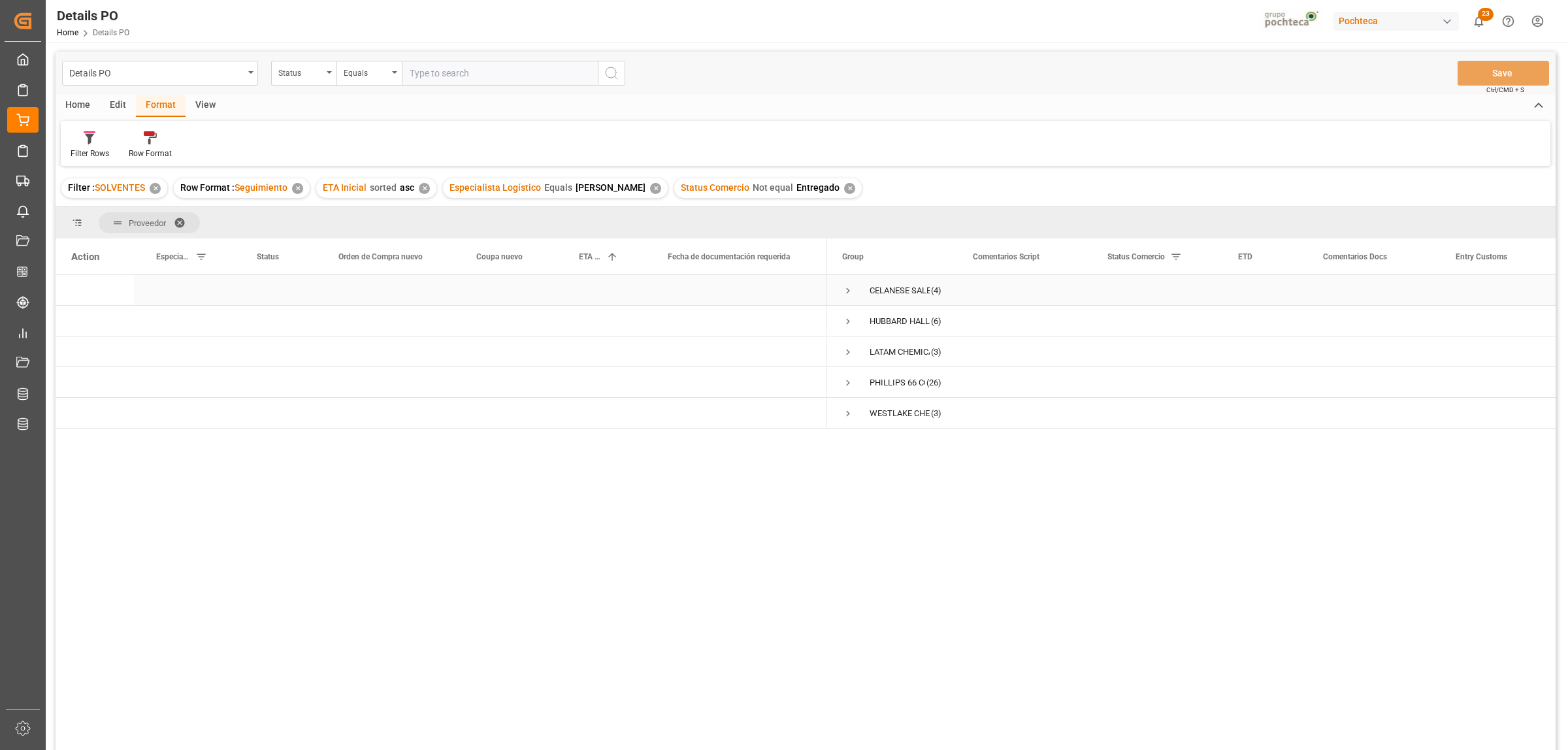
click at [844, 289] on span "Press SPACE to select this row." at bounding box center [847, 290] width 12 height 12
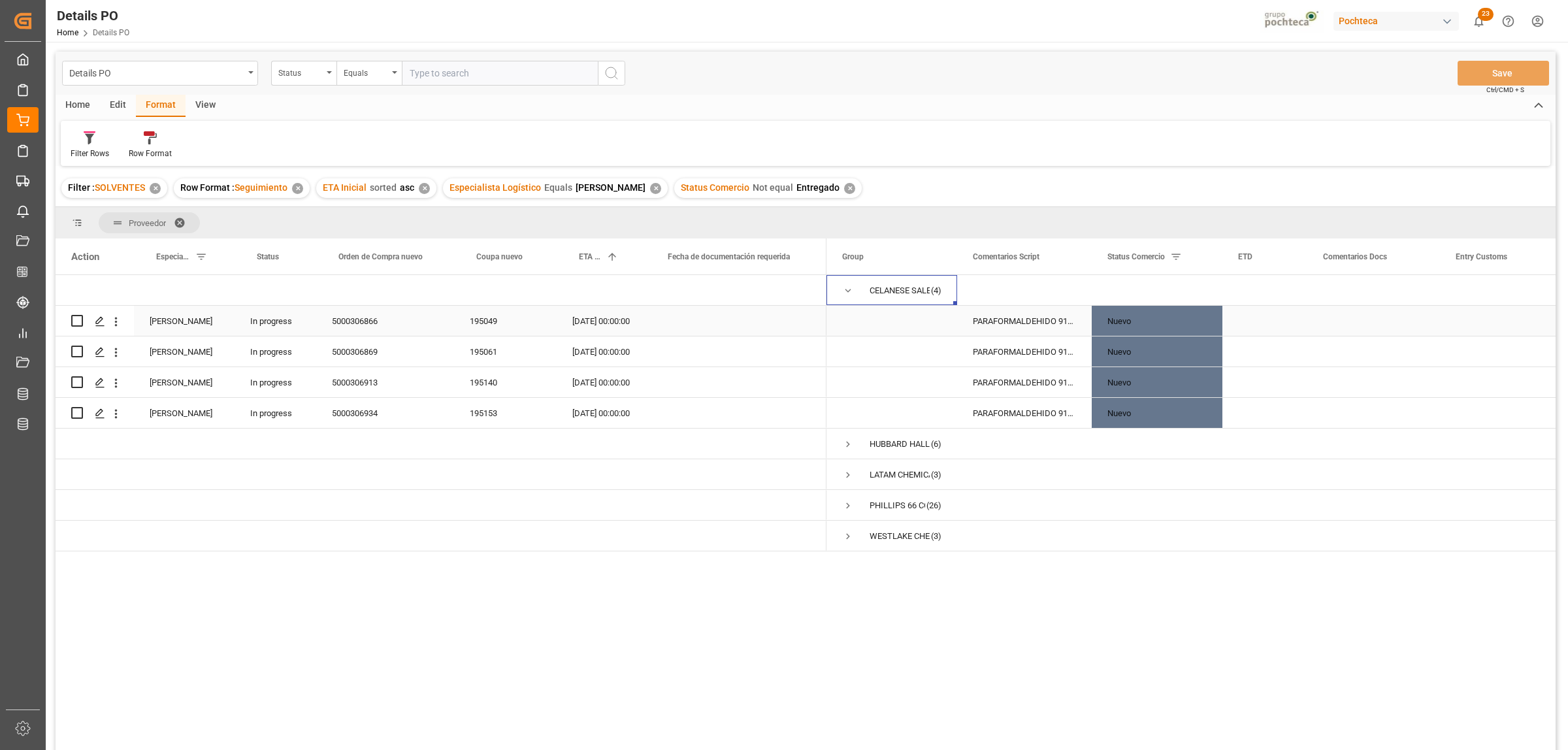
click at [375, 320] on div "5000306866" at bounding box center [385, 320] width 138 height 30
click at [1152, 321] on div "Nuevo" at bounding box center [1156, 321] width 99 height 30
click at [1202, 327] on polyline "open menu" at bounding box center [1198, 329] width 8 height 4
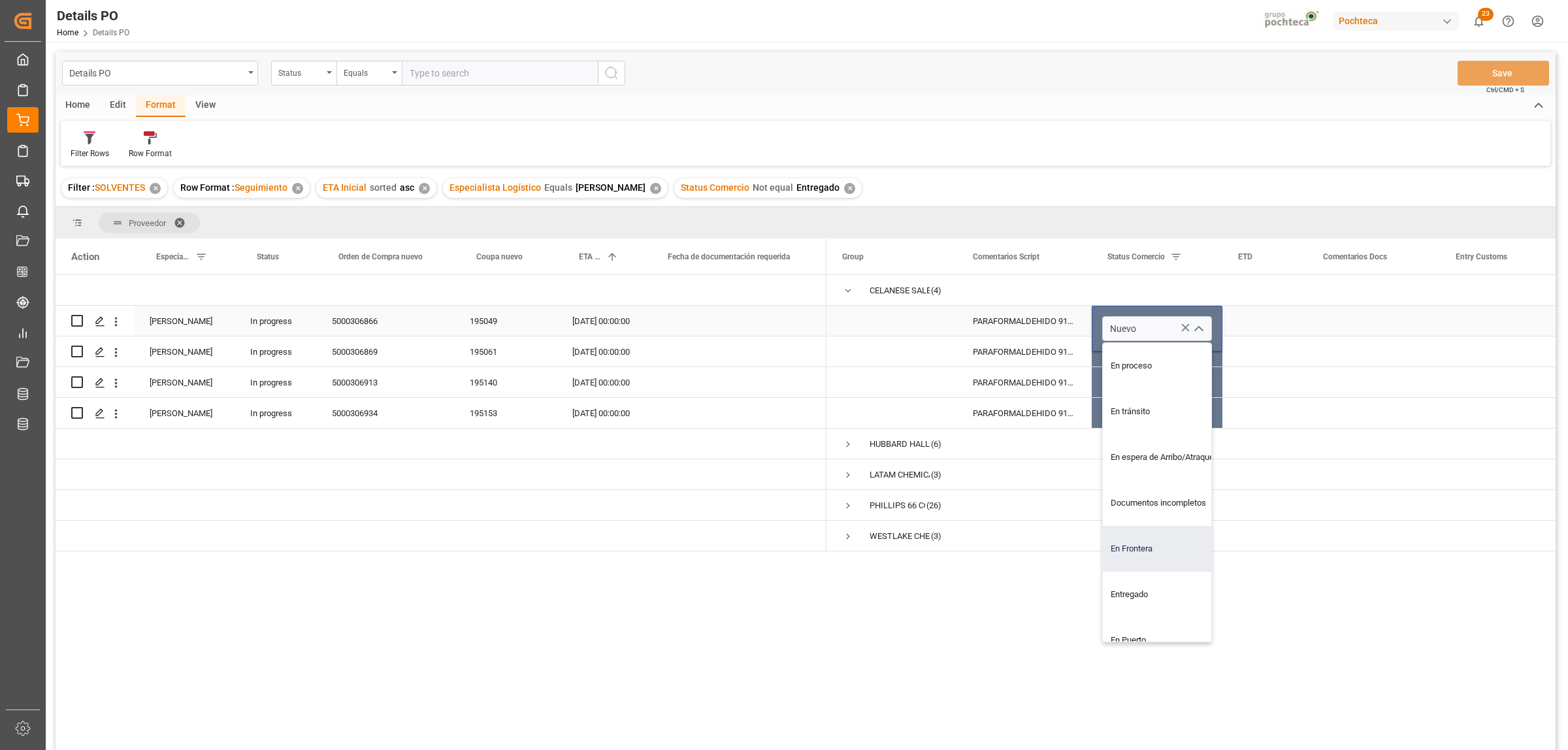
click at [1154, 544] on div "En Frontera" at bounding box center [1164, 549] width 124 height 45
type input "En Frontera"
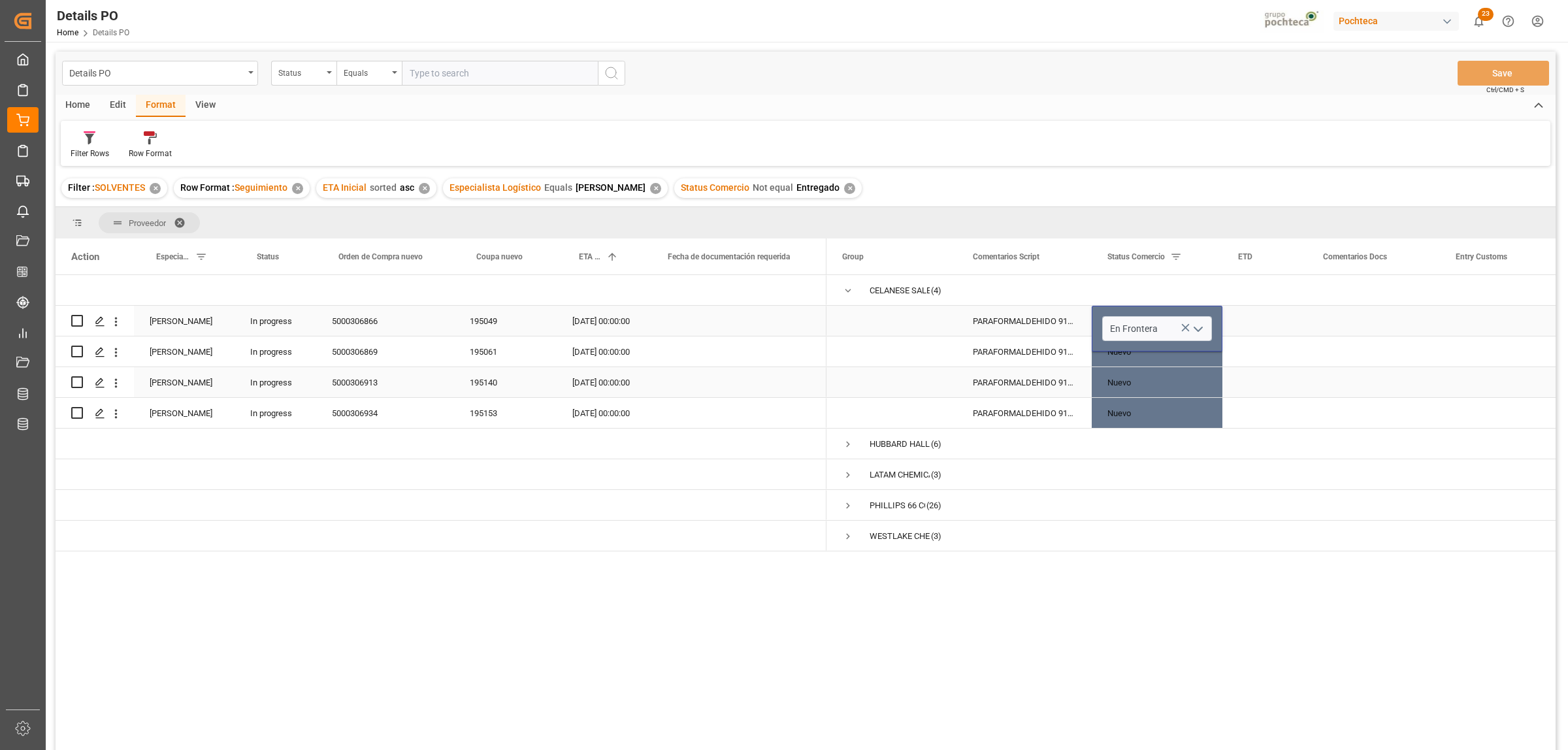
click at [1305, 375] on div "Press SPACE to select this row." at bounding box center [1265, 382] width 85 height 30
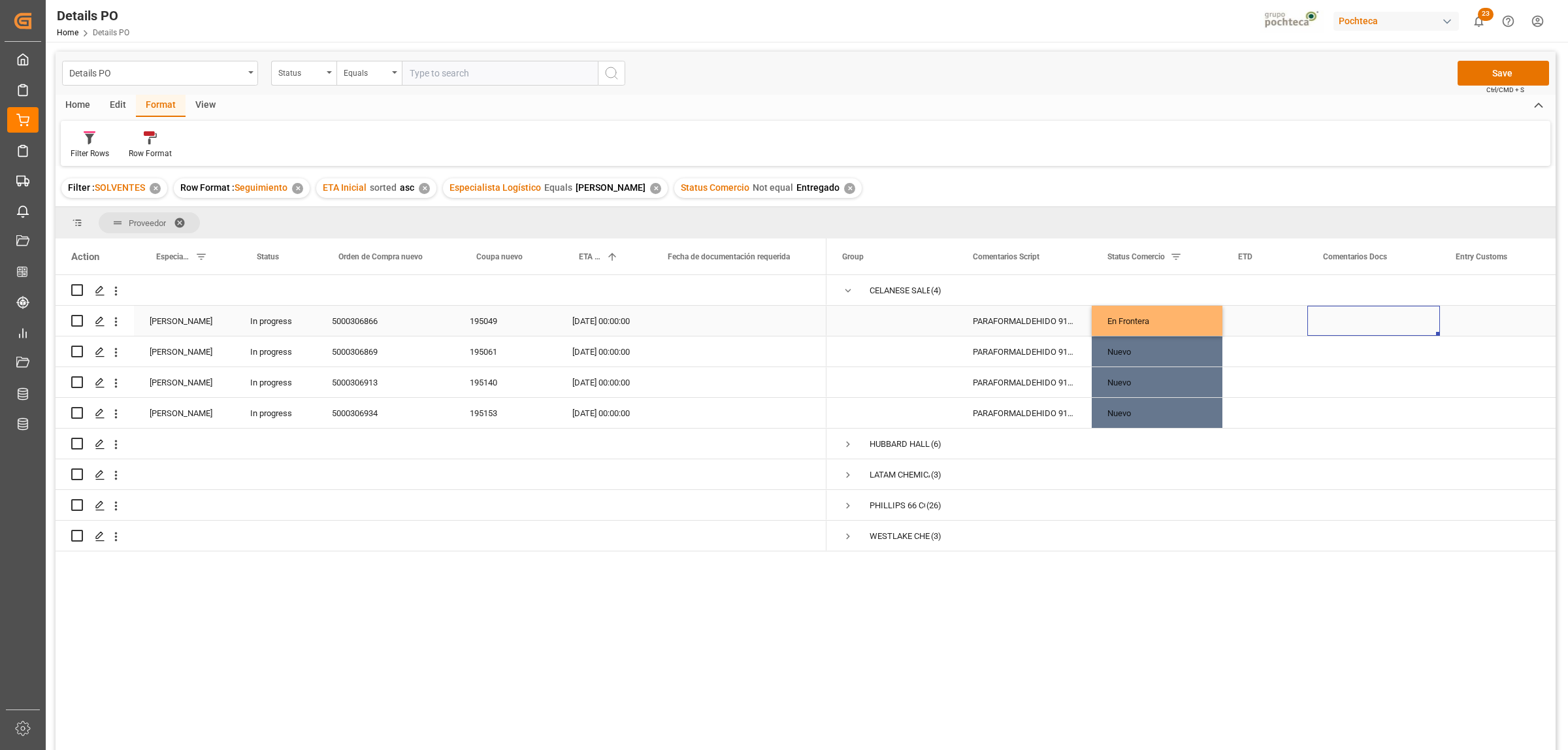
click at [1359, 314] on div "Press SPACE to select this row." at bounding box center [1373, 320] width 132 height 30
click at [1347, 318] on input "Press SPACE to select this row." at bounding box center [1373, 328] width 112 height 24
type input "CRUZA 15/09"
click at [1463, 315] on div "Press SPACE to select this row." at bounding box center [1505, 320] width 131 height 30
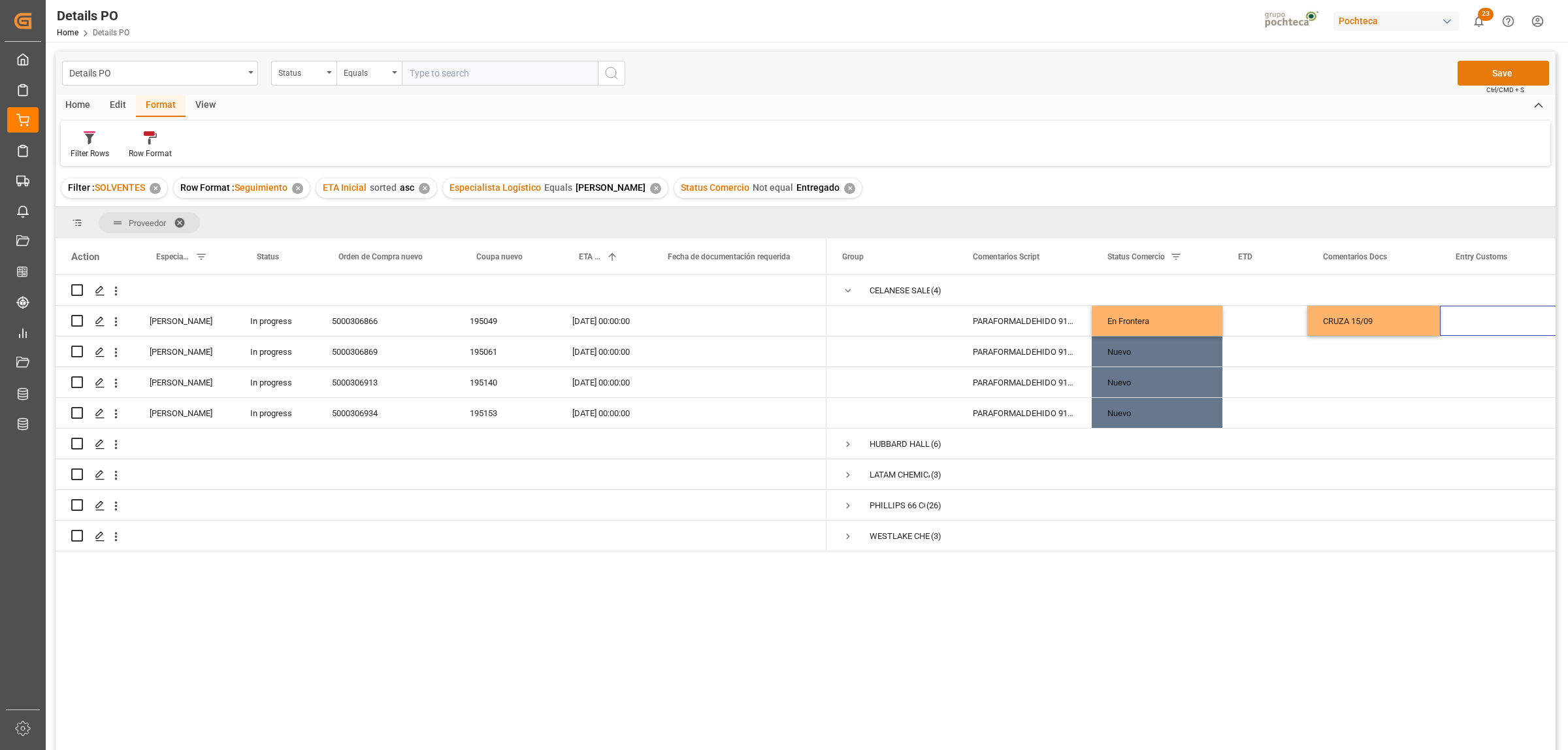
click at [1500, 75] on button "Save" at bounding box center [1503, 73] width 92 height 24
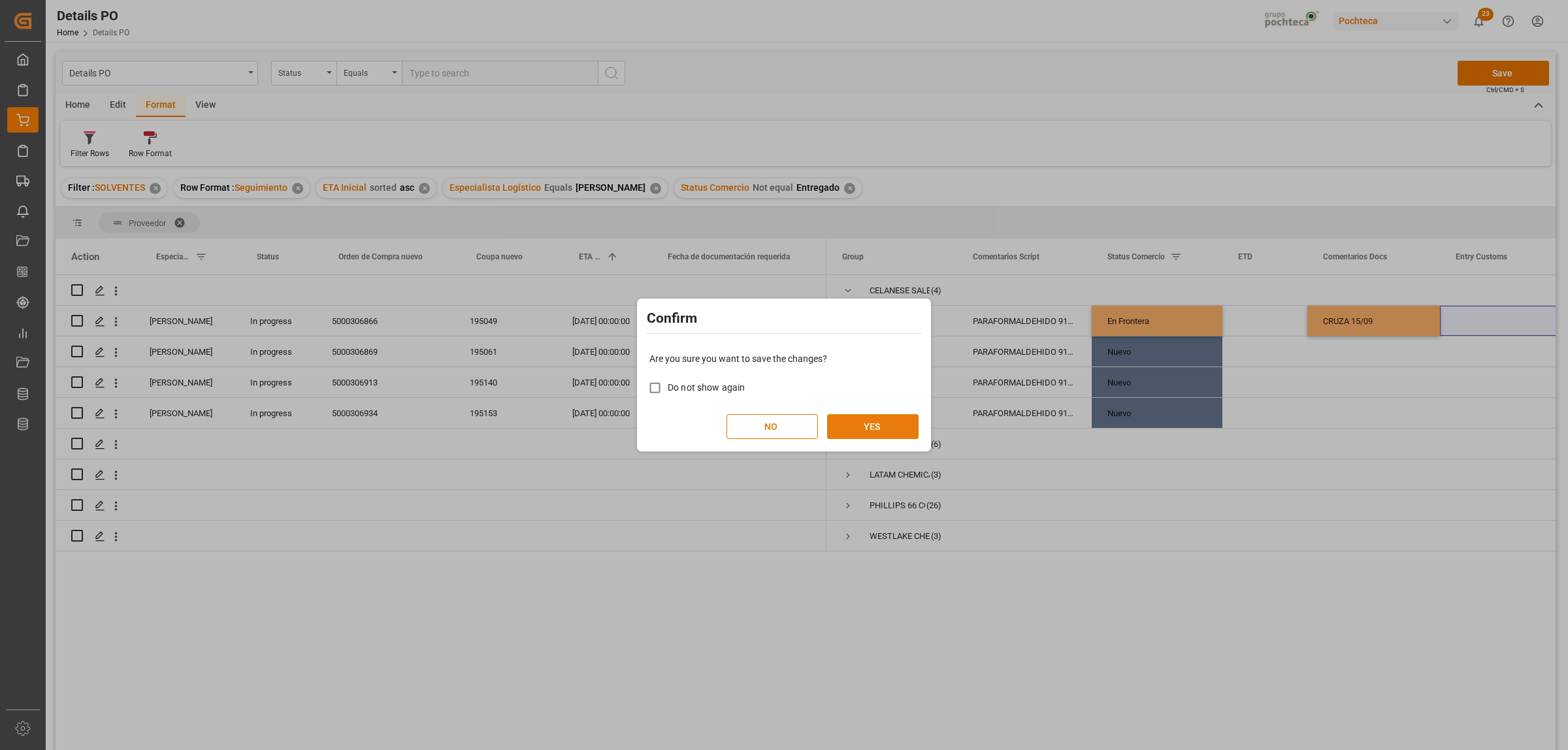
click at [882, 425] on button "YES" at bounding box center [872, 426] width 92 height 24
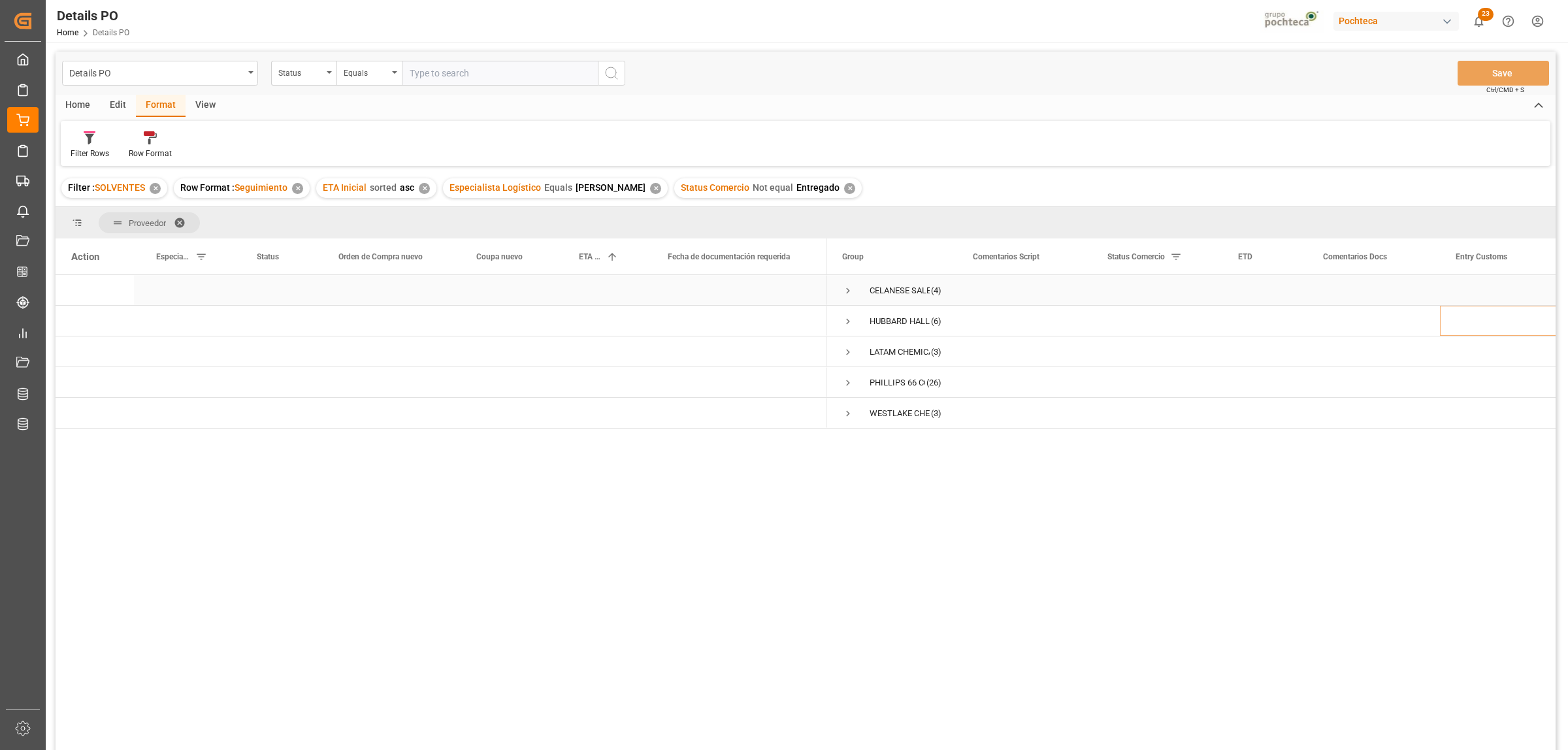
click at [849, 288] on span "Press SPACE to select this row." at bounding box center [847, 290] width 12 height 12
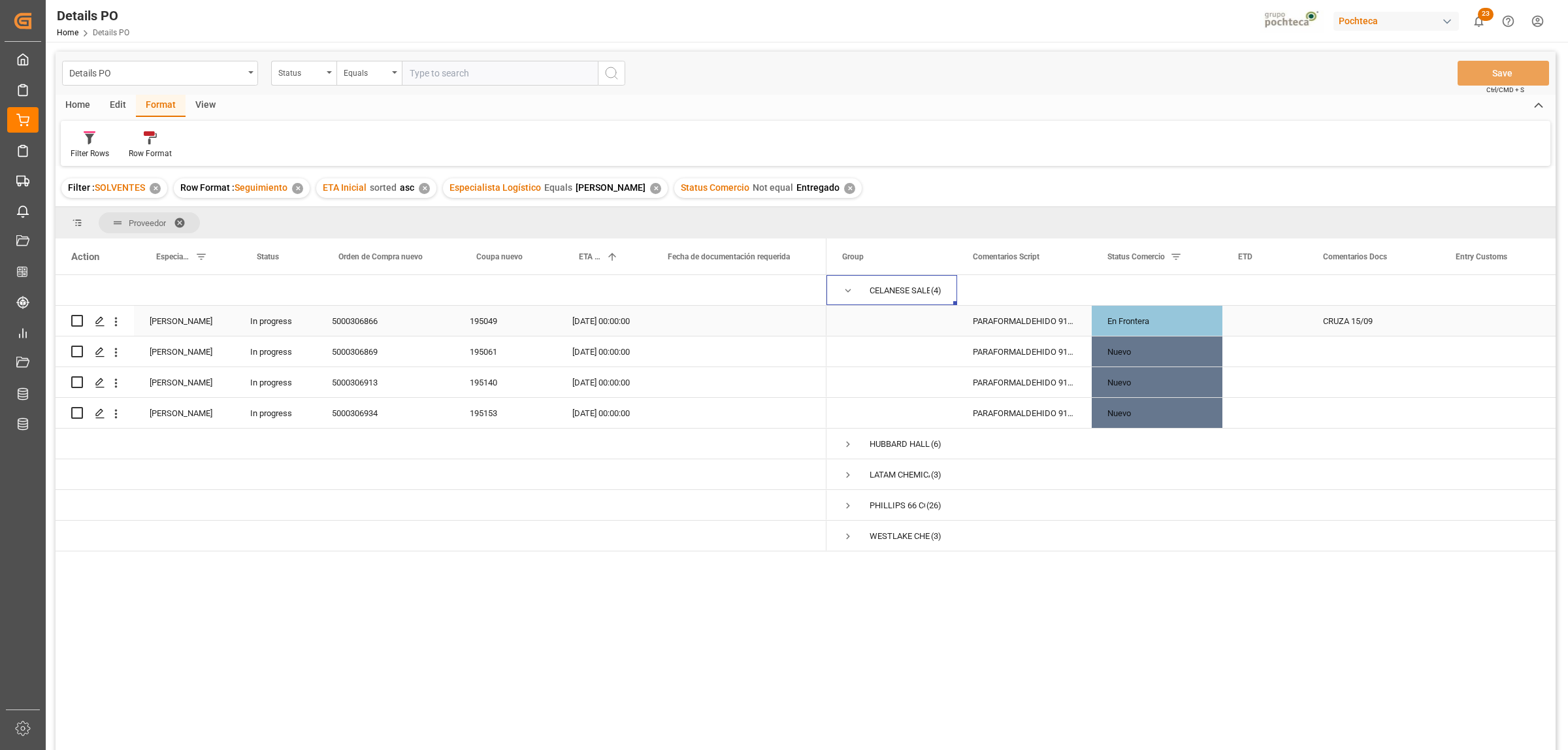
click at [354, 317] on div "5000306866" at bounding box center [385, 320] width 138 height 30
click at [1232, 576] on div "CELANESE SALES US LTD (4) [PERSON_NAME] INC (6) LATAM CHEMICALS LLC (3) [PERSON…" at bounding box center [1191, 516] width 729 height 483
click at [359, 352] on div "5000306869" at bounding box center [385, 351] width 138 height 30
click at [850, 285] on span "Press SPACE to select this row." at bounding box center [847, 290] width 12 height 12
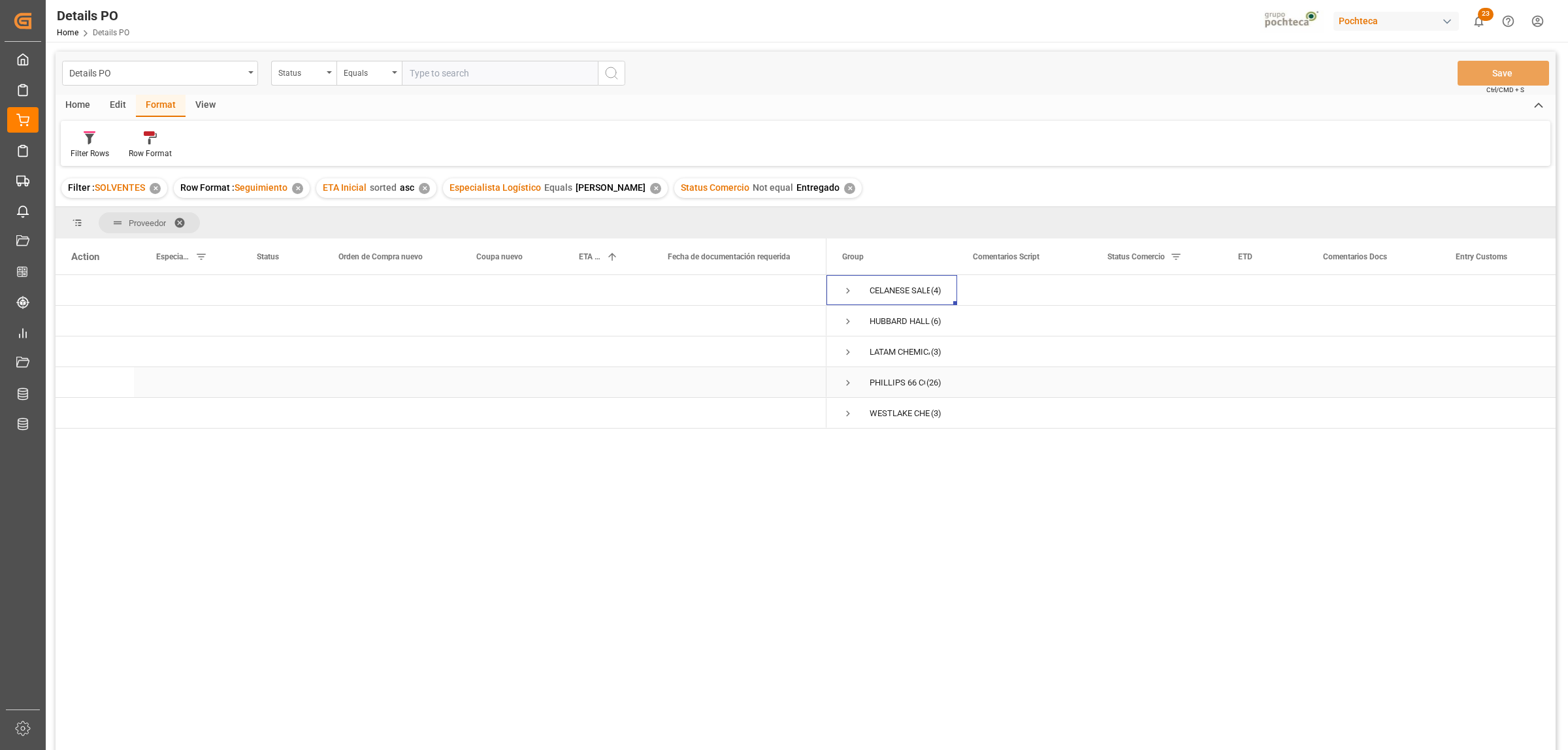
click at [844, 384] on span "Press SPACE to select this row." at bounding box center [847, 383] width 12 height 12
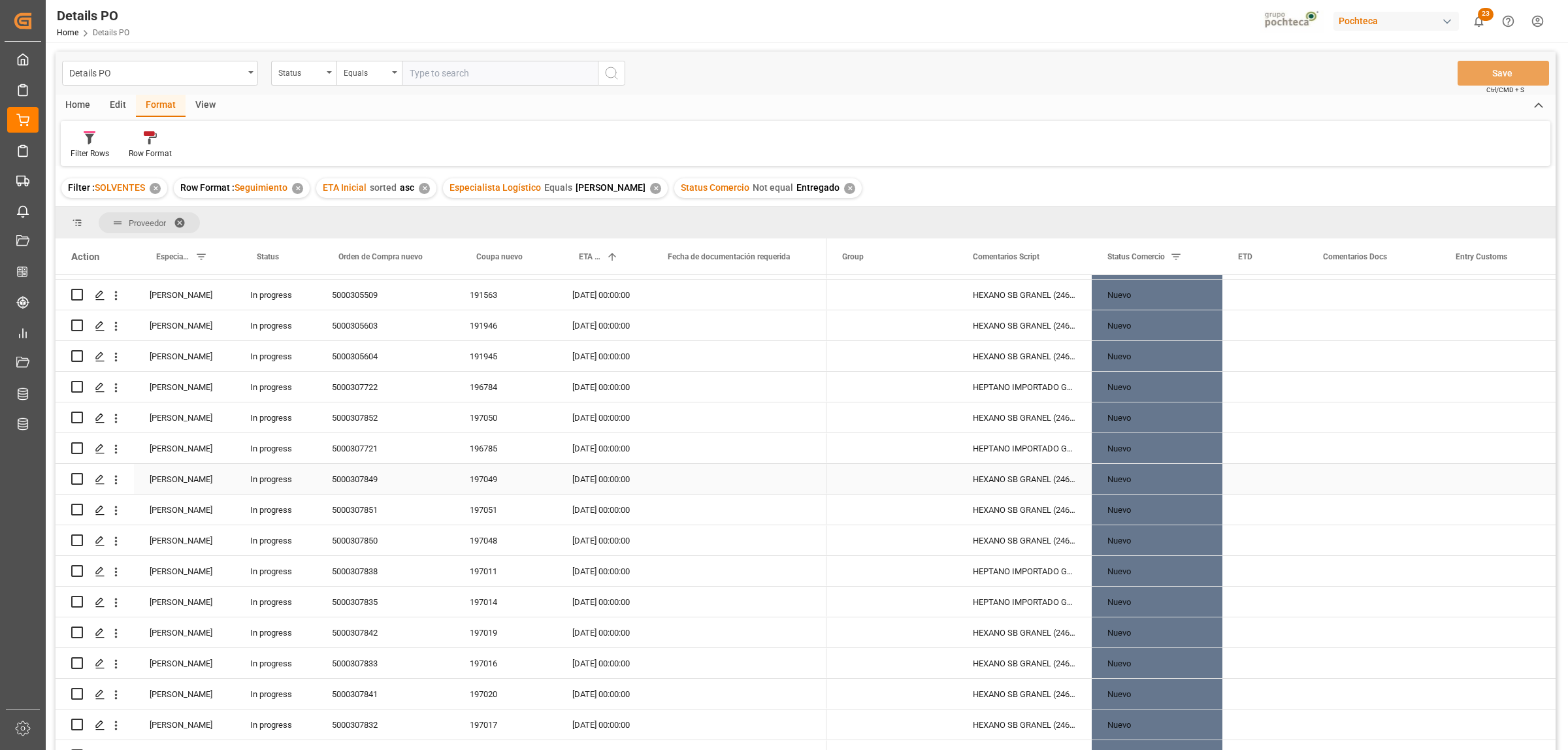
scroll to position [67, 0]
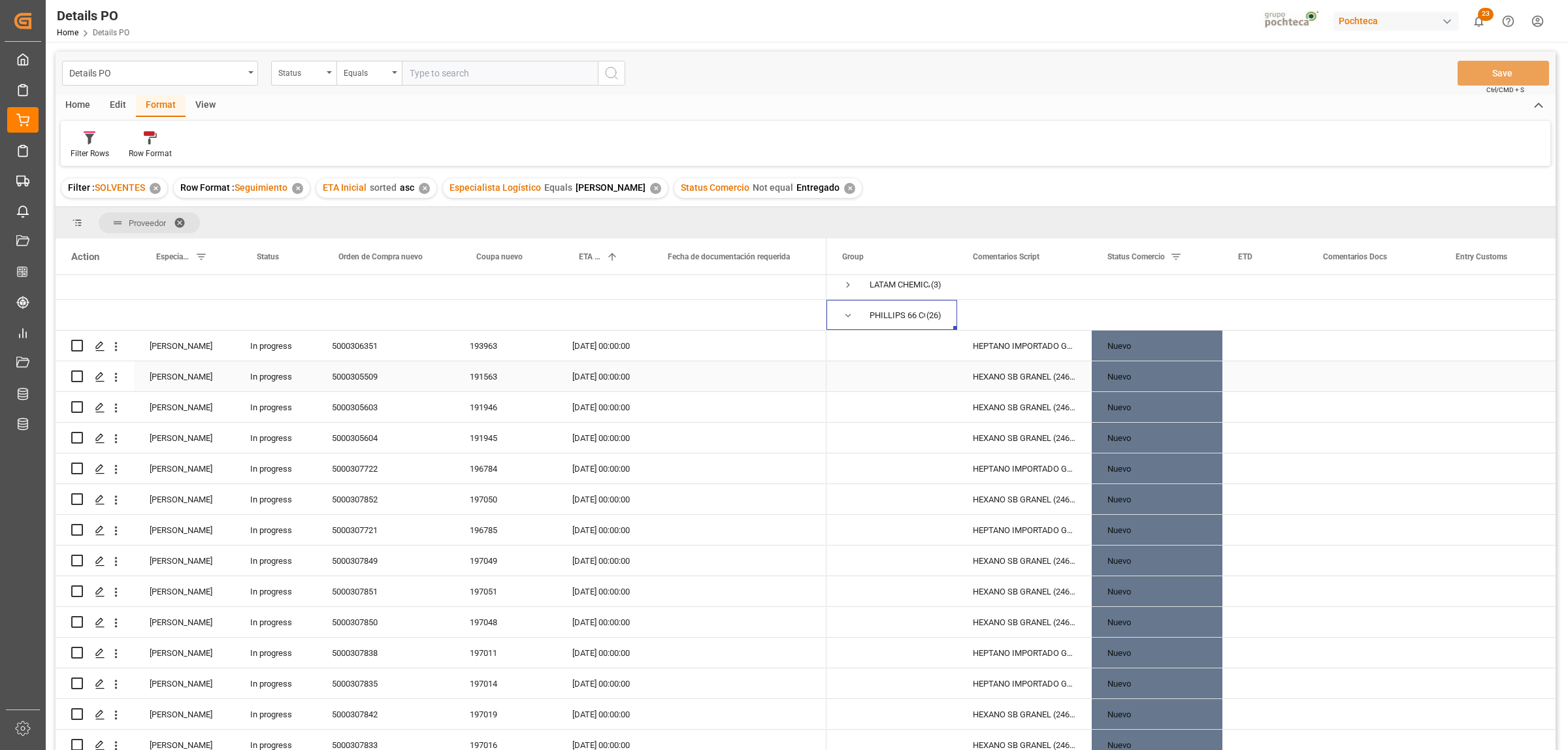
click at [603, 385] on div "[DATE] 00:00:00" at bounding box center [601, 375] width 89 height 30
click at [602, 348] on div "[DATE] 00:00:00" at bounding box center [601, 345] width 89 height 30
click at [601, 345] on div "[DATE] 00:00:00" at bounding box center [601, 345] width 89 height 30
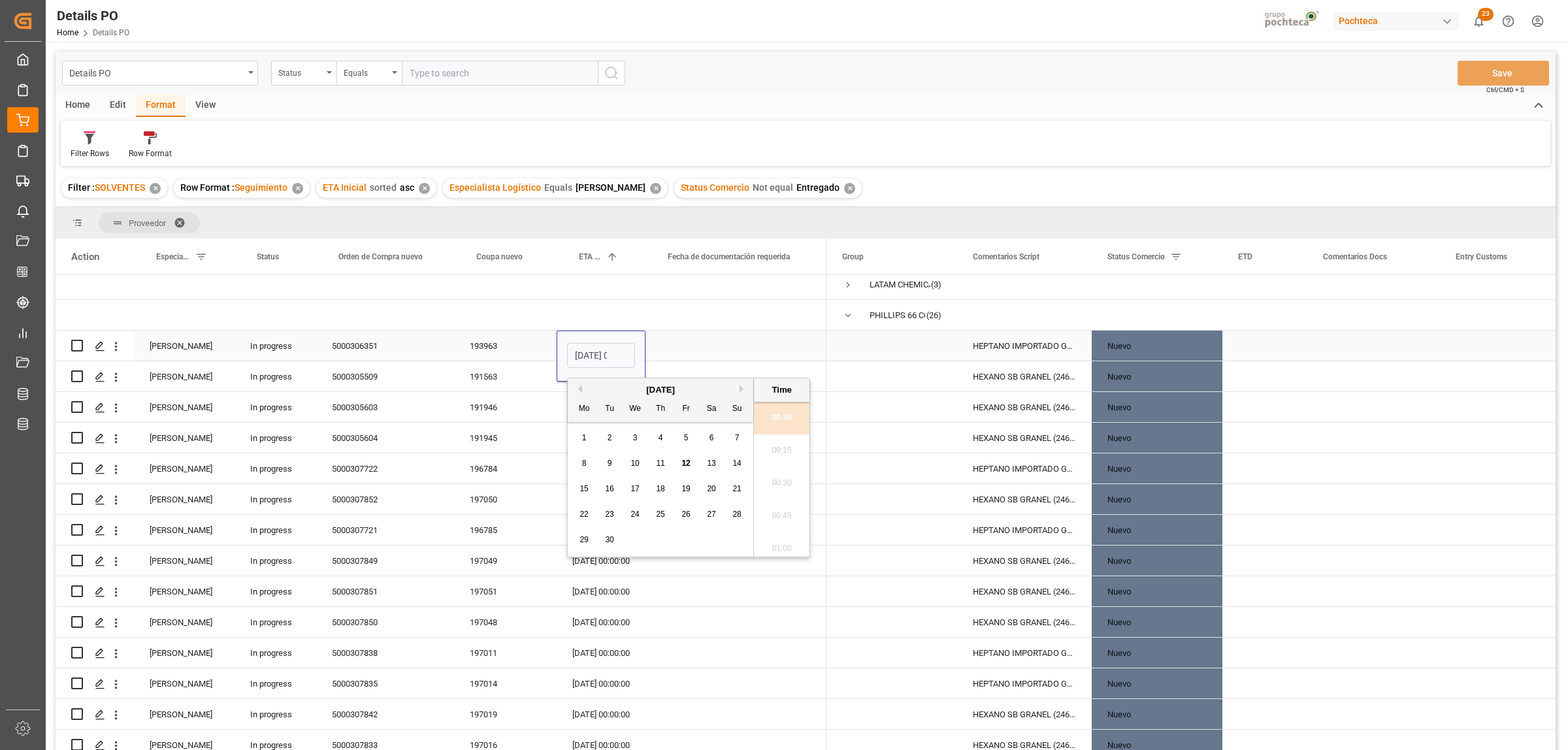
scroll to position [1278, 0]
click at [869, 345] on span "Press SPACE to select this row." at bounding box center [891, 346] width 99 height 29
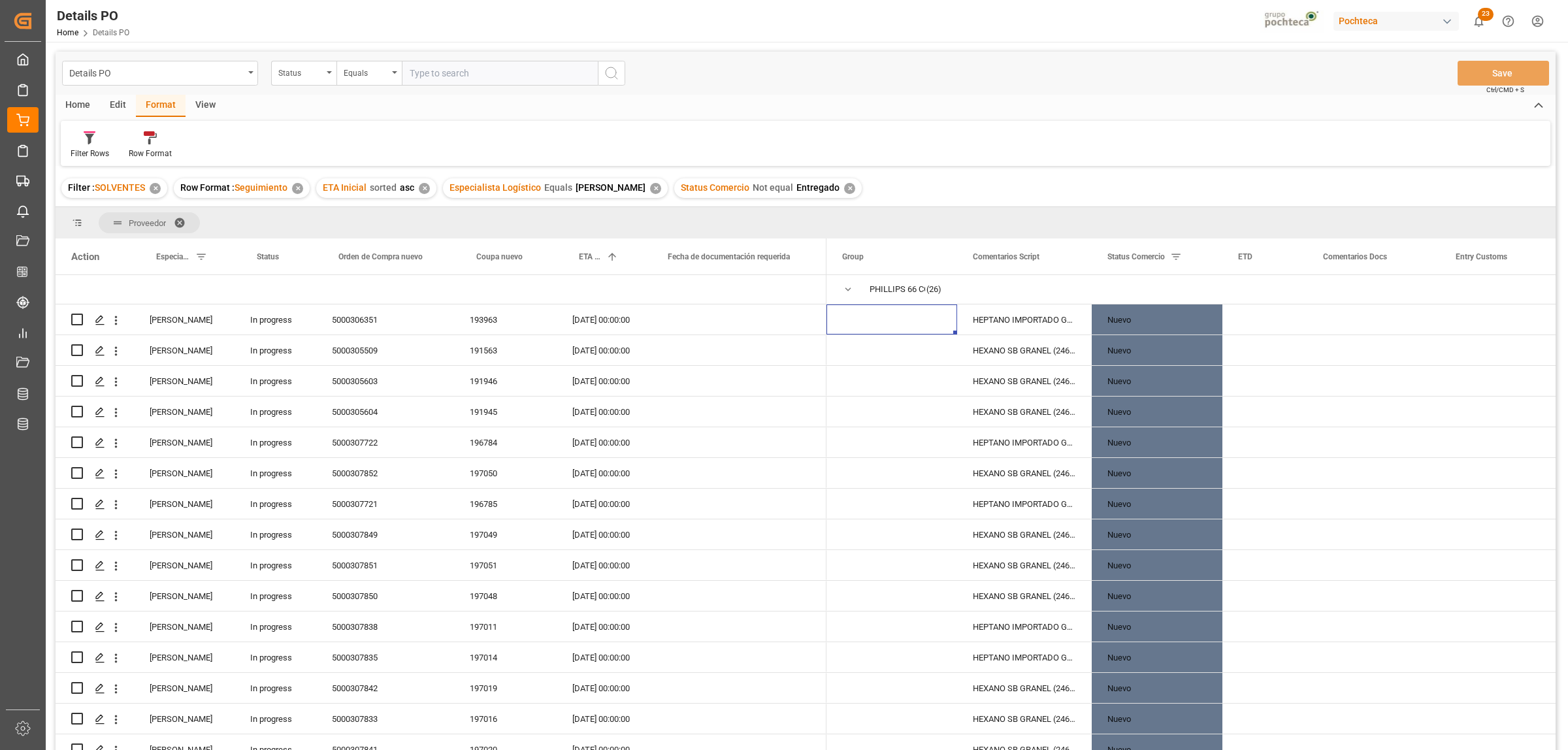
scroll to position [0, 0]
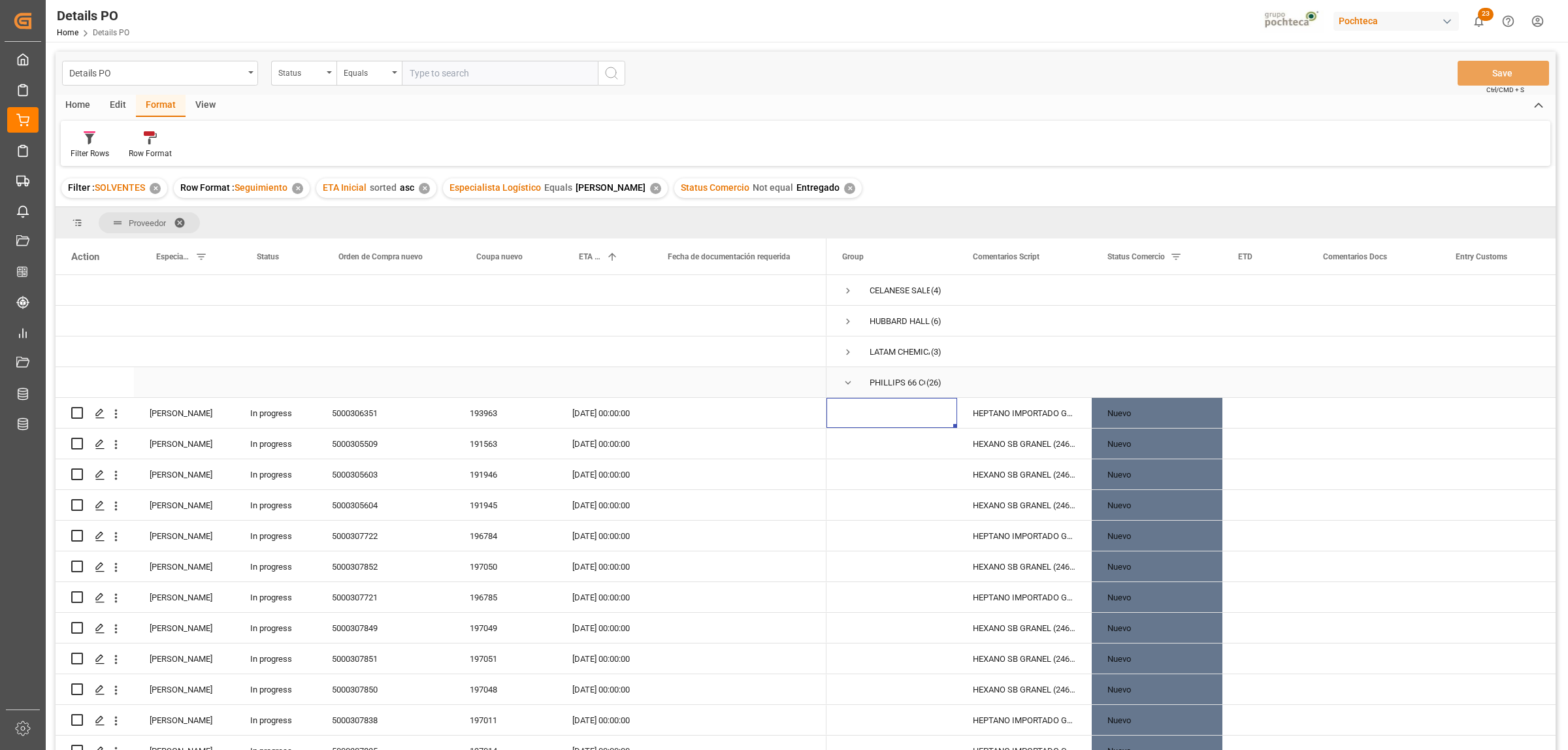
click at [843, 385] on span "Press SPACE to select this row." at bounding box center [847, 383] width 12 height 12
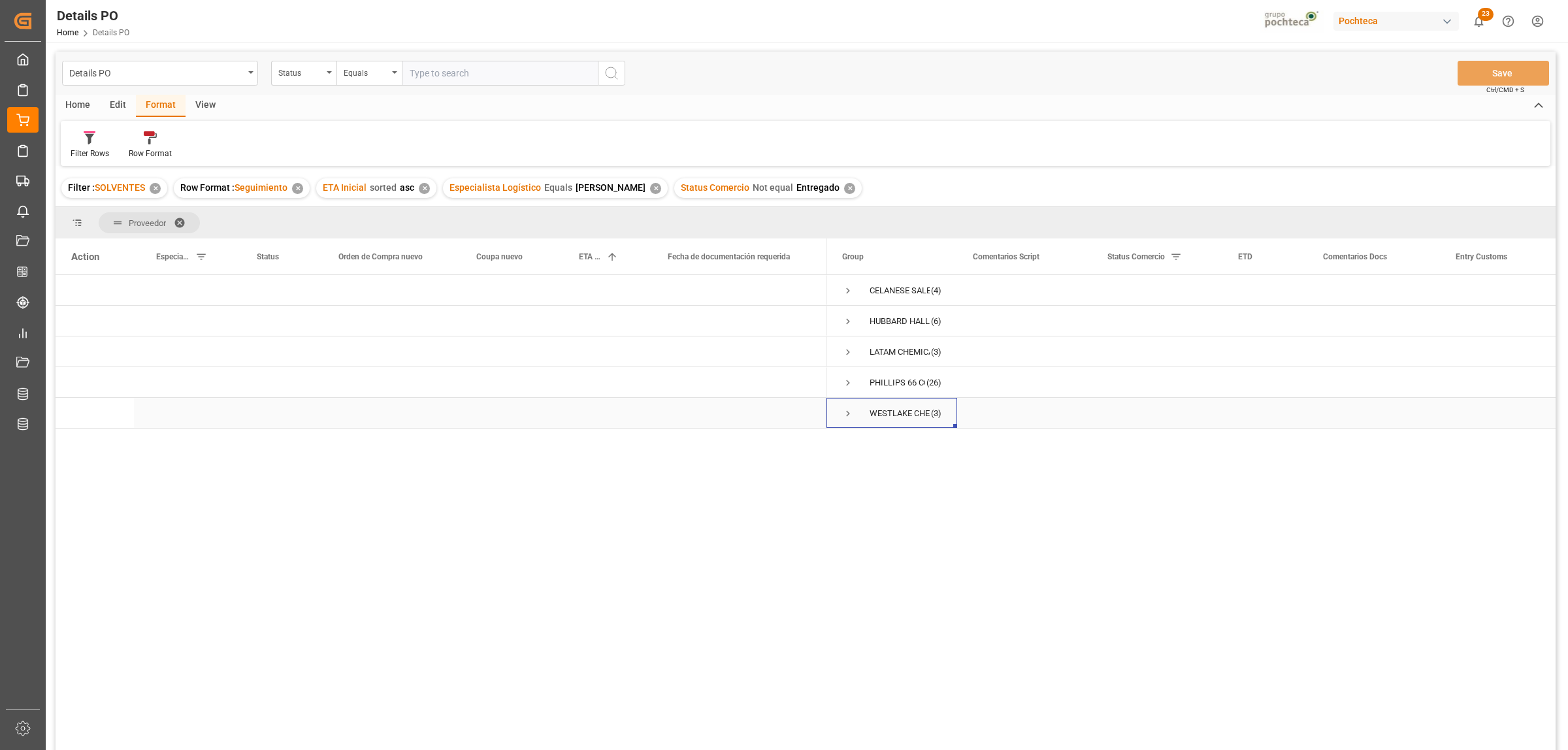
click at [846, 414] on span "Press SPACE to select this row." at bounding box center [847, 413] width 12 height 12
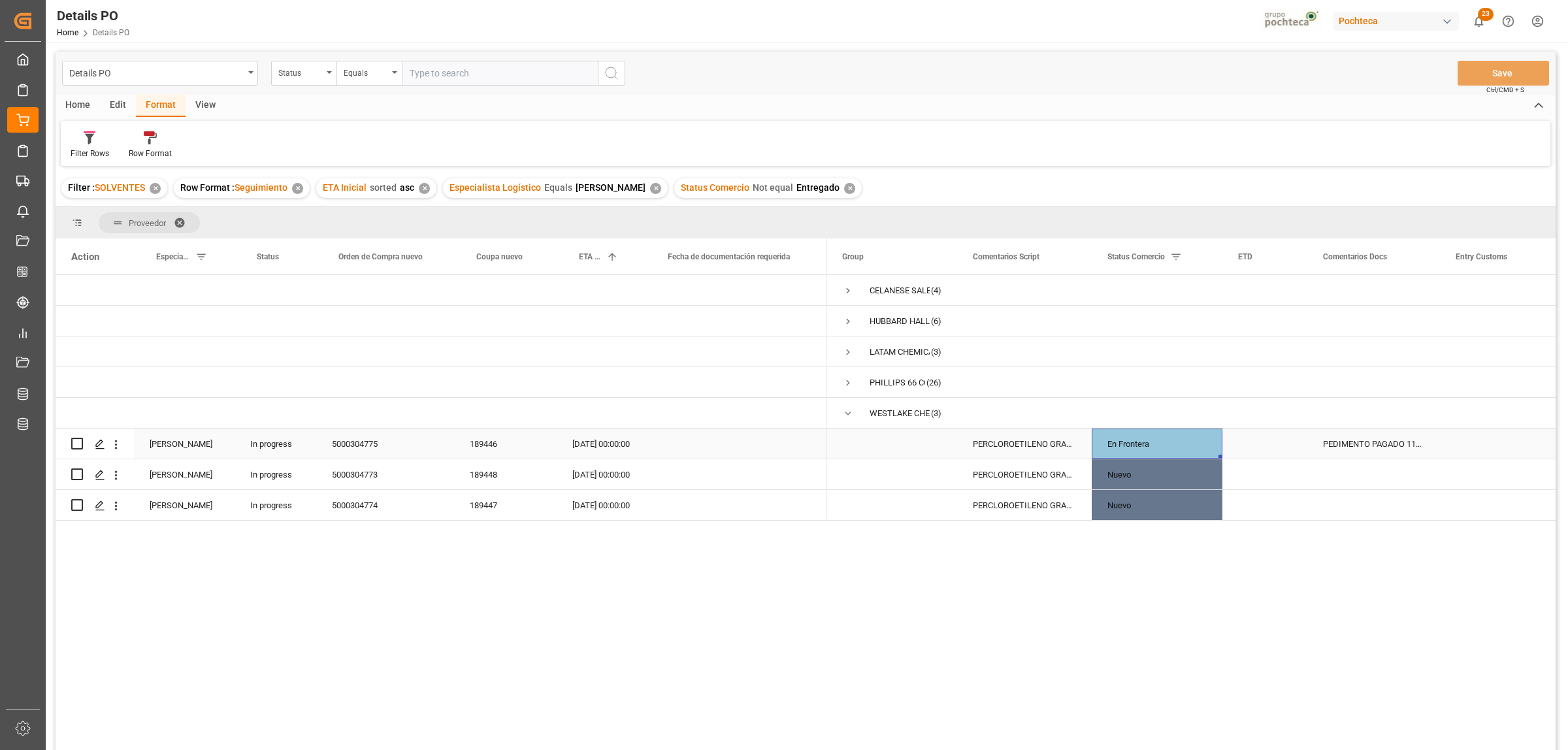
click at [1143, 443] on div "En Frontera" at bounding box center [1156, 443] width 99 height 30
click at [344, 443] on div "5000304775" at bounding box center [385, 443] width 138 height 30
click at [595, 478] on div "[DATE] 00:00:00" at bounding box center [601, 473] width 89 height 30
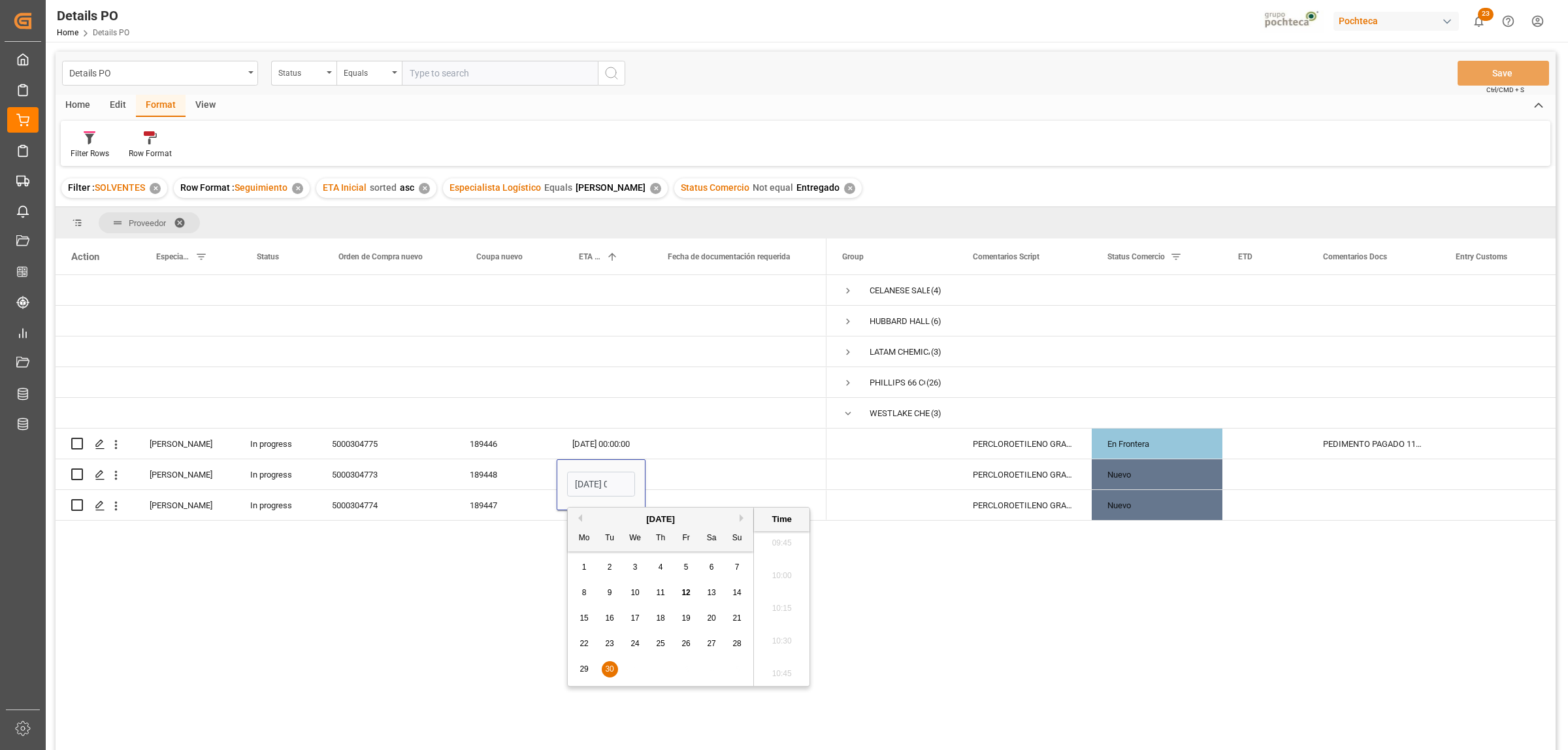
click at [631, 620] on span "17" at bounding box center [634, 618] width 8 height 9
type input "[DATE] 00:00"
click at [538, 616] on div "(4)" at bounding box center [805, 514] width 1500 height 480
click at [740, 521] on div "(4)" at bounding box center [805, 514] width 1500 height 480
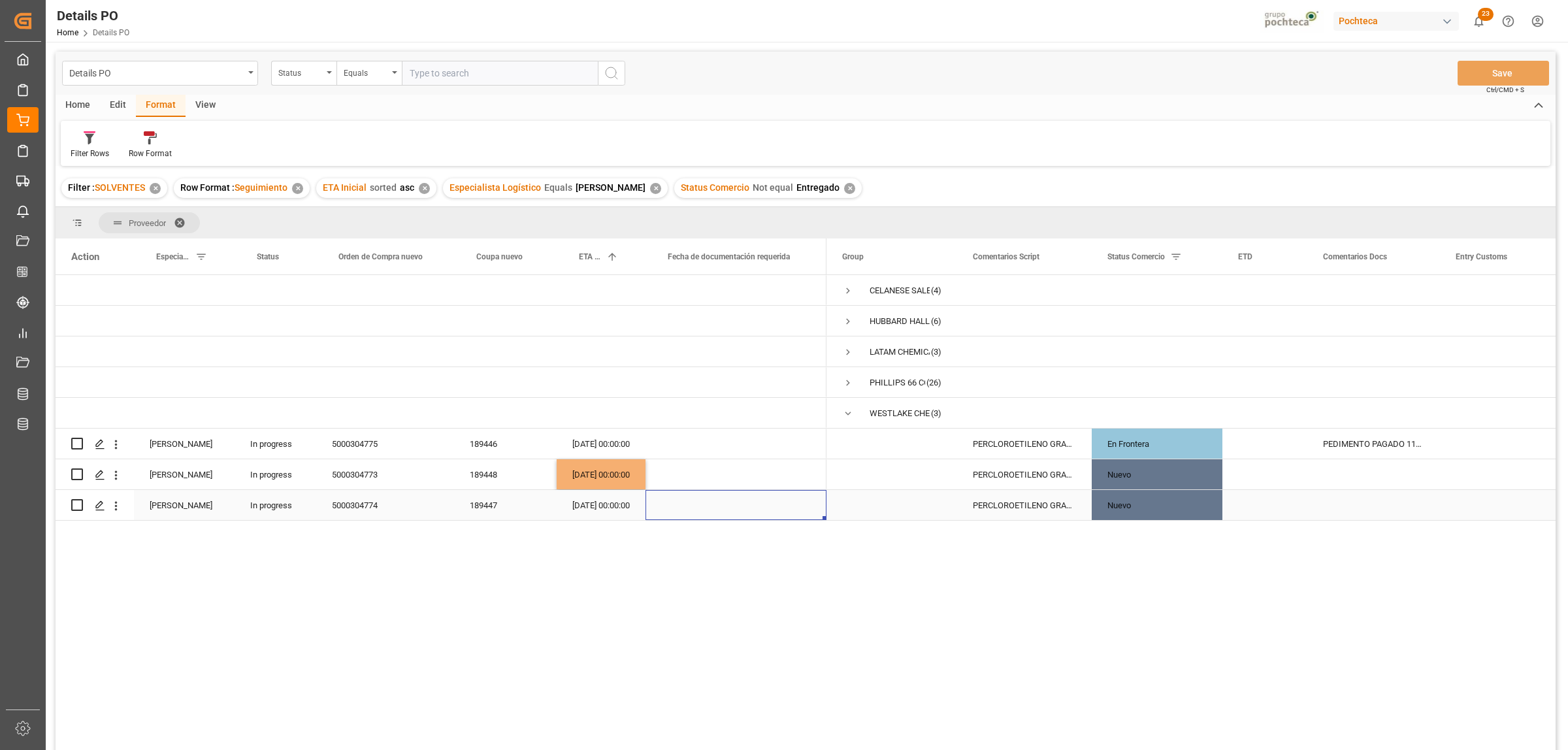
click at [735, 506] on div "Press SPACE to select this row." at bounding box center [736, 504] width 181 height 30
click at [613, 505] on div "[DATE] 00:00:00" at bounding box center [601, 504] width 89 height 30
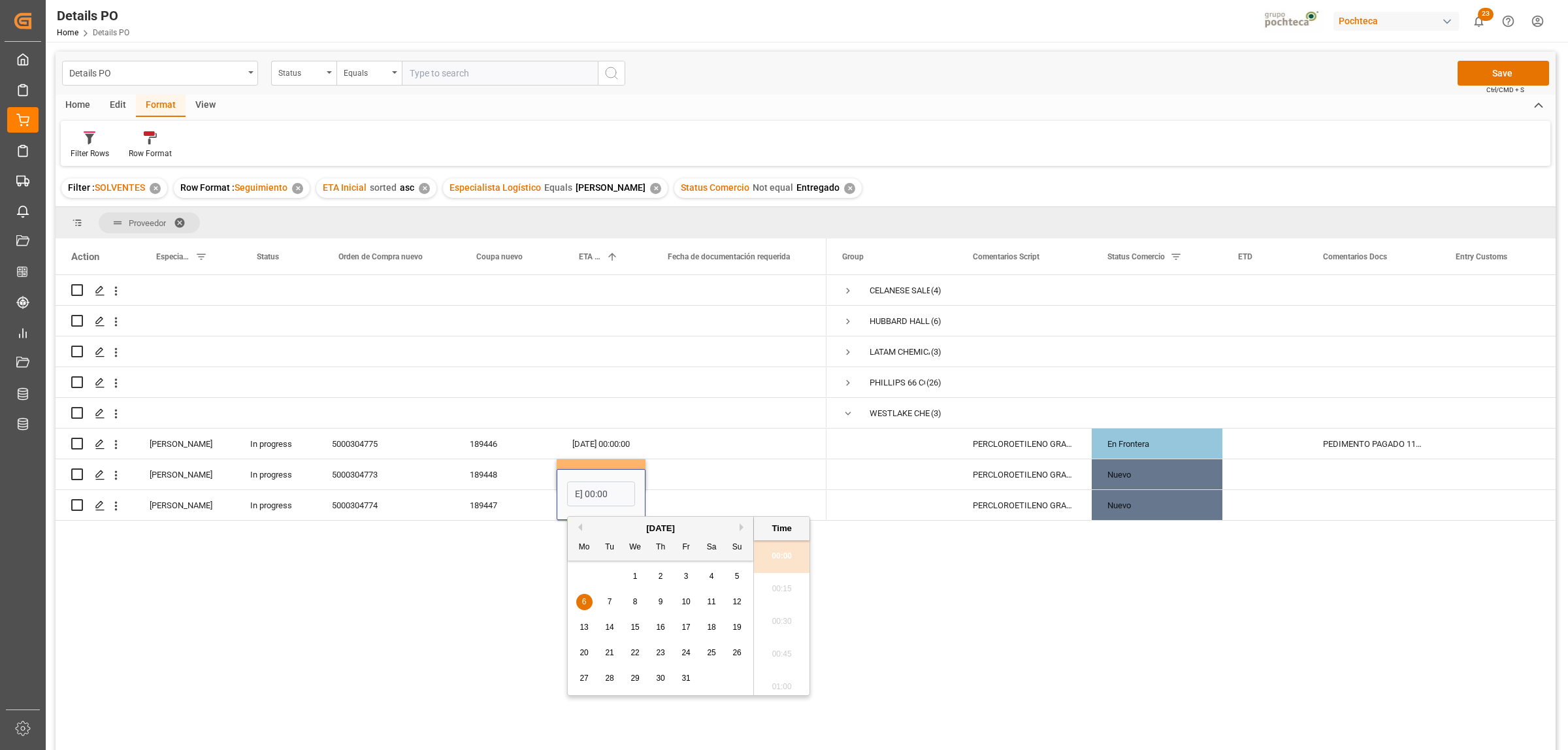
scroll to position [0, 0]
click at [684, 652] on span "24" at bounding box center [685, 653] width 8 height 9
type input "[DATE] 00:00"
click at [498, 626] on div "(4)" at bounding box center [805, 514] width 1500 height 480
click at [638, 594] on div "(4)" at bounding box center [805, 514] width 1500 height 480
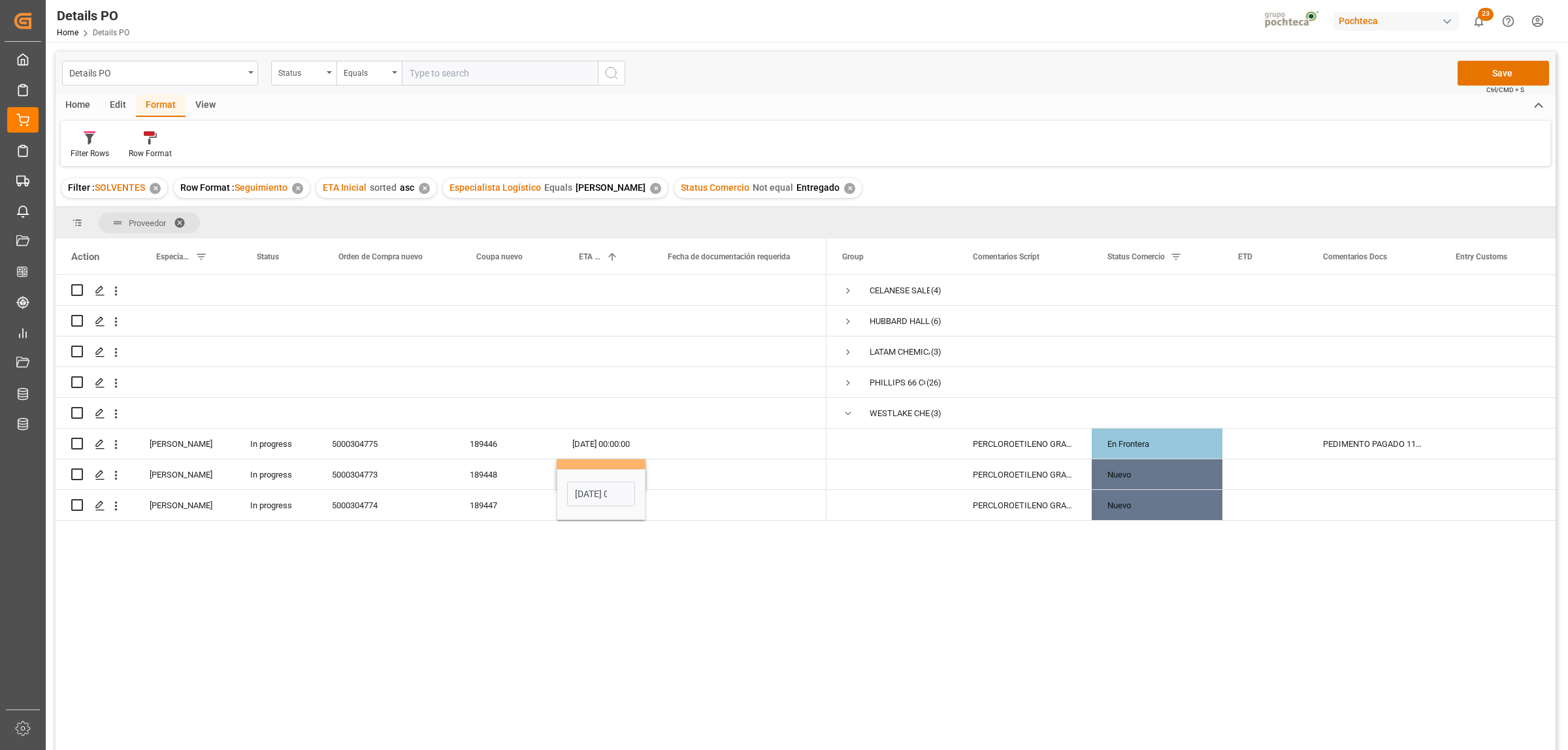
drag, startPoint x: 680, startPoint y: 521, endPoint x: 687, endPoint y: 508, distance: 14.8
click at [681, 518] on div "(4)" at bounding box center [805, 514] width 1500 height 480
click at [691, 505] on div "Press SPACE to select this row." at bounding box center [736, 504] width 181 height 30
click at [1499, 75] on button "Save" at bounding box center [1503, 73] width 92 height 24
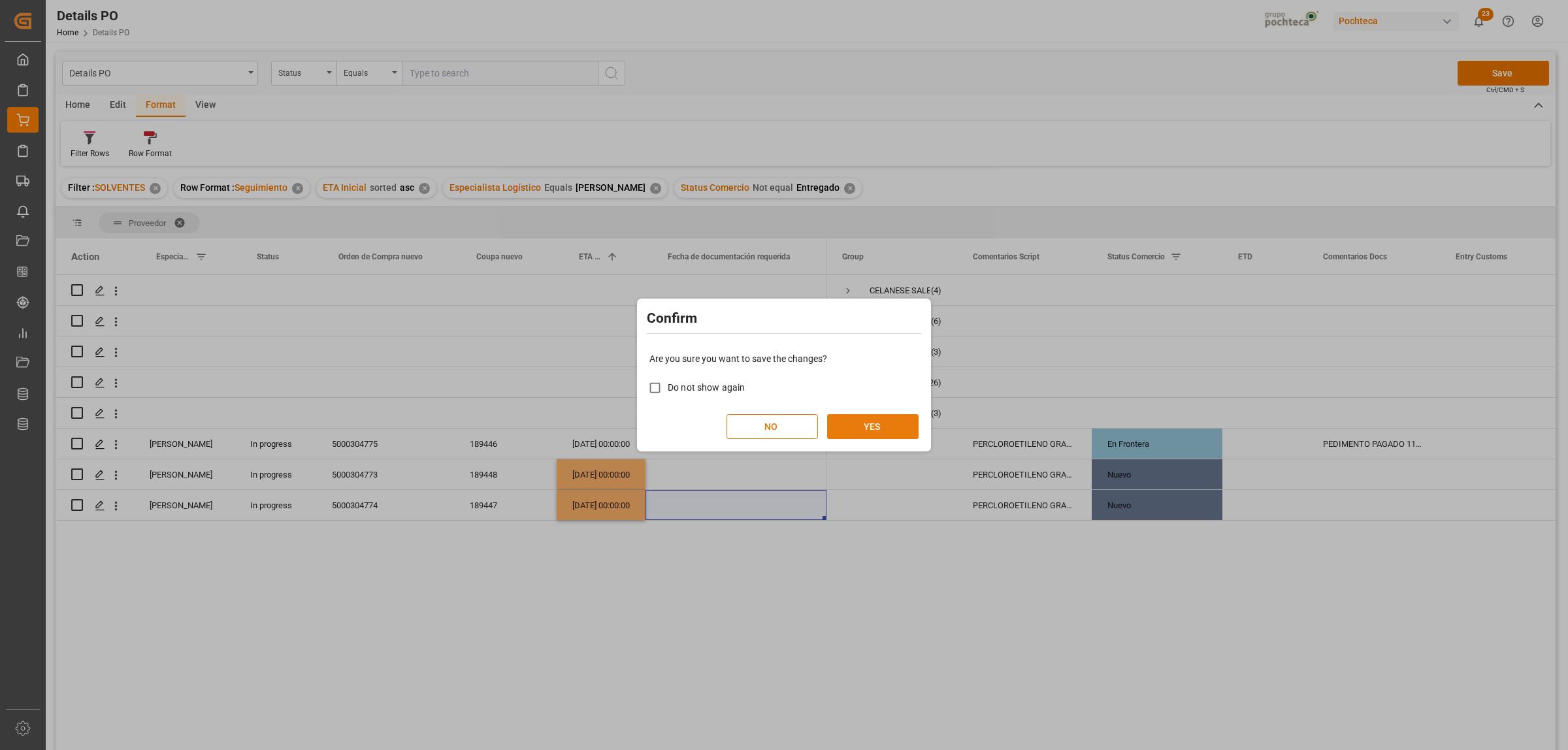
click at [901, 425] on button "YES" at bounding box center [872, 426] width 92 height 24
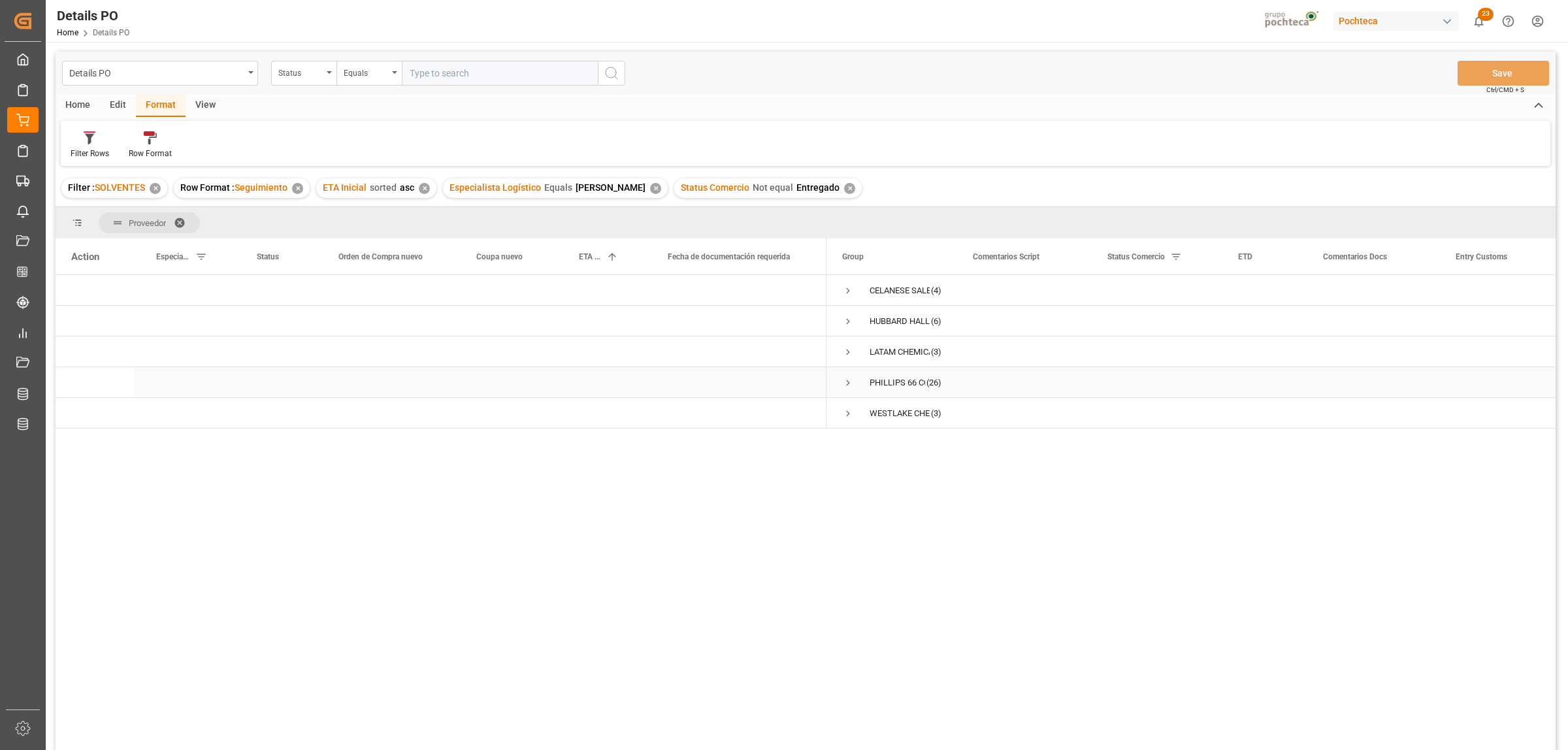
click at [843, 379] on span "Press SPACE to select this row." at bounding box center [847, 383] width 12 height 12
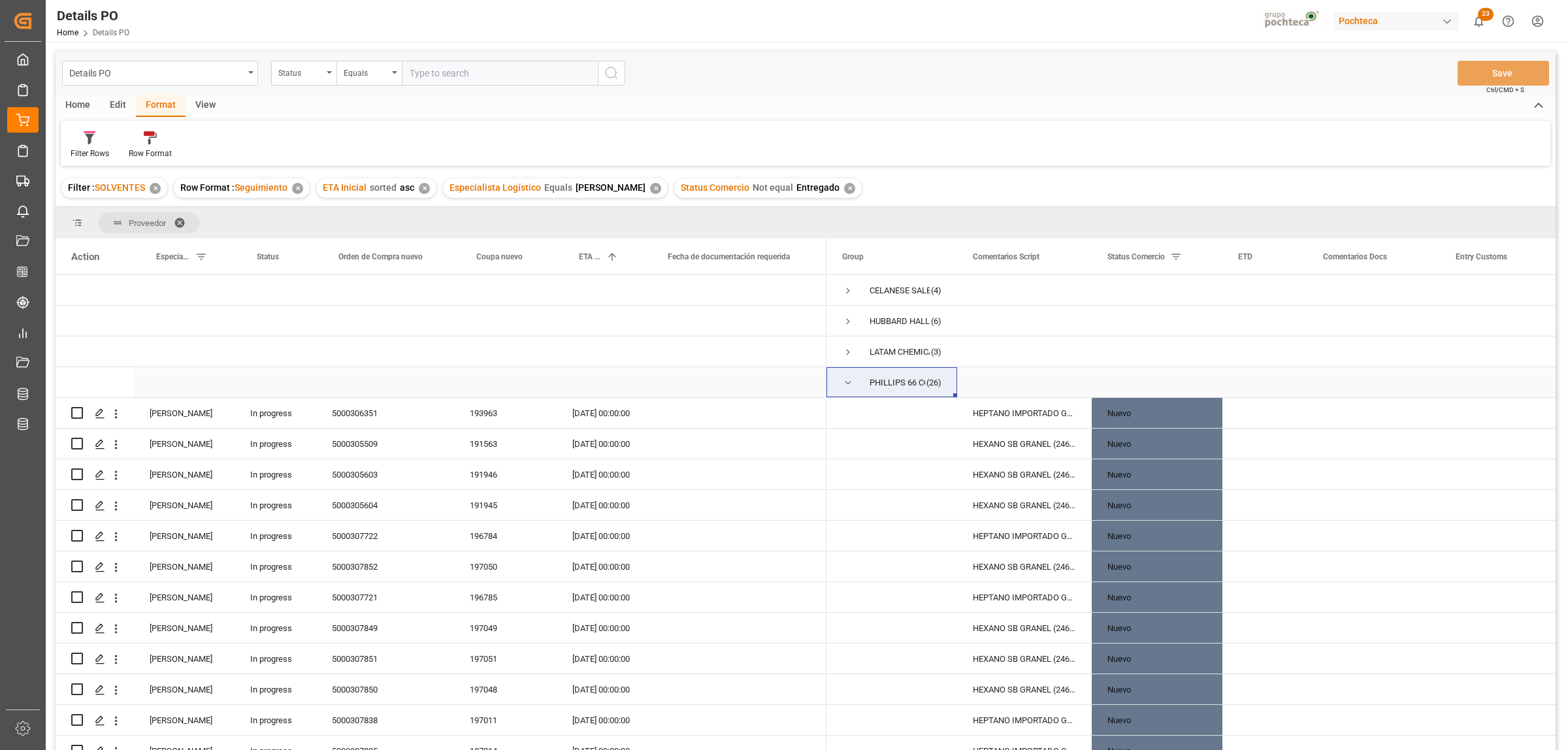
click at [846, 380] on span "Press SPACE to select this row." at bounding box center [847, 383] width 12 height 12
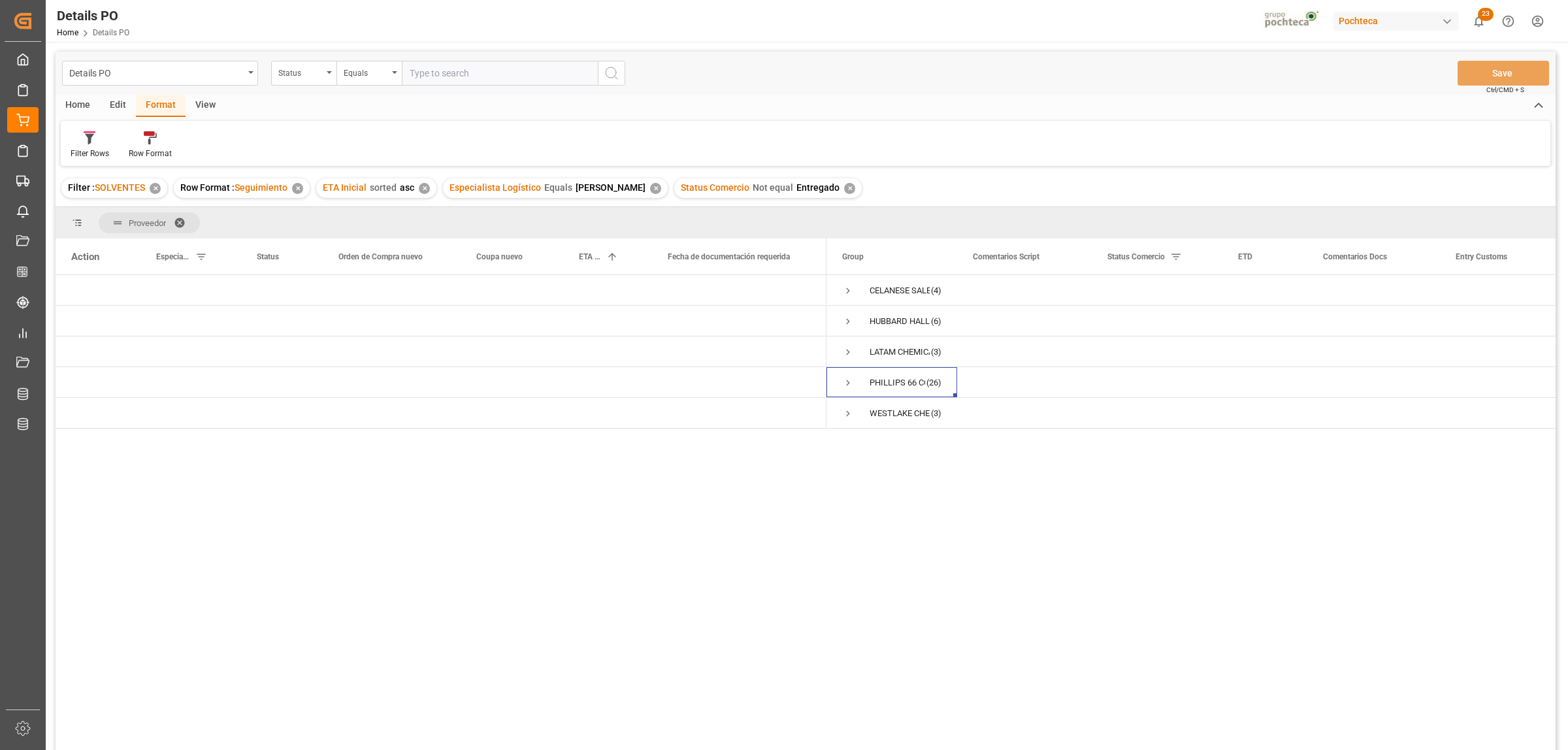
click at [963, 495] on div "CELANESE SALES US LTD (4) [PERSON_NAME] INC (6) LATAM CHEMICALS LLC (3) [PERSON…" at bounding box center [1191, 516] width 729 height 483
click at [846, 322] on span "Press SPACE to select this row." at bounding box center [847, 321] width 12 height 12
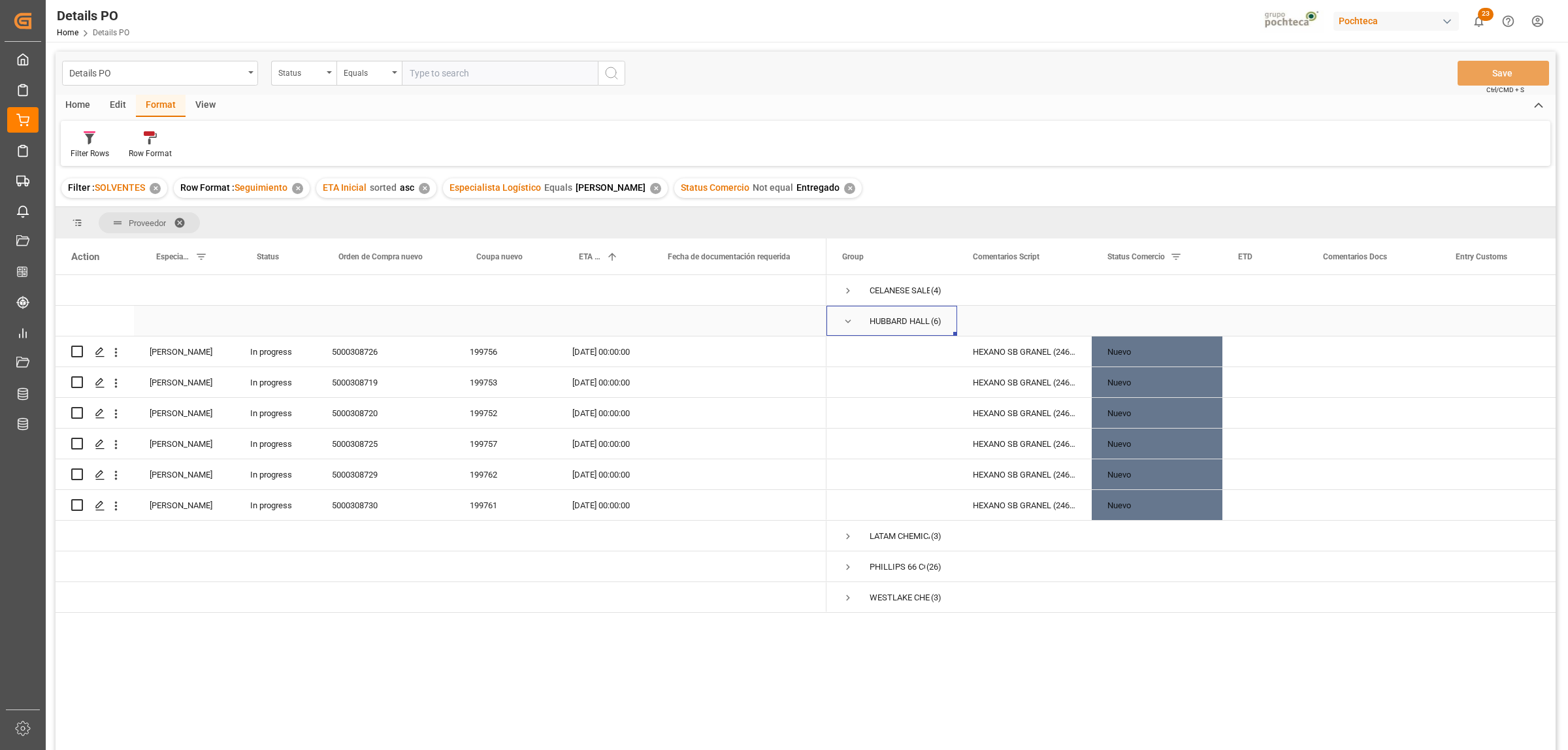
click at [846, 320] on span "Press SPACE to select this row." at bounding box center [847, 321] width 12 height 12
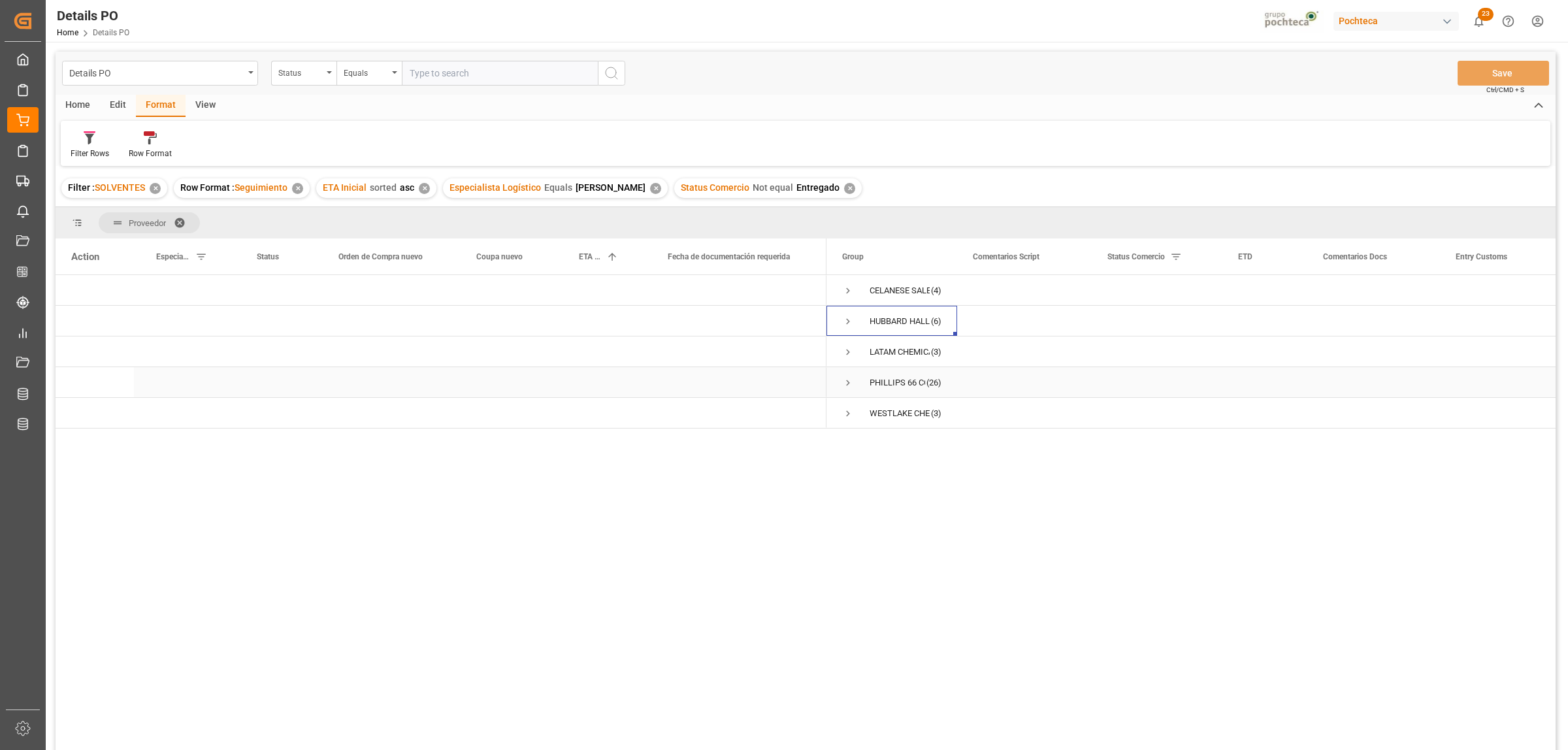
click at [850, 385] on span "Press SPACE to select this row." at bounding box center [847, 383] width 12 height 12
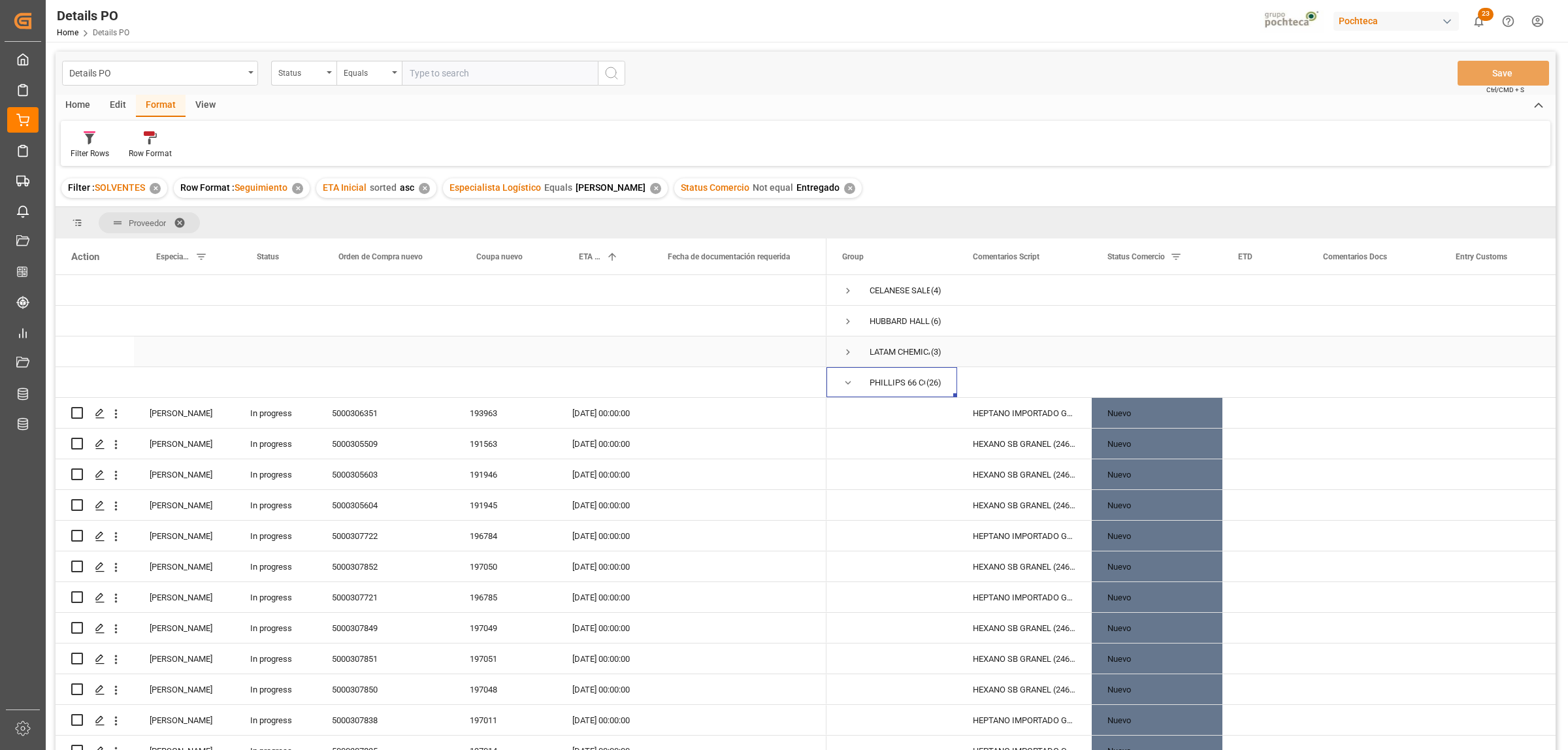
click at [843, 352] on span "Press SPACE to select this row." at bounding box center [847, 352] width 12 height 12
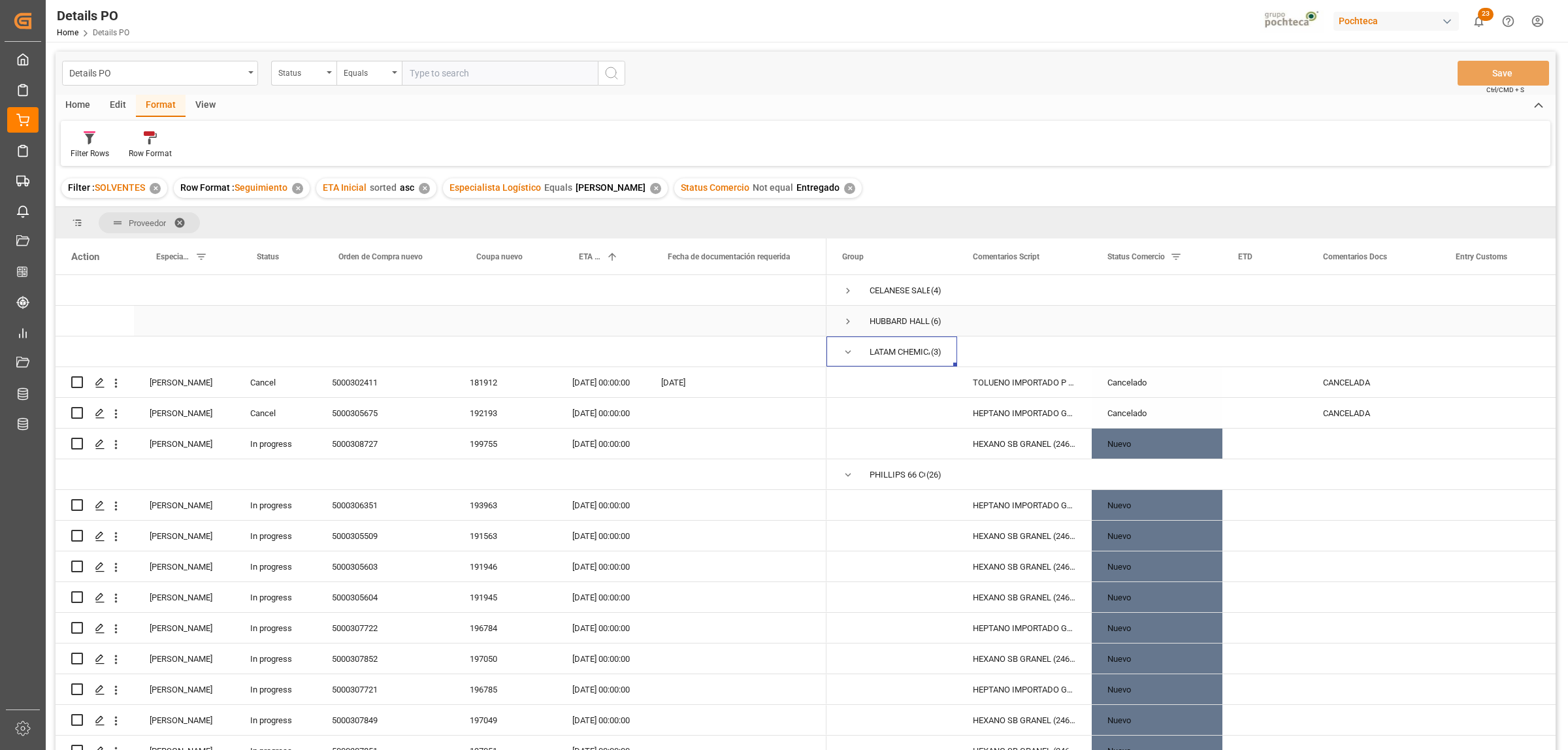
click at [846, 321] on span "Press SPACE to select this row." at bounding box center [847, 321] width 12 height 12
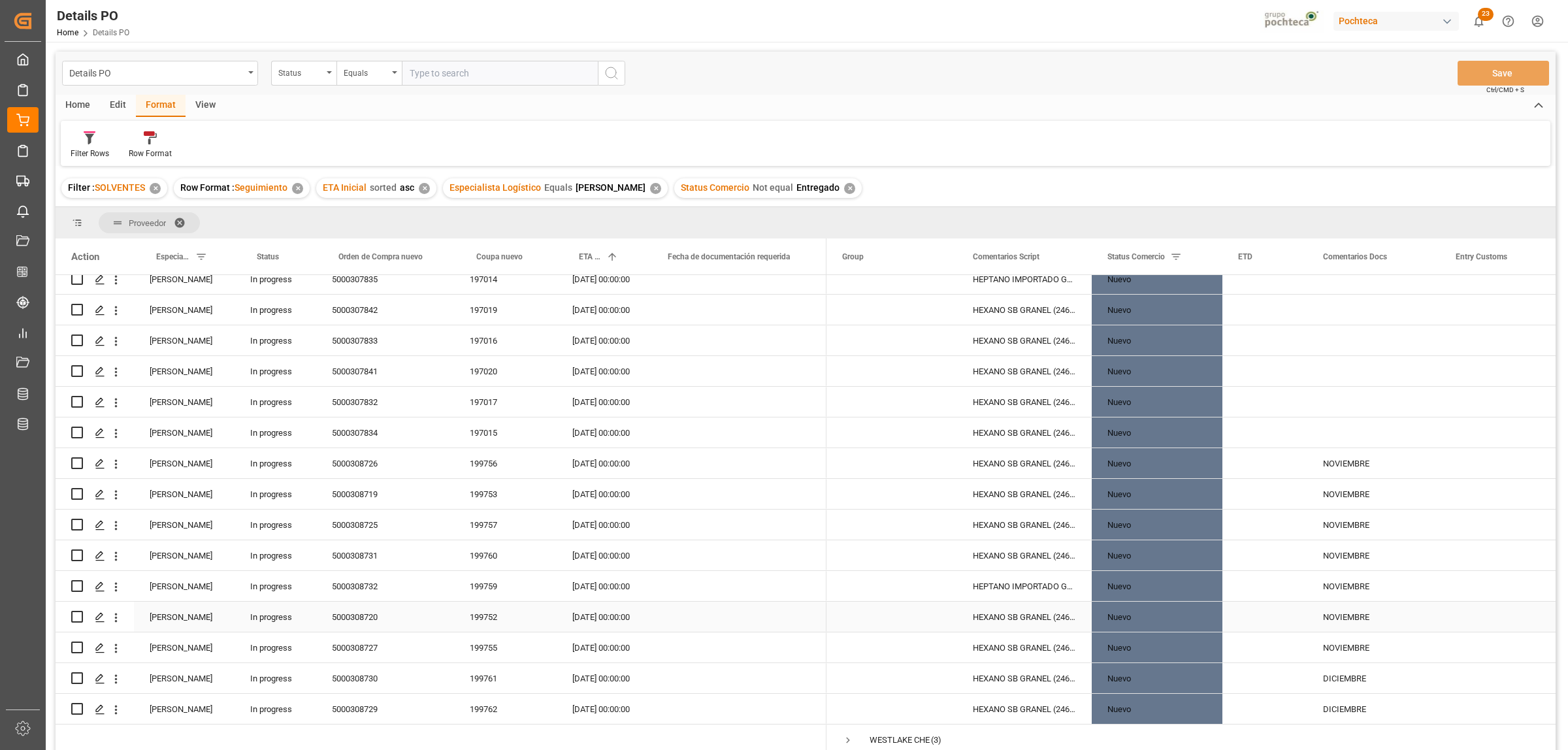
scroll to position [752, 0]
click at [75, 646] on input "Press Space to toggle row selection (unchecked)" at bounding box center [77, 647] width 12 height 12
checkbox input "true"
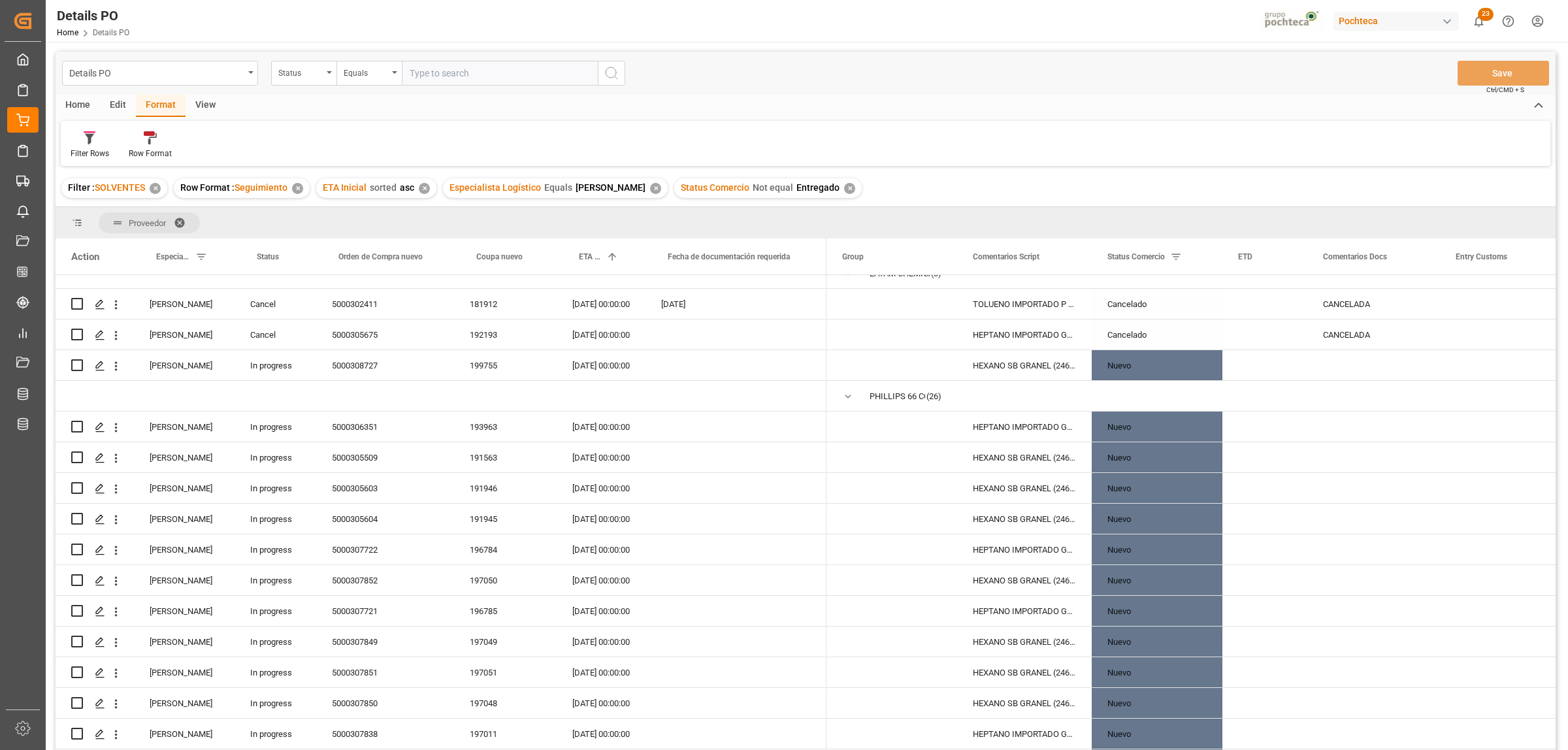
scroll to position [262, 0]
click at [73, 365] on input "Press Space to toggle row selection (unchecked)" at bounding box center [77, 365] width 12 height 12
checkbox input "true"
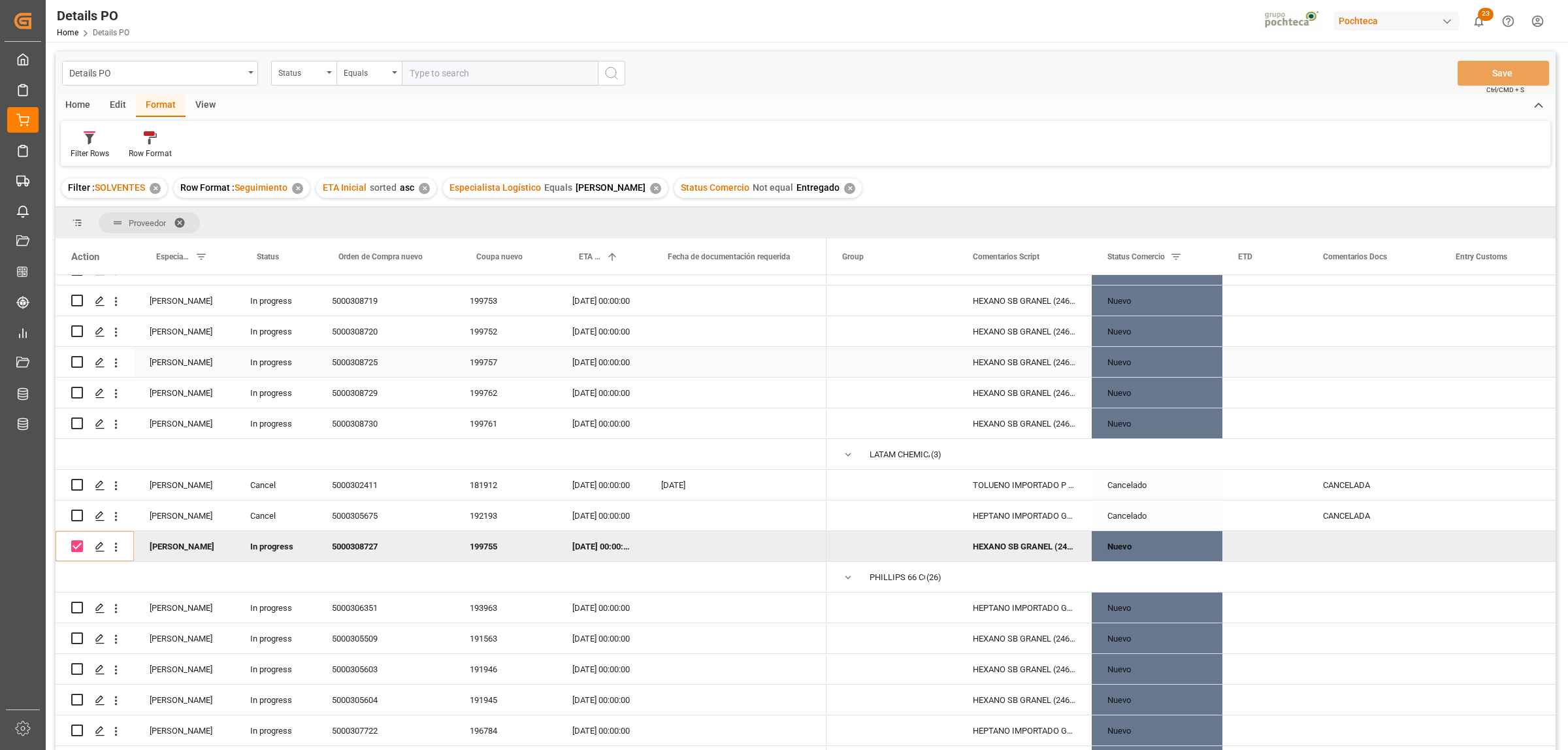
scroll to position [0, 0]
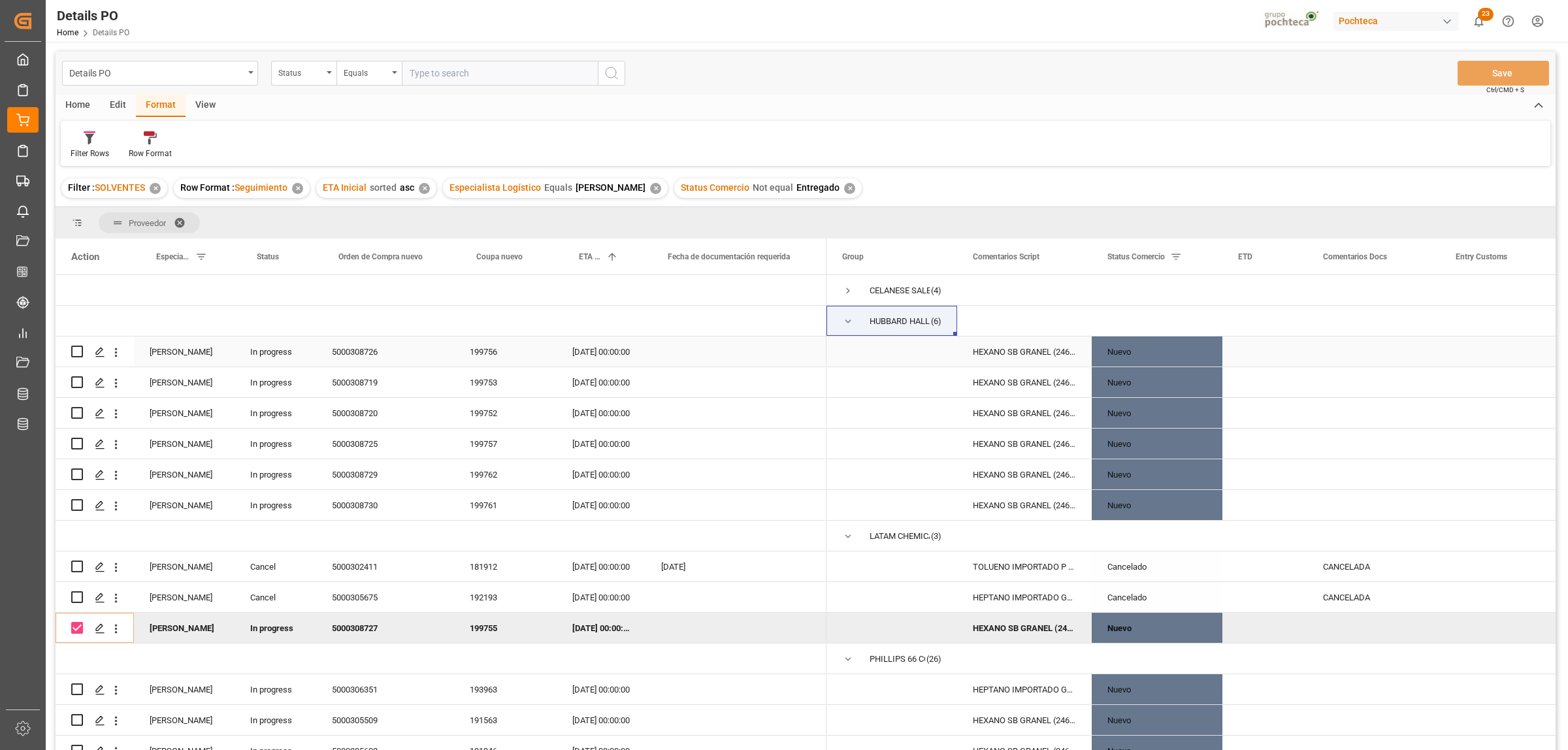
drag, startPoint x: 73, startPoint y: 354, endPoint x: 73, endPoint y: 377, distance: 23.0
click at [73, 354] on input "Press Space to toggle row selection (unchecked)" at bounding box center [77, 351] width 12 height 12
checkbox input "true"
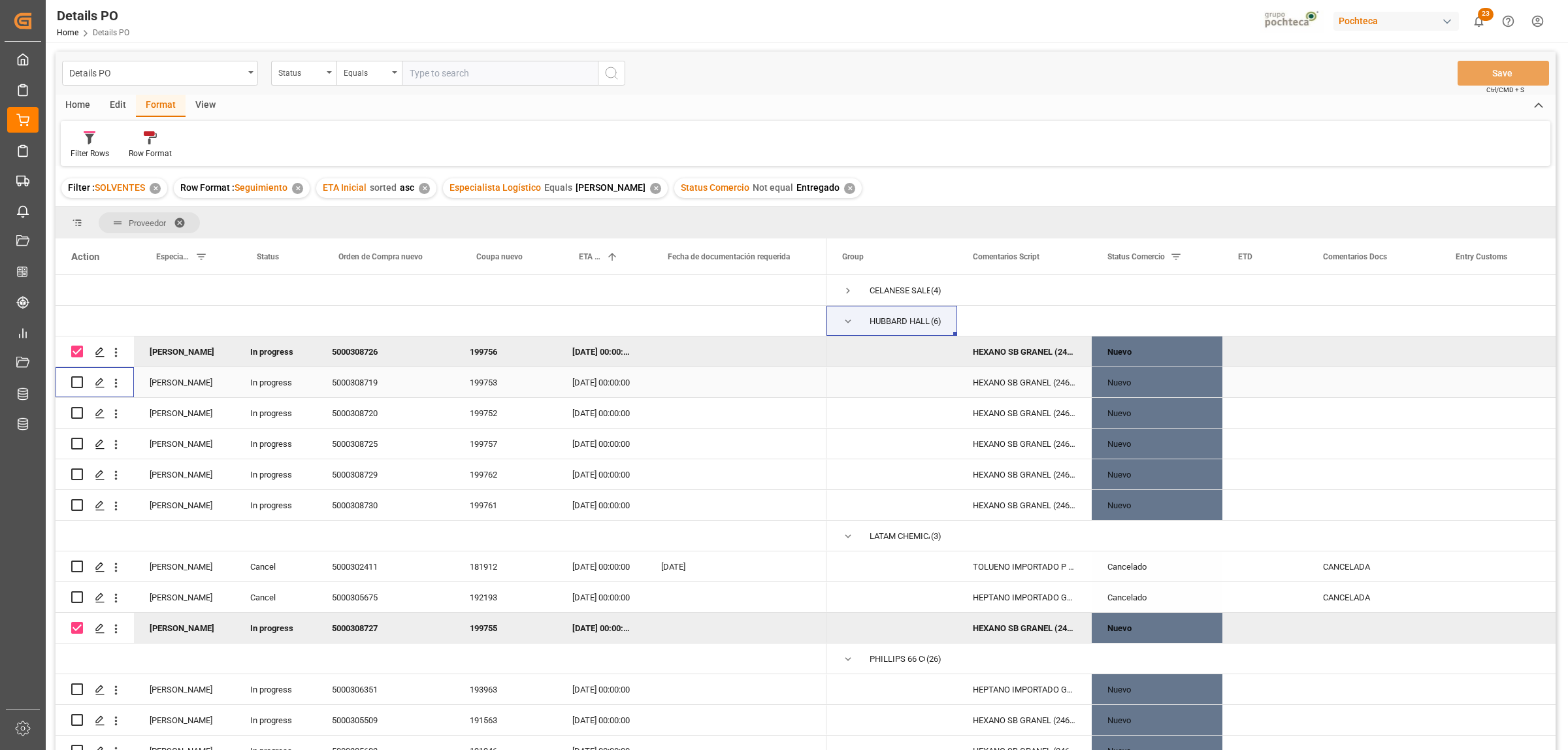
click at [73, 387] on input "Press Space to toggle row selection (unchecked)" at bounding box center [77, 382] width 12 height 12
checkbox input "true"
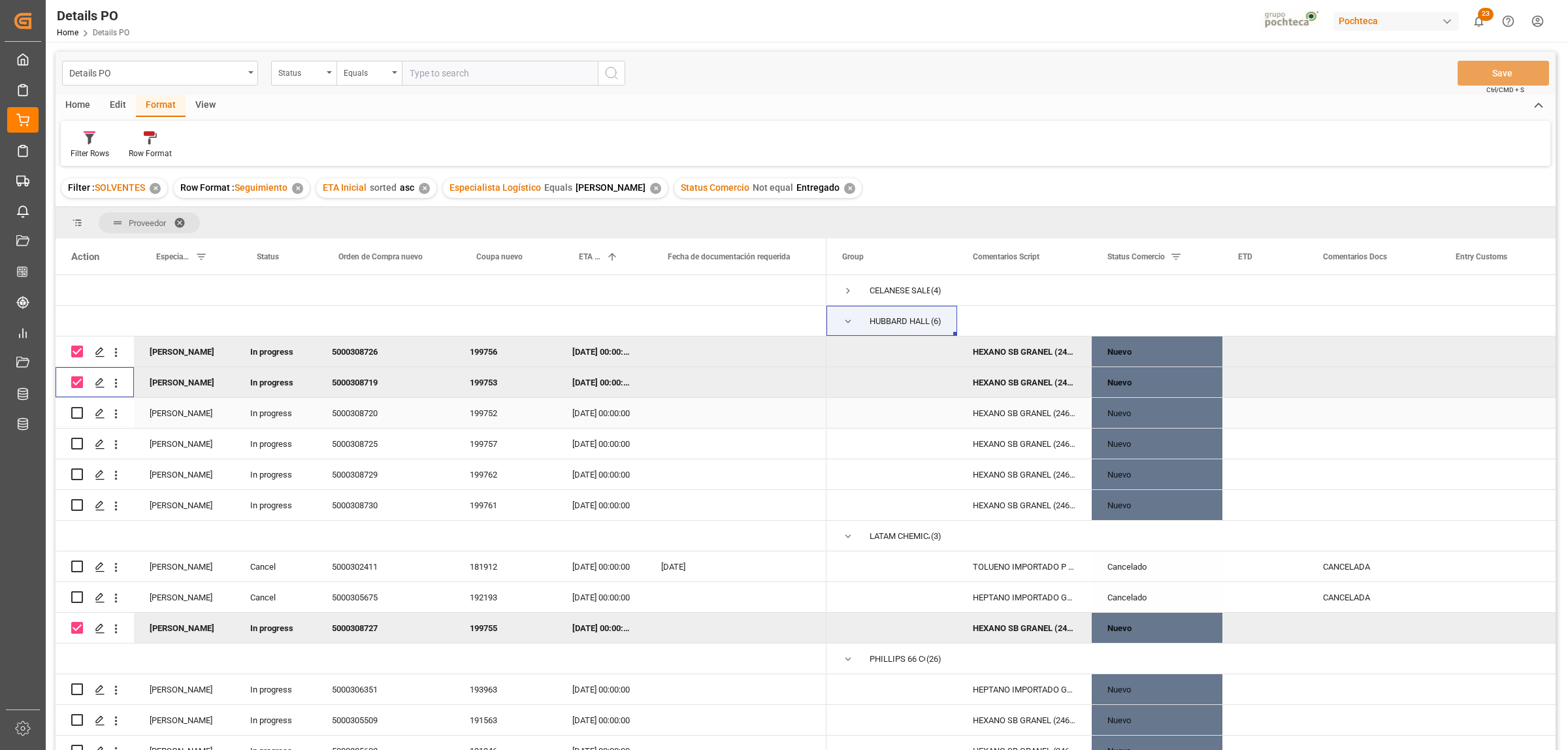
click at [73, 408] on input "Press Space to toggle row selection (unchecked)" at bounding box center [77, 413] width 12 height 12
checkbox input "true"
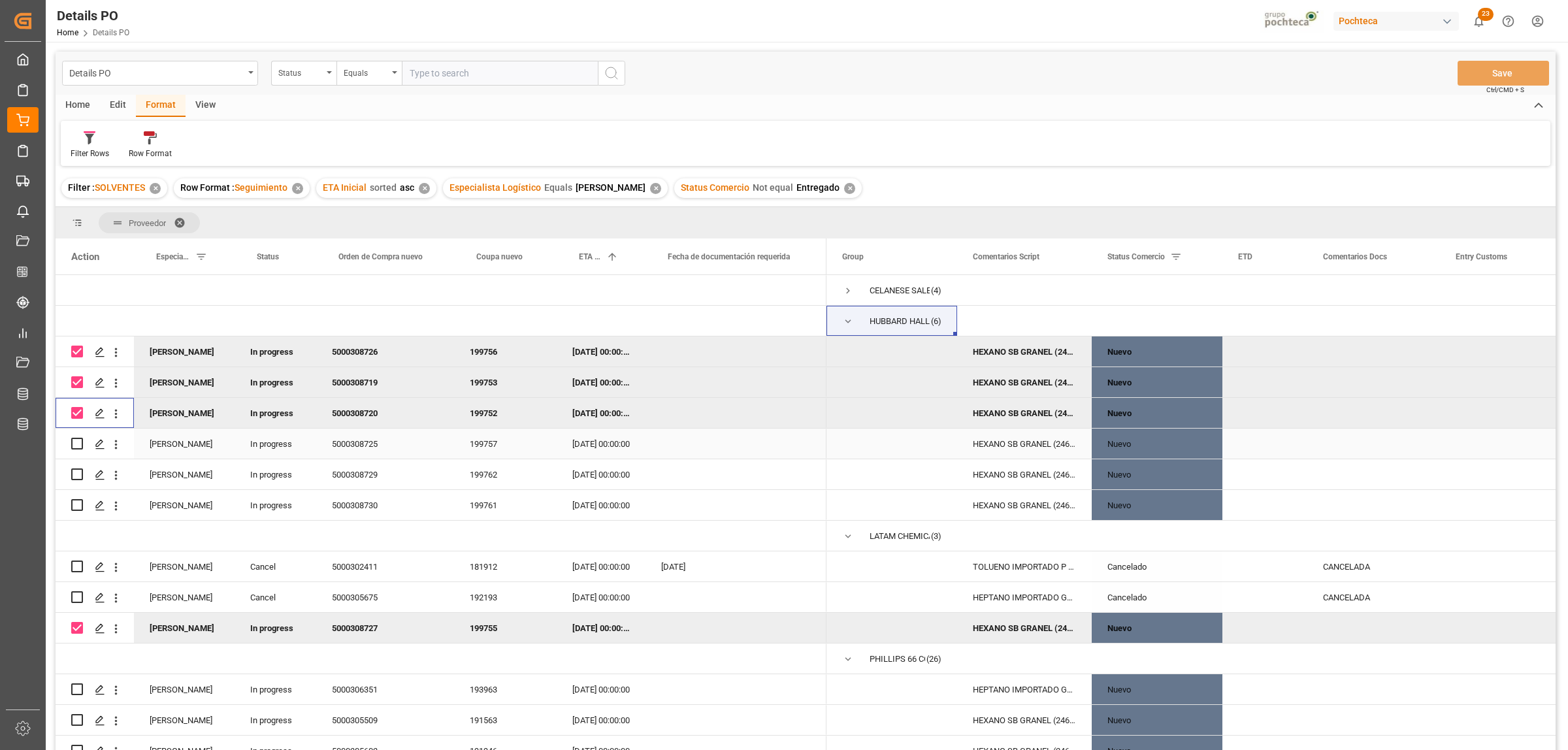
drag, startPoint x: 75, startPoint y: 445, endPoint x: 78, endPoint y: 454, distance: 9.5
click at [75, 447] on input "Press Space to toggle row selection (unchecked)" at bounding box center [77, 443] width 12 height 12
checkbox input "true"
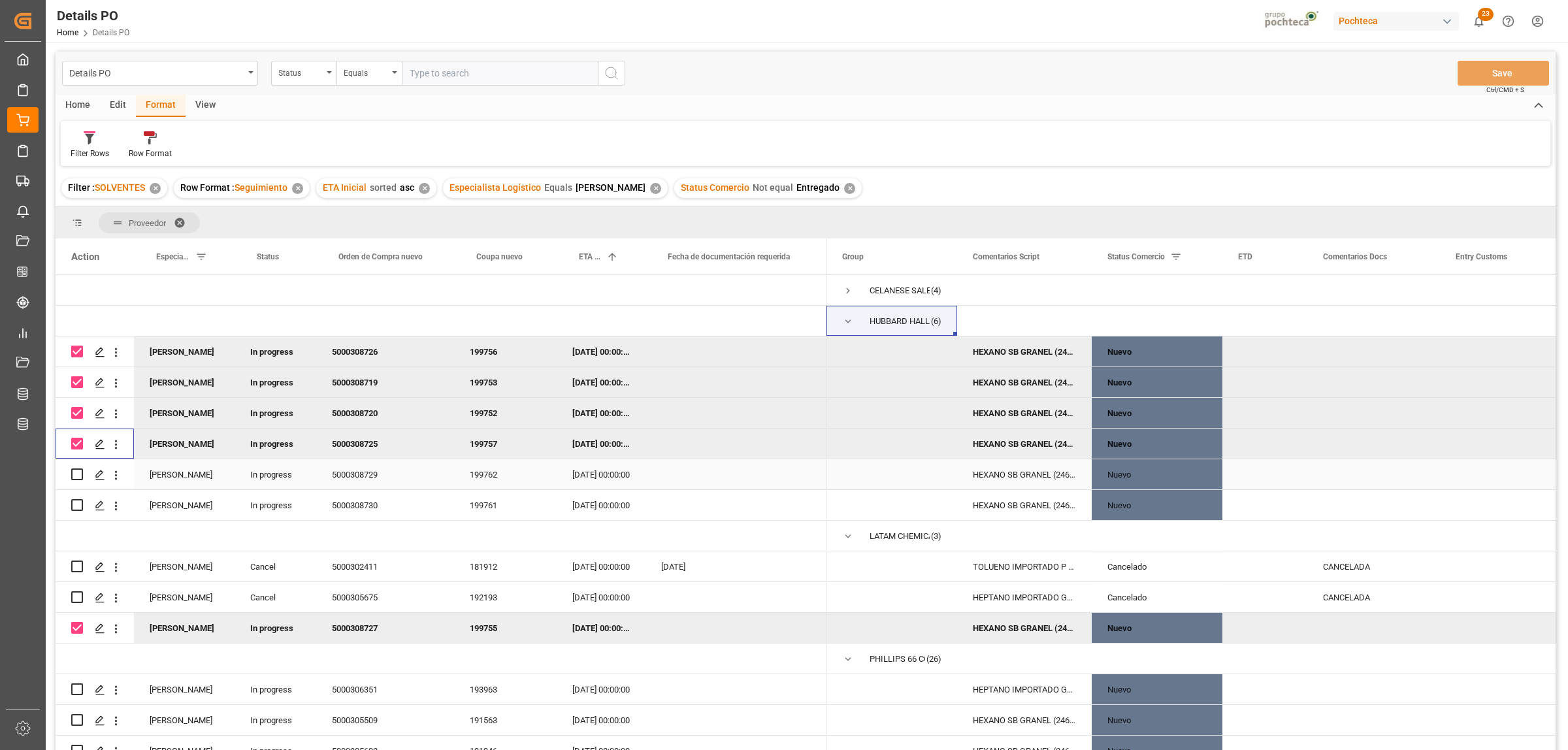
click at [77, 472] on input "Press Space to toggle row selection (unchecked)" at bounding box center [77, 473] width 12 height 12
checkbox input "true"
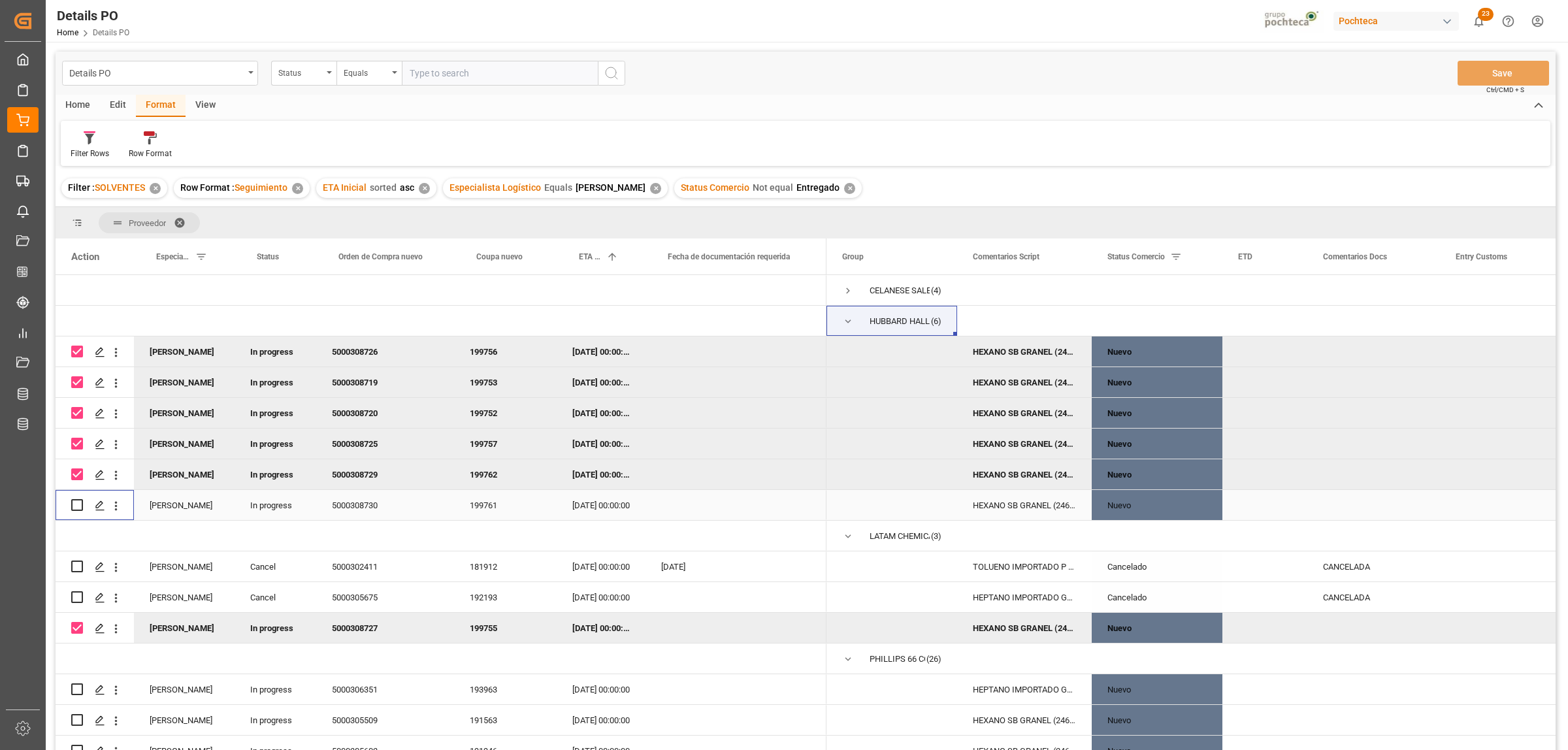
click at [76, 501] on input "Press Space to toggle row selection (unchecked)" at bounding box center [77, 504] width 12 height 12
checkbox input "true"
